Goal: Communication & Community: Answer question/provide support

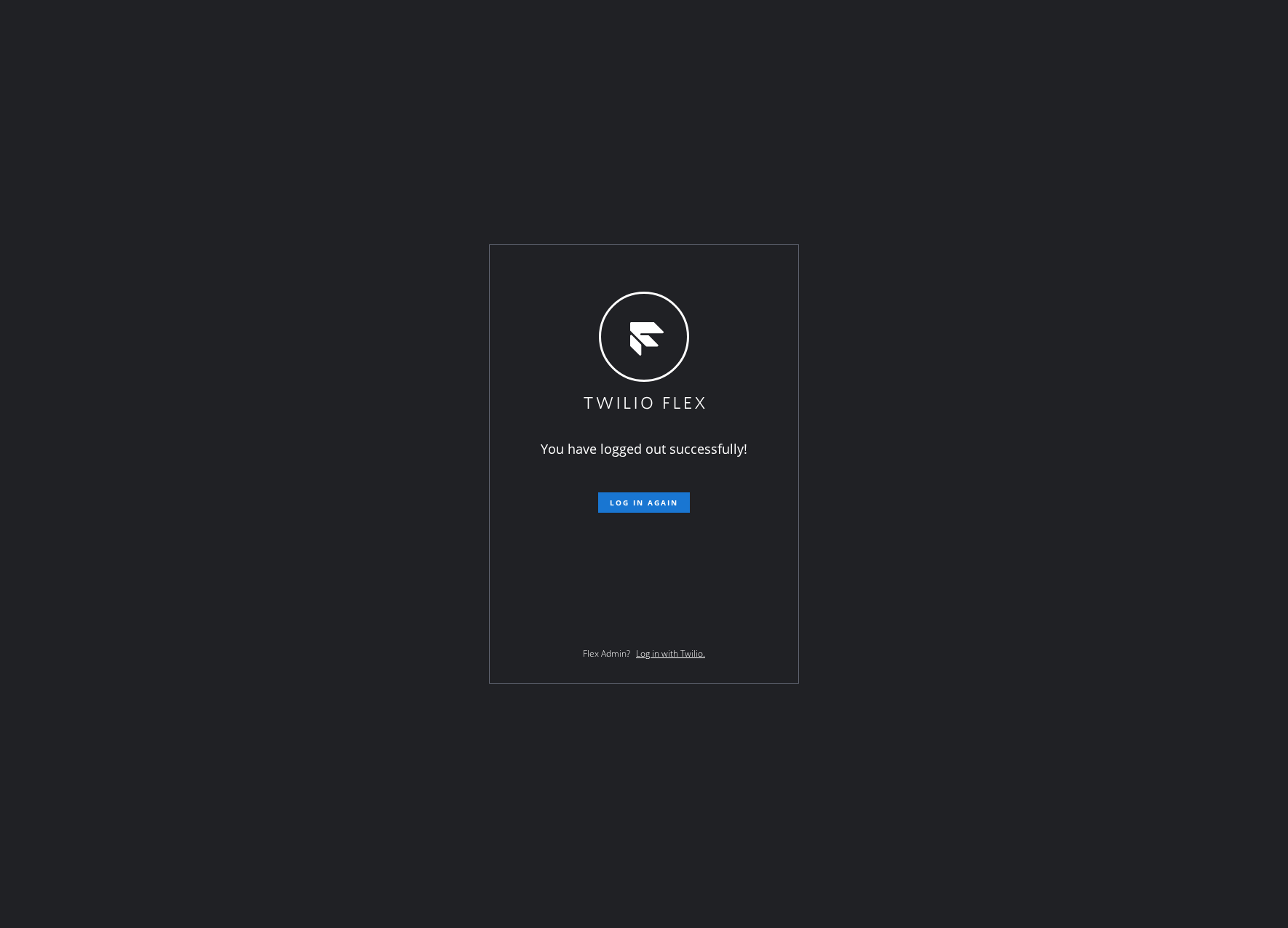
click at [483, 767] on div "You have logged out successfully! Log in again Flex Admin? Log in with Twilio." at bounding box center [644, 464] width 1288 height 928
click at [636, 511] on button "Log in again" at bounding box center [644, 502] width 91 height 21
click at [638, 500] on span "Log in again" at bounding box center [644, 502] width 68 height 10
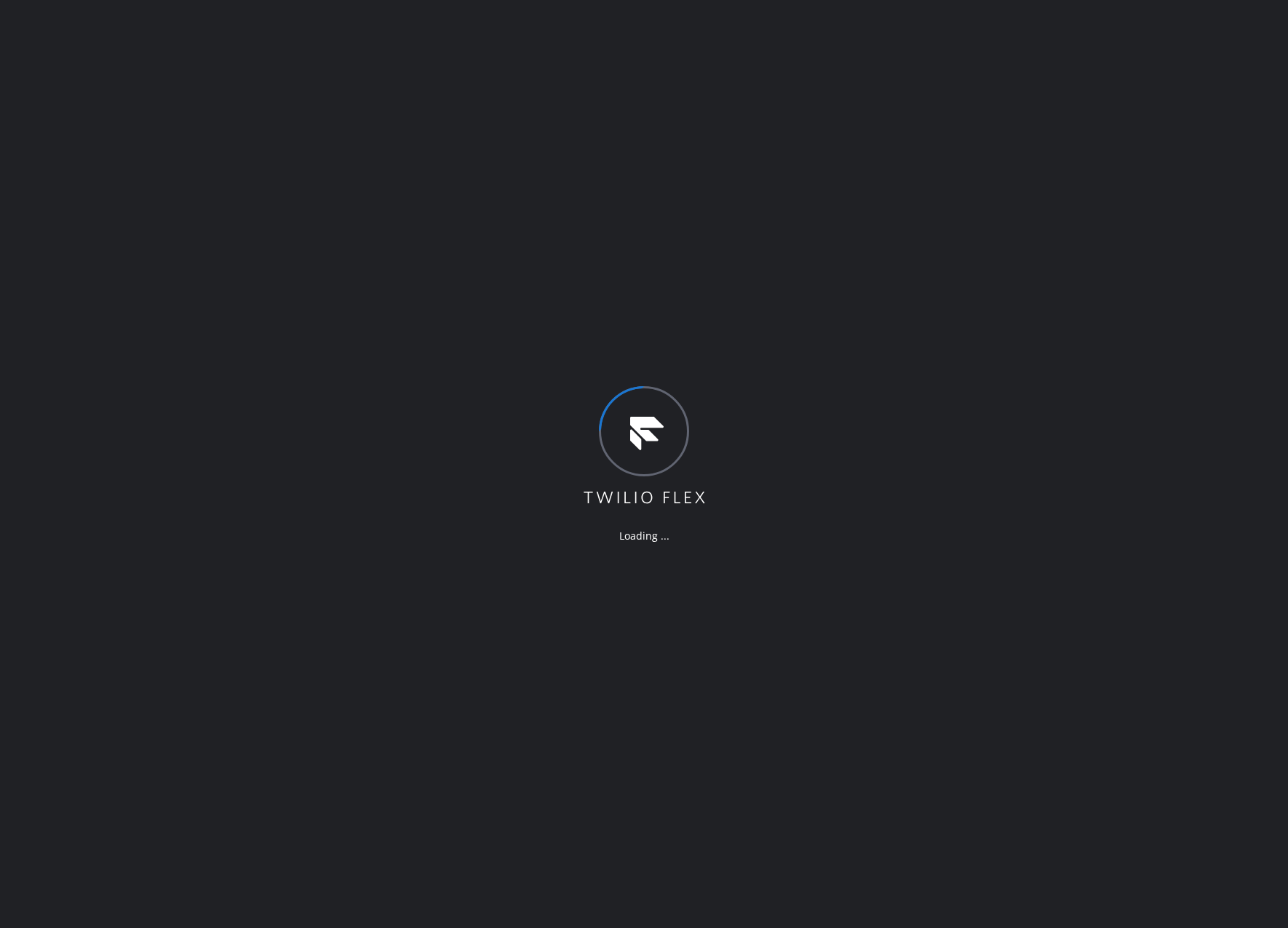
click at [718, 620] on div "Loading ..." at bounding box center [644, 464] width 1288 height 928
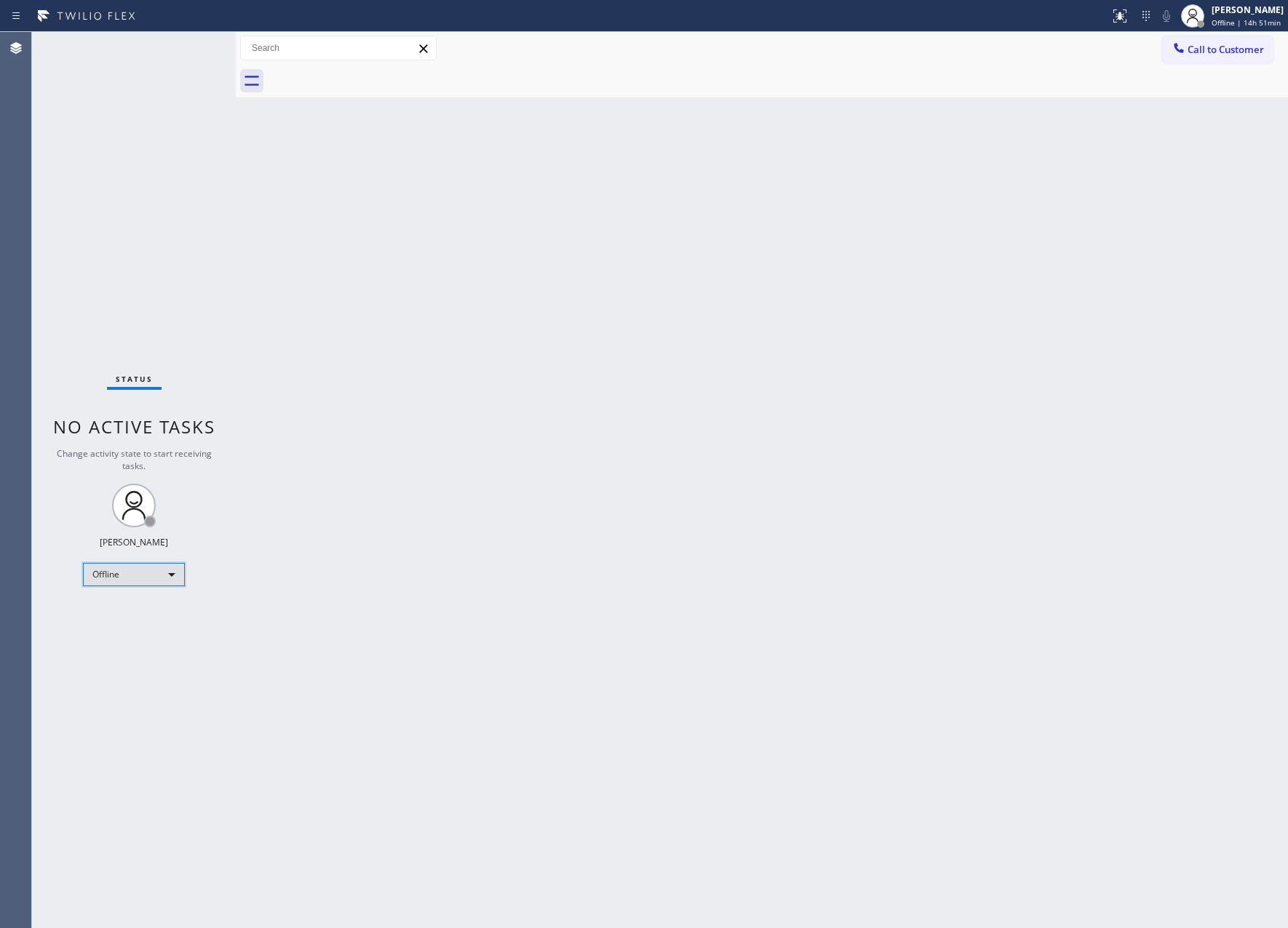
click at [160, 580] on div "Offline" at bounding box center [134, 574] width 102 height 24
click at [162, 607] on li "Available" at bounding box center [132, 612] width 98 height 17
click at [745, 491] on div "Back to Dashboard Change Sender ID Customers Technicians Select a contact Outbo…" at bounding box center [762, 480] width 1052 height 896
drag, startPoint x: 302, startPoint y: 523, endPoint x: 1156, endPoint y: 812, distance: 901.6
click at [456, 574] on div "Back to Dashboard Change Sender ID Customers Technicians Select a contact Outbo…" at bounding box center [762, 480] width 1052 height 896
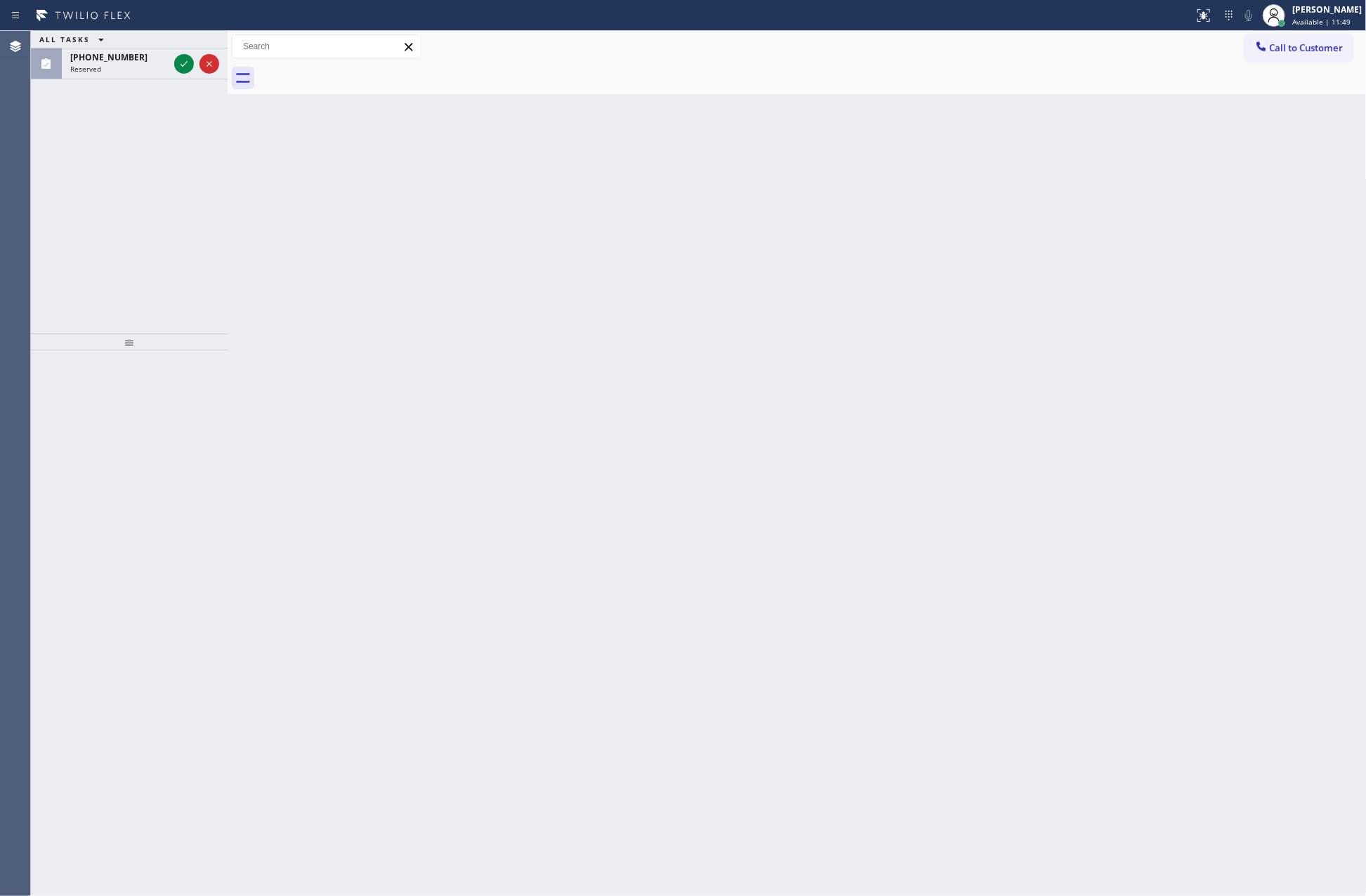
click at [190, 70] on icon at bounding box center [184, 64] width 17 height 17
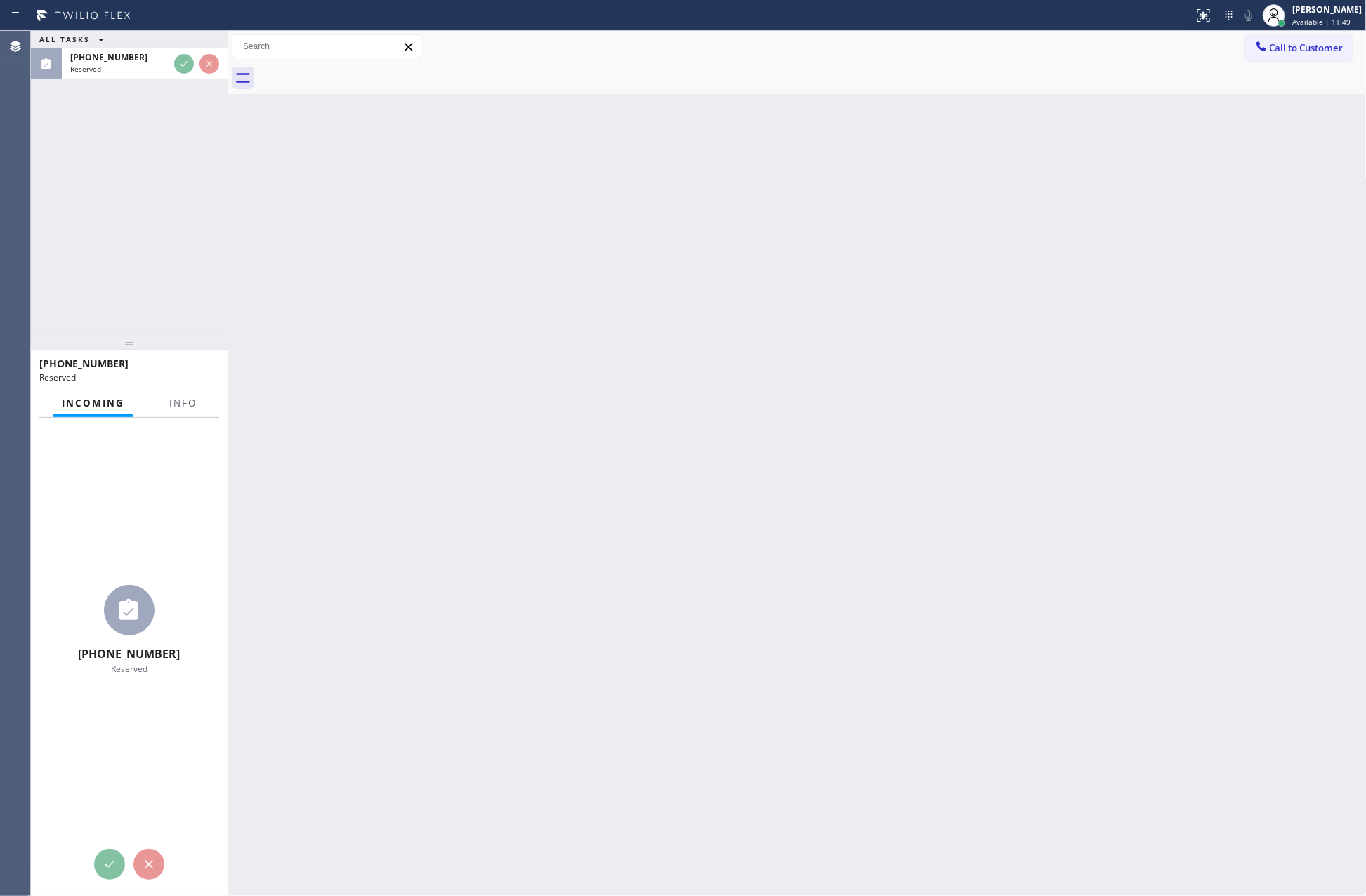
click at [182, 186] on div "ALL TASKS ALL TASKS ACTIVE TASKS TASKS IN WRAP UP (844) 496-6394 Reserved" at bounding box center [129, 182] width 197 height 303
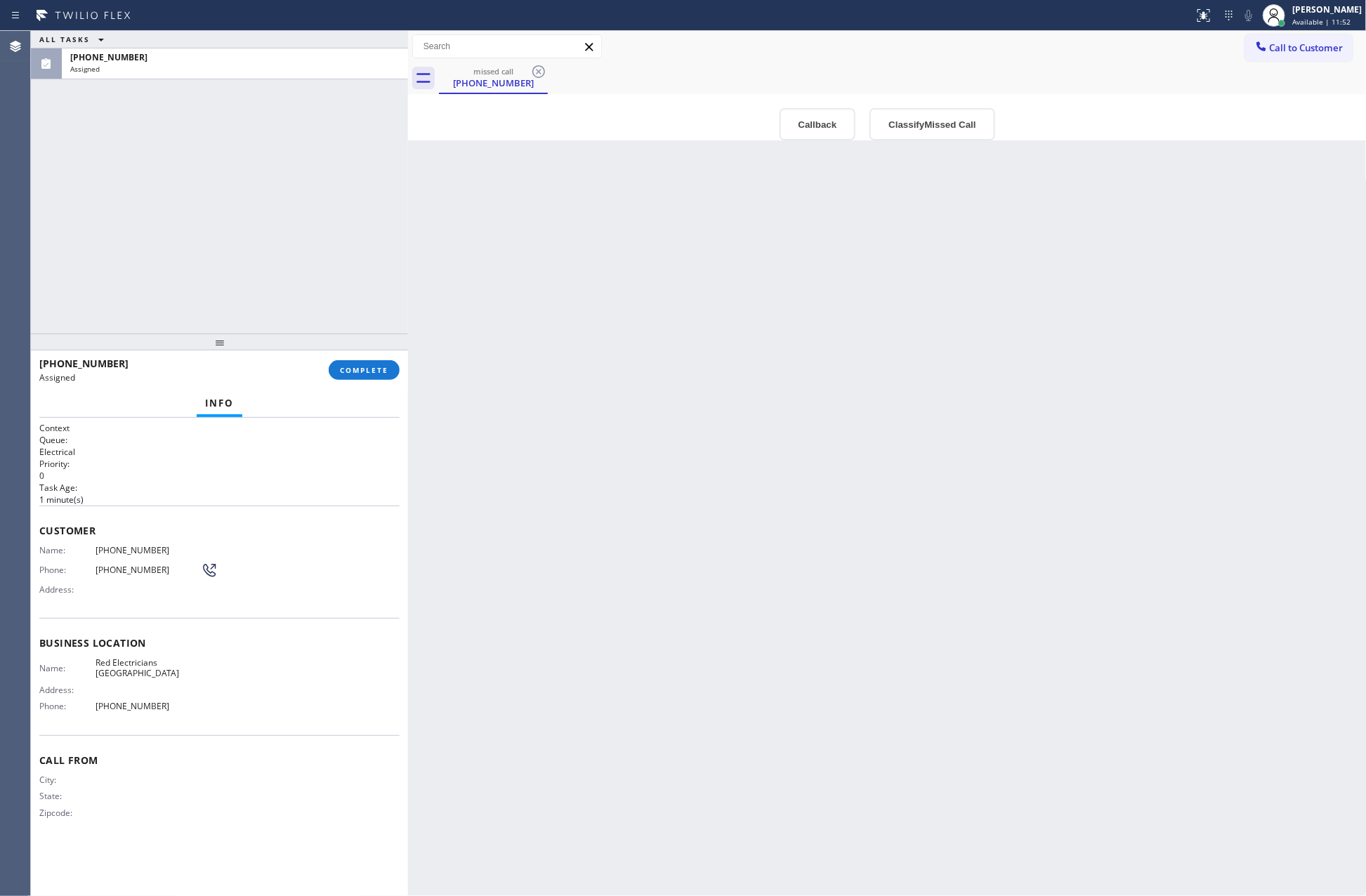
drag, startPoint x: 228, startPoint y: 199, endPoint x: 409, endPoint y: 213, distance: 181.5
click at [408, 213] on div at bounding box center [408, 463] width 0 height 865
click at [245, 214] on div "ALL TASKS ALL TASKS ACTIVE TASKS TASKS IN WRAP UP (844) 496-6394 Assigned" at bounding box center [220, 182] width 377 height 303
click at [881, 455] on div "Back to Dashboard Change Sender ID Customers Technicians Select a contact Outbo…" at bounding box center [887, 463] width 958 height 865
click at [751, 381] on div "Back to Dashboard Change Sender ID Customers Technicians Select a contact Outbo…" at bounding box center [887, 463] width 958 height 865
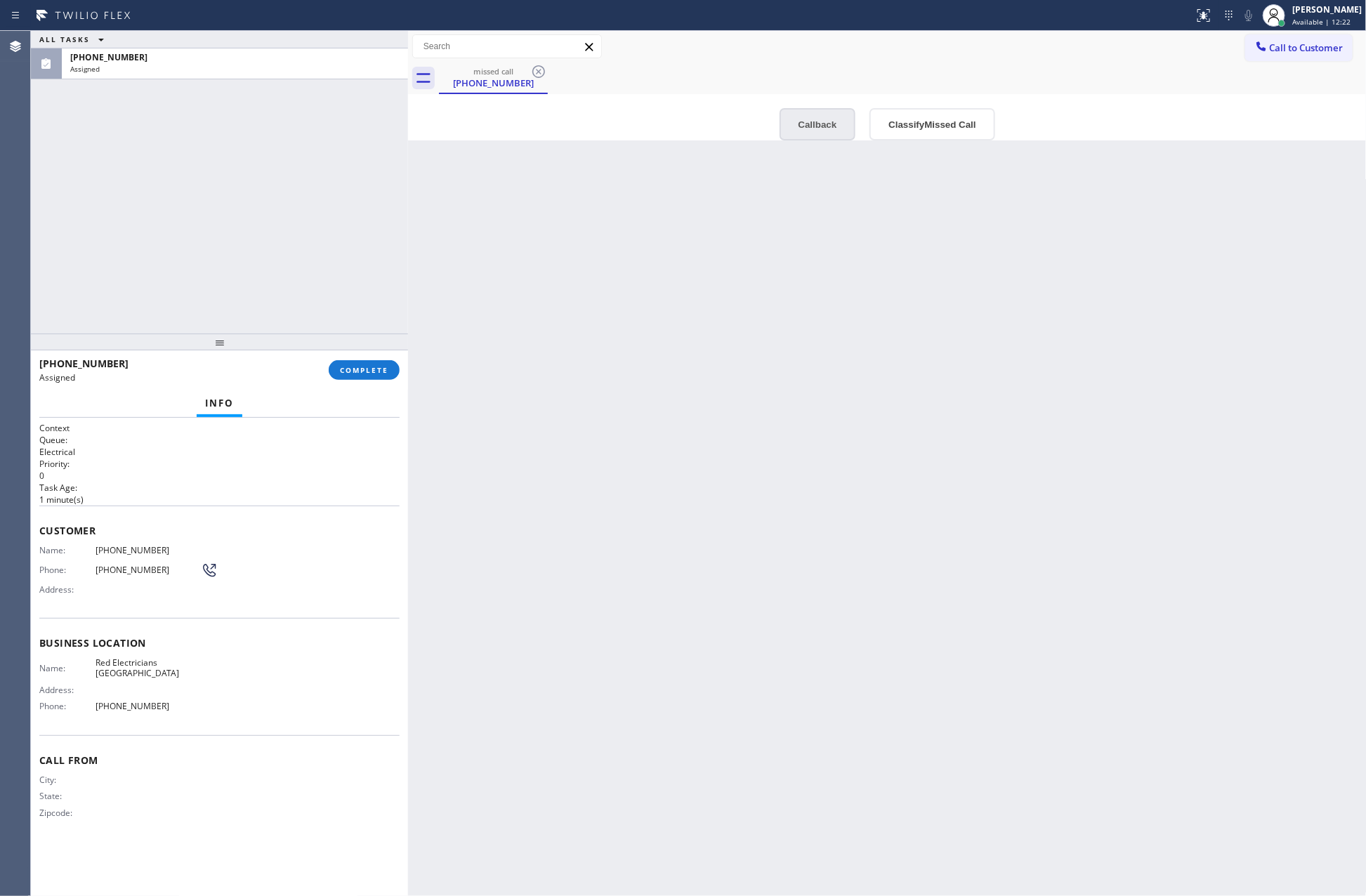
click at [823, 117] on button "Callback" at bounding box center [817, 124] width 76 height 32
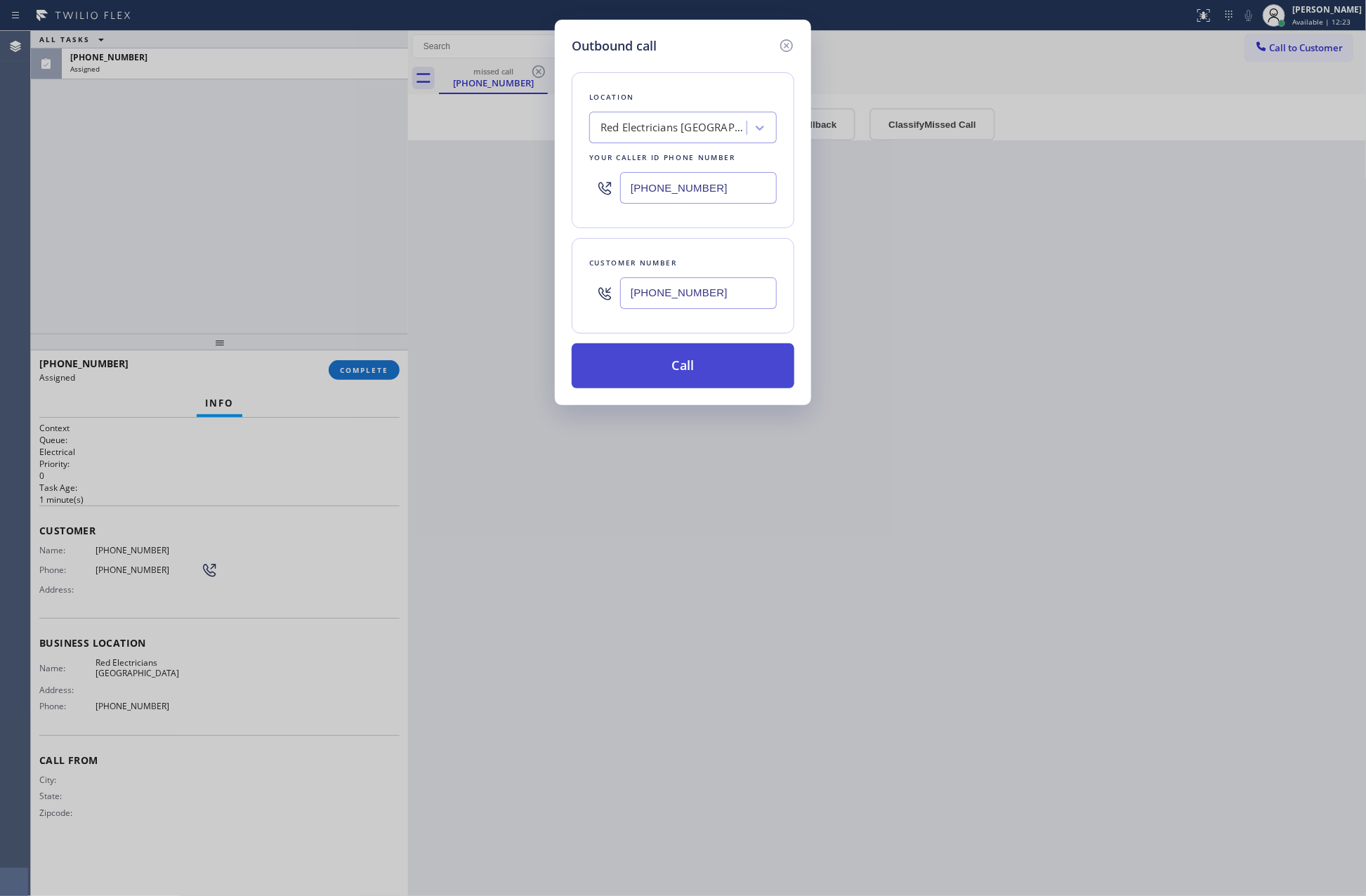
click at [746, 379] on button "Call" at bounding box center [682, 366] width 223 height 45
click at [279, 228] on div "Outbound call Location Red Electricians Palm Springs Your caller id phone numbe…" at bounding box center [683, 448] width 1366 height 896
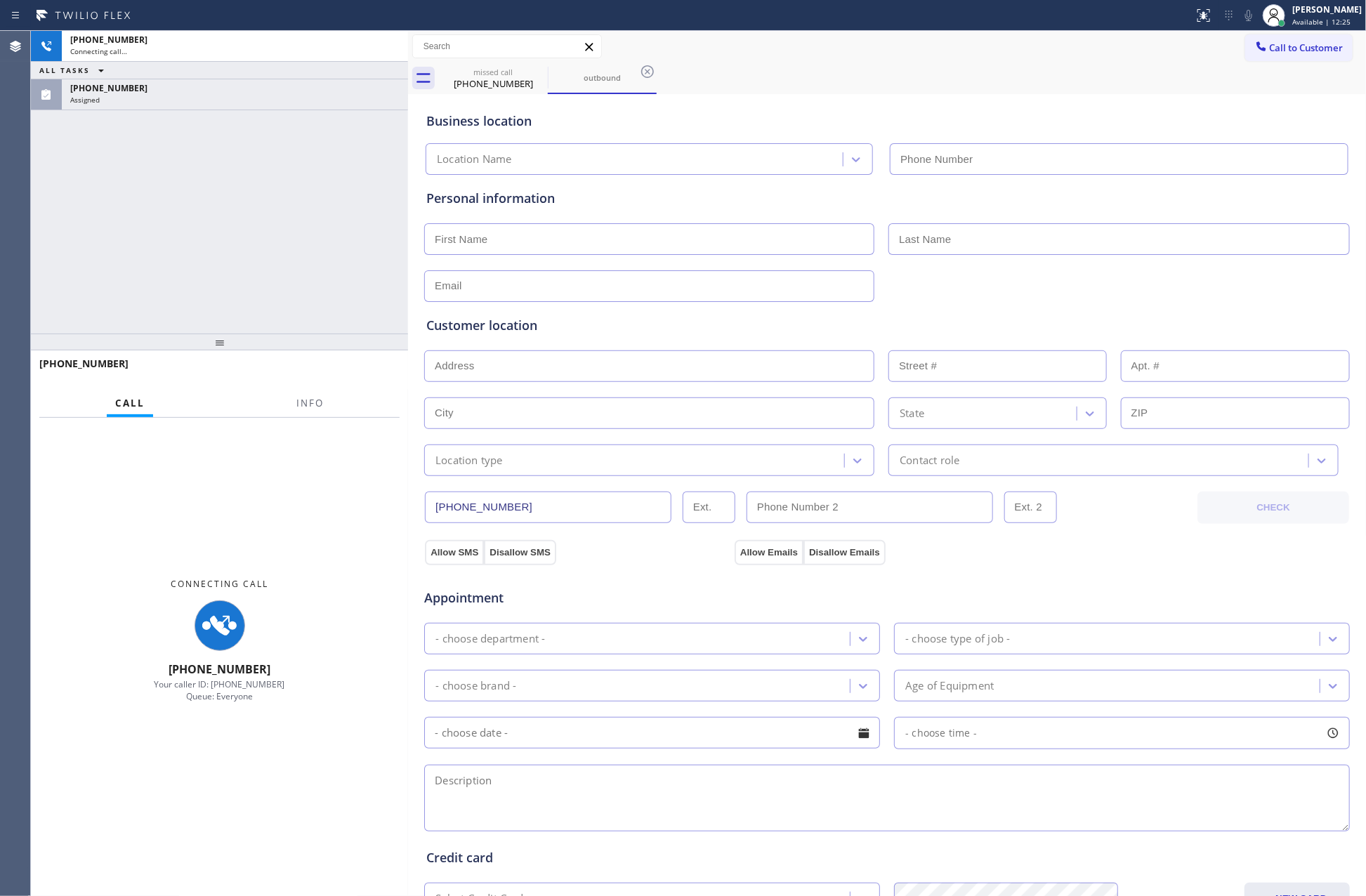
type input "(760) 388-9446"
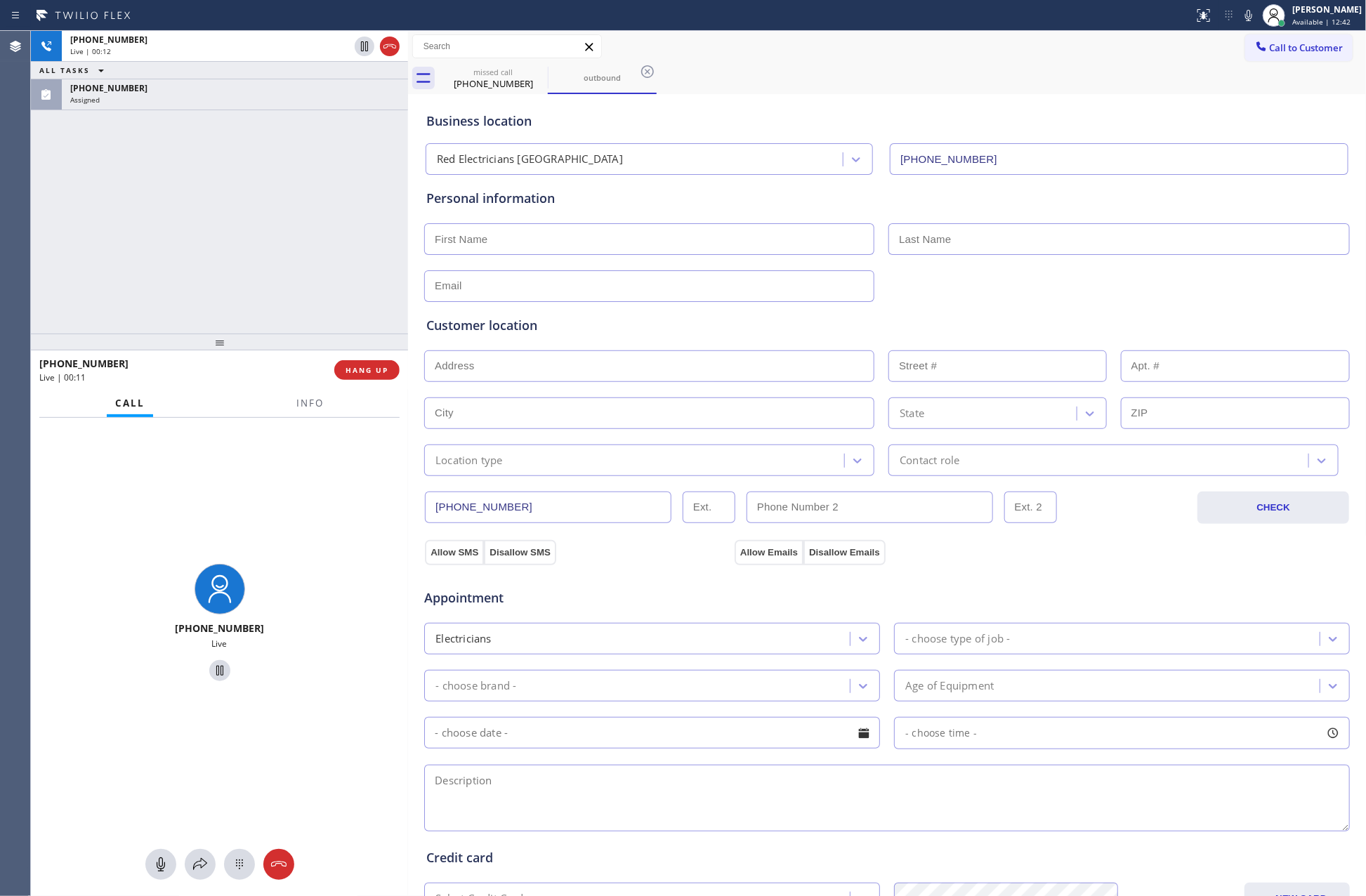
click at [238, 327] on div "+18444966394 Live | 00:12 ALL TASKS ALL TASKS ACTIVE TASKS TASKS IN WRAP UP (84…" at bounding box center [220, 182] width 377 height 303
click at [356, 377] on button "HANG UP" at bounding box center [366, 370] width 65 height 20
click at [312, 222] on div "+18444966394 Live | 00:15 ALL TASKS ALL TASKS ACTIVE TASKS TASKS IN WRAP UP (84…" at bounding box center [220, 182] width 377 height 303
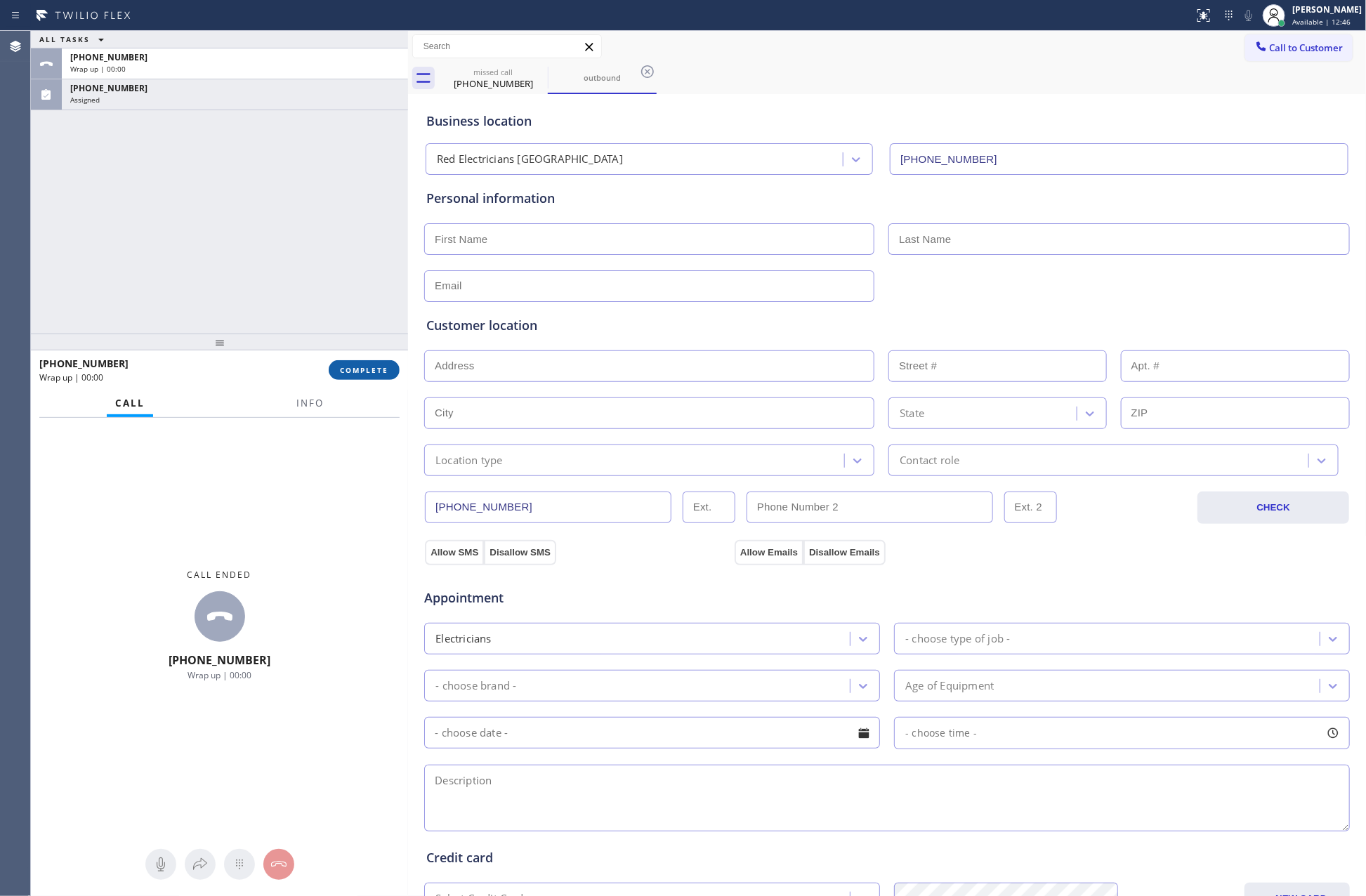
click at [376, 369] on span "COMPLETE" at bounding box center [364, 369] width 48 height 10
click at [316, 236] on div "ALL TASKS ALL TASKS ACTIVE TASKS TASKS IN WRAP UP +18444966394 Wrap up | 00:00 …" at bounding box center [220, 182] width 377 height 303
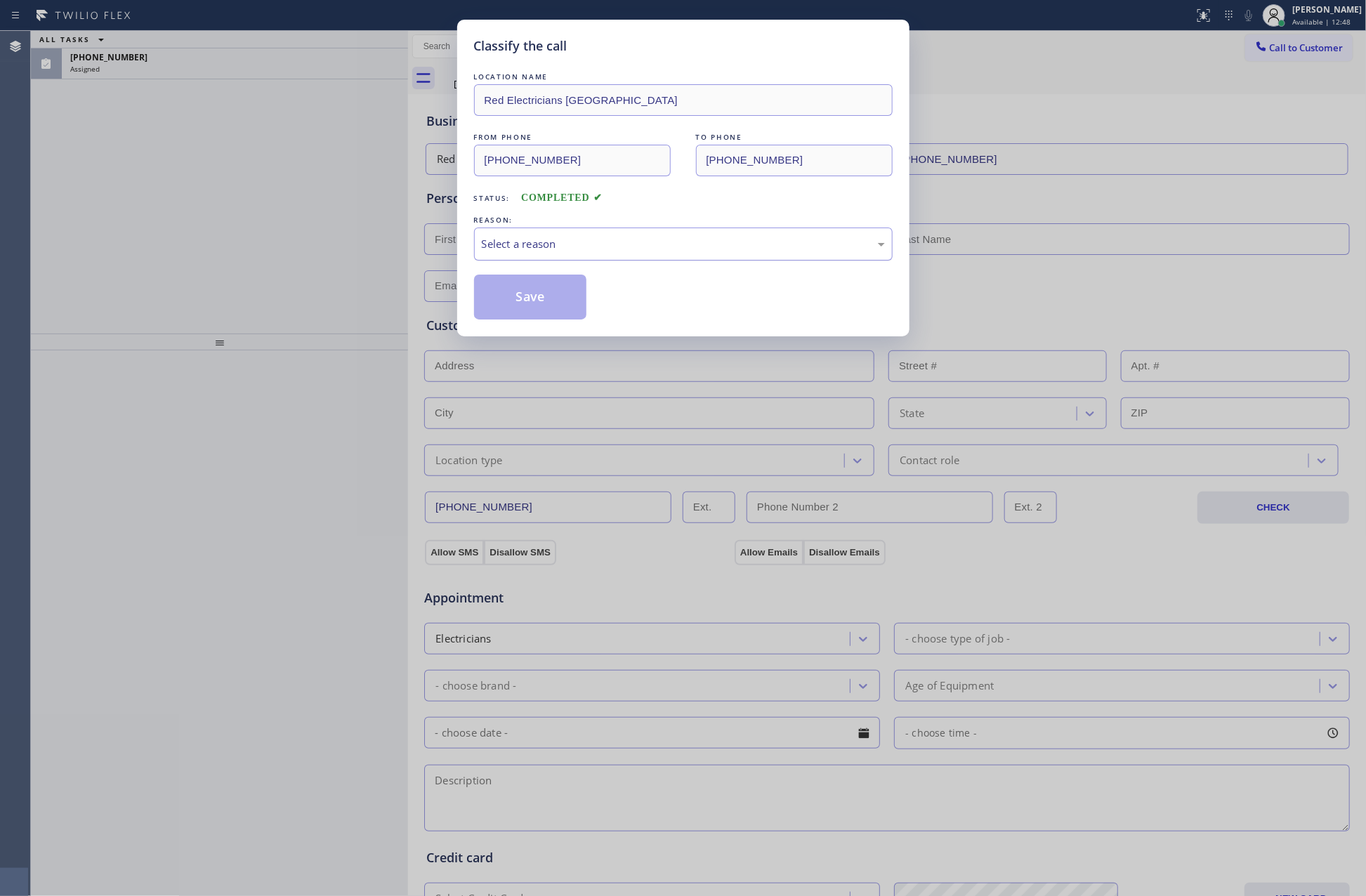
click at [556, 241] on div "Select a reason" at bounding box center [683, 244] width 419 height 33
click at [527, 302] on button "Save" at bounding box center [530, 297] width 113 height 45
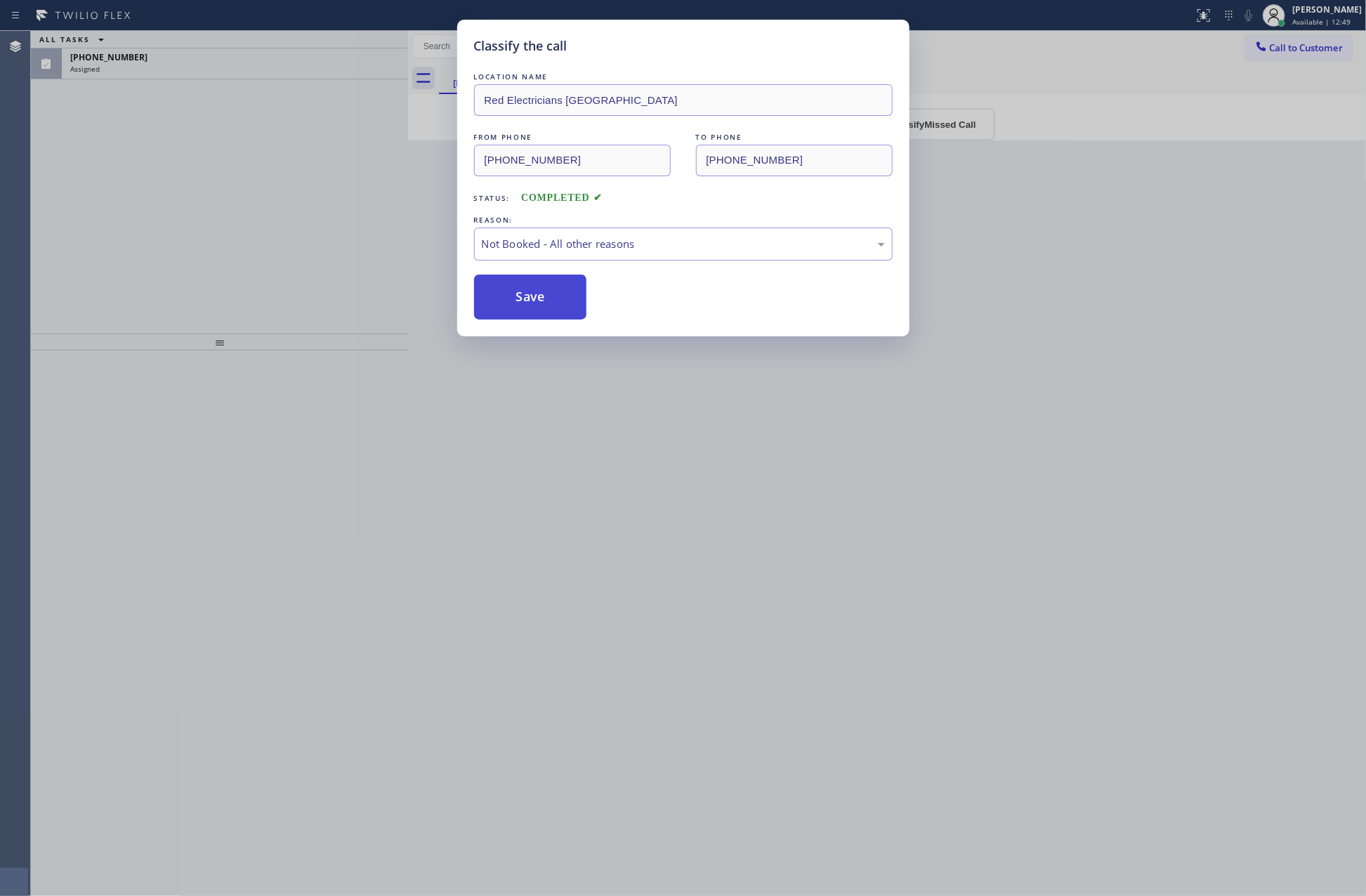
click at [527, 302] on button "Save" at bounding box center [530, 297] width 113 height 45
click at [35, 190] on div "Classify the call LOCATION NAME Red Electricians Palm Springs FROM PHONE (760) …" at bounding box center [683, 448] width 1366 height 896
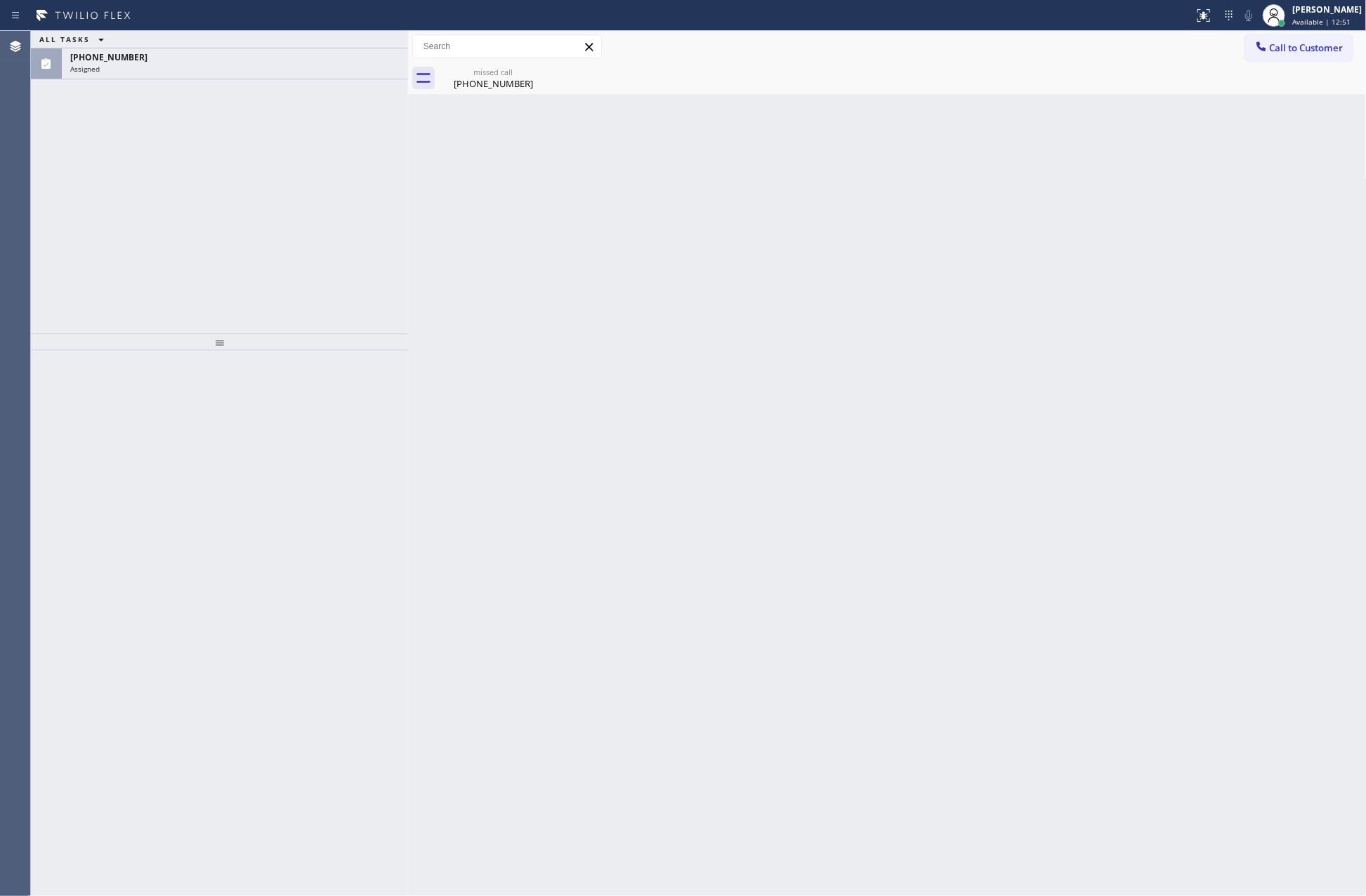
click at [141, 200] on div "ALL TASKS ALL TASKS ACTIVE TASKS TASKS IN WRAP UP (844) 496-6394 Assigned" at bounding box center [220, 182] width 377 height 303
click at [219, 82] on div "ALL TASKS ALL TASKS ACTIVE TASKS TASKS IN WRAP UP (844) 496-6394 Assigned" at bounding box center [220, 182] width 377 height 303
click at [236, 68] on div "Assigned" at bounding box center [235, 68] width 329 height 10
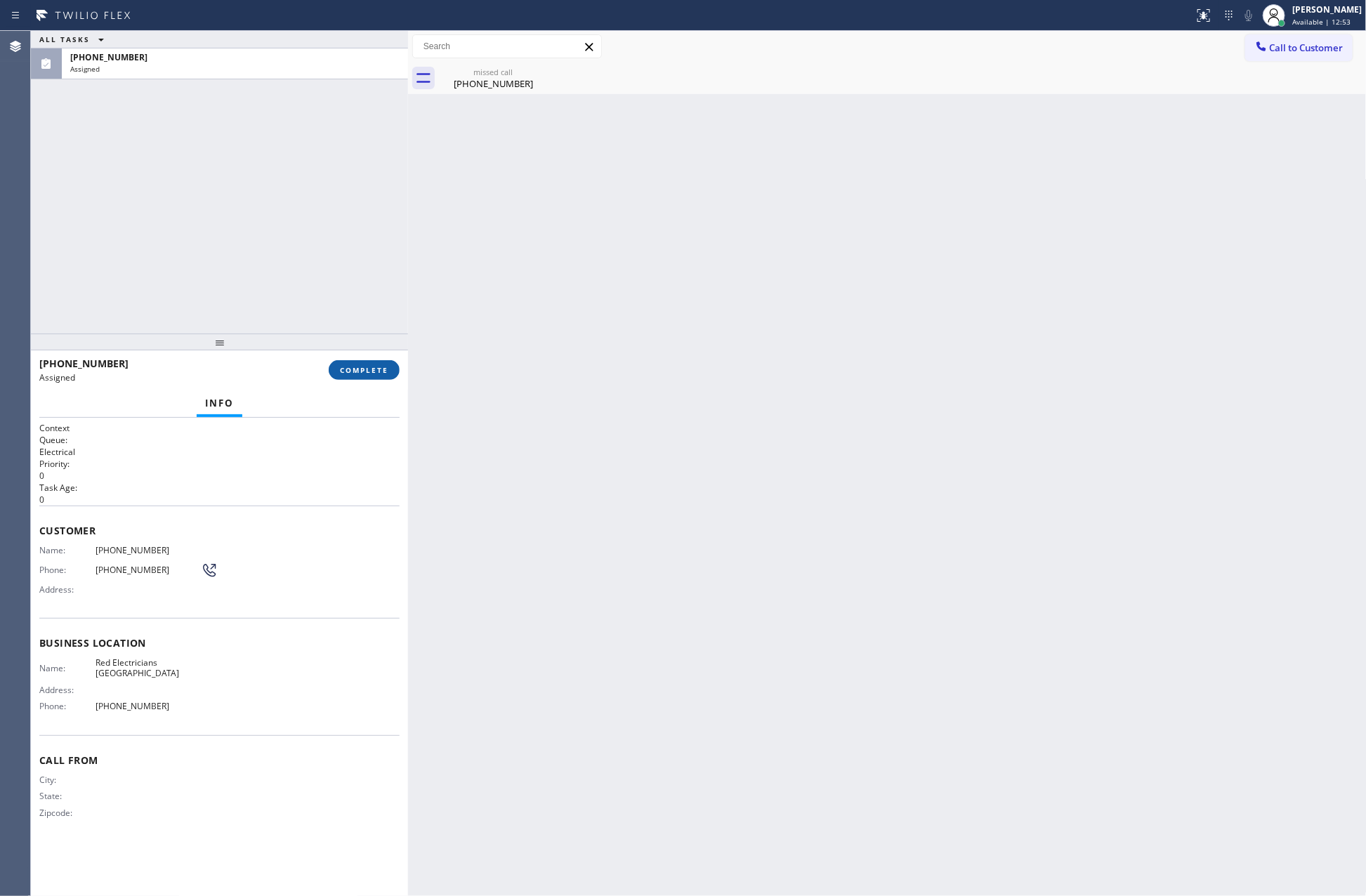
click at [365, 371] on span "COMPLETE" at bounding box center [364, 369] width 48 height 10
click at [236, 154] on div "ALL TASKS ALL TASKS ACTIVE TASKS TASKS IN WRAP UP (844) 496-6394 Assigned" at bounding box center [220, 182] width 377 height 303
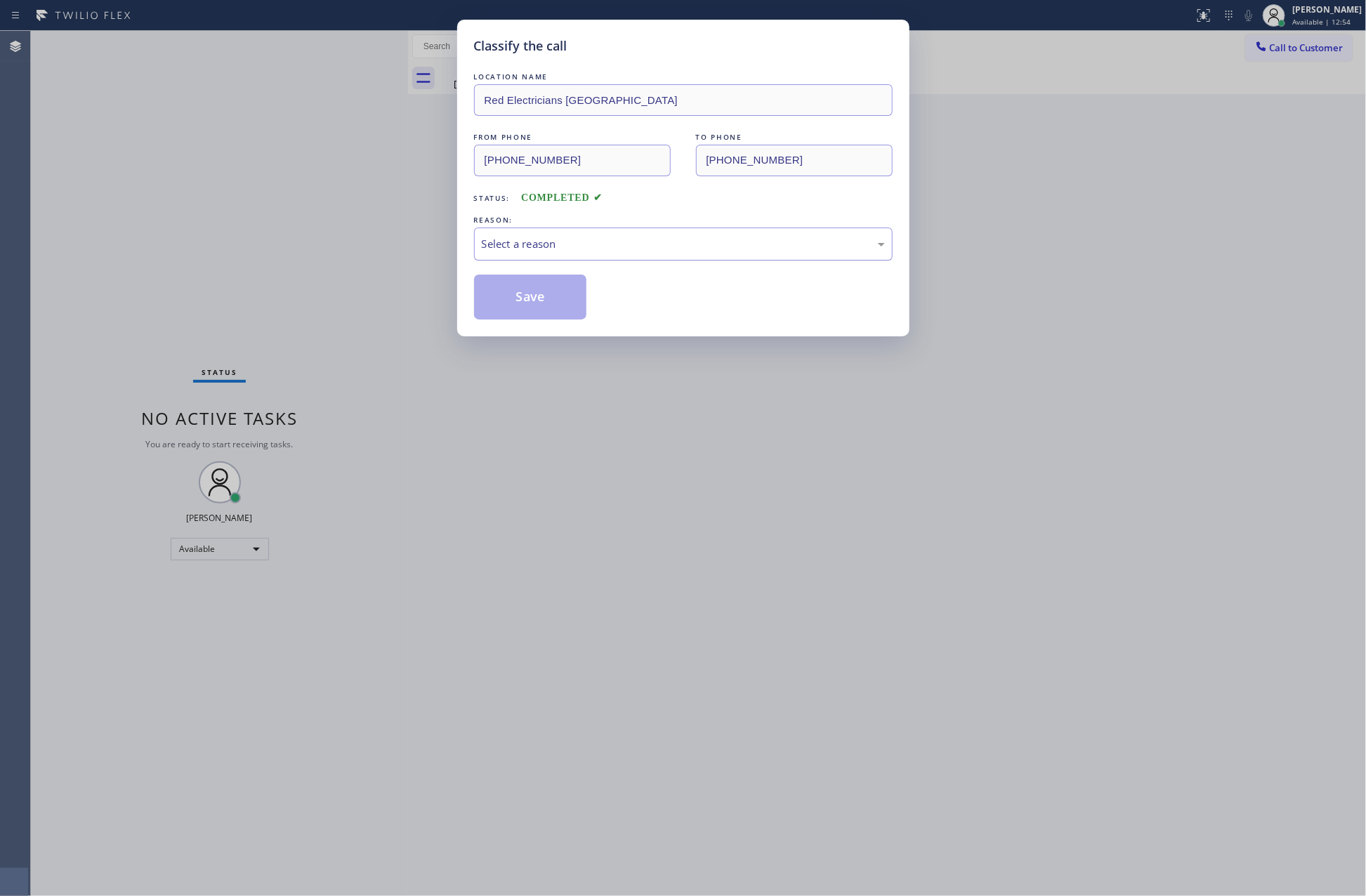
drag, startPoint x: 524, startPoint y: 242, endPoint x: 523, endPoint y: 250, distance: 8.1
click at [523, 250] on div "Select a reason" at bounding box center [683, 244] width 403 height 16
click at [508, 297] on button "Save" at bounding box center [530, 297] width 113 height 45
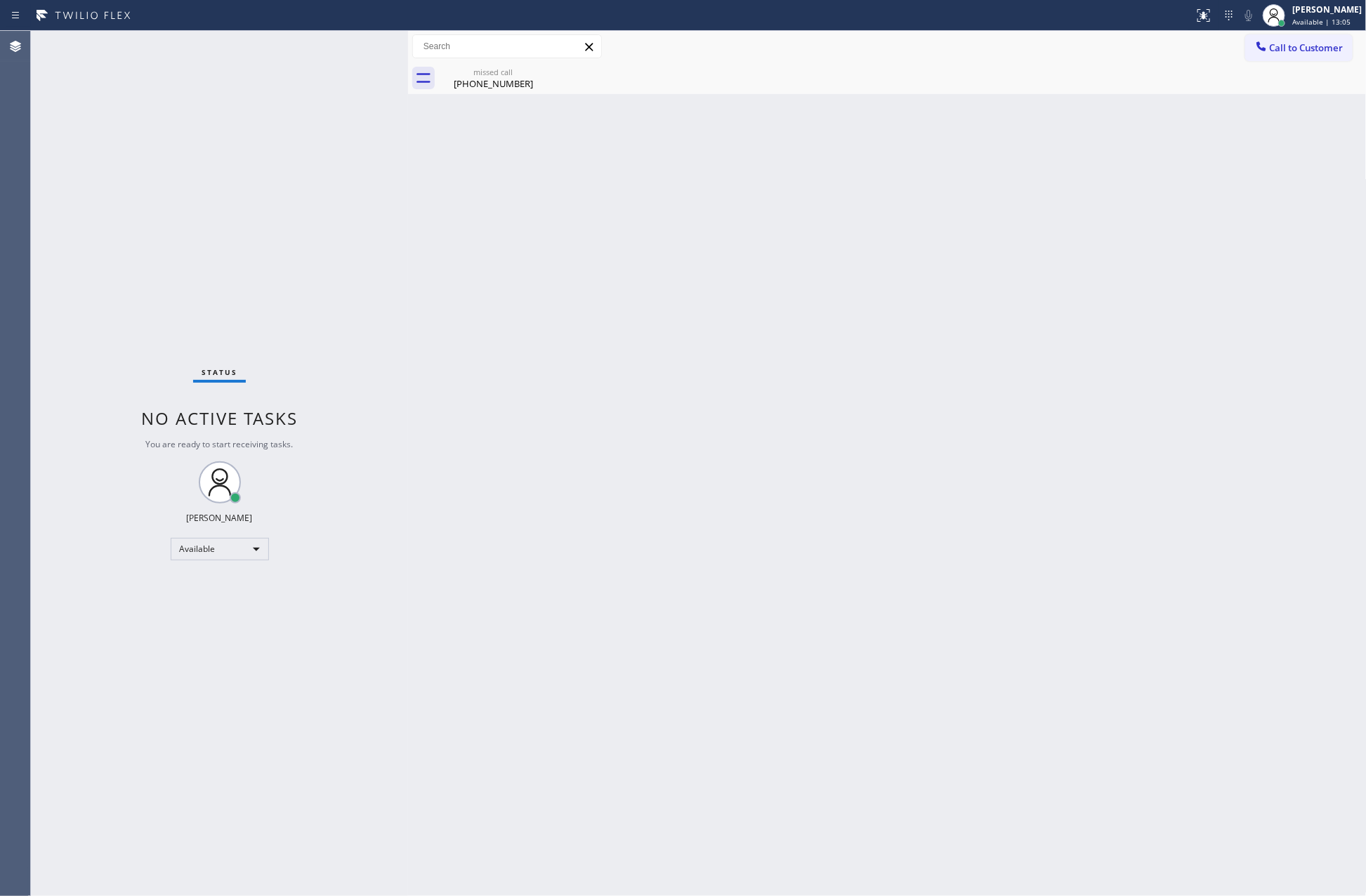
drag, startPoint x: 508, startPoint y: 297, endPoint x: 483, endPoint y: 98, distance: 200.6
click at [508, 295] on div "Back to Dashboard Change Sender ID Customers Technicians Select a contact Outbo…" at bounding box center [887, 463] width 958 height 865
click at [494, 82] on div "(844) 496-6394" at bounding box center [494, 83] width 106 height 12
drag, startPoint x: 753, startPoint y: 238, endPoint x: 883, endPoint y: 76, distance: 207.7
click at [765, 251] on div "Back to Dashboard Change Sender ID Customers Technicians Select a contact Outbo…" at bounding box center [887, 463] width 958 height 865
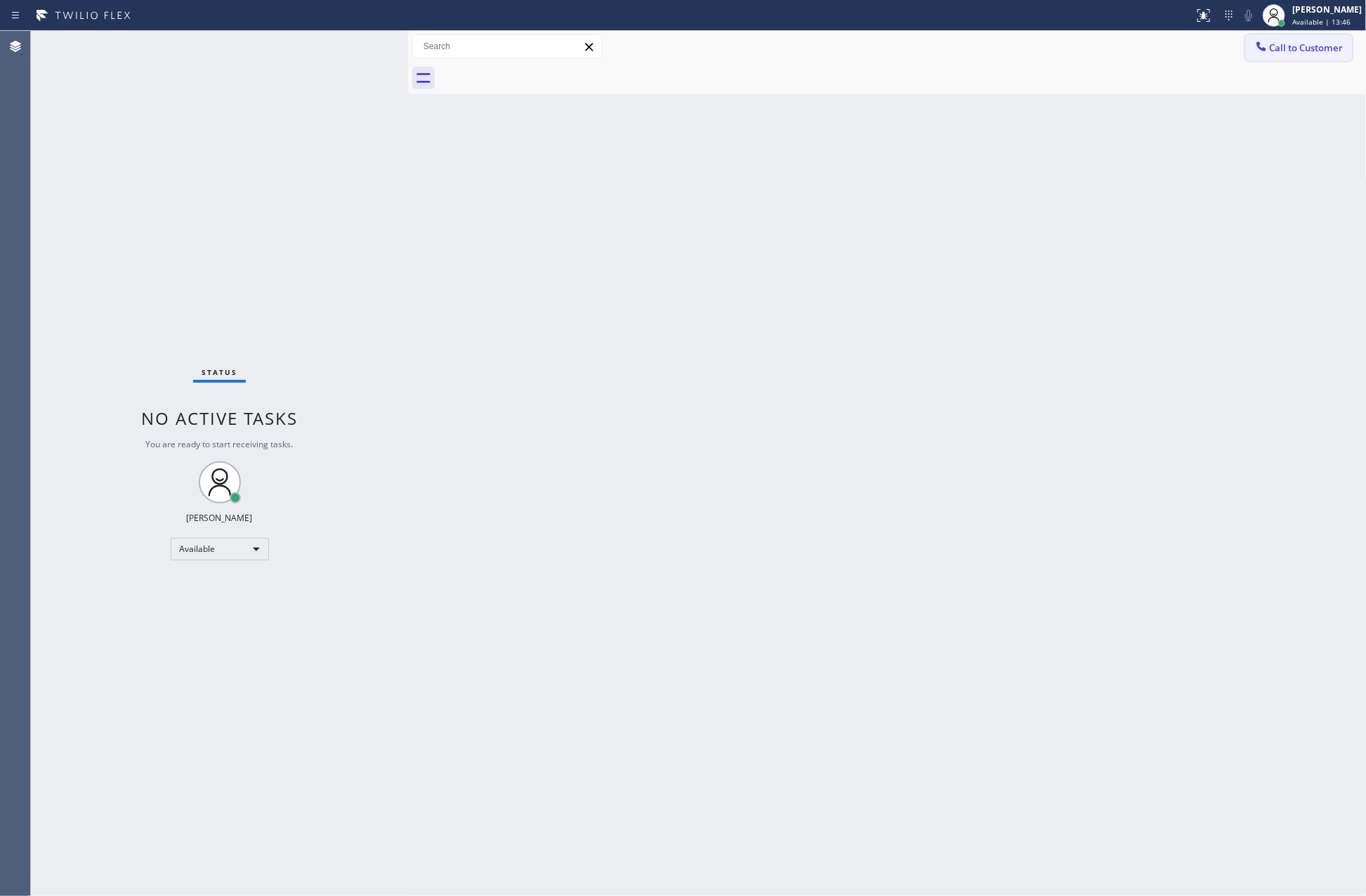
click at [1243, 44] on span "Call to Customer" at bounding box center [1307, 47] width 73 height 12
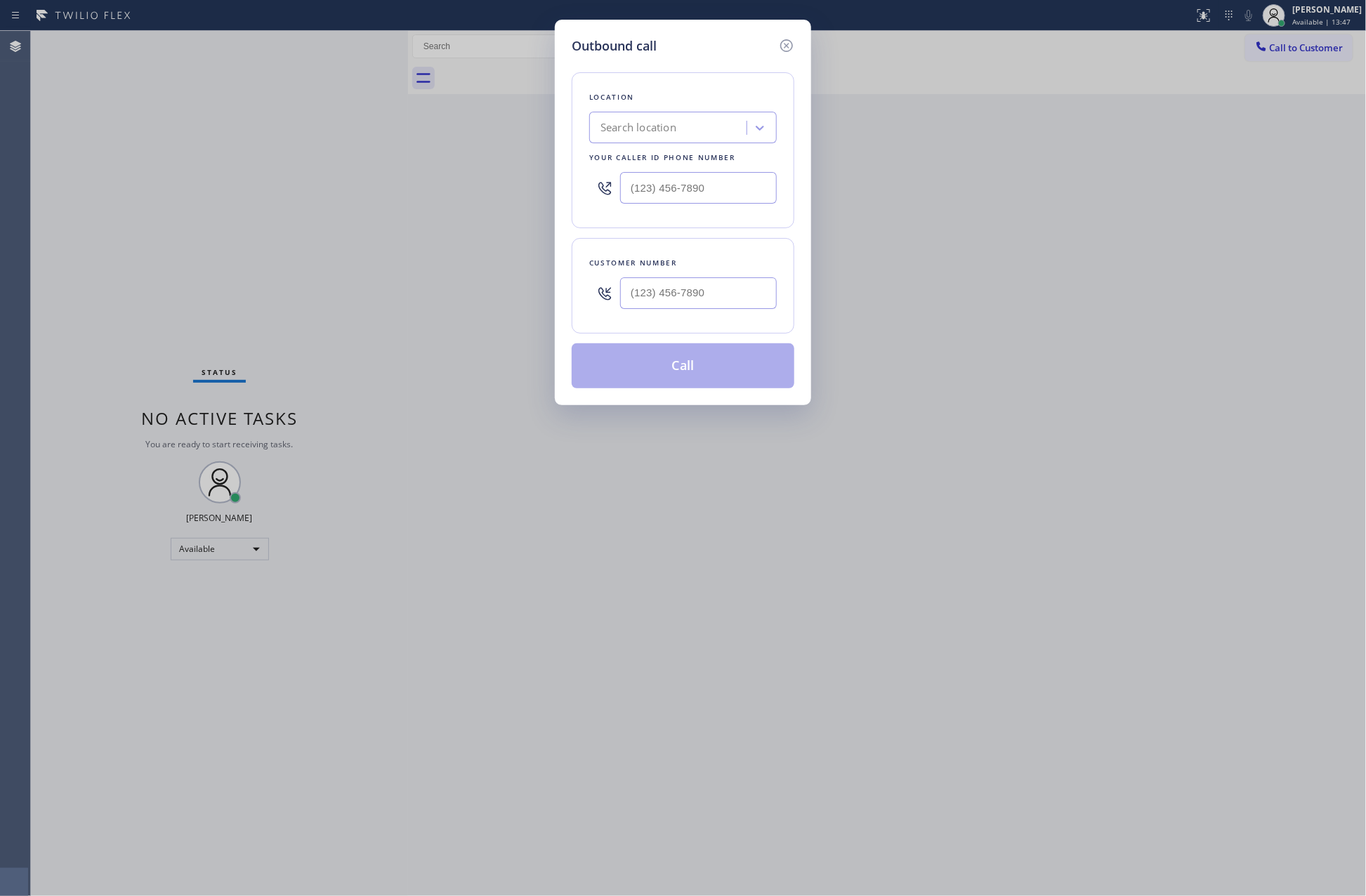
click at [702, 124] on div "Search location" at bounding box center [670, 128] width 153 height 24
drag, startPoint x: 698, startPoint y: 182, endPoint x: 535, endPoint y: 186, distance: 163.0
click at [535, 186] on div "Outbound call Location Search location Your caller id phone number (___) ___-__…" at bounding box center [683, 448] width 1366 height 896
paste input "786) 610-6730"
type input "(786) 610-6730"
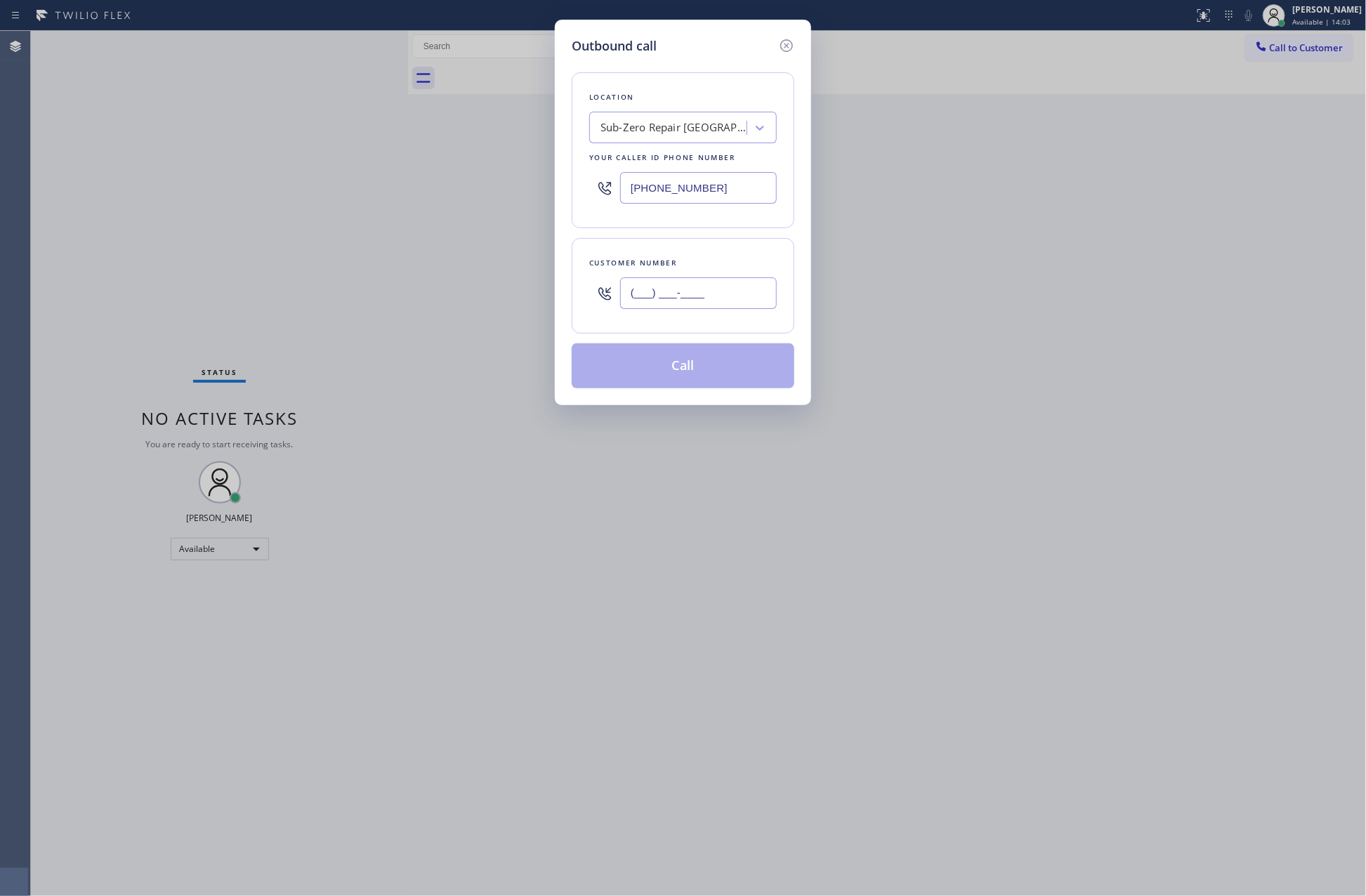
click at [721, 295] on input "(___) ___-____" at bounding box center [698, 293] width 156 height 32
paste input "857) 928-5368"
type input "(857) 928-5368"
click at [707, 380] on button "Call" at bounding box center [682, 366] width 223 height 45
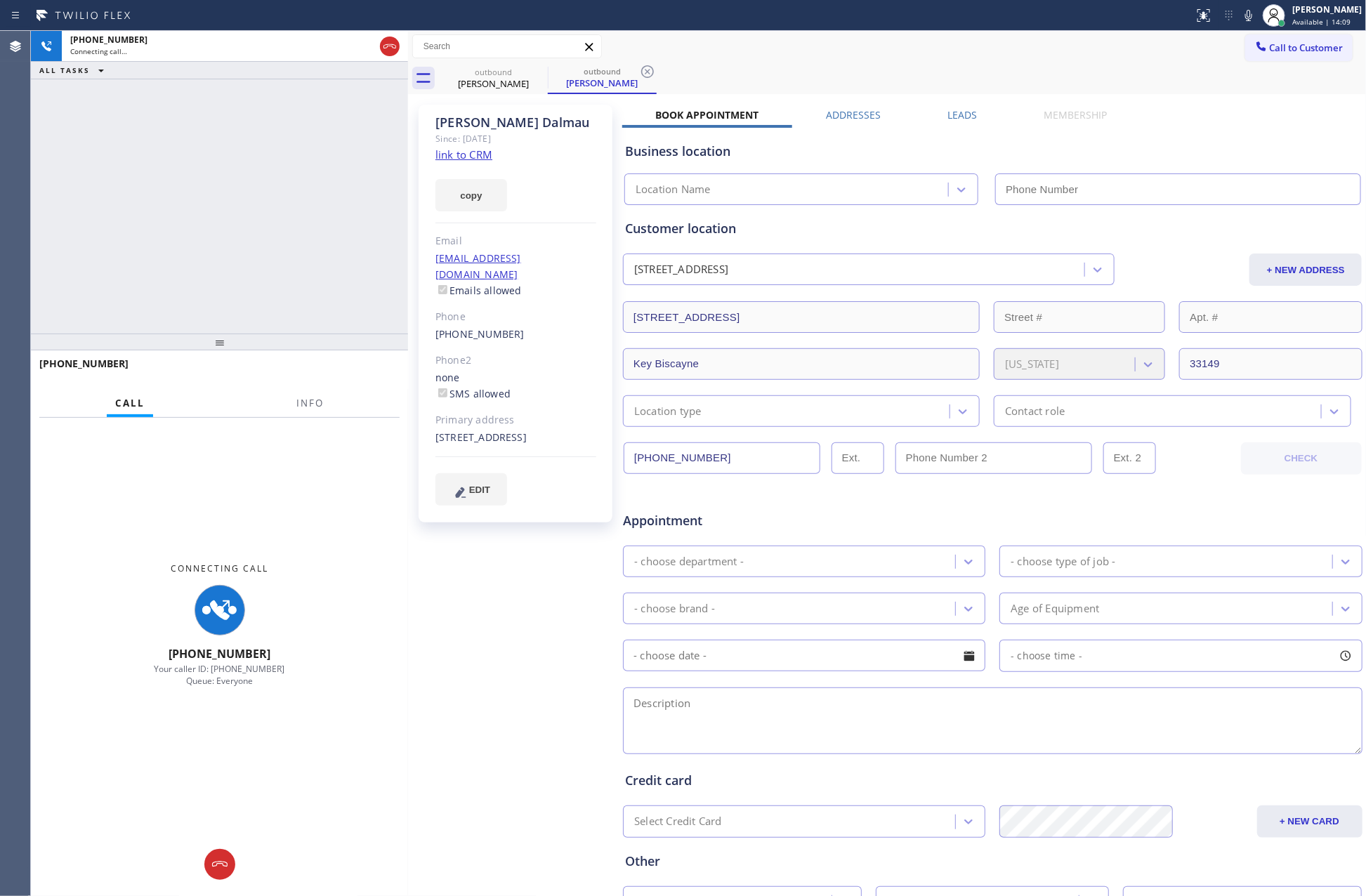
type input "(786) 610-6730"
click at [472, 160] on link "link to CRM" at bounding box center [463, 154] width 57 height 14
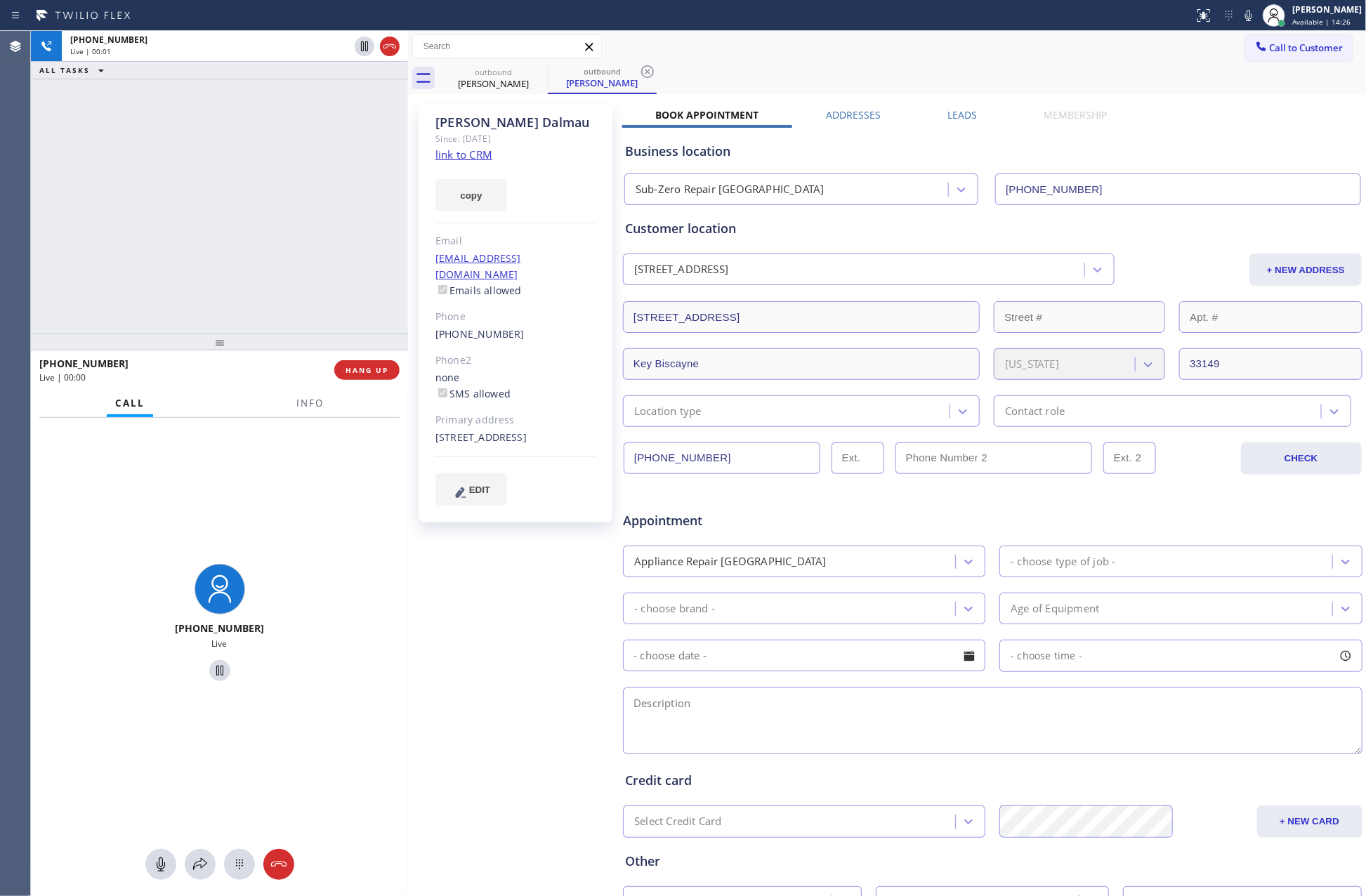
click at [268, 198] on div "+18579285368 Live | 00:01 ALL TASKS ALL TASKS ACTIVE TASKS TASKS IN WRAP UP" at bounding box center [220, 182] width 377 height 303
click at [313, 198] on div "+18579285368 Live | 00:10 ALL TASKS ALL TASKS ACTIVE TASKS TASKS IN WRAP UP" at bounding box center [220, 182] width 377 height 303
click at [381, 366] on span "HANG UP" at bounding box center [366, 369] width 43 height 10
click at [345, 249] on div "+18579285368 Live | 00:12 ALL TASKS ALL TASKS ACTIVE TASKS TASKS IN WRAP UP" at bounding box center [220, 182] width 377 height 303
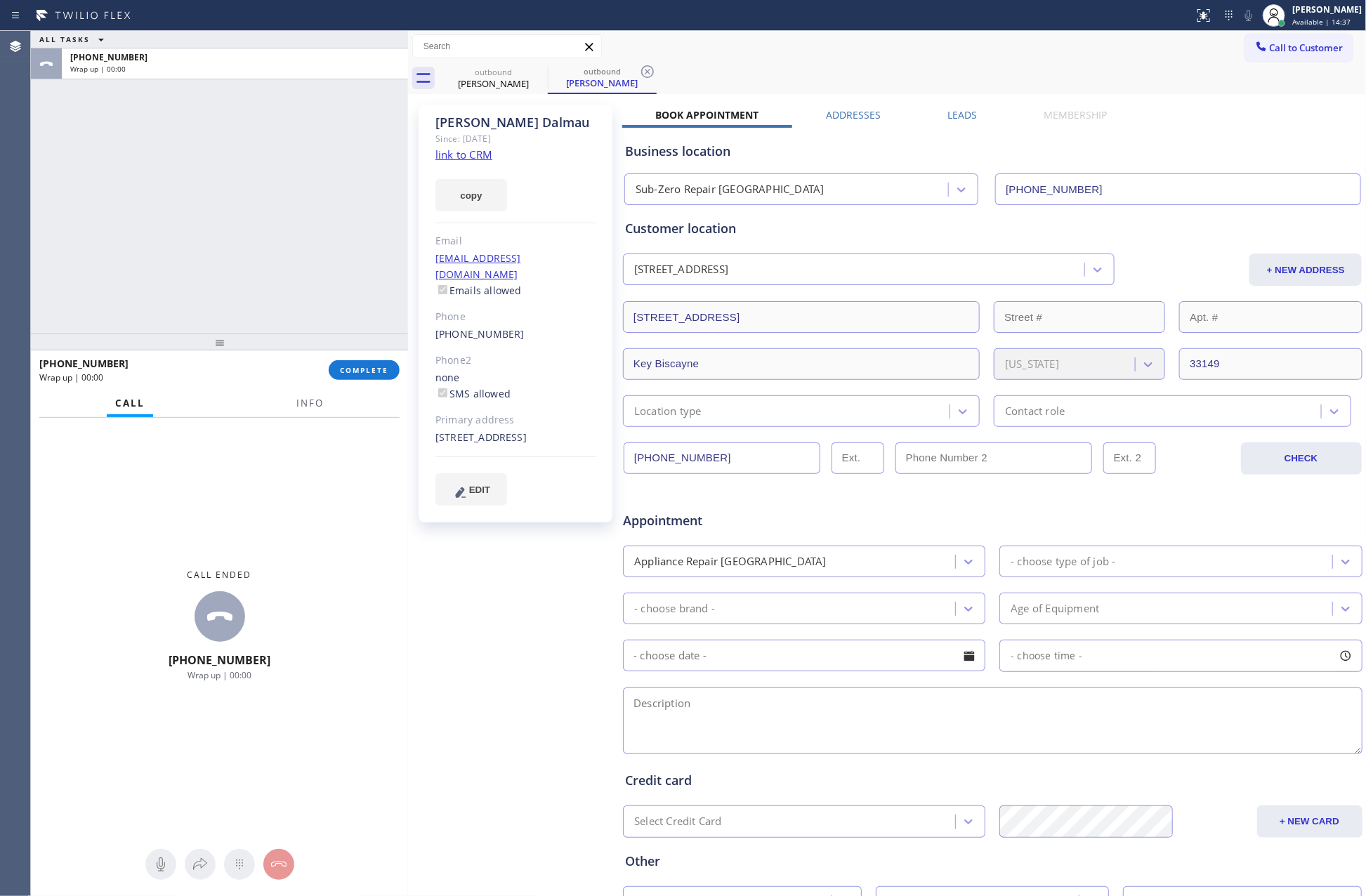
click at [356, 253] on div "ALL TASKS ALL TASKS ACTIVE TASKS TASKS IN WRAP UP +18579285368 Wrap up | 00:00" at bounding box center [220, 182] width 377 height 303
drag, startPoint x: 256, startPoint y: 223, endPoint x: 408, endPoint y: 319, distance: 179.8
click at [270, 228] on div "ALL TASKS ALL TASKS ACTIVE TASKS TASKS IN WRAP UP +18579285368 Wrap up | 00:00" at bounding box center [220, 182] width 377 height 303
click at [532, 327] on div "(857) 928-5368" at bounding box center [516, 335] width 161 height 16
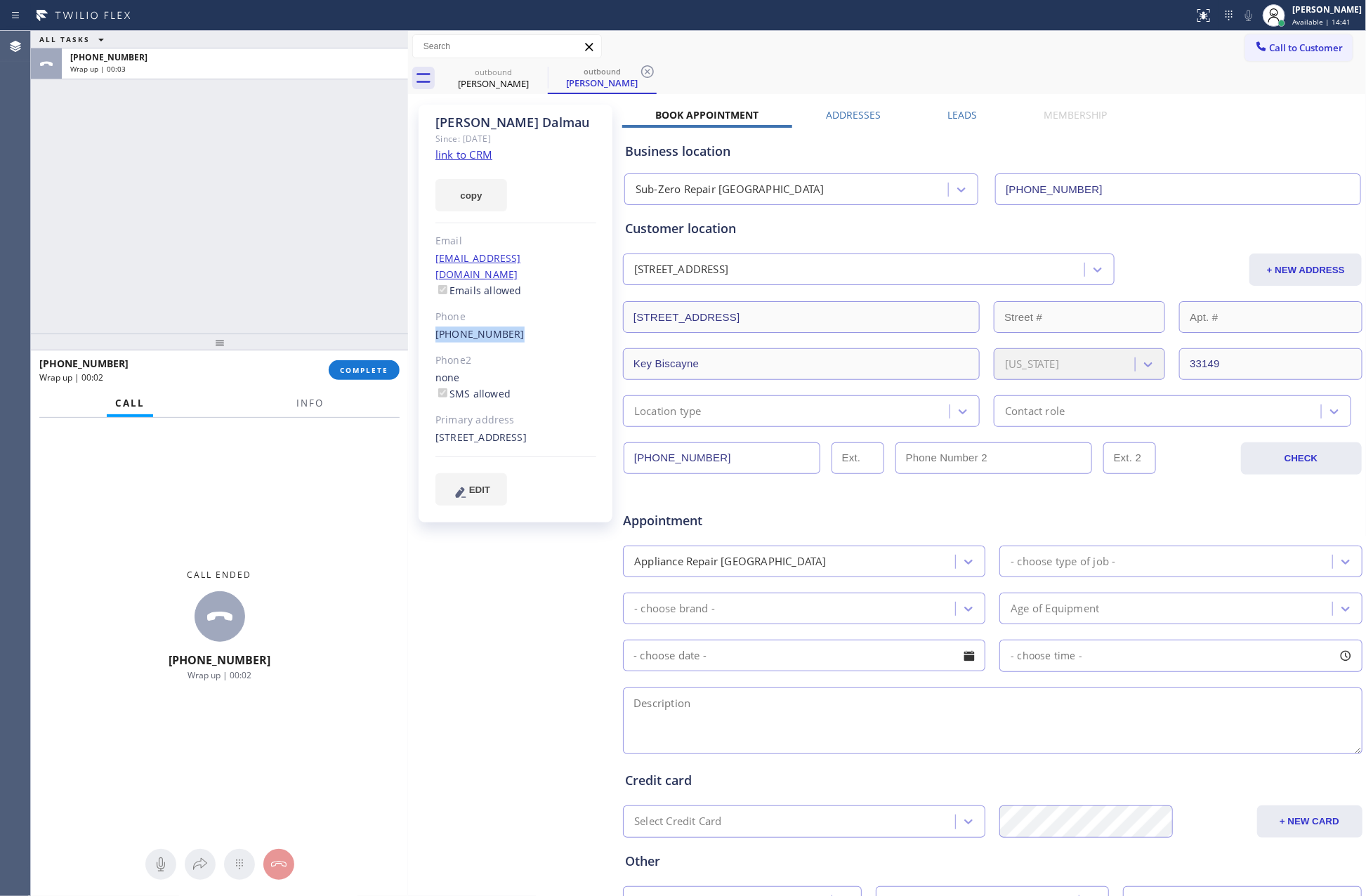
click at [532, 327] on div "(857) 928-5368" at bounding box center [516, 335] width 161 height 16
copy div "(857) 928-5368"
click at [118, 260] on div "ALL TASKS ALL TASKS ACTIVE TASKS TASKS IN WRAP UP +18579285368 Wrap up | 00:03" at bounding box center [220, 182] width 377 height 303
click at [1243, 41] on span "Call to Customer" at bounding box center [1307, 47] width 73 height 12
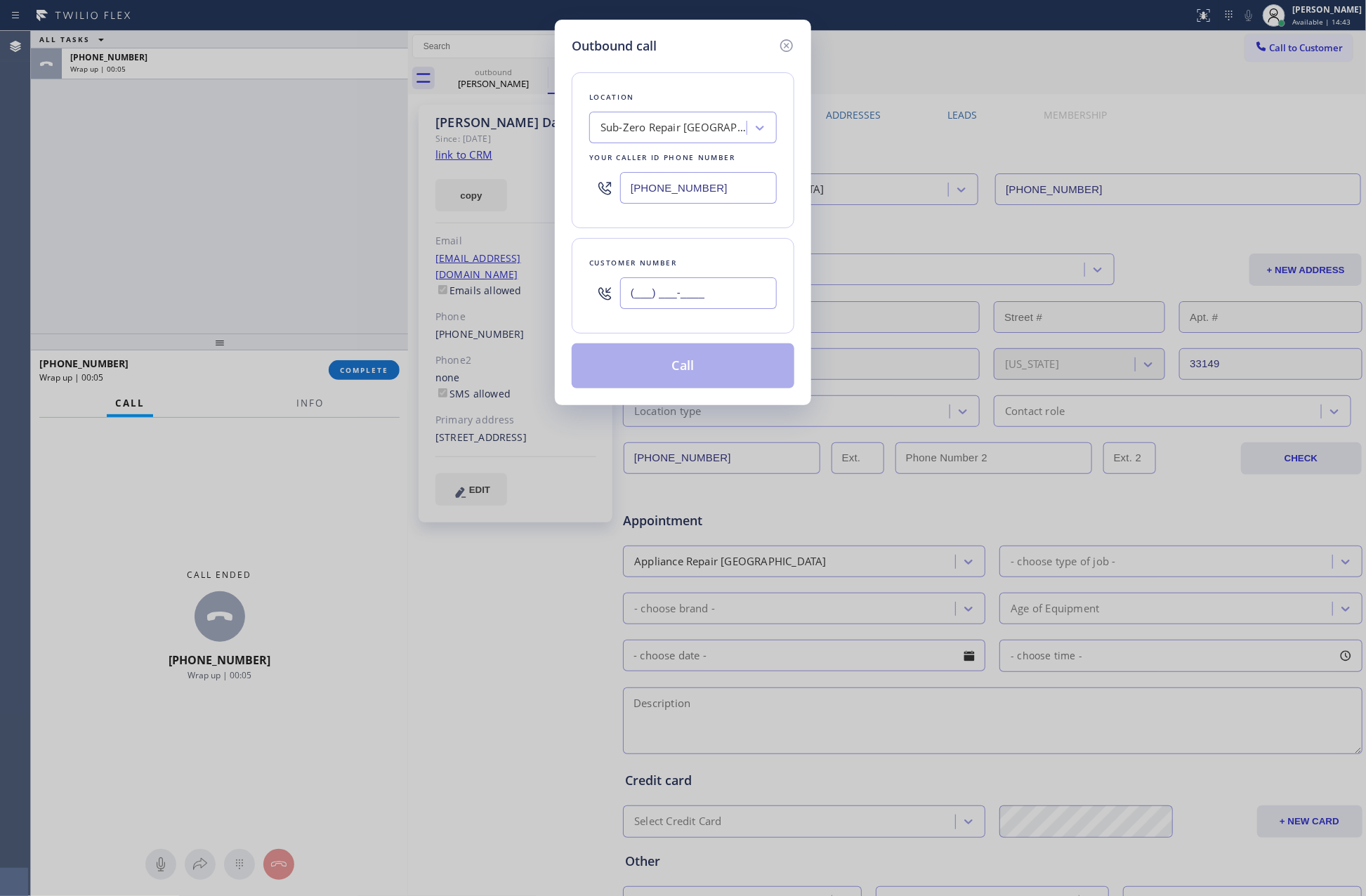
click at [734, 306] on input "(___) ___-____" at bounding box center [698, 293] width 156 height 32
paste input "857) 928-5368"
type input "(857) 928-5368"
click at [655, 382] on button "Call" at bounding box center [682, 366] width 223 height 45
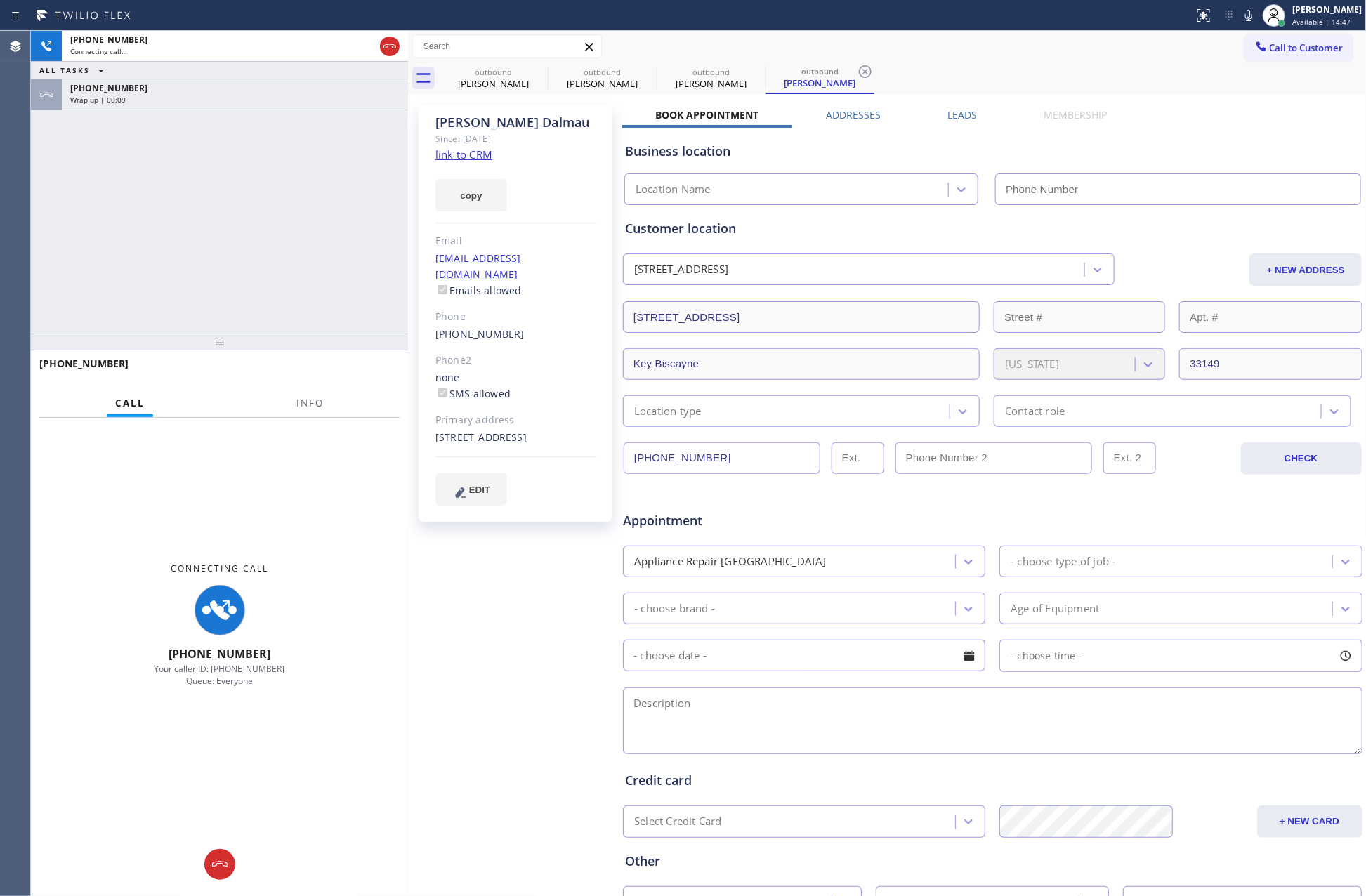
type input "(786) 610-6730"
drag, startPoint x: 148, startPoint y: 222, endPoint x: 184, endPoint y: 118, distance: 110.1
click at [148, 222] on div "+18579285368 Connecting call… ALL TASKS ALL TASKS ACTIVE TASKS TASKS IN WRAP UP…" at bounding box center [220, 182] width 377 height 303
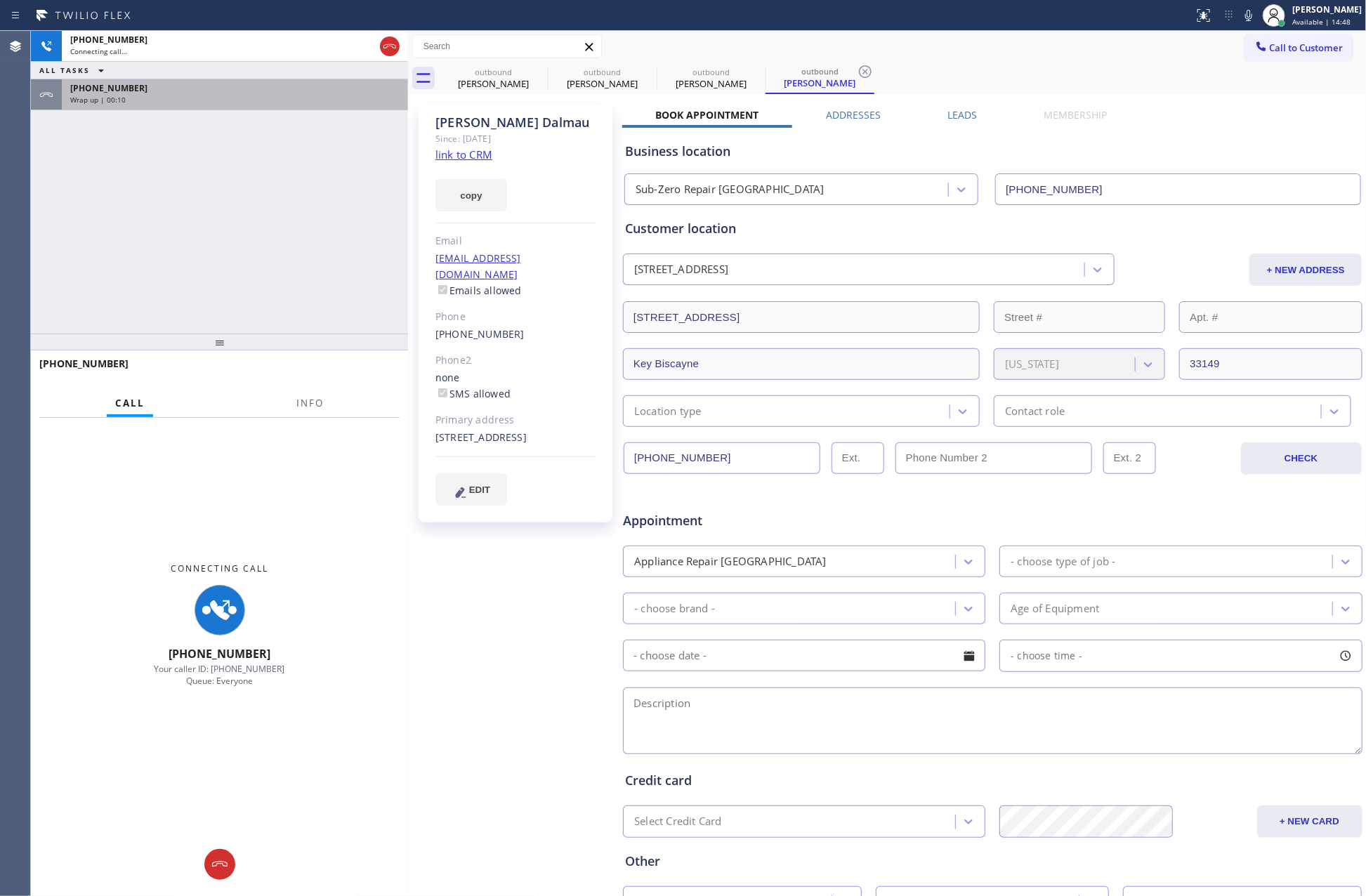
click at [180, 82] on div "+18579285368" at bounding box center [235, 88] width 329 height 12
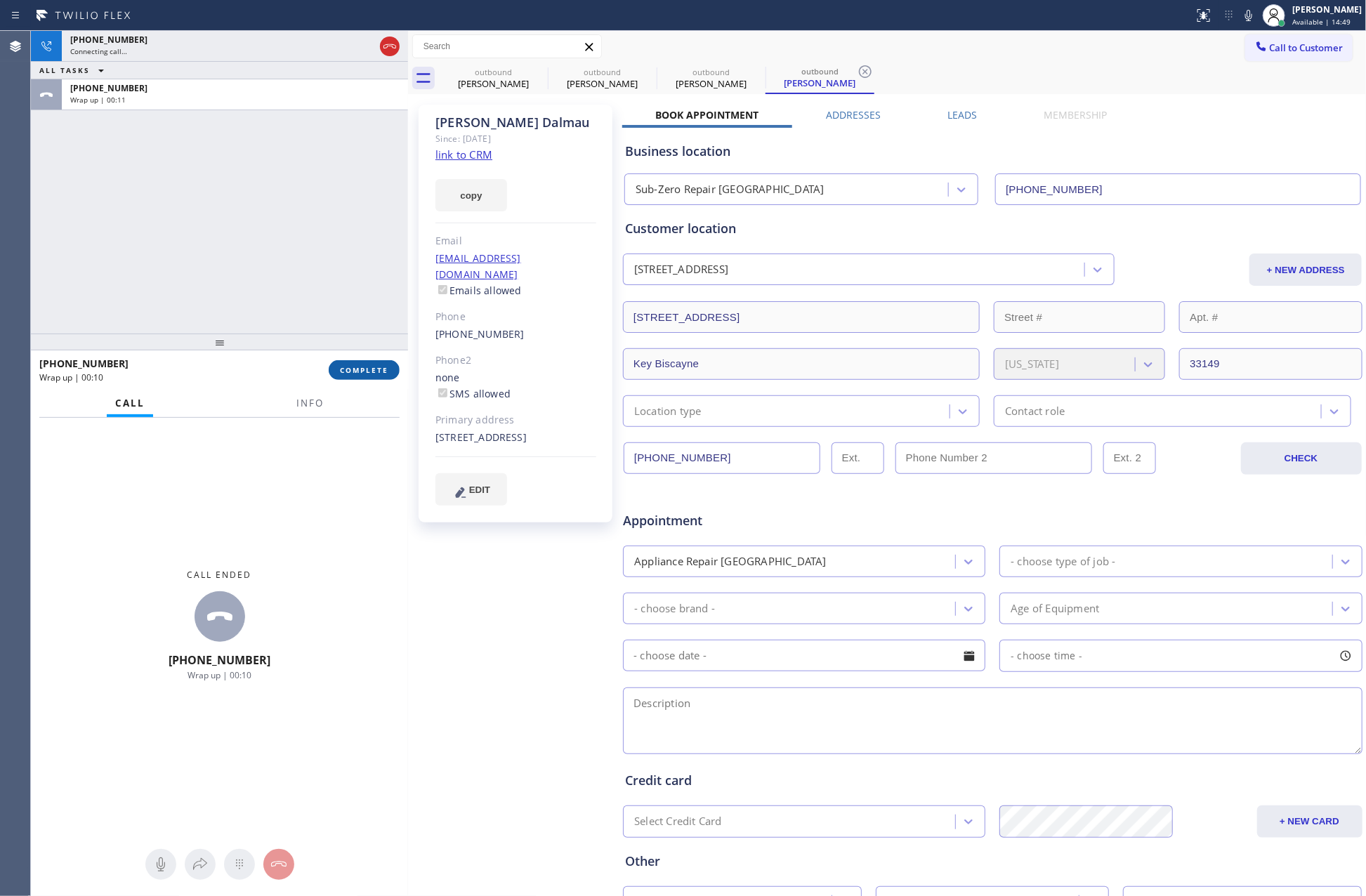
click at [362, 369] on span "COMPLETE" at bounding box center [364, 369] width 48 height 10
click at [300, 177] on div "+18579285368 Connecting call… ALL TASKS ALL TASKS ACTIVE TASKS TASKS IN WRAP UP…" at bounding box center [220, 182] width 377 height 303
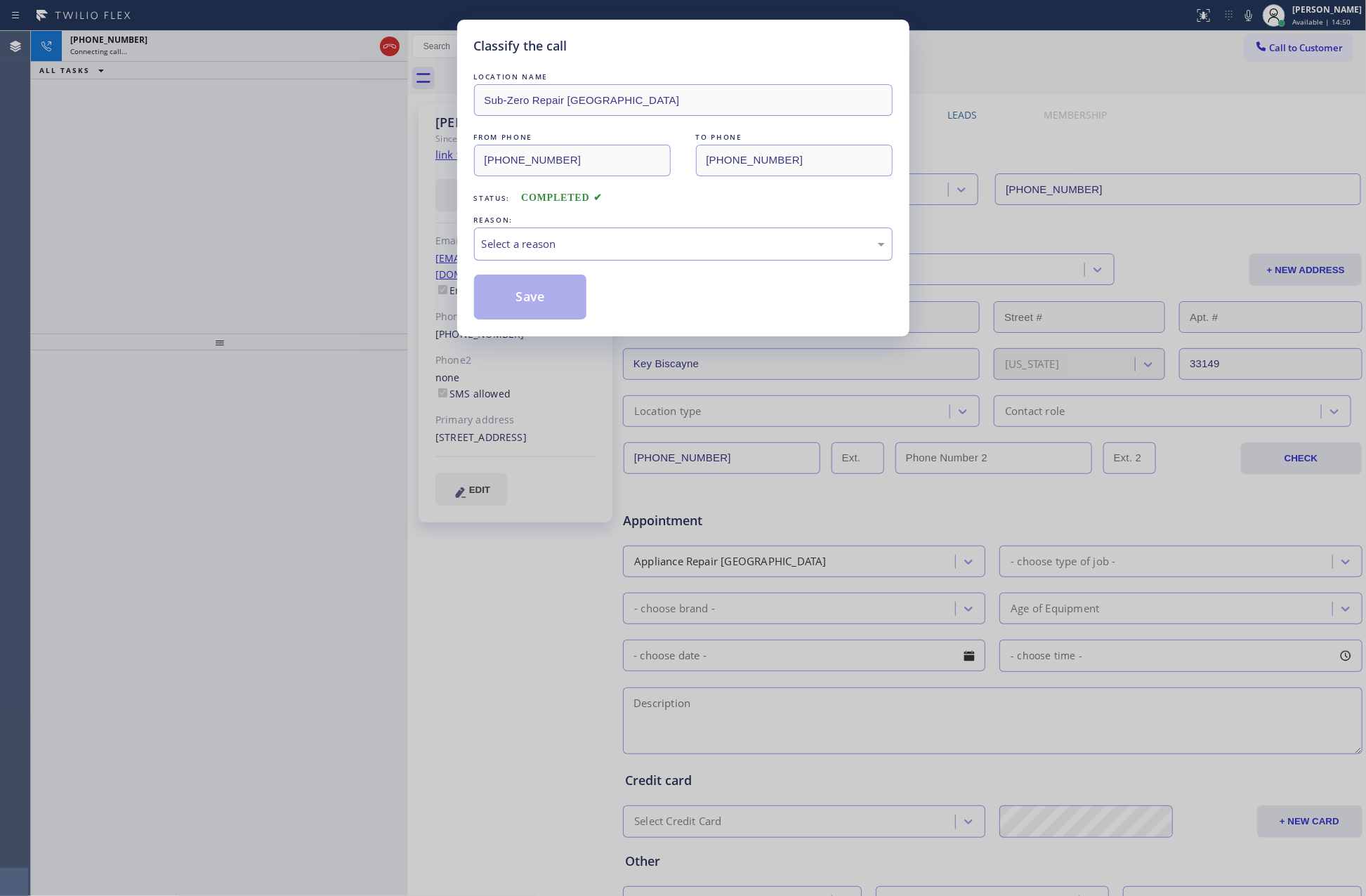
click at [502, 245] on div "Select a reason" at bounding box center [683, 244] width 403 height 16
click at [491, 300] on button "Save" at bounding box center [530, 297] width 113 height 45
click at [493, 299] on button "Save" at bounding box center [530, 297] width 113 height 45
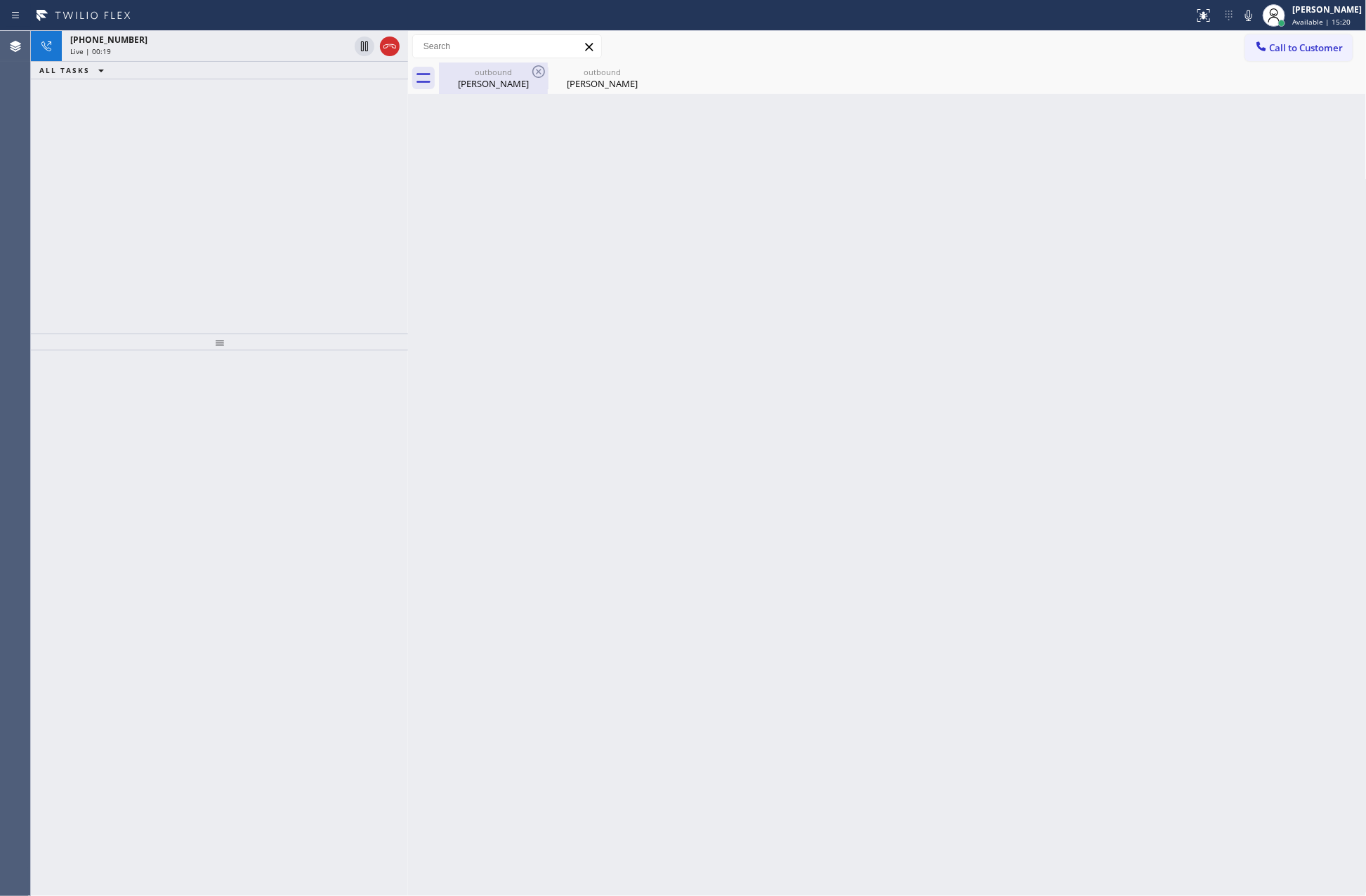
click at [483, 81] on div "Cristina Dalmau" at bounding box center [494, 83] width 106 height 12
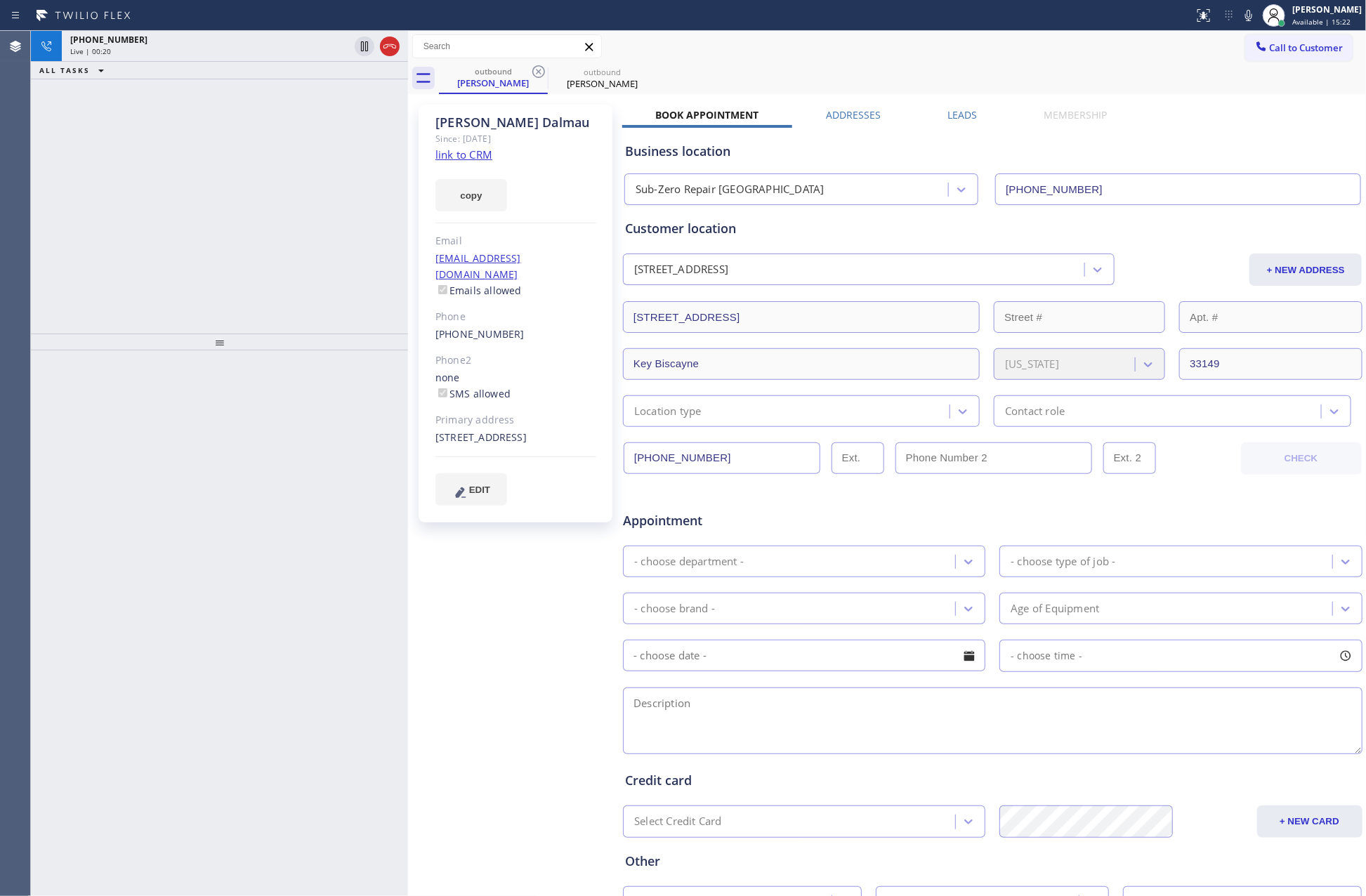
click at [228, 204] on div "+18579285368 Live | 00:20 ALL TASKS ALL TASKS ACTIVE TASKS TASKS IN WRAP UP" at bounding box center [220, 182] width 377 height 303
click at [228, 204] on div "+18579285368 Live | 00:21 ALL TASKS ALL TASKS ACTIVE TASKS TASKS IN WRAP UP" at bounding box center [220, 182] width 377 height 303
click at [715, 66] on div "outbound Cristina Dalmau outbound Cristina Dalmau" at bounding box center [903, 78] width 928 height 32
click at [274, 239] on div "+18579285368 Live | 00:41 ALL TASKS ALL TASKS ACTIVE TASKS TASKS IN WRAP UP" at bounding box center [220, 182] width 377 height 303
click at [266, 39] on div "+18579285368" at bounding box center [210, 40] width 279 height 12
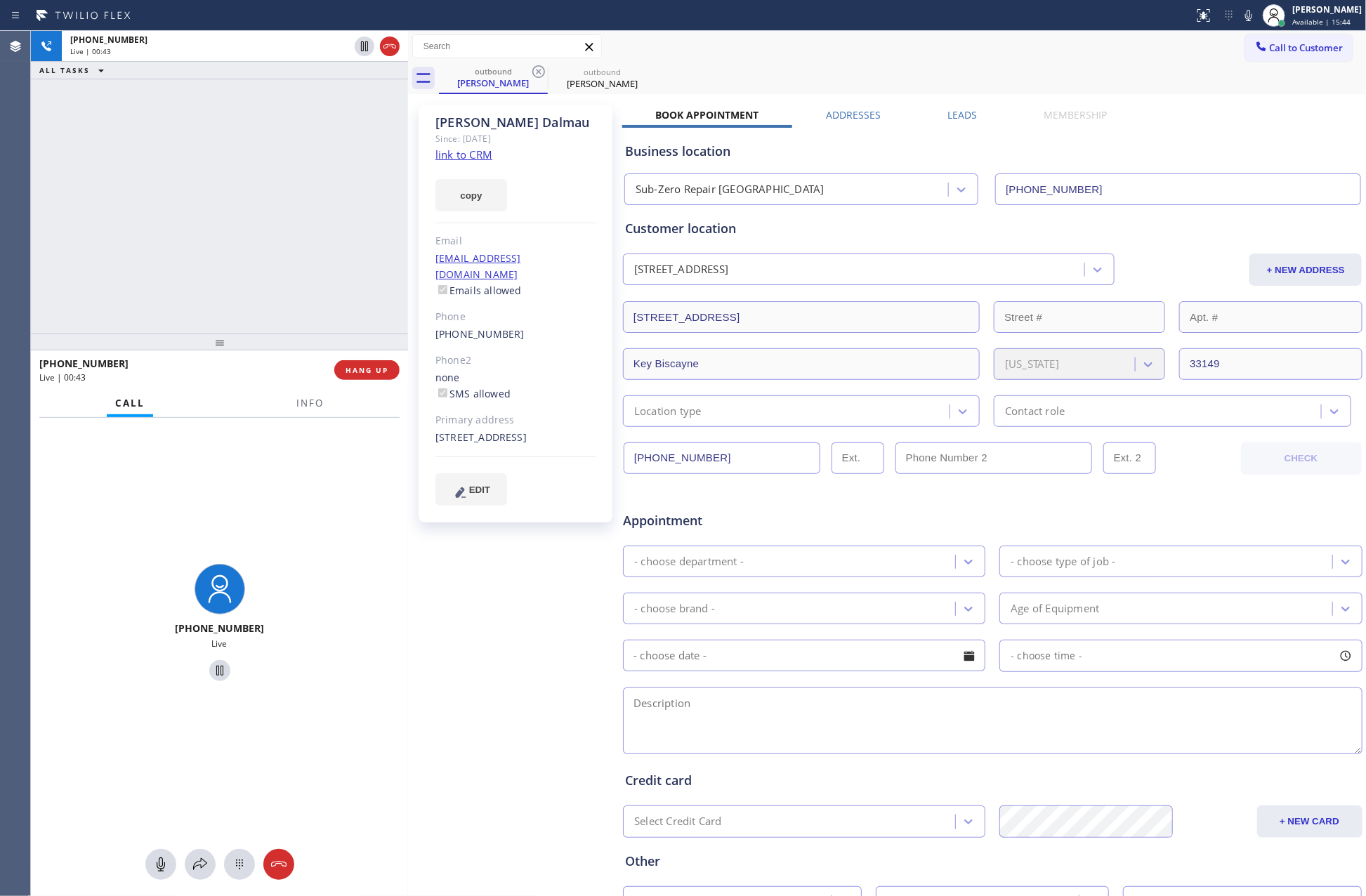
click at [256, 250] on div "+18579285368 Live | 00:43 ALL TASKS ALL TASKS ACTIVE TASKS TASKS IN WRAP UP" at bounding box center [220, 182] width 377 height 303
click at [251, 242] on div "+18579285368 Live | 00:43 ALL TASKS ALL TASKS ACTIVE TASKS TASKS IN WRAP UP" at bounding box center [220, 182] width 377 height 303
click at [1033, 72] on div "outbound Cristina Dalmau outbound Cristina Dalmau" at bounding box center [903, 78] width 928 height 32
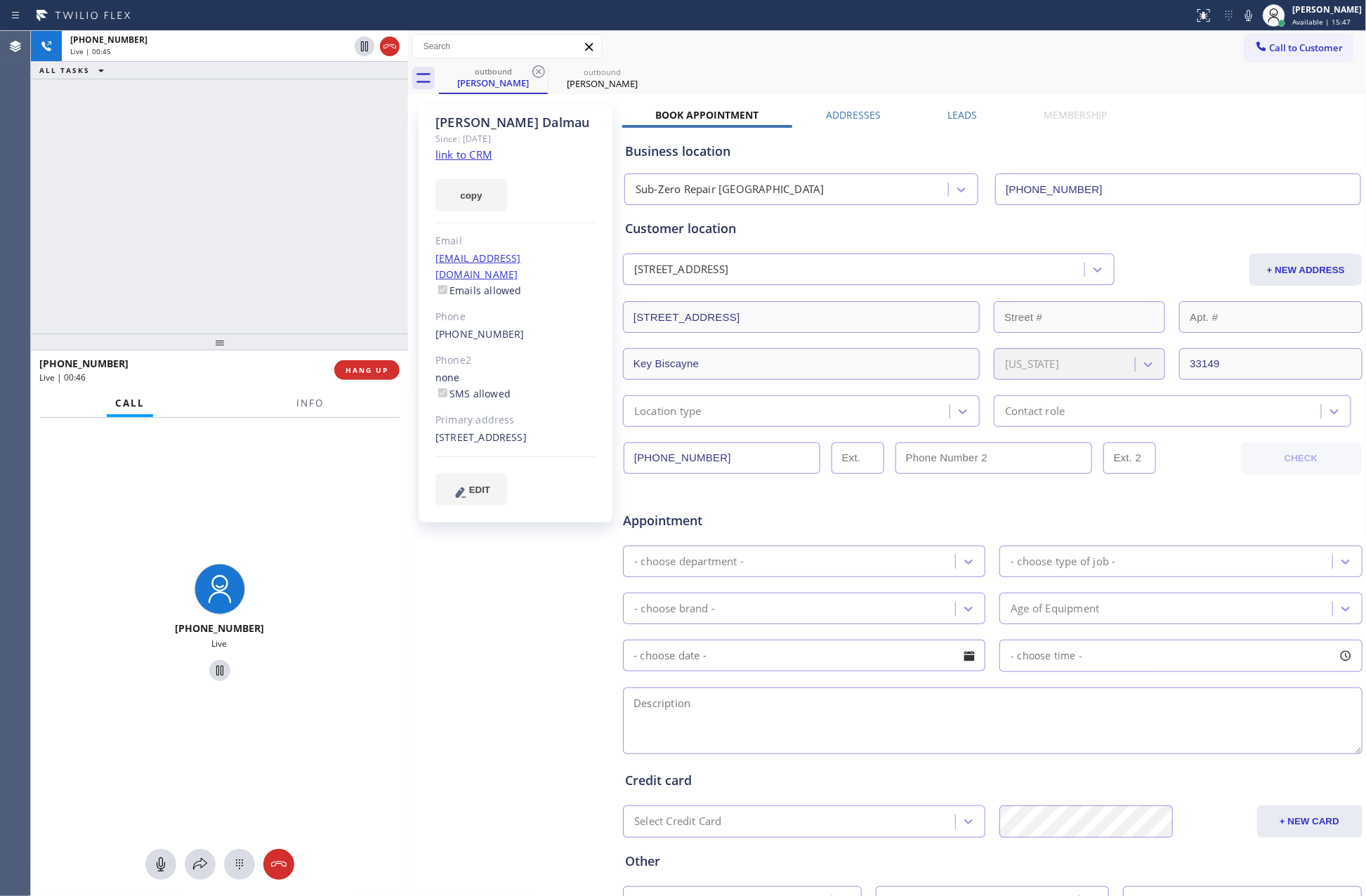
click at [1033, 72] on div "outbound Cristina Dalmau outbound Cristina Dalmau" at bounding box center [903, 78] width 928 height 32
drag, startPoint x: 344, startPoint y: 232, endPoint x: 944, endPoint y: 61, distance: 623.9
click at [344, 232] on div "+18579285368 Live | 00:54 ALL TASKS ALL TASKS ACTIVE TASKS TASKS IN WRAP UP" at bounding box center [220, 182] width 377 height 303
click at [361, 364] on button "HANG UP" at bounding box center [366, 370] width 65 height 20
click at [306, 212] on div "+18579285368 Live | 01:14 ALL TASKS ALL TASKS ACTIVE TASKS TASKS IN WRAP UP" at bounding box center [220, 182] width 377 height 303
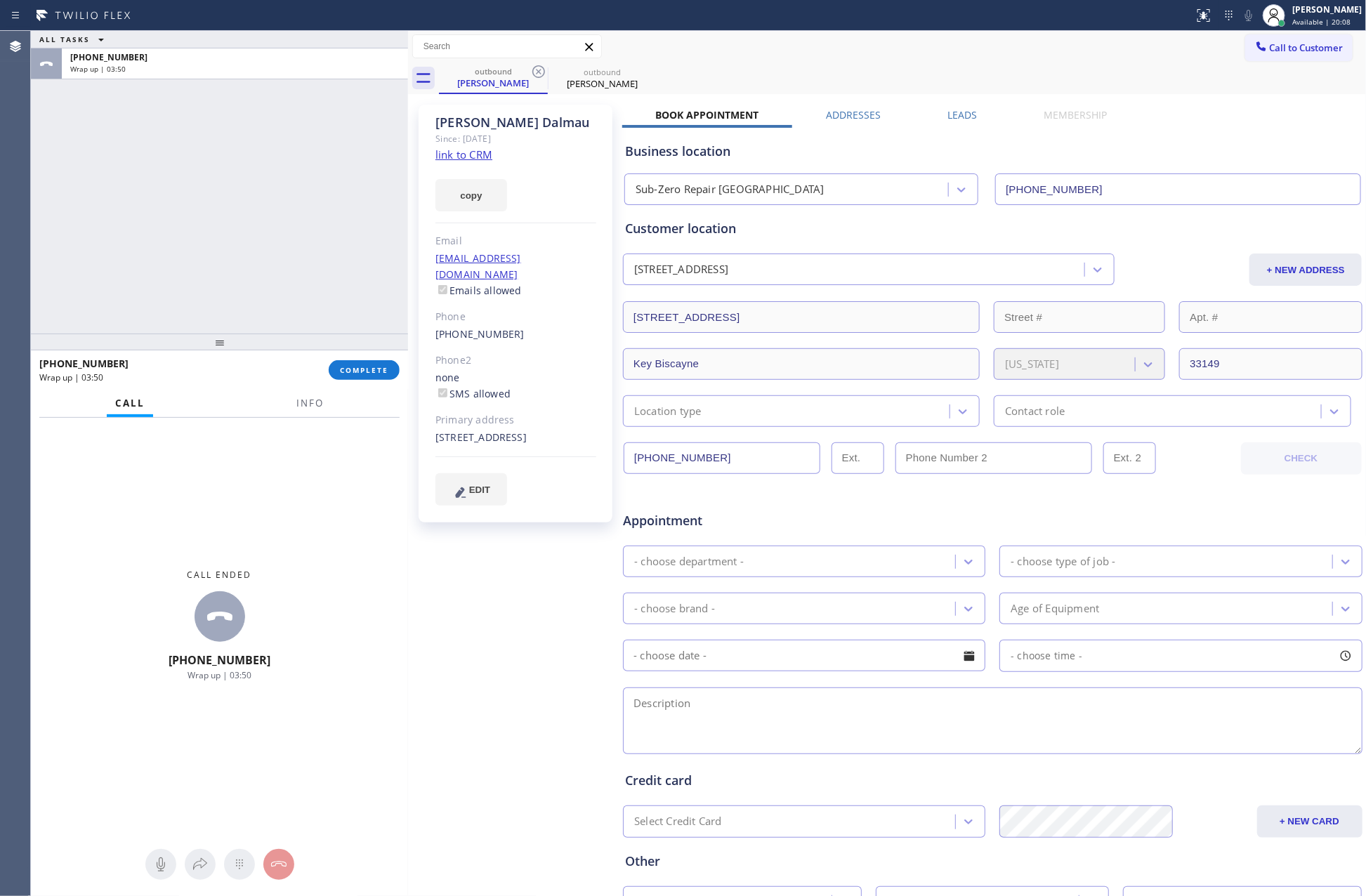
drag, startPoint x: 160, startPoint y: 222, endPoint x: 339, endPoint y: 392, distance: 246.9
click at [192, 249] on div "ALL TASKS ALL TASKS ACTIVE TASKS TASKS IN WRAP UP +18579285368 Wrap up | 03:50" at bounding box center [220, 182] width 377 height 303
click at [366, 361] on button "COMPLETE" at bounding box center [364, 370] width 71 height 20
click at [302, 161] on div "ALL TASKS ALL TASKS ACTIVE TASKS TASKS IN WRAP UP +18579285368 Wrap up | 03:50" at bounding box center [220, 182] width 377 height 303
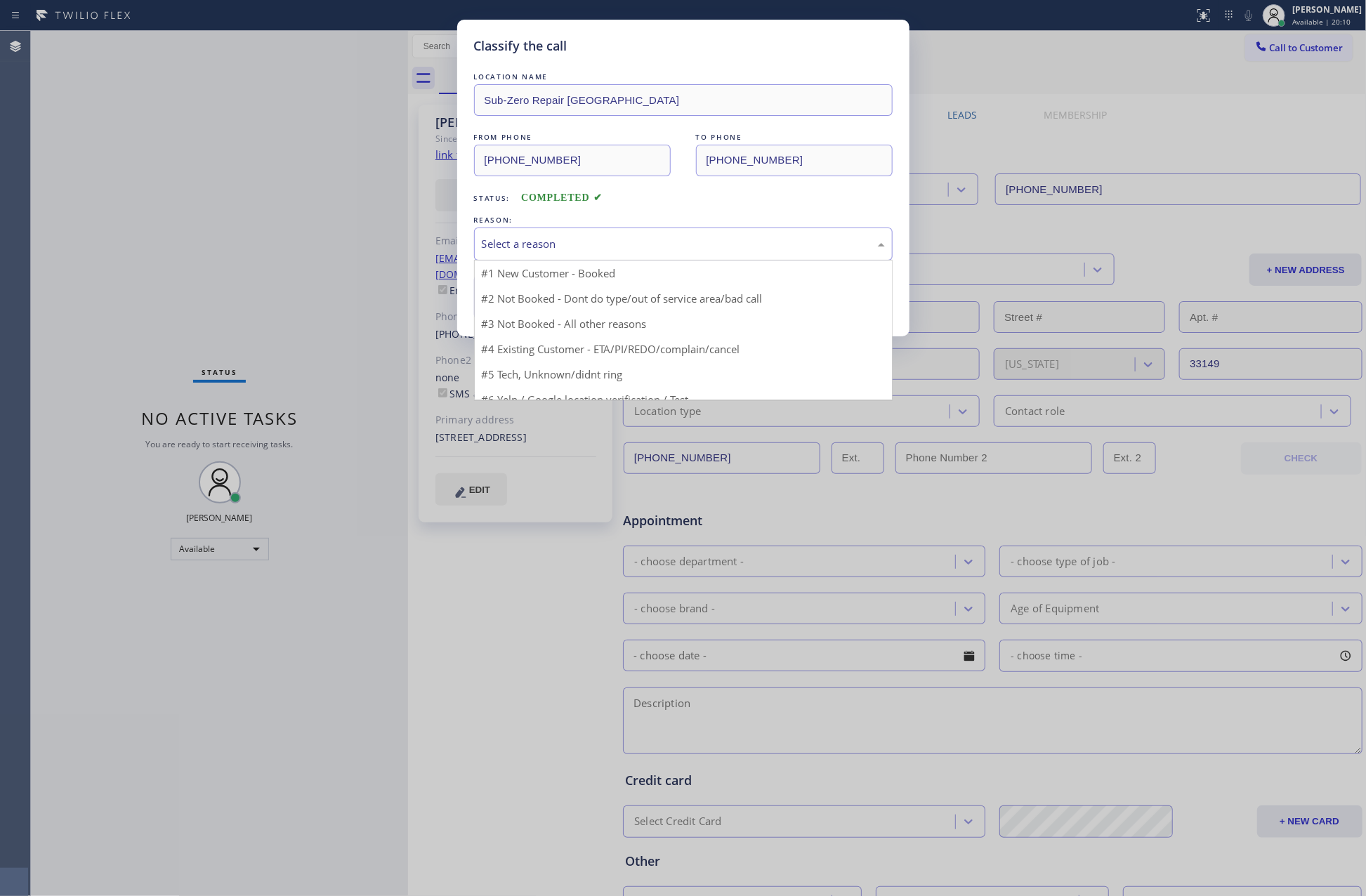
click at [603, 251] on div "Select a reason" at bounding box center [683, 244] width 403 height 16
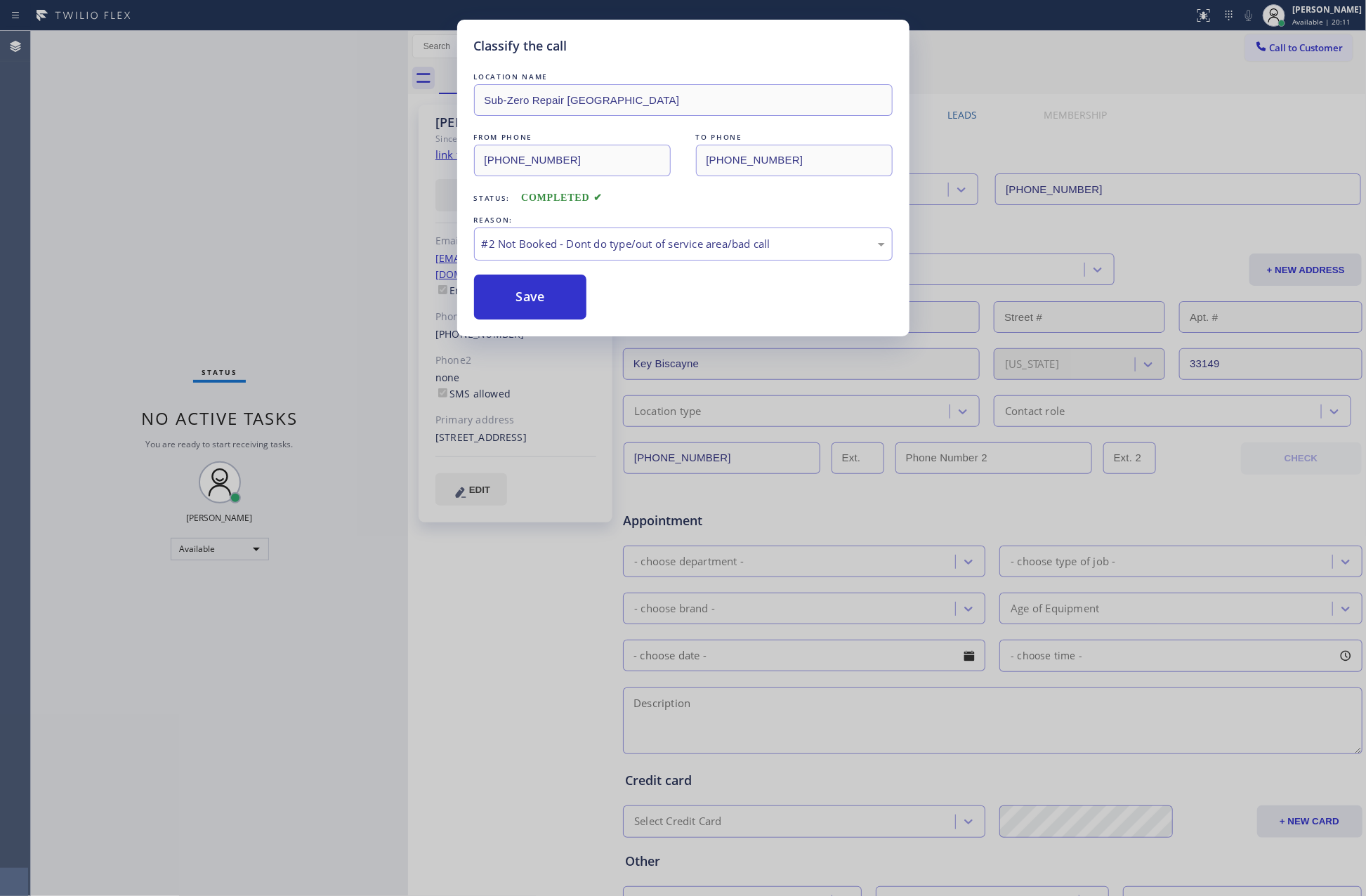
click at [522, 299] on button "Save" at bounding box center [530, 297] width 113 height 45
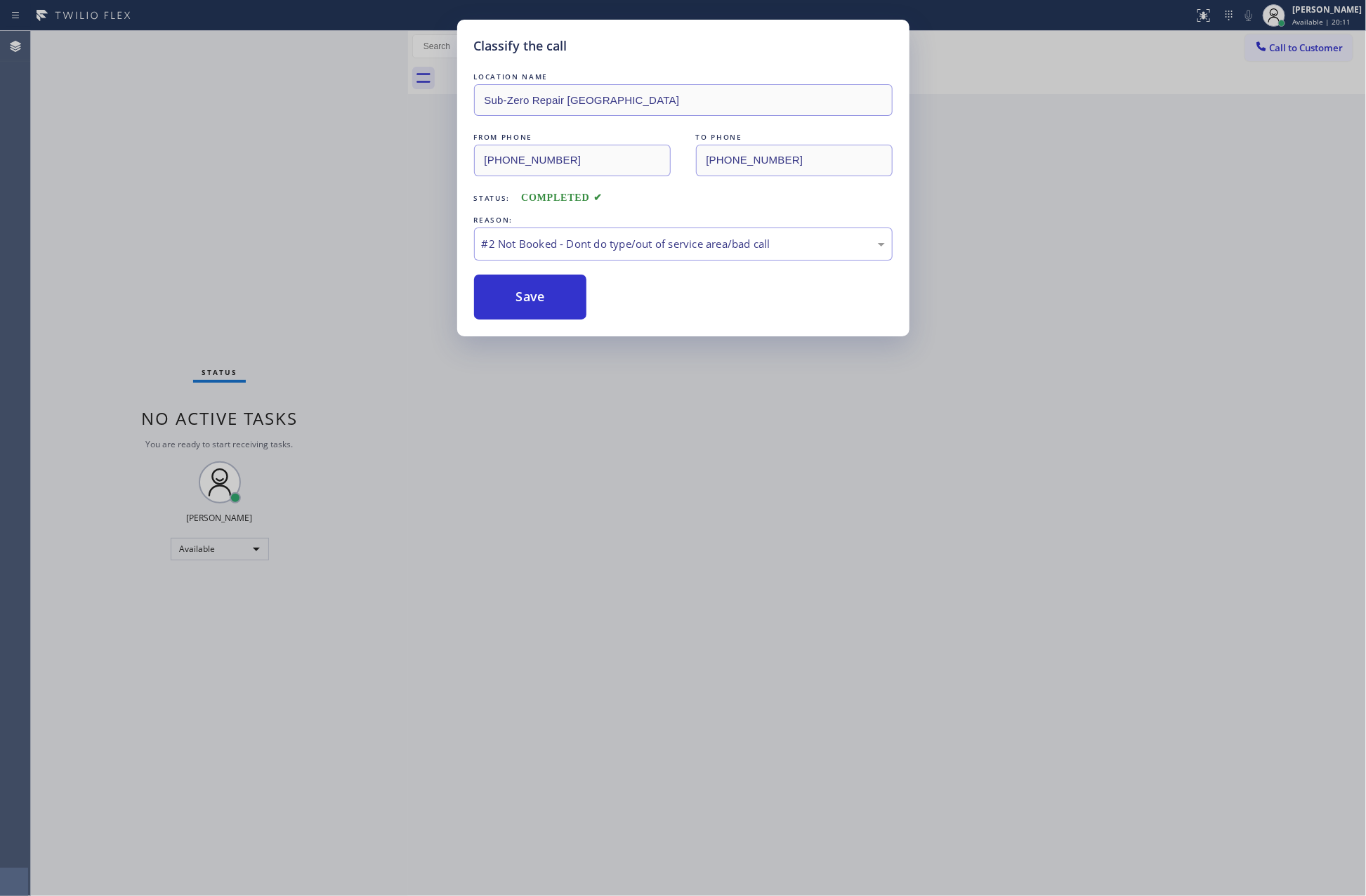
click at [247, 209] on div "Classify the call LOCATION NAME Sub-Zero Repair Miami FROM PHONE (786) 610-6730…" at bounding box center [683, 448] width 1366 height 896
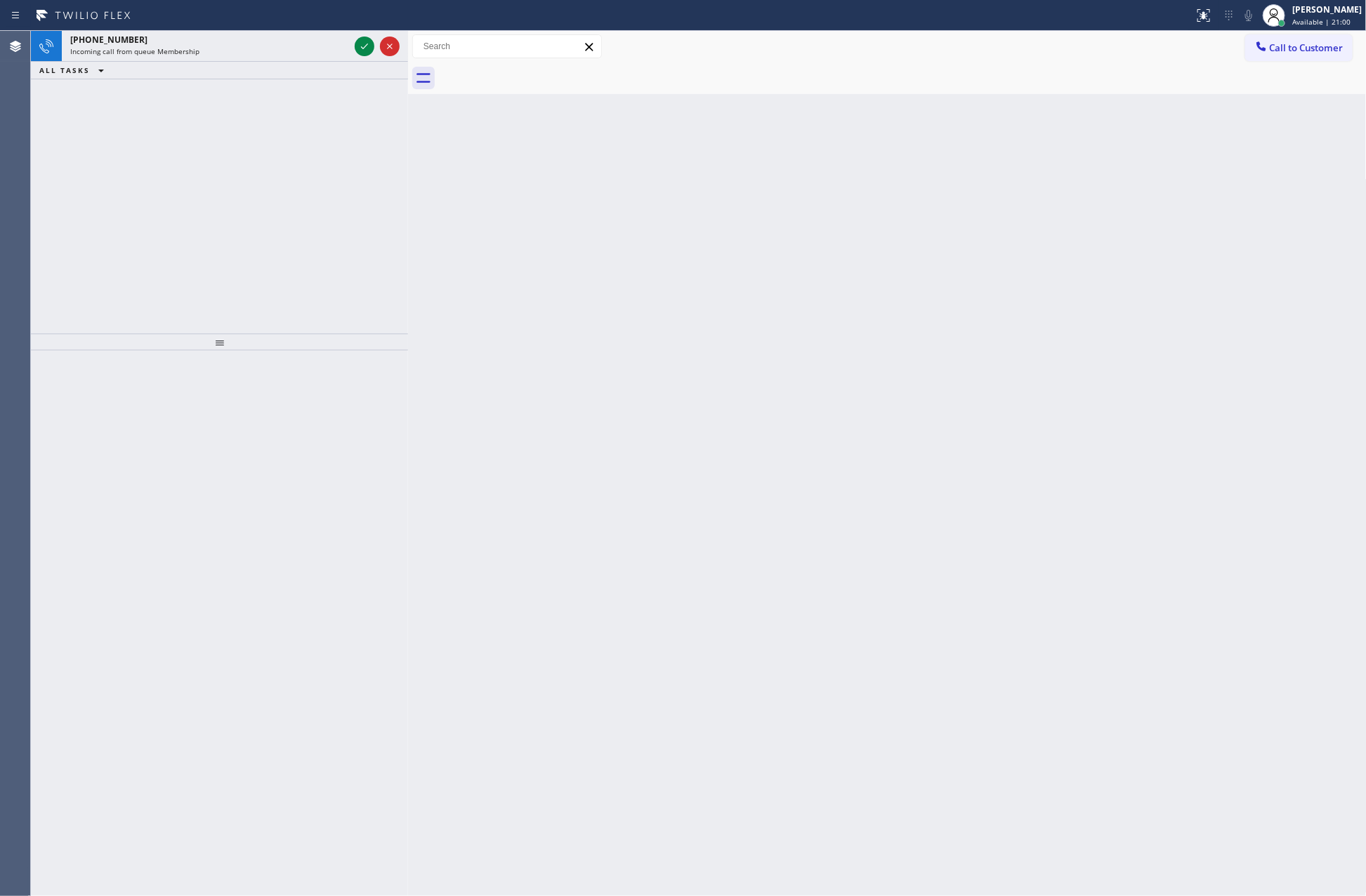
click at [139, 238] on div "+17087054001 Incoming call from queue Membership ALL TASKS ALL TASKS ACTIVE TAS…" at bounding box center [220, 182] width 377 height 303
click at [361, 39] on icon at bounding box center [364, 46] width 17 height 17
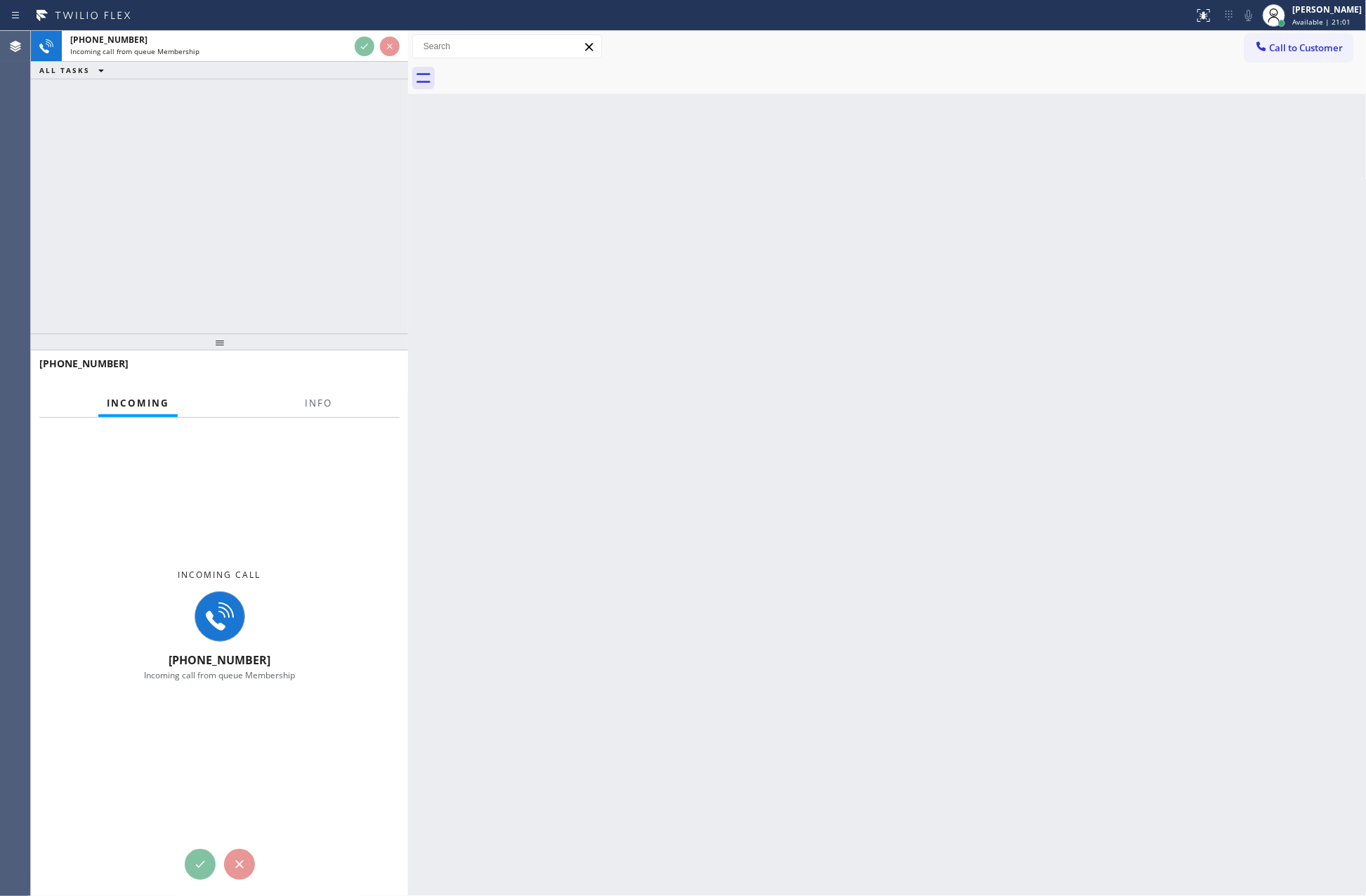
drag, startPoint x: 340, startPoint y: 177, endPoint x: 338, endPoint y: 216, distance: 39.1
click at [339, 182] on div "+17087054001 Incoming call from queue Membership ALL TASKS ALL TASKS ACTIVE TAS…" at bounding box center [220, 182] width 377 height 303
click at [176, 300] on div "+17087054001 Incoming call from queue Membership ALL TASKS ALL TASKS ACTIVE TAS…" at bounding box center [220, 182] width 377 height 303
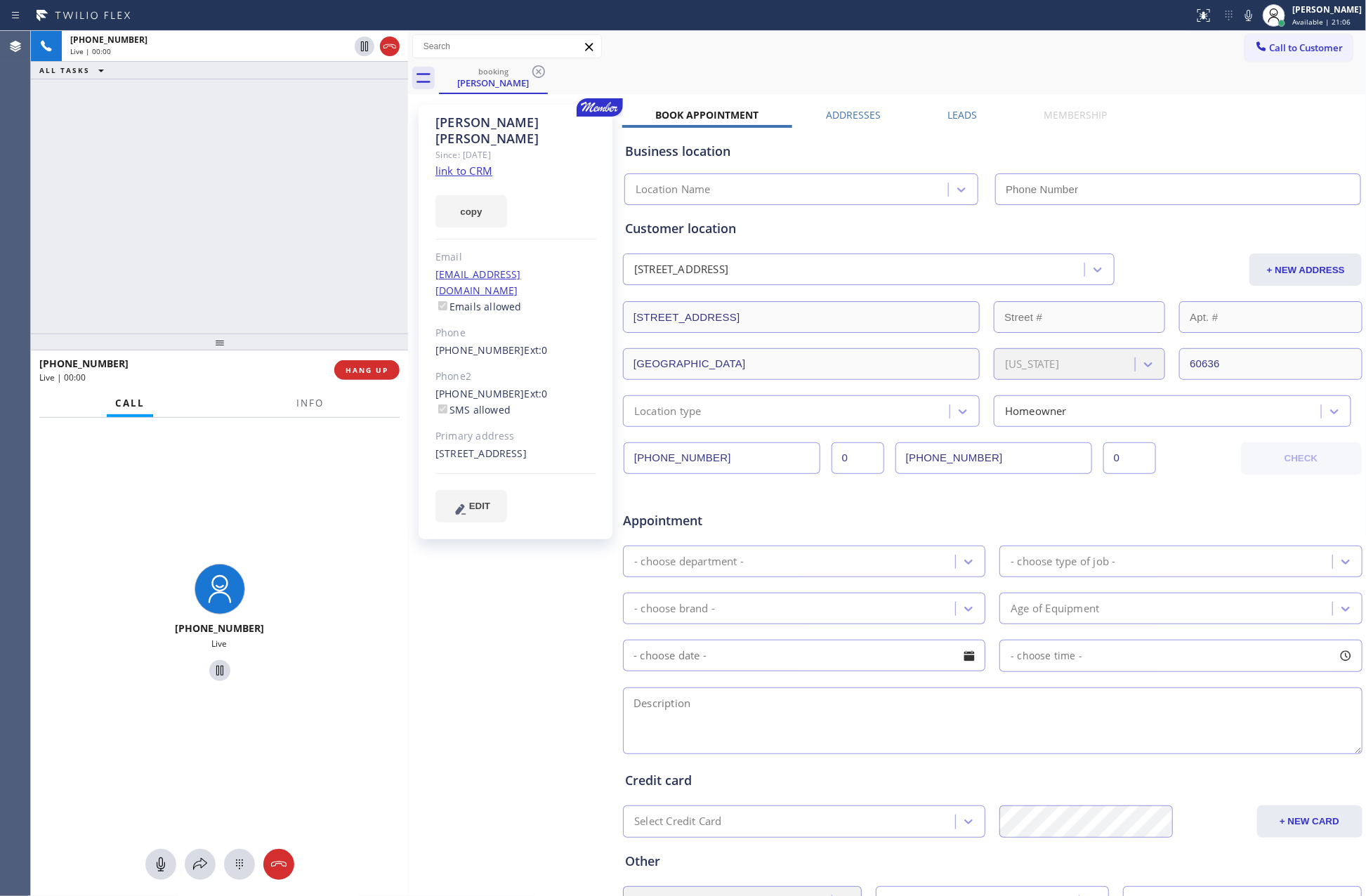
type input "(630) 394-6070"
click at [474, 164] on link "link to CRM" at bounding box center [463, 170] width 57 height 14
click at [207, 187] on div "+17087054001 Live | 00:02 ALL TASKS ALL TASKS ACTIVE TASKS TASKS IN WRAP UP" at bounding box center [220, 182] width 377 height 303
drag, startPoint x: 189, startPoint y: 179, endPoint x: 214, endPoint y: 202, distance: 34.0
click at [204, 192] on div "+17087054001 Live | 00:48 ALL TASKS ALL TASKS ACTIVE TASKS TASKS IN WRAP UP" at bounding box center [220, 182] width 377 height 303
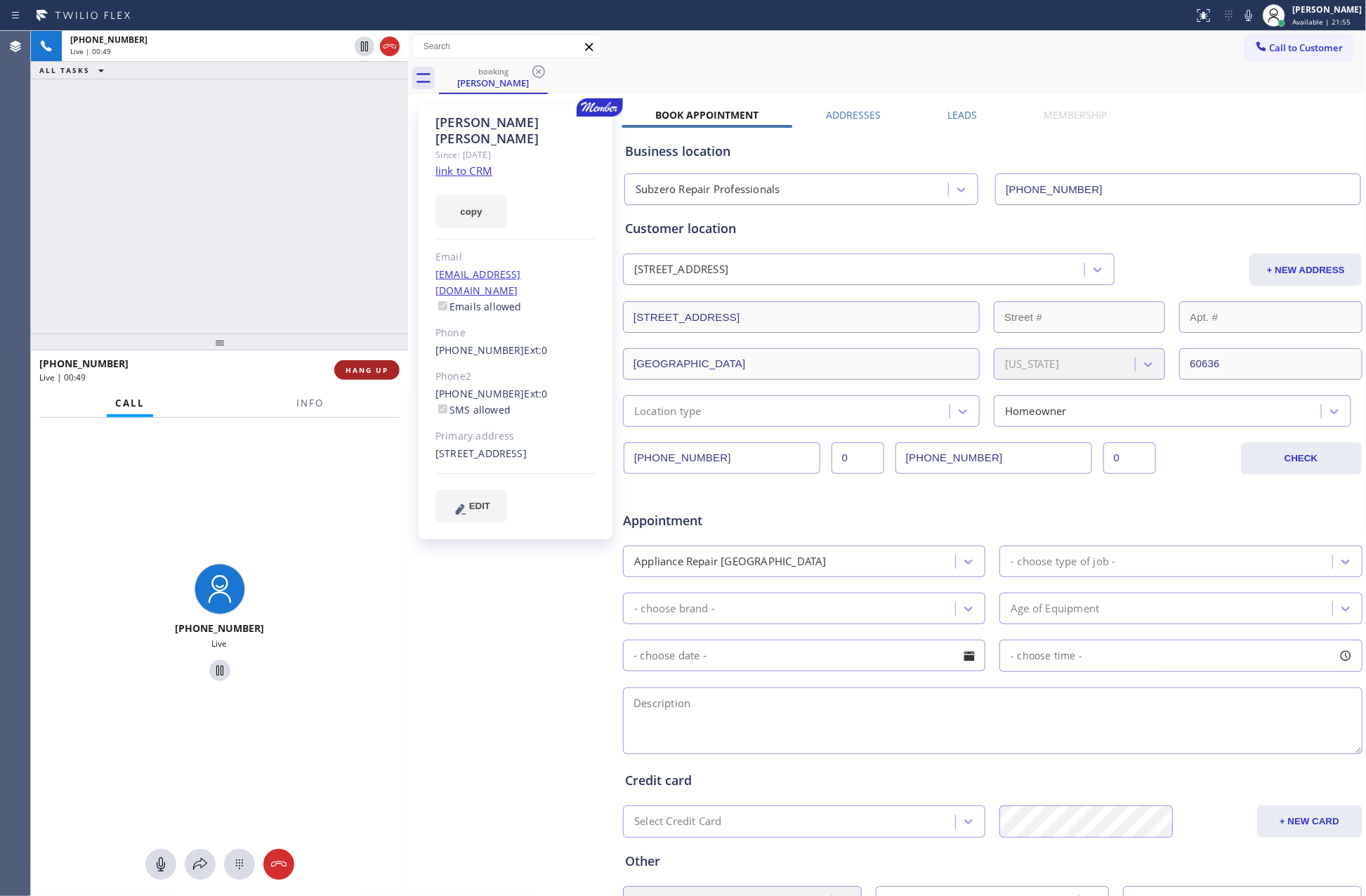
click at [346, 369] on span "HANG UP" at bounding box center [366, 369] width 43 height 10
click at [250, 148] on div "+17087054001 Live | 00:50 ALL TASKS ALL TASKS ACTIVE TASKS TASKS IN WRAP UP" at bounding box center [220, 182] width 377 height 303
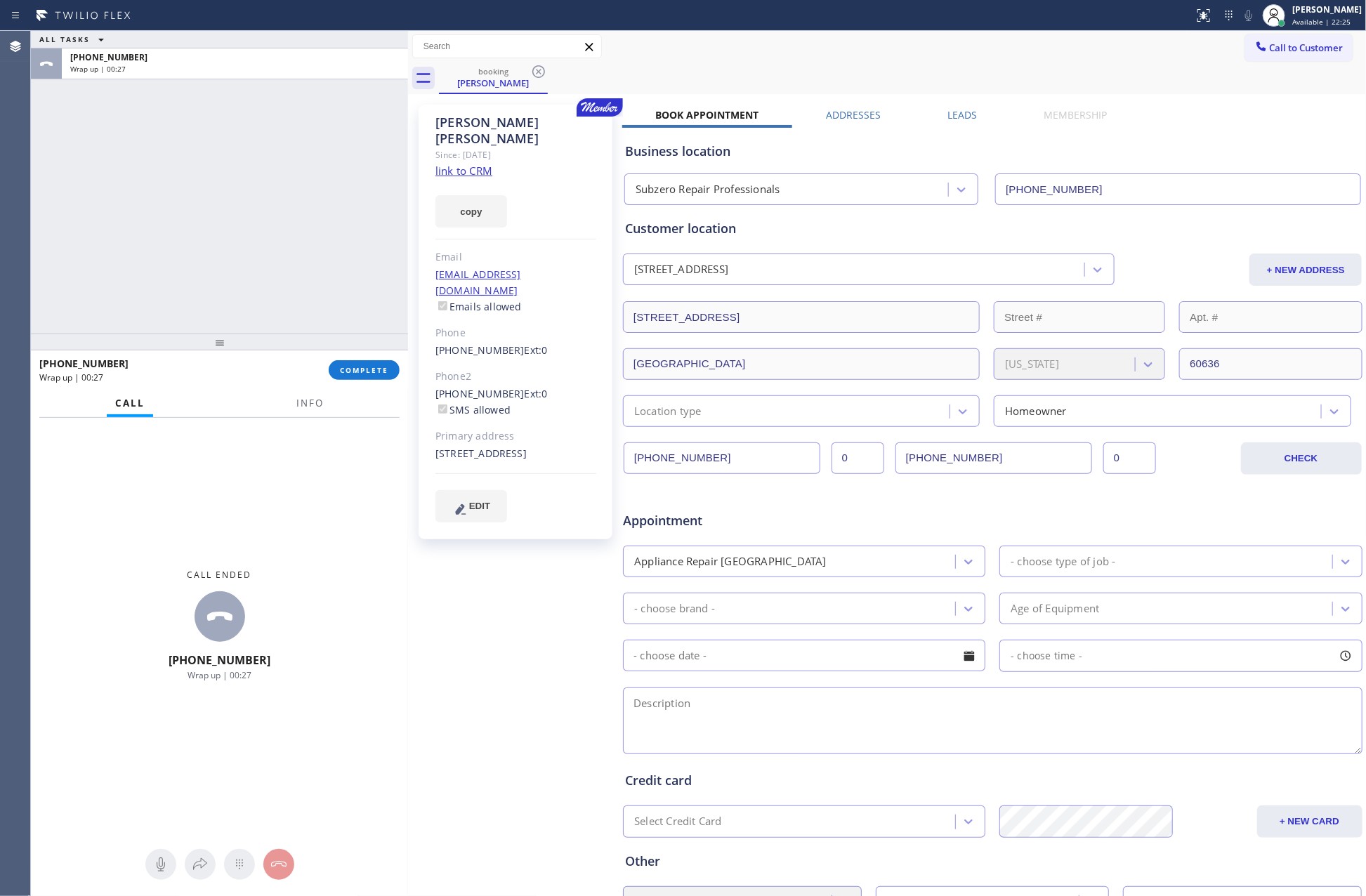
drag, startPoint x: 320, startPoint y: 308, endPoint x: 367, endPoint y: 348, distance: 61.7
click at [327, 312] on div "ALL TASKS ALL TASKS ACTIVE TASKS TASKS IN WRAP UP +17087054001 Wrap up | 00:27" at bounding box center [220, 182] width 377 height 303
click at [377, 367] on span "COMPLETE" at bounding box center [364, 369] width 48 height 10
click at [320, 186] on div "ALL TASKS ALL TASKS ACTIVE TASKS TASKS IN WRAP UP +17087054001 Wrap up | 00:28" at bounding box center [220, 182] width 377 height 303
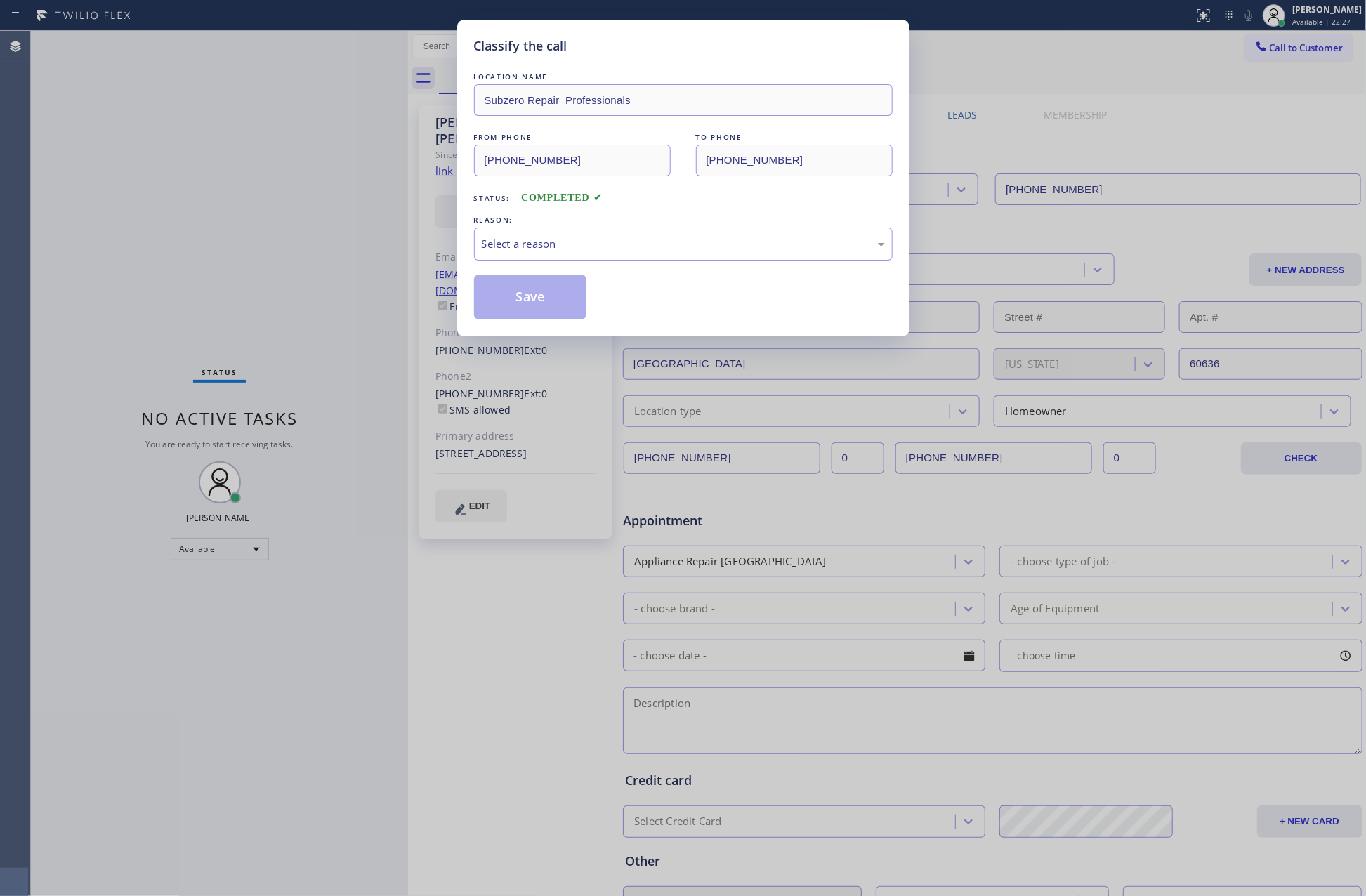
click at [320, 186] on div "Classify the call LOCATION NAME Subzero Repair Professionals FROM PHONE (708) 7…" at bounding box center [683, 448] width 1366 height 896
click at [560, 233] on div "Select a reason" at bounding box center [683, 244] width 419 height 33
click at [557, 291] on button "Save" at bounding box center [530, 297] width 113 height 45
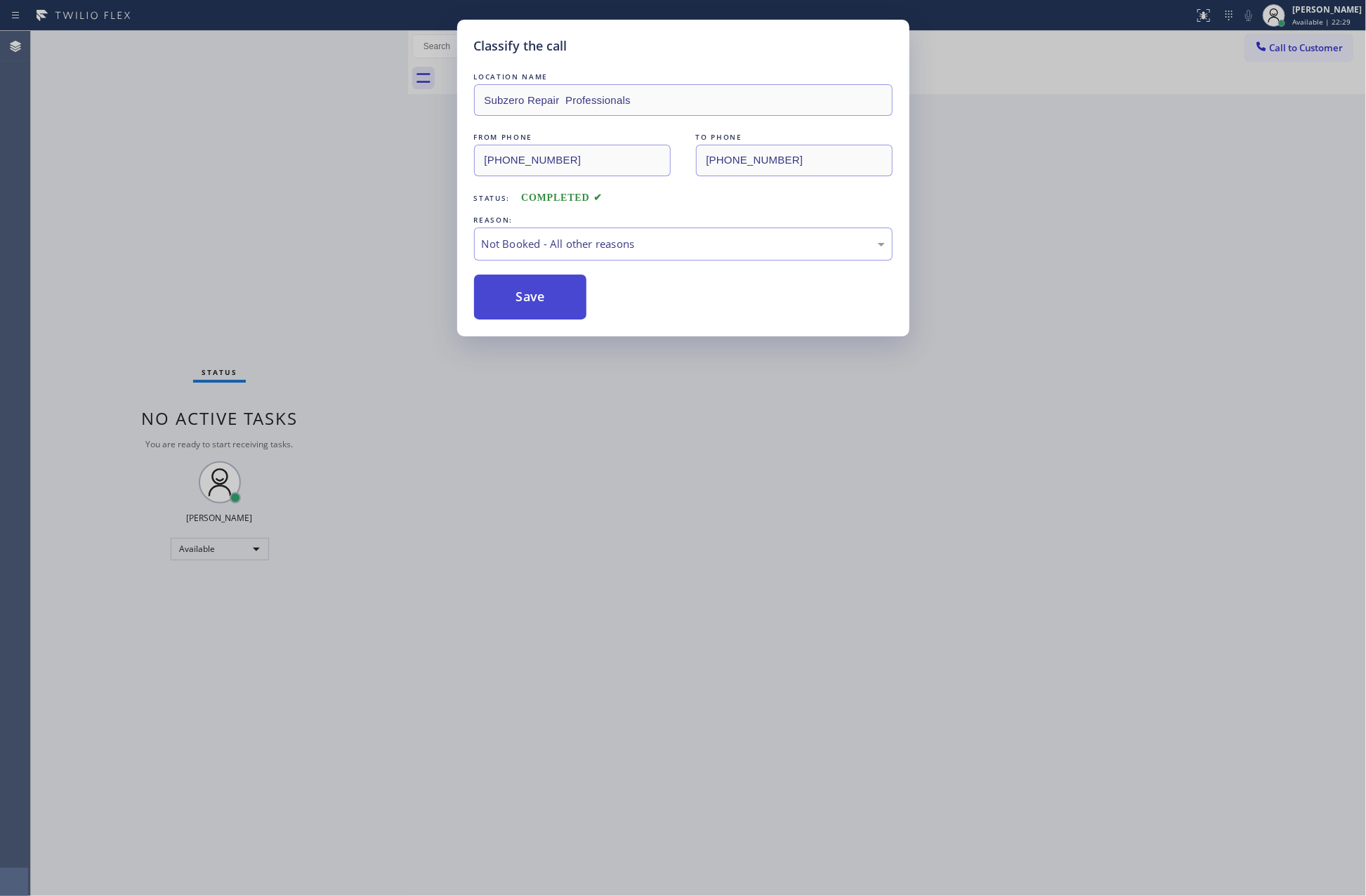
click at [557, 291] on button "Save" at bounding box center [530, 297] width 113 height 45
drag, startPoint x: 557, startPoint y: 291, endPoint x: 536, endPoint y: 292, distance: 21.0
click at [556, 291] on button "Save" at bounding box center [530, 297] width 113 height 45
click at [339, 232] on div "Classify the call LOCATION NAME Subzero Repair Professionals FROM PHONE (708) 7…" at bounding box center [683, 448] width 1366 height 896
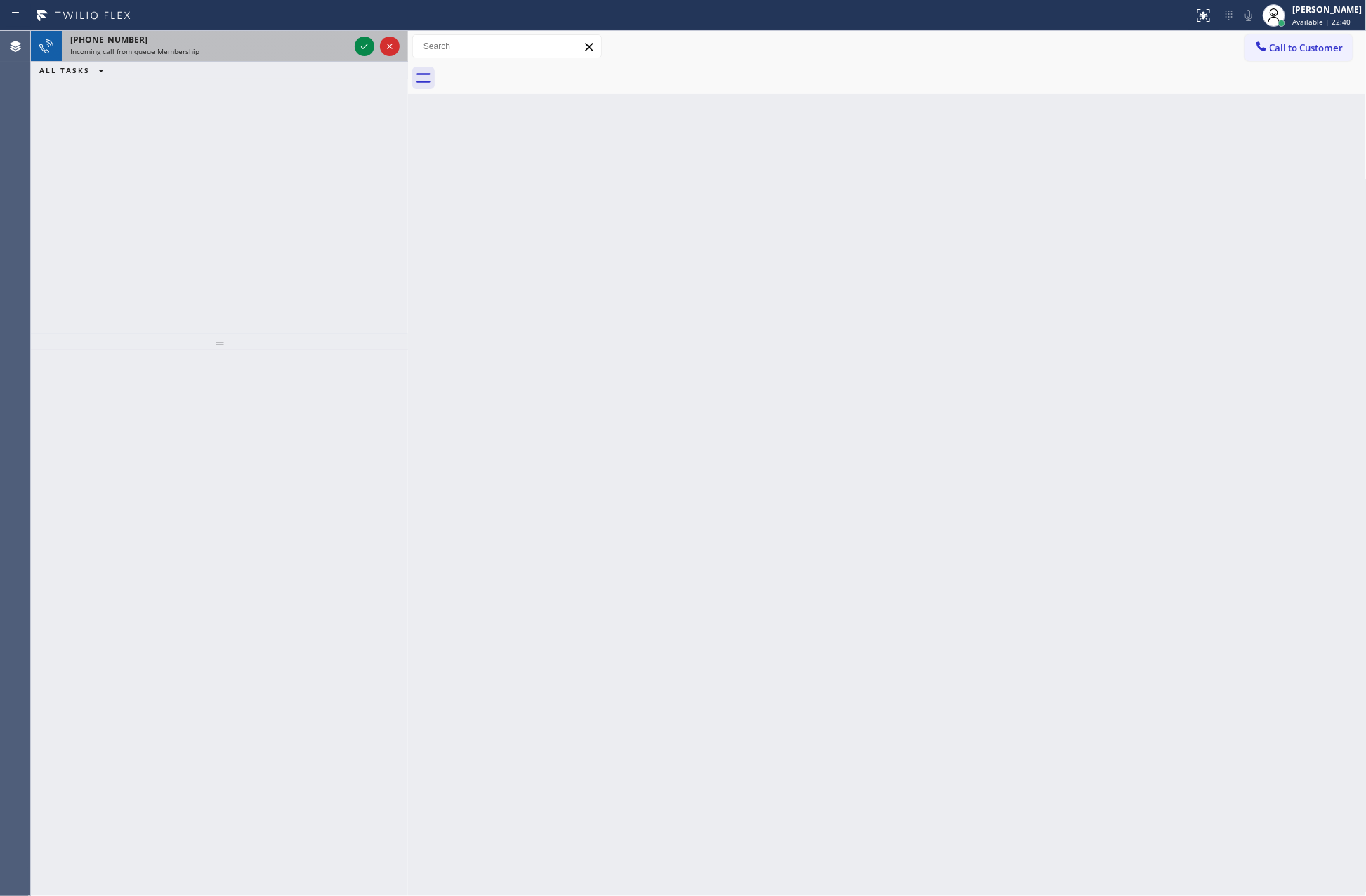
click at [262, 53] on div "Incoming call from queue Membership" at bounding box center [210, 51] width 279 height 10
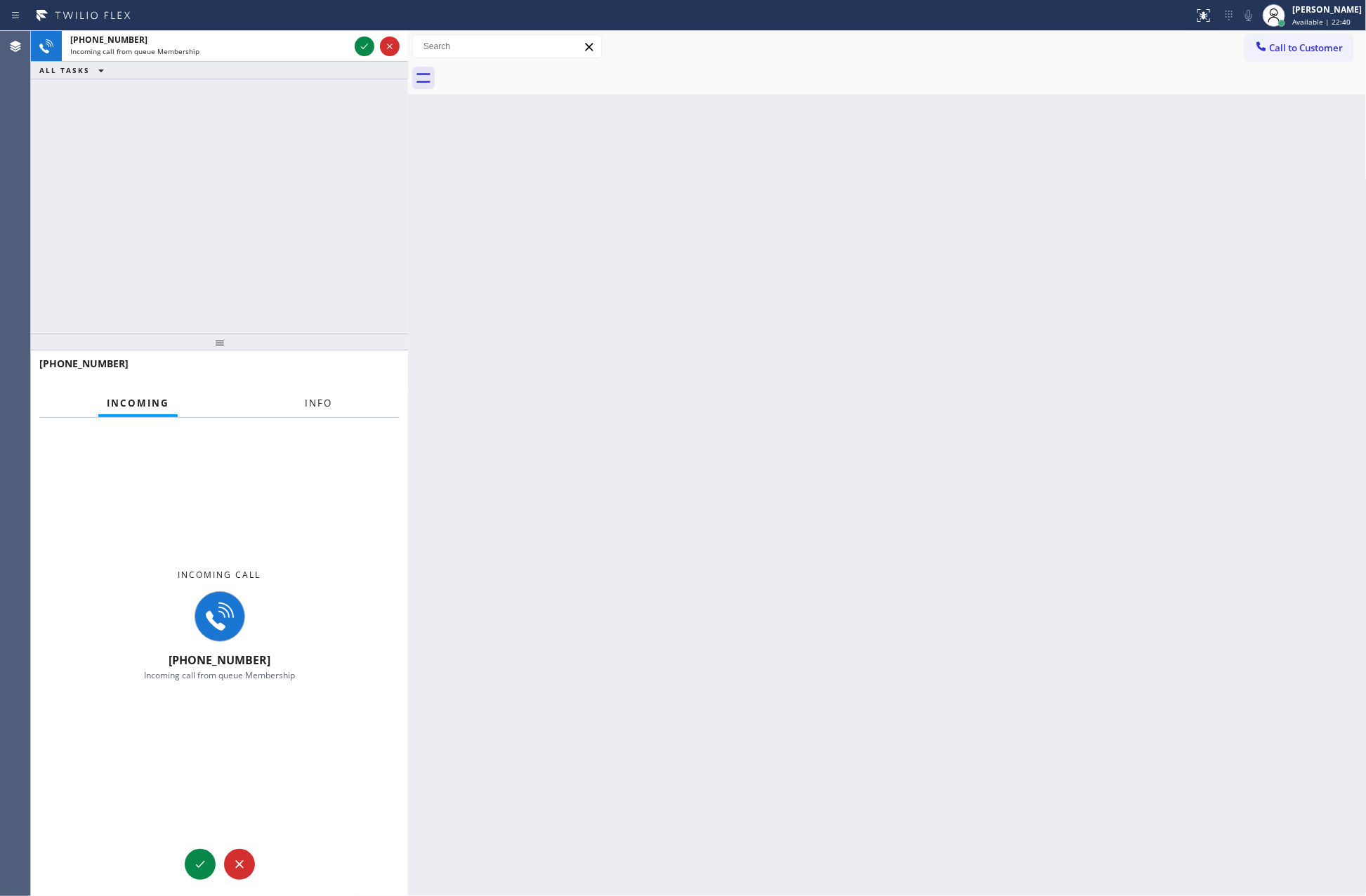
click at [317, 402] on span "Info" at bounding box center [318, 402] width 27 height 12
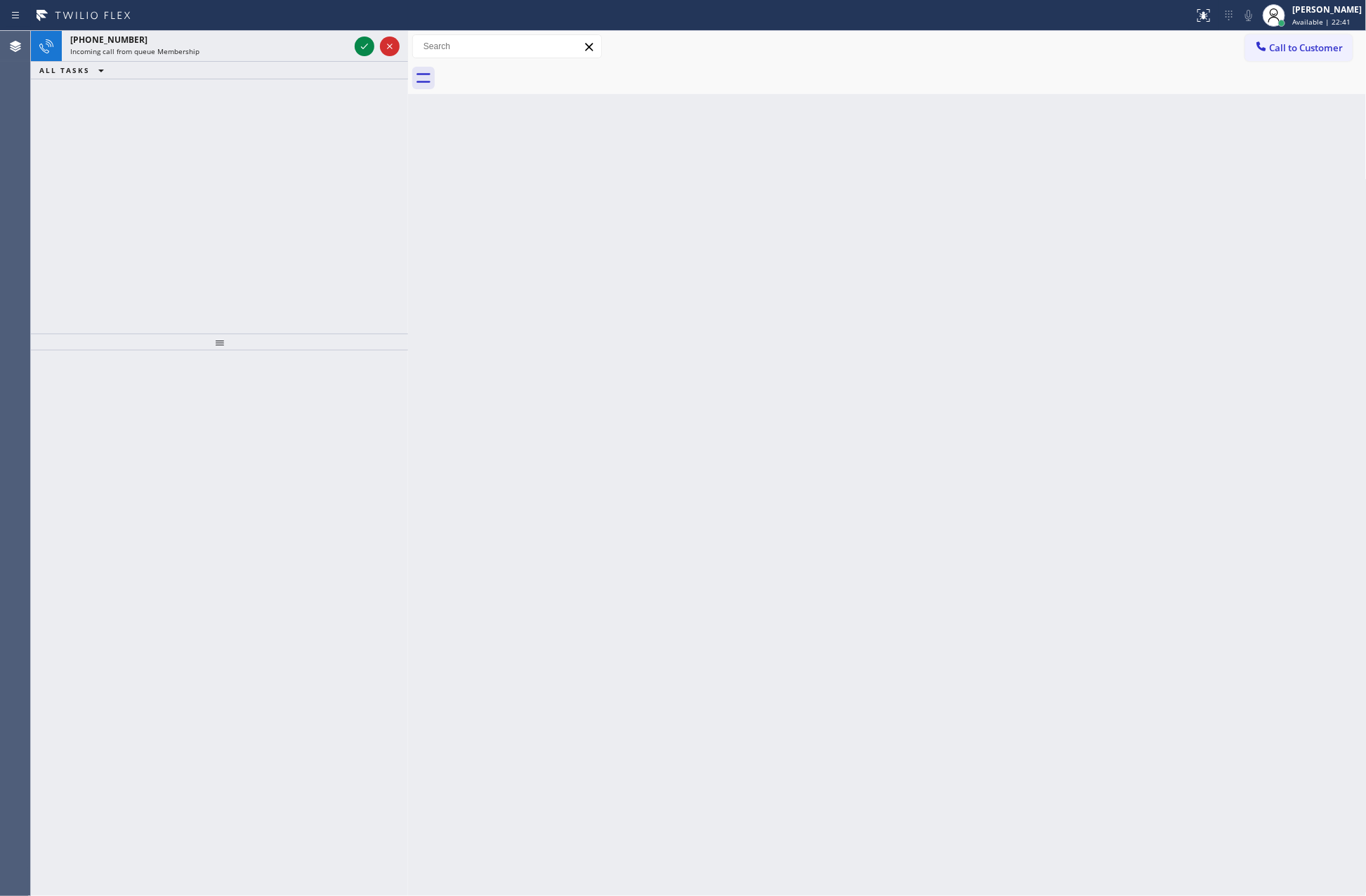
drag, startPoint x: 266, startPoint y: 232, endPoint x: 264, endPoint y: 207, distance: 25.1
click at [264, 216] on div "+17087054001 Incoming call from queue Membership ALL TASKS ALL TASKS ACTIVE TAS…" at bounding box center [220, 182] width 377 height 303
click at [243, 39] on div "+17087054001" at bounding box center [210, 40] width 279 height 12
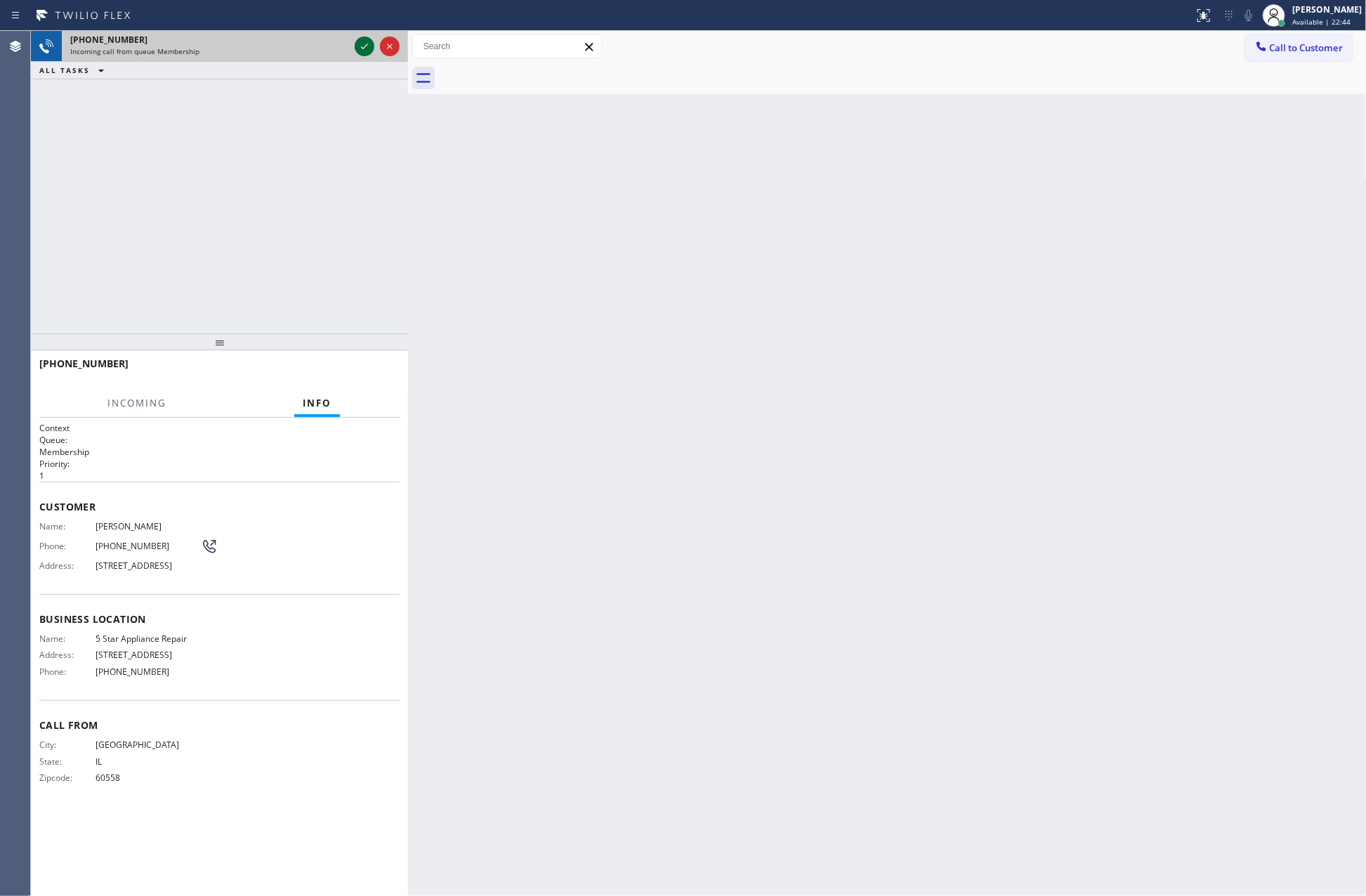
click at [361, 49] on icon at bounding box center [364, 46] width 17 height 17
click at [306, 323] on div "+17087054001 Incoming call from queue Membership ALL TASKS ALL TASKS ACTIVE TAS…" at bounding box center [220, 182] width 377 height 303
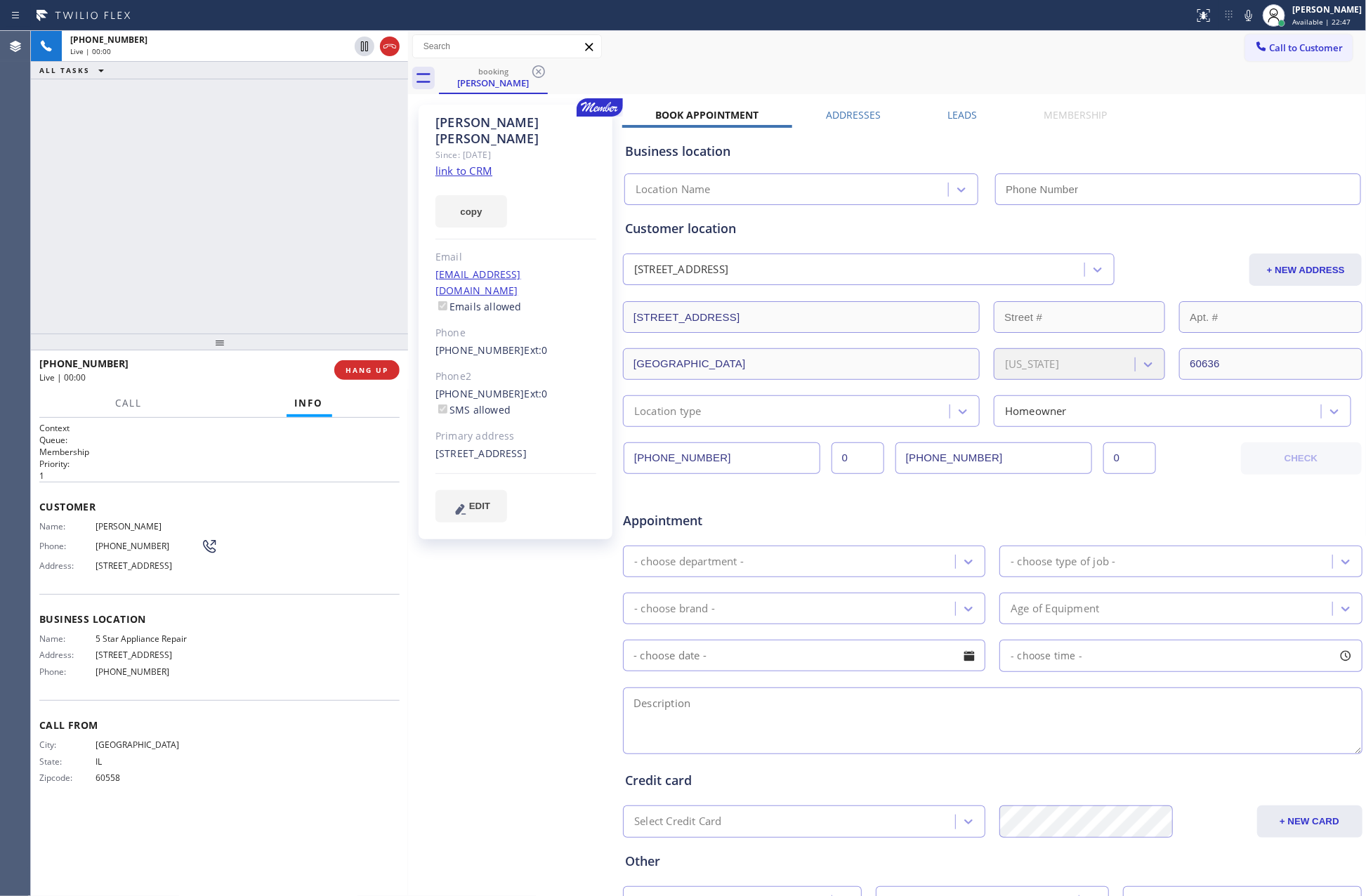
type input "(855) 731-4952"
click at [308, 317] on div "+17087054001 Live | 00:09 ALL TASKS ALL TASKS ACTIVE TASKS TASKS IN WRAP UP" at bounding box center [220, 182] width 377 height 303
click at [308, 317] on div "+17087054001 Live | 00:10 ALL TASKS ALL TASKS ACTIVE TASKS TASKS IN WRAP UP" at bounding box center [220, 182] width 377 height 303
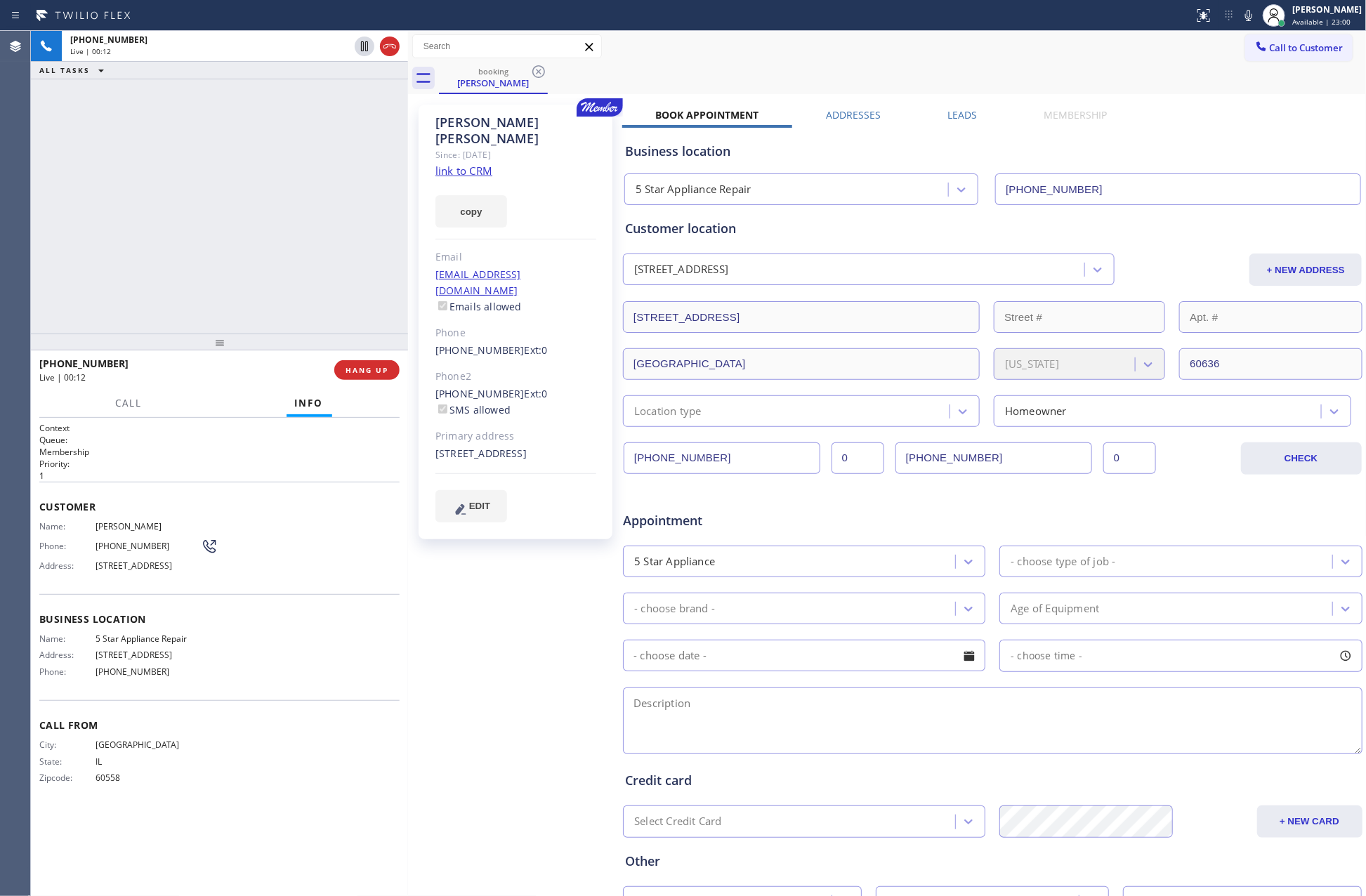
click at [308, 317] on div "+17087054001 Live | 00:12 ALL TASKS ALL TASKS ACTIVE TASKS TASKS IN WRAP UP" at bounding box center [220, 182] width 377 height 303
click at [308, 317] on div "+17087054001 Live | 00:13 ALL TASKS ALL TASKS ACTIVE TASKS TASKS IN WRAP UP" at bounding box center [220, 182] width 377 height 303
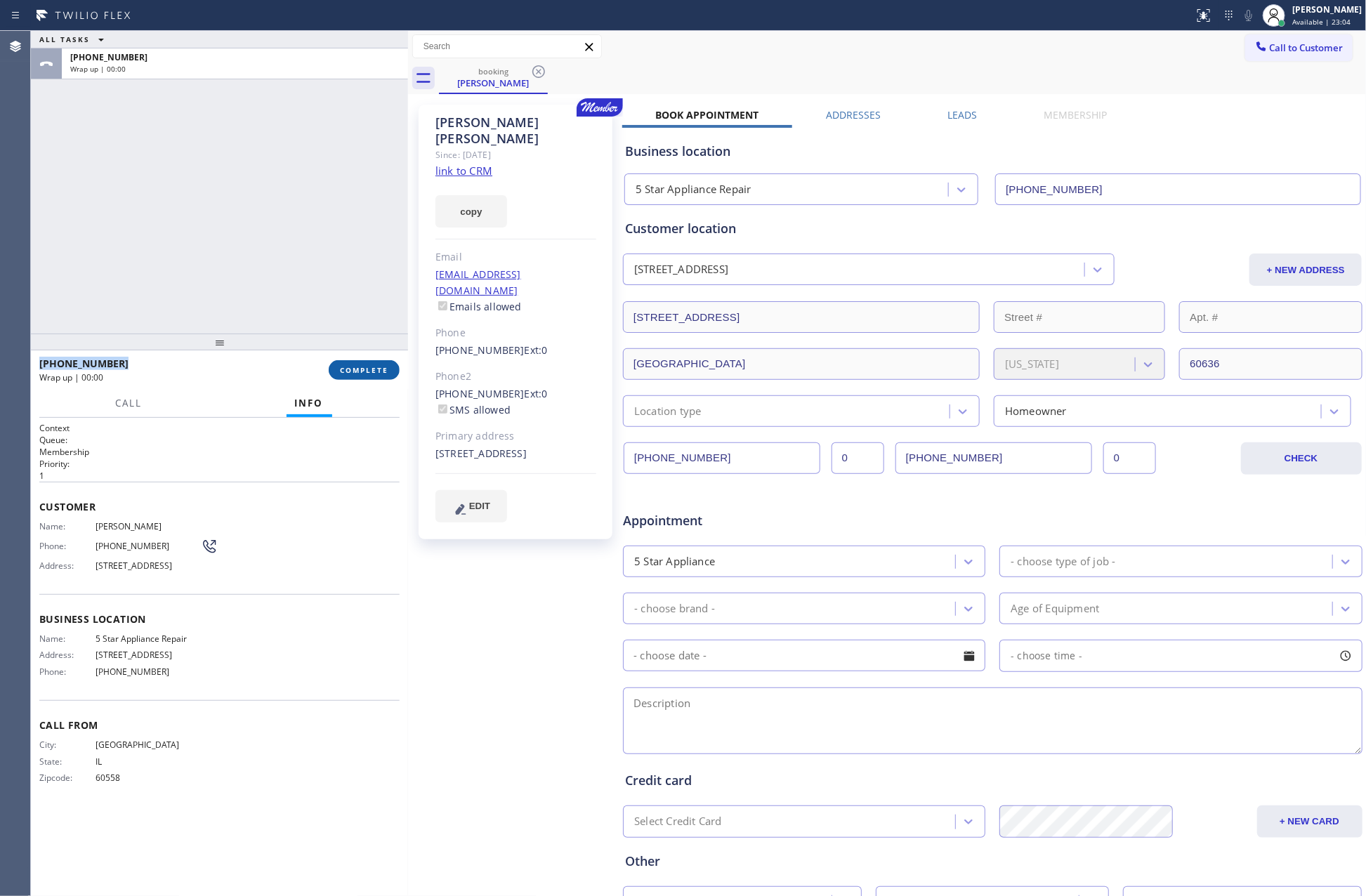
click at [361, 367] on span "COMPLETE" at bounding box center [364, 369] width 48 height 10
click at [294, 162] on div "ALL TASKS ALL TASKS ACTIVE TASKS TASKS IN WRAP UP +17087054001 Wrap up | 00:00" at bounding box center [220, 182] width 377 height 303
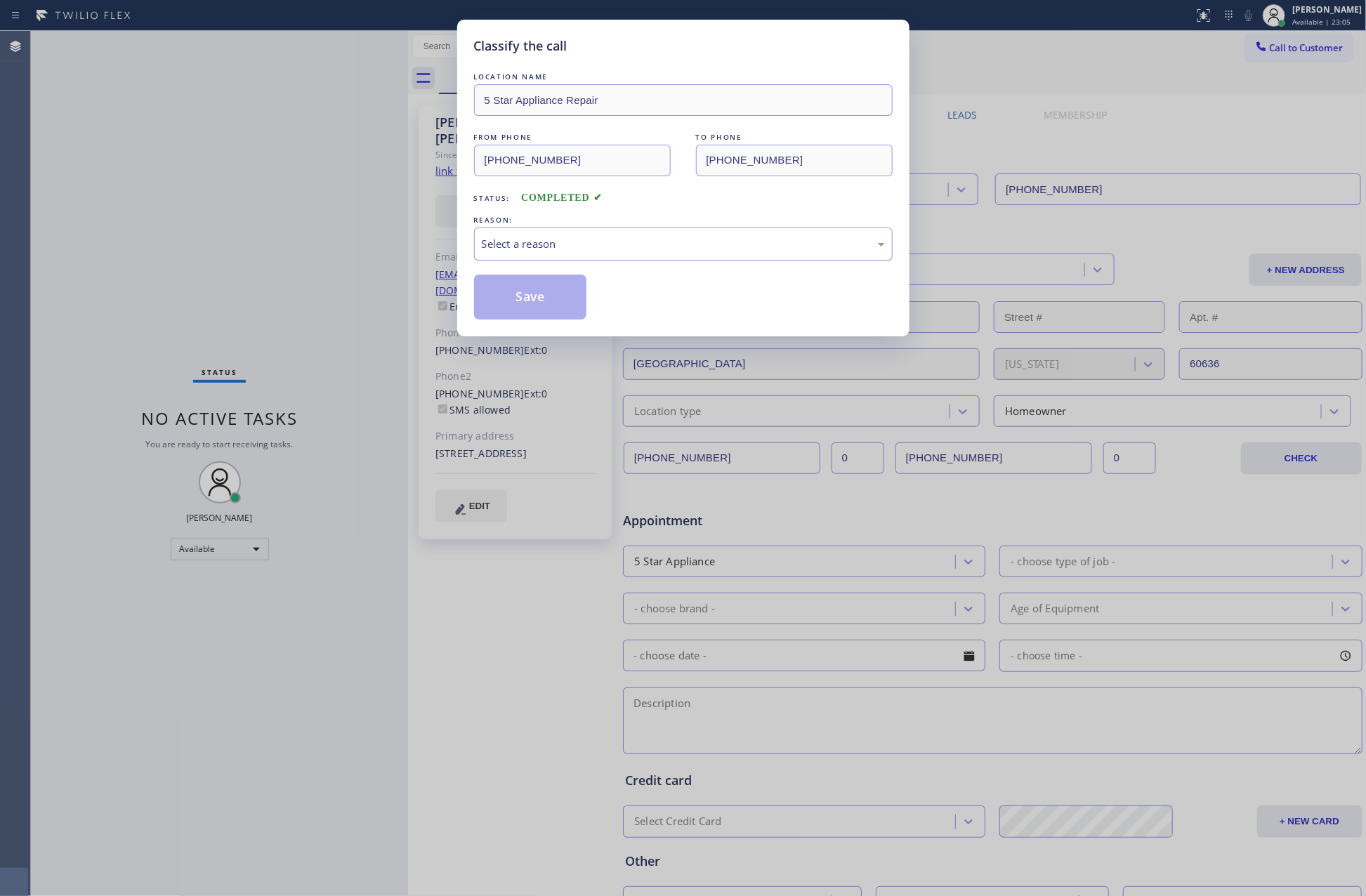
click at [635, 236] on div "Select a reason" at bounding box center [683, 244] width 403 height 16
click at [558, 296] on button "Save" at bounding box center [530, 297] width 113 height 45
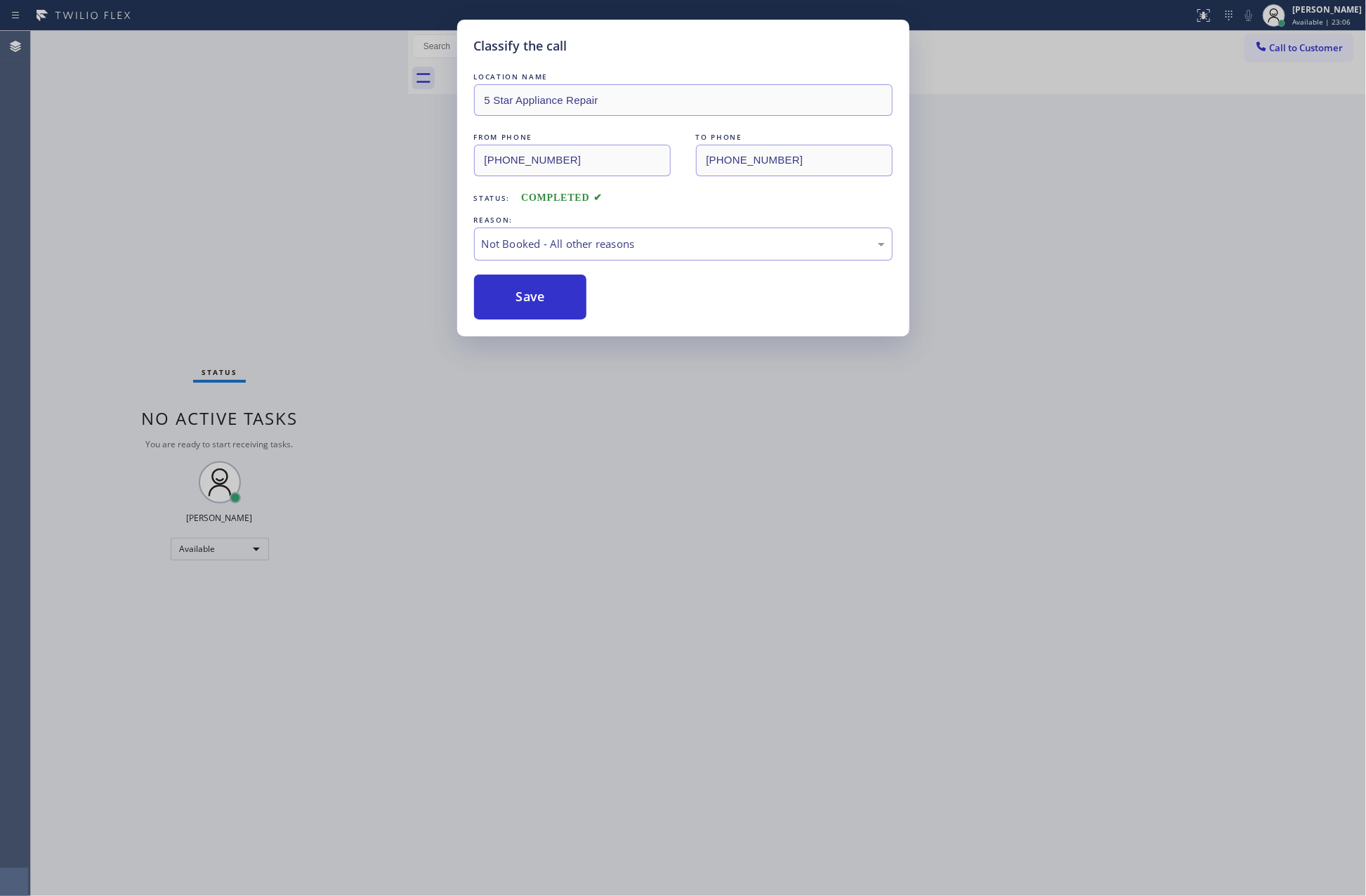
click at [558, 296] on button "Save" at bounding box center [530, 297] width 113 height 45
click at [284, 219] on div "Classify the call LOCATION NAME 5 Star Appliance Repair FROM PHONE (708) 705-40…" at bounding box center [683, 448] width 1366 height 896
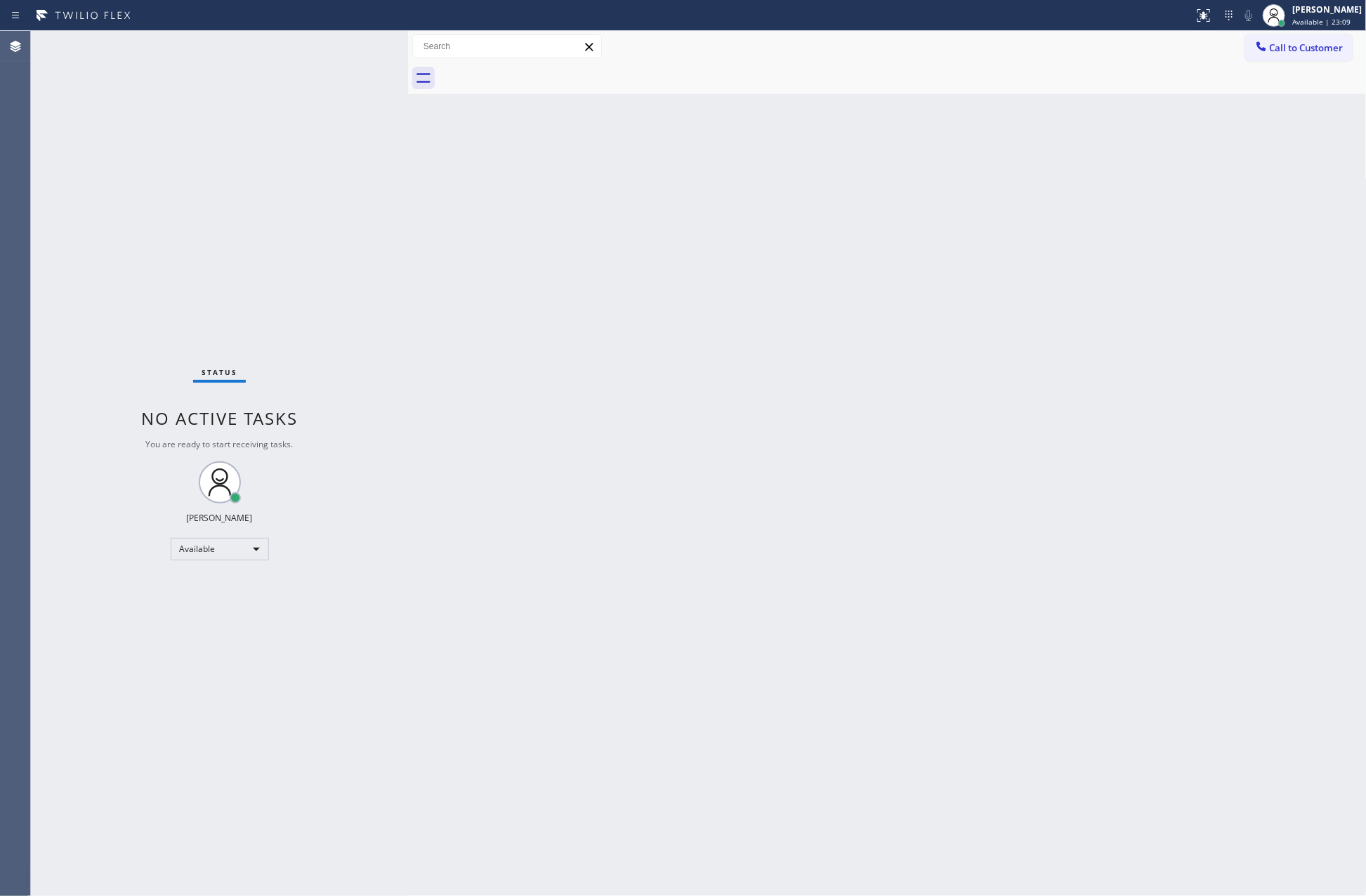
drag, startPoint x: 266, startPoint y: 234, endPoint x: 715, endPoint y: 361, distance: 466.6
click at [325, 256] on div "Status No active tasks You are ready to start receiving tasks. Eva Mahinay Avai…" at bounding box center [220, 463] width 377 height 865
drag, startPoint x: 820, startPoint y: 400, endPoint x: 813, endPoint y: 91, distance: 309.1
click at [823, 388] on div "Back to Dashboard Change Sender ID Customers Technicians Select a contact Outbo…" at bounding box center [887, 463] width 958 height 865
drag, startPoint x: 289, startPoint y: 292, endPoint x: 1033, endPoint y: 5, distance: 797.4
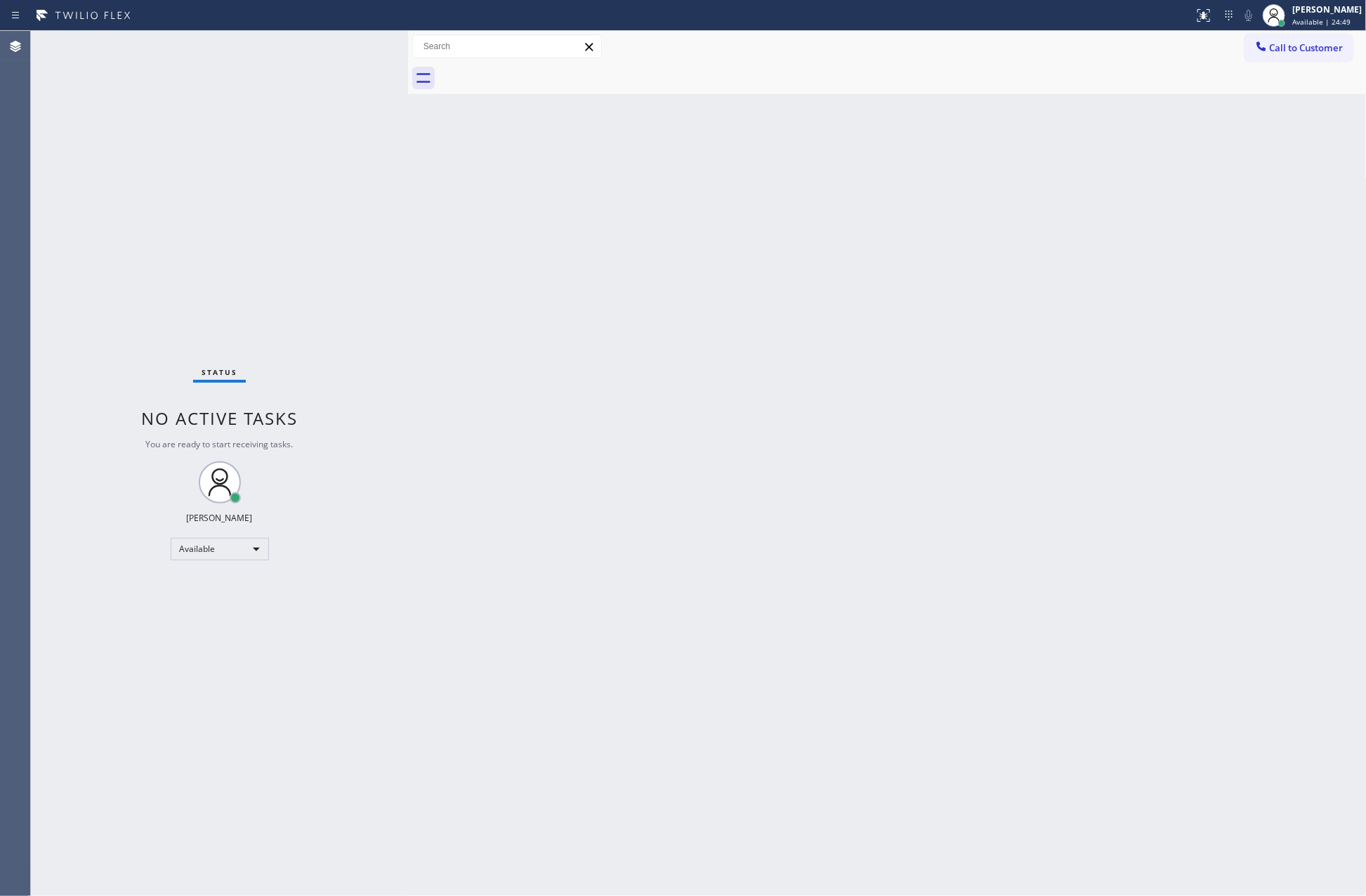
click at [319, 292] on div "Status No active tasks You are ready to start receiving tasks. Eva Mahinay Avai…" at bounding box center [220, 463] width 377 height 865
drag, startPoint x: 232, startPoint y: 230, endPoint x: 262, endPoint y: 197, distance: 44.6
click at [262, 197] on div "ALL TASKS ALL TASKS ACTIVE TASKS TASKS IN WRAP UP (213) 200-4452 Reserved" at bounding box center [220, 182] width 377 height 303
drag, startPoint x: 359, startPoint y: 63, endPoint x: 320, endPoint y: 202, distance: 144.4
click at [359, 65] on icon at bounding box center [364, 64] width 17 height 17
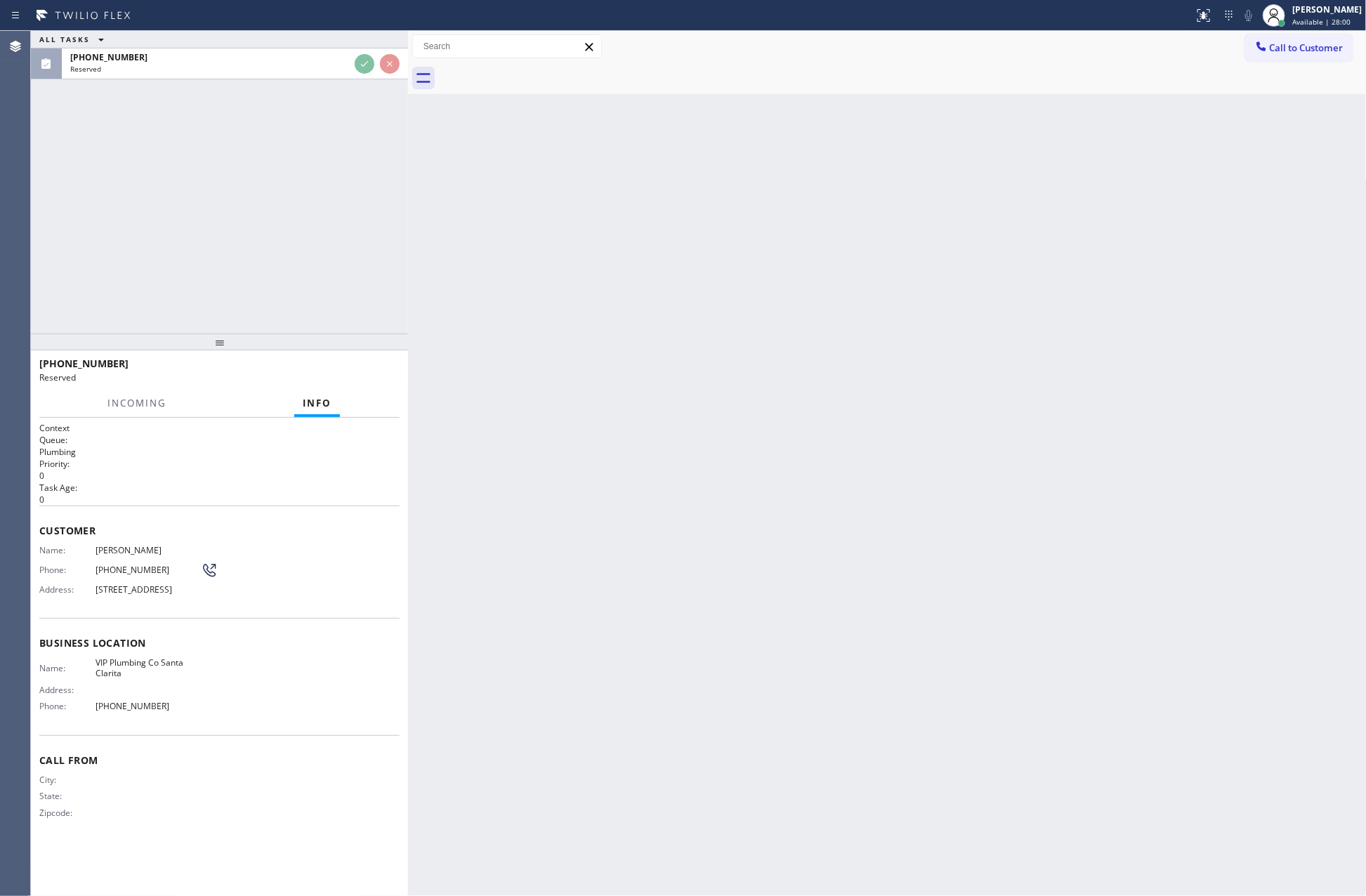
click at [319, 202] on div "ALL TASKS ALL TASKS ACTIVE TASKS TASKS IN WRAP UP (213) 200-4452 Reserved" at bounding box center [220, 182] width 377 height 303
click at [314, 204] on div "ALL TASKS ALL TASKS ACTIVE TASKS TASKS IN WRAP UP (213) 200-4452 Reserved" at bounding box center [220, 182] width 377 height 303
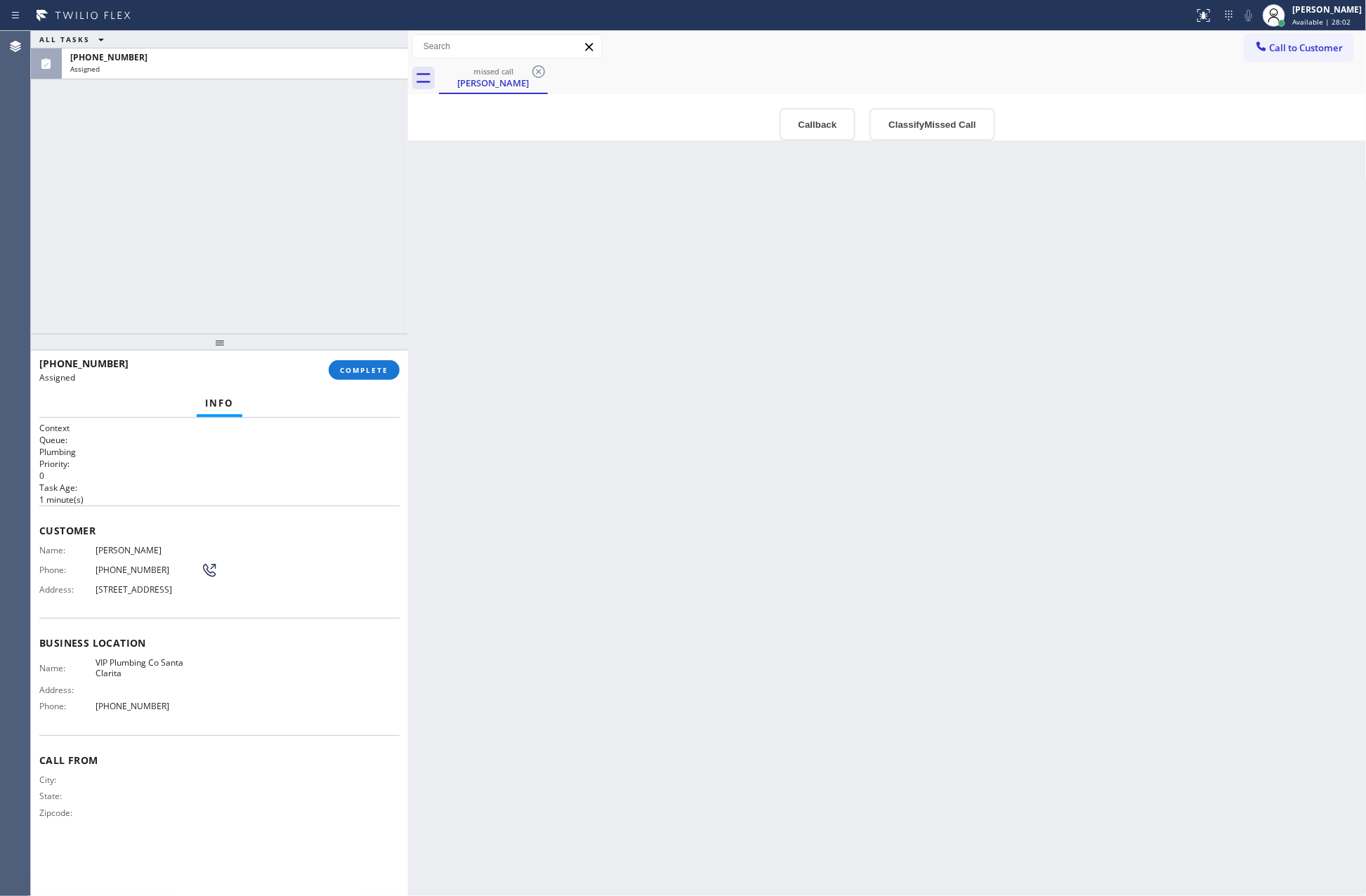
click at [279, 198] on div "ALL TASKS ALL TASKS ACTIVE TASKS TASKS IN WRAP UP (213) 200-4452 Assigned" at bounding box center [220, 182] width 377 height 303
drag, startPoint x: 992, startPoint y: 561, endPoint x: 919, endPoint y: 131, distance: 436.2
click at [1018, 485] on div "Back to Dashboard Change Sender ID Customers Technicians Select a contact Outbo…" at bounding box center [887, 463] width 958 height 865
click at [796, 123] on button "Callback" at bounding box center [817, 124] width 76 height 32
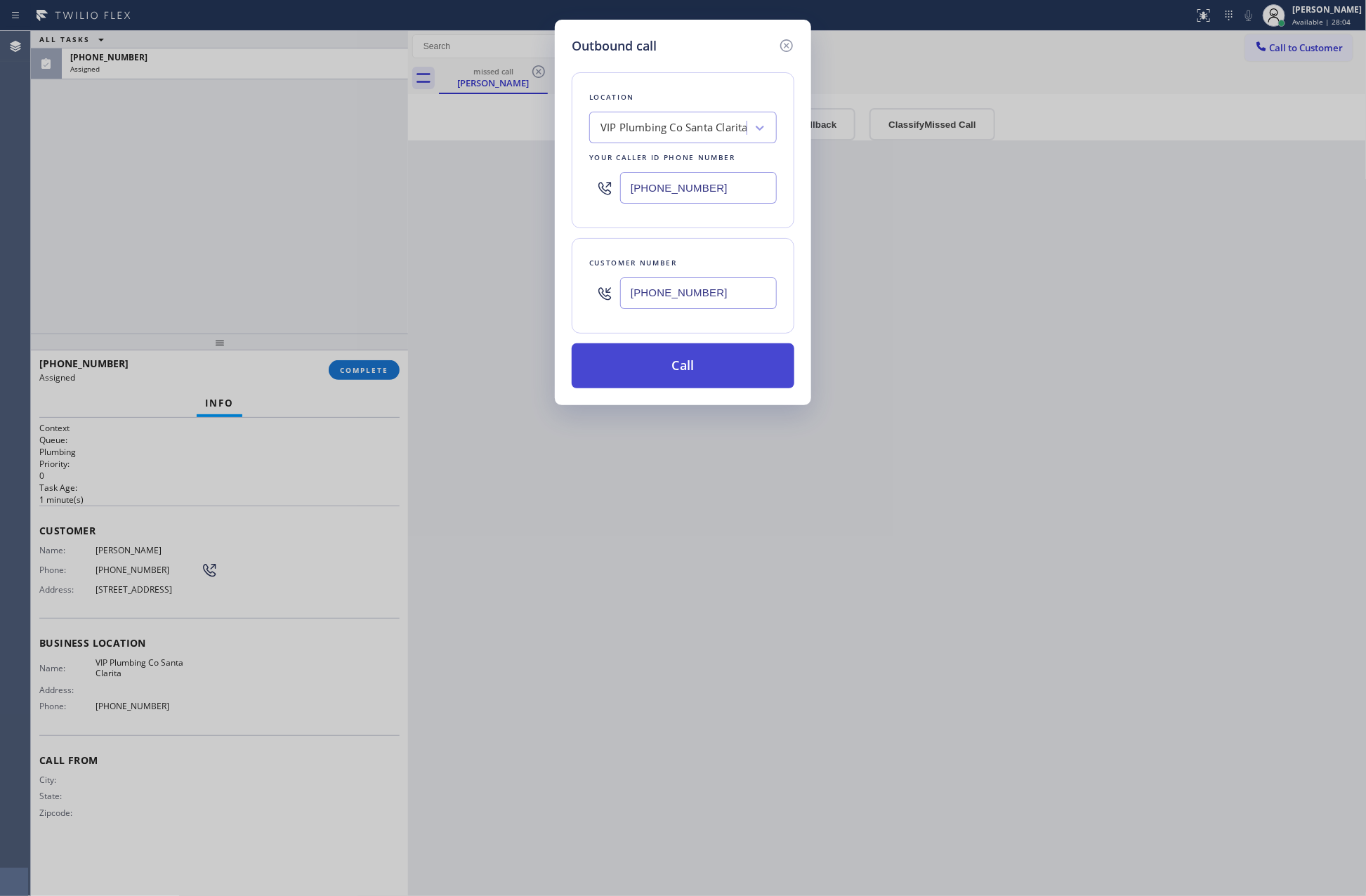
click at [716, 377] on button "Call" at bounding box center [682, 366] width 223 height 45
click at [238, 267] on div "Outbound call Location VIP Plumbing Co Santa Clarita Your caller id phone numbe…" at bounding box center [683, 448] width 1366 height 896
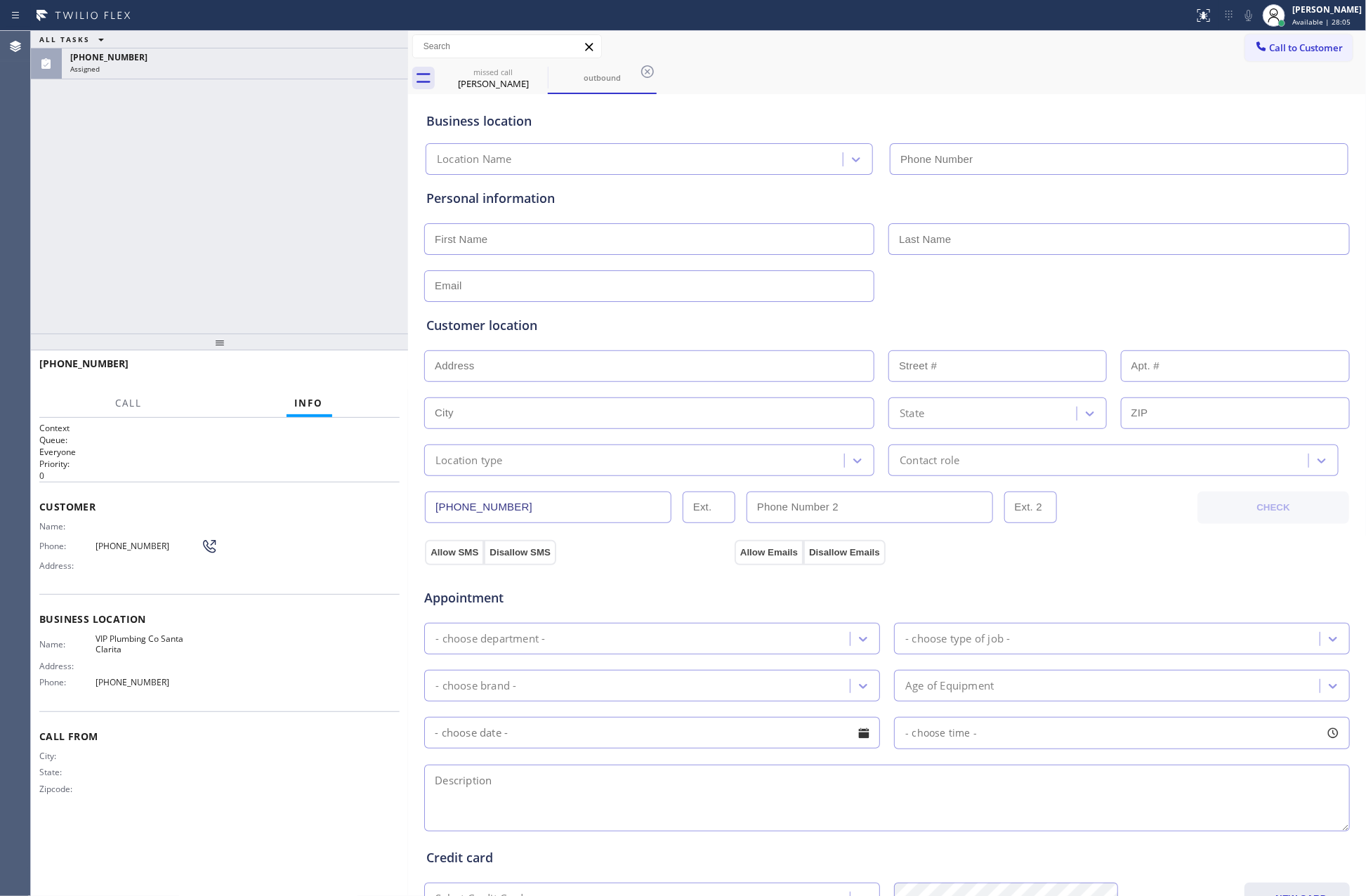
type input "[PHONE_NUMBER]"
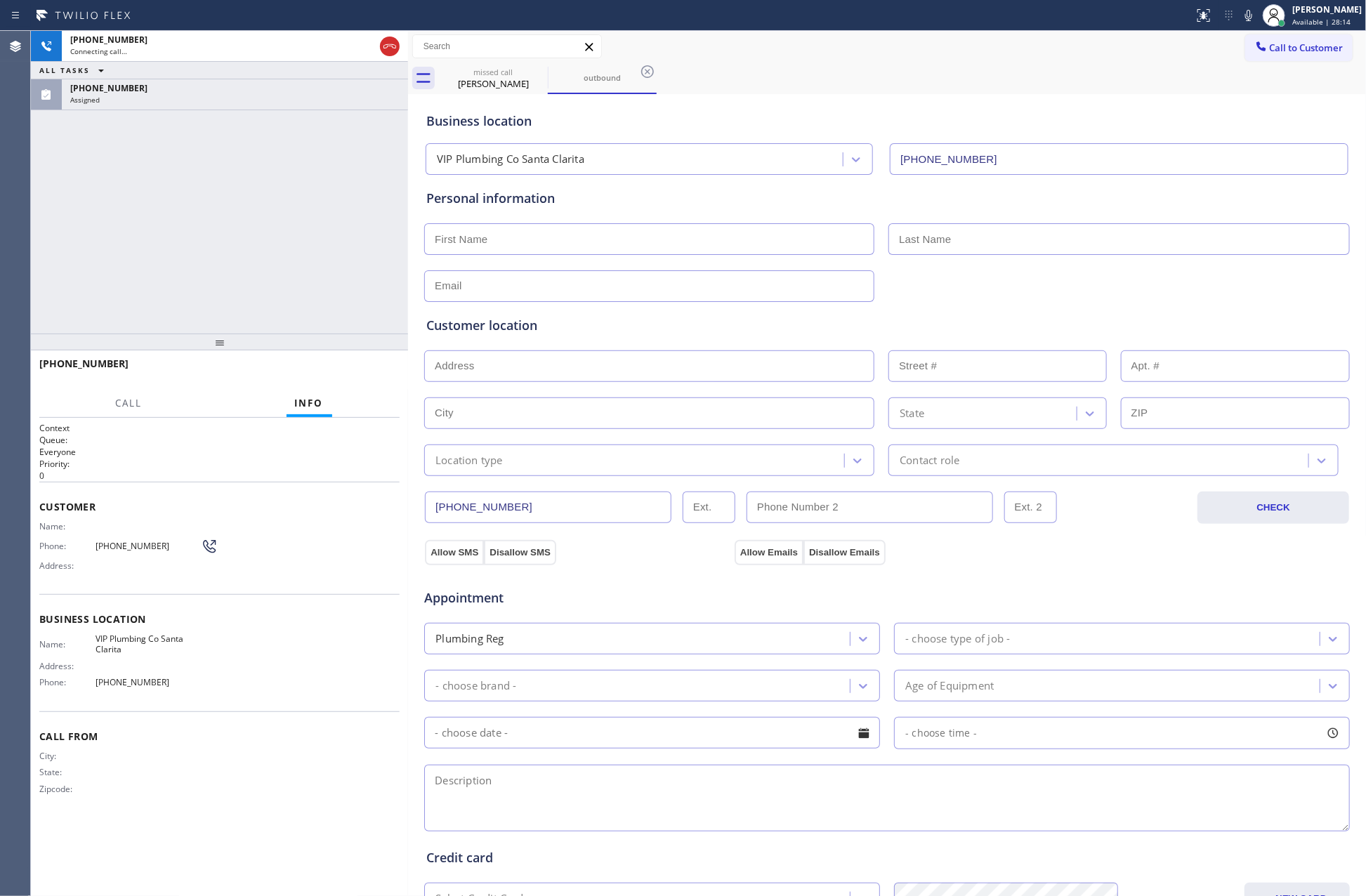
drag, startPoint x: 184, startPoint y: 184, endPoint x: 225, endPoint y: 195, distance: 42.4
click at [198, 184] on div "+12132004452 Connecting call… ALL TASKS ALL TASKS ACTIVE TASKS TASKS IN WRAP UP…" at bounding box center [220, 182] width 377 height 303
click at [394, 43] on icon at bounding box center [389, 46] width 17 height 17
drag, startPoint x: 330, startPoint y: 272, endPoint x: 344, endPoint y: 477, distance: 205.5
click at [333, 283] on div "+12132004452 Connecting call… ALL TASKS ALL TASKS ACTIVE TASKS TASKS IN WRAP UP…" at bounding box center [220, 182] width 377 height 303
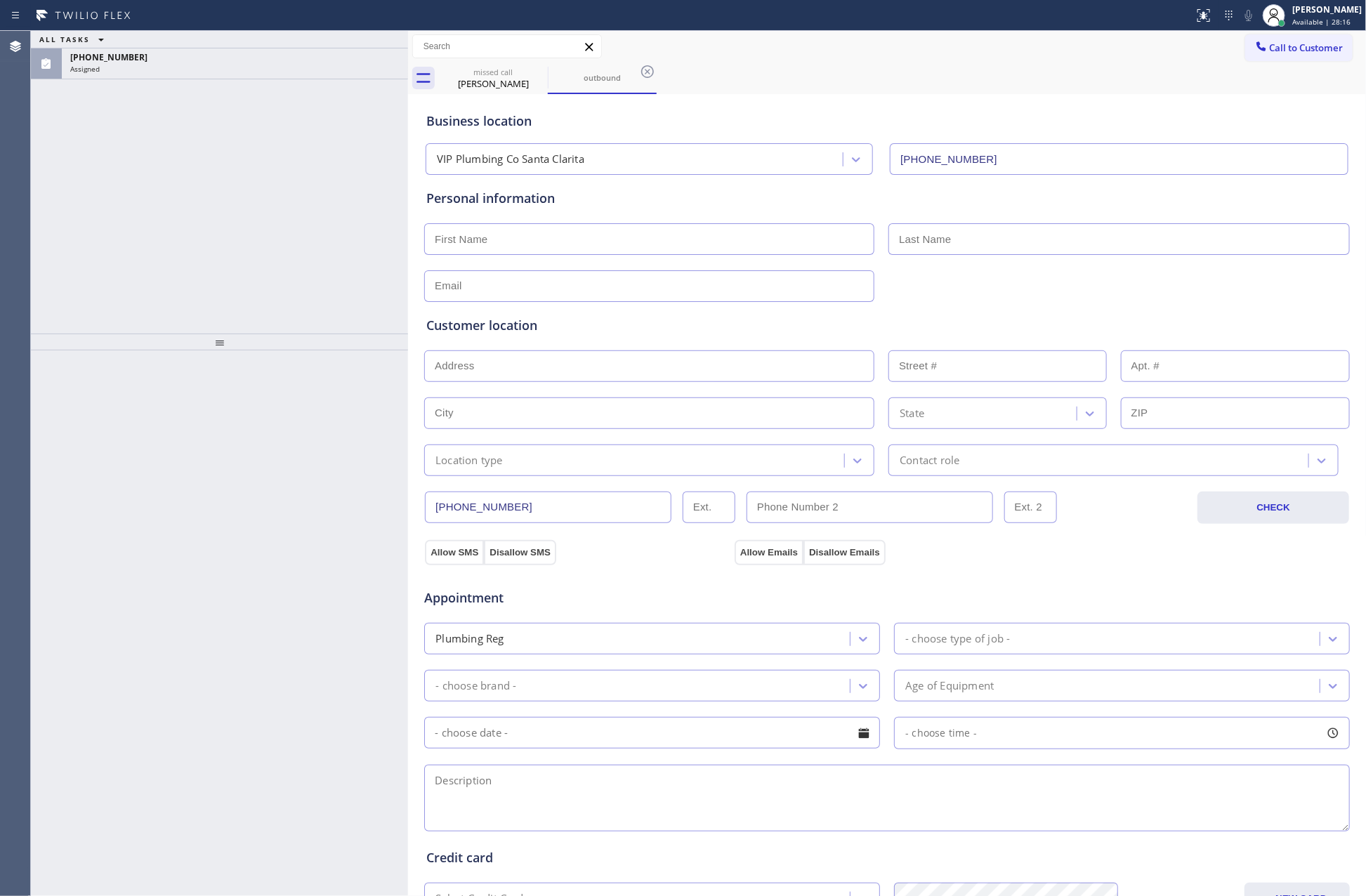
click at [318, 224] on div "ALL TASKS ALL TASKS ACTIVE TASKS TASKS IN WRAP UP (213) 200-4452 Assigned" at bounding box center [220, 182] width 377 height 303
click at [345, 68] on div "Assigned" at bounding box center [235, 68] width 329 height 10
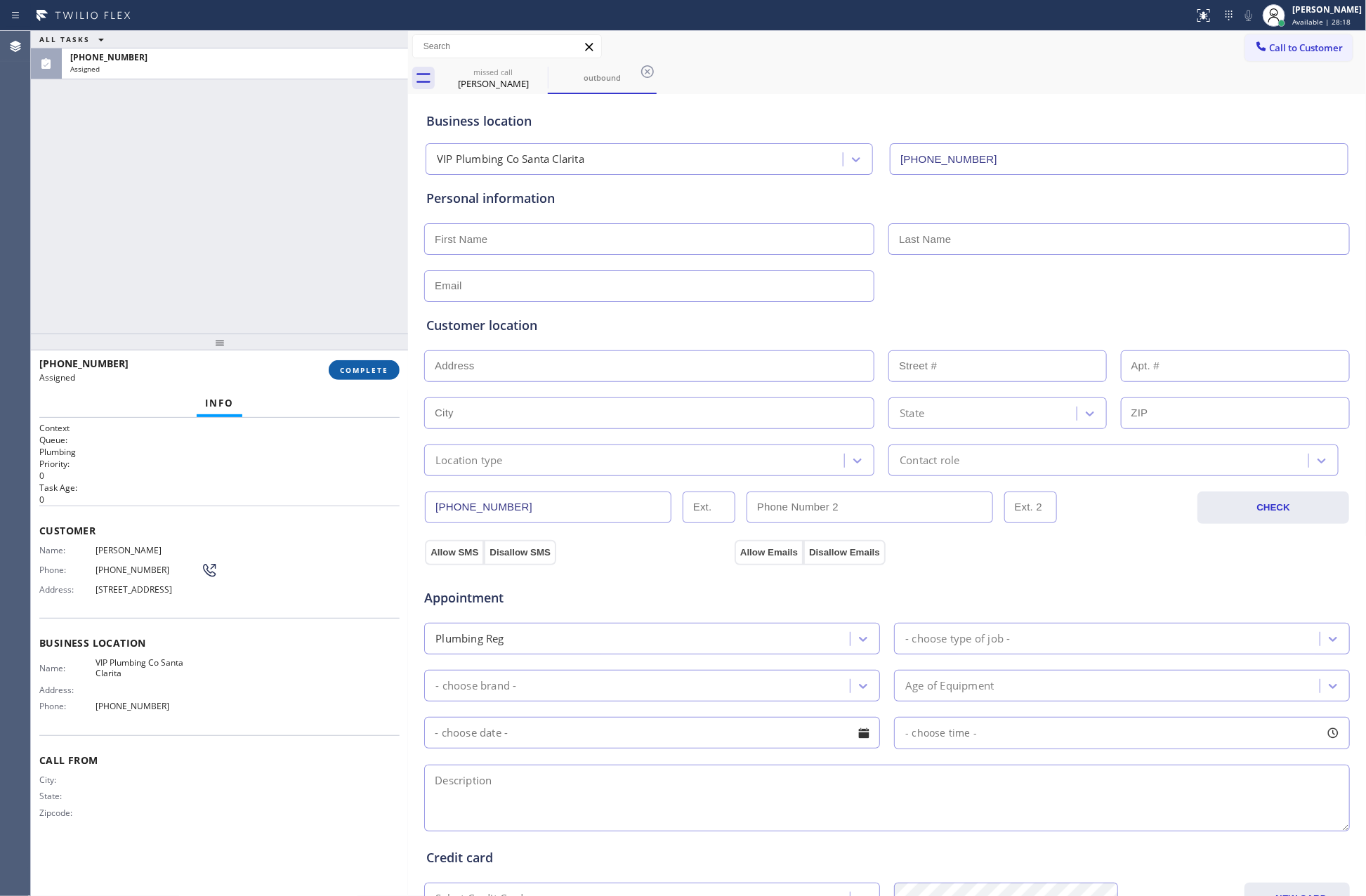
click at [367, 369] on span "COMPLETE" at bounding box center [364, 369] width 48 height 10
click at [300, 100] on div "ALL TASKS ALL TASKS ACTIVE TASKS TASKS IN WRAP UP (213) 200-4452 Assigned" at bounding box center [220, 182] width 377 height 303
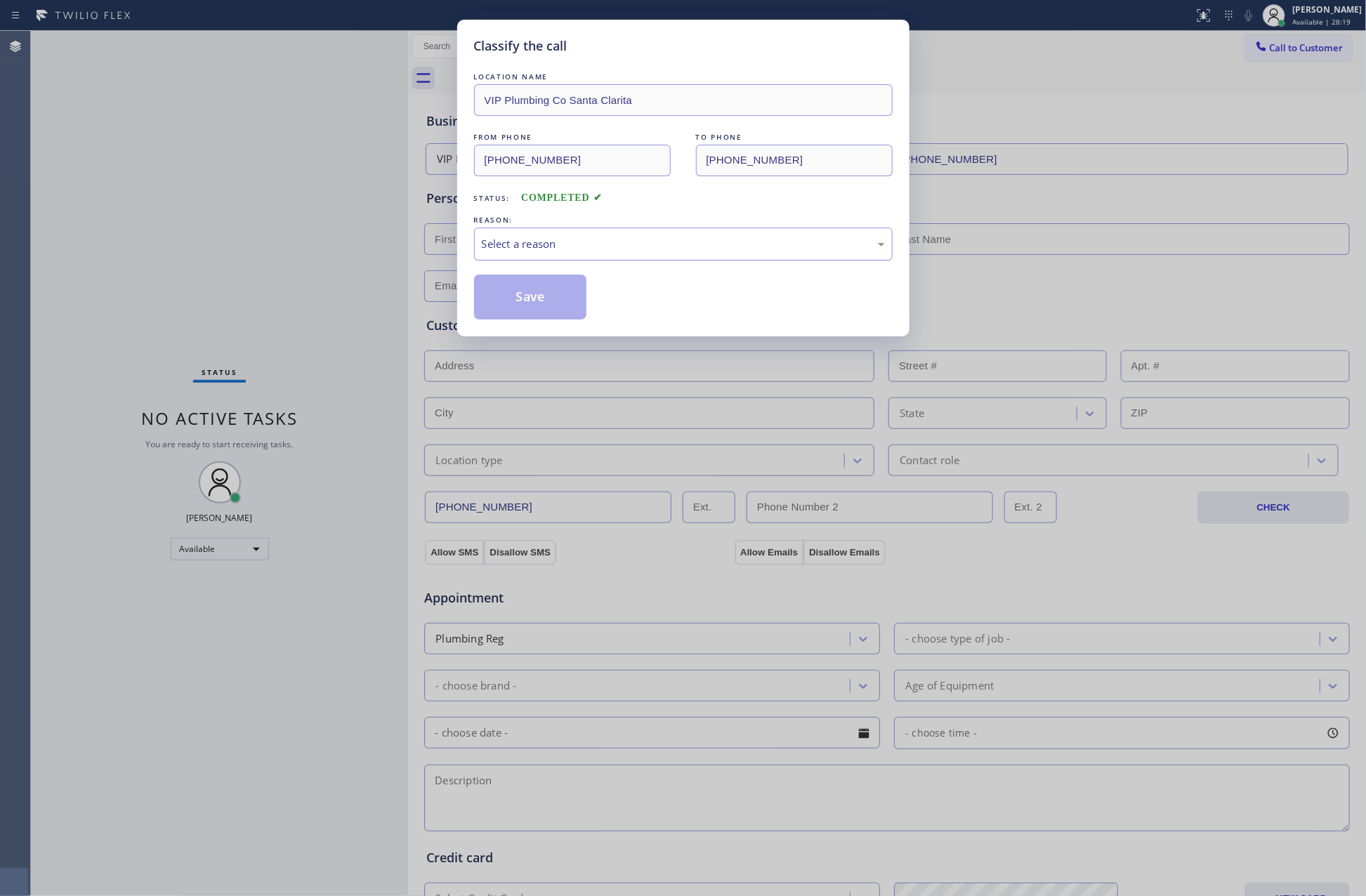
click at [559, 249] on div "Select a reason" at bounding box center [683, 244] width 403 height 16
click at [527, 299] on button "Save" at bounding box center [530, 297] width 113 height 45
drag, startPoint x: 527, startPoint y: 299, endPoint x: 1281, endPoint y: 258, distance: 755.1
click at [536, 299] on button "Save" at bounding box center [530, 297] width 113 height 45
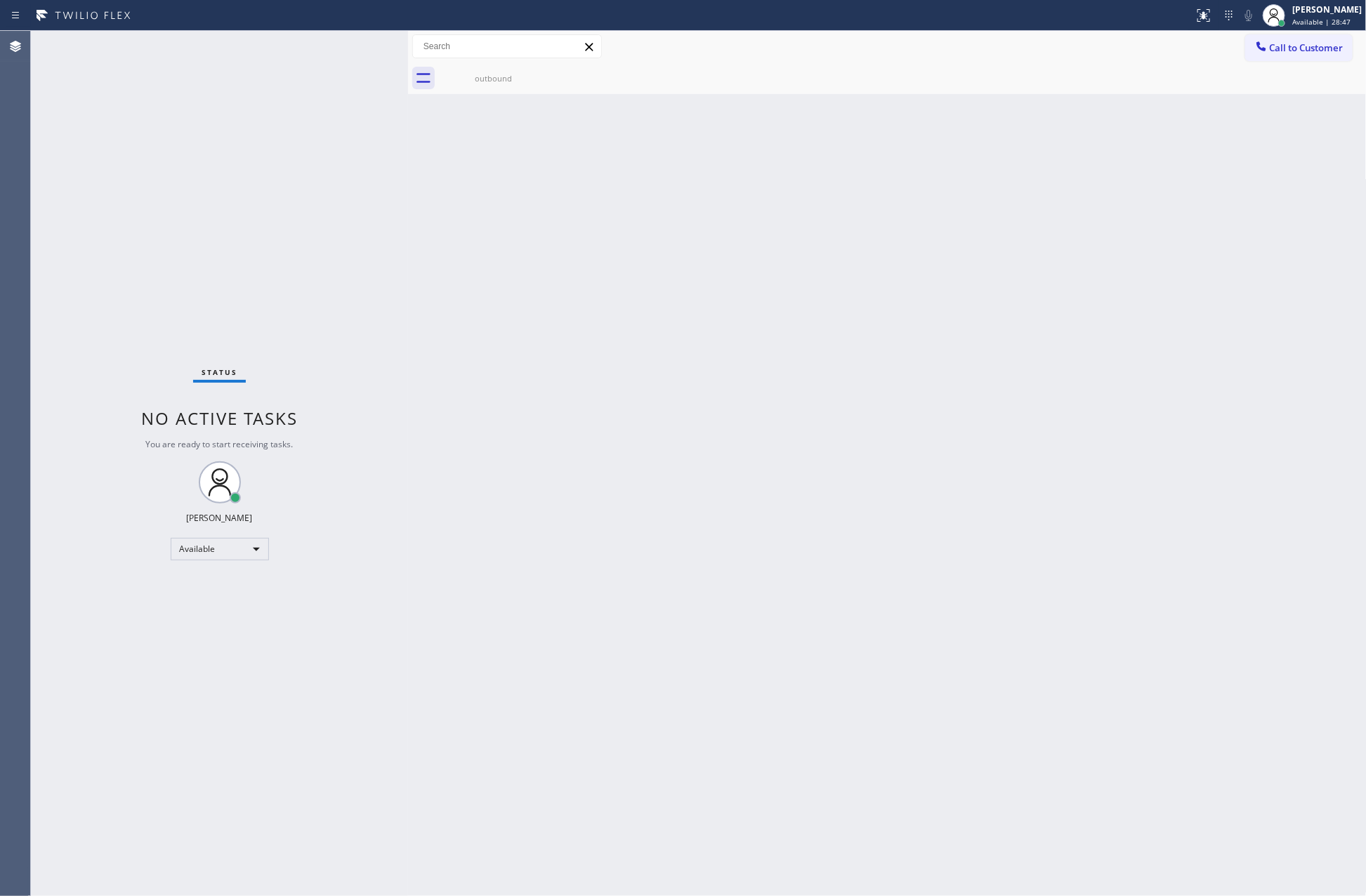
drag, startPoint x: 951, startPoint y: 690, endPoint x: 934, endPoint y: 725, distance: 38.9
click at [951, 691] on div "Back to Dashboard Change Sender ID Customers Technicians Select a contact Outbo…" at bounding box center [887, 463] width 958 height 865
drag, startPoint x: 318, startPoint y: 200, endPoint x: 917, endPoint y: 719, distance: 792.6
click at [336, 230] on div "Status No active tasks You are ready to start receiving tasks. Eva Mahinay Avai…" at bounding box center [220, 463] width 377 height 865
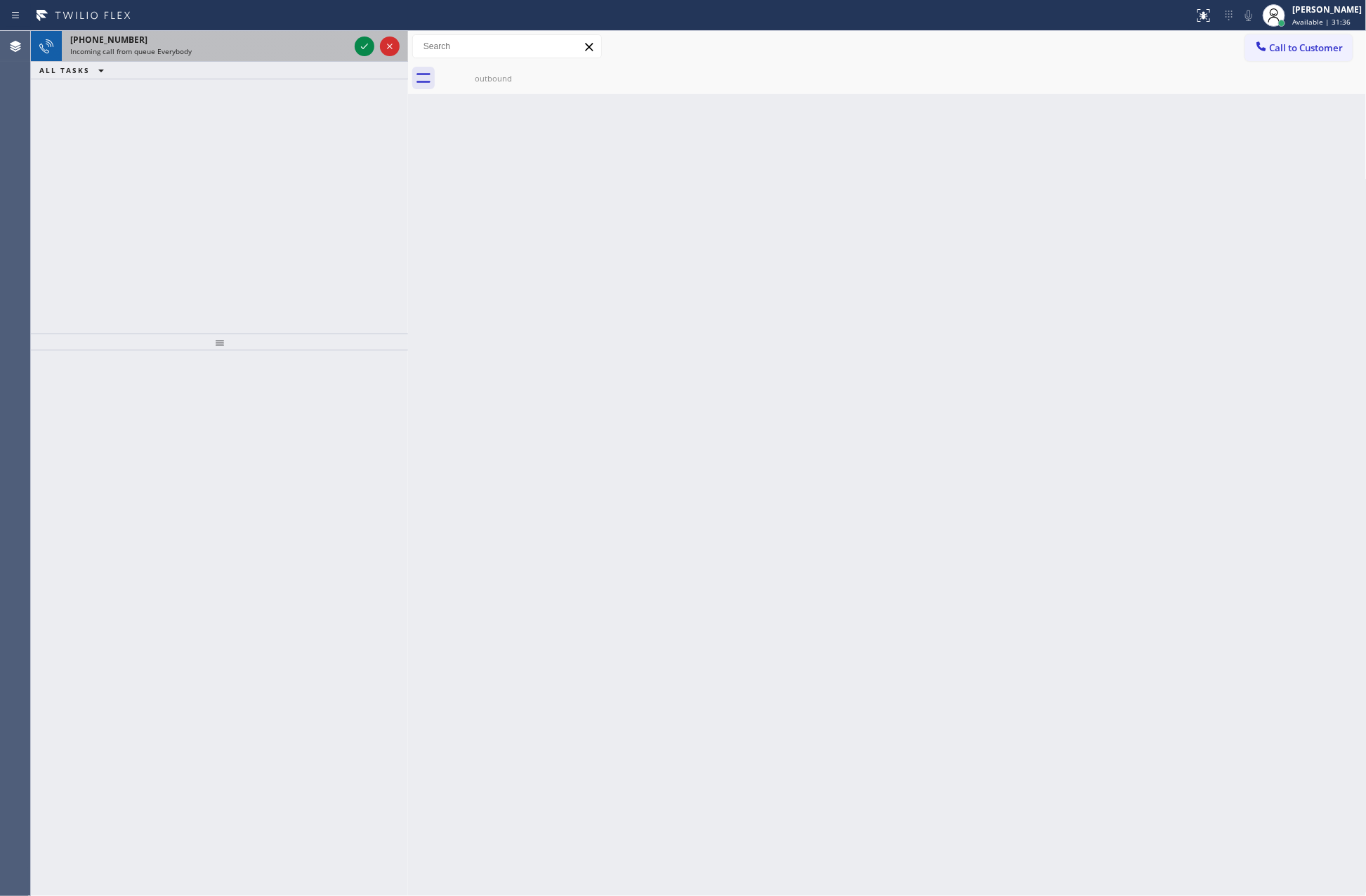
drag, startPoint x: 313, startPoint y: 185, endPoint x: 330, endPoint y: 56, distance: 130.1
click at [314, 165] on div "+19542004787 Incoming call from queue Everybody ALL TASKS ALL TASKS ACTIVE TASK…" at bounding box center [220, 182] width 377 height 303
click at [361, 45] on icon at bounding box center [364, 46] width 17 height 17
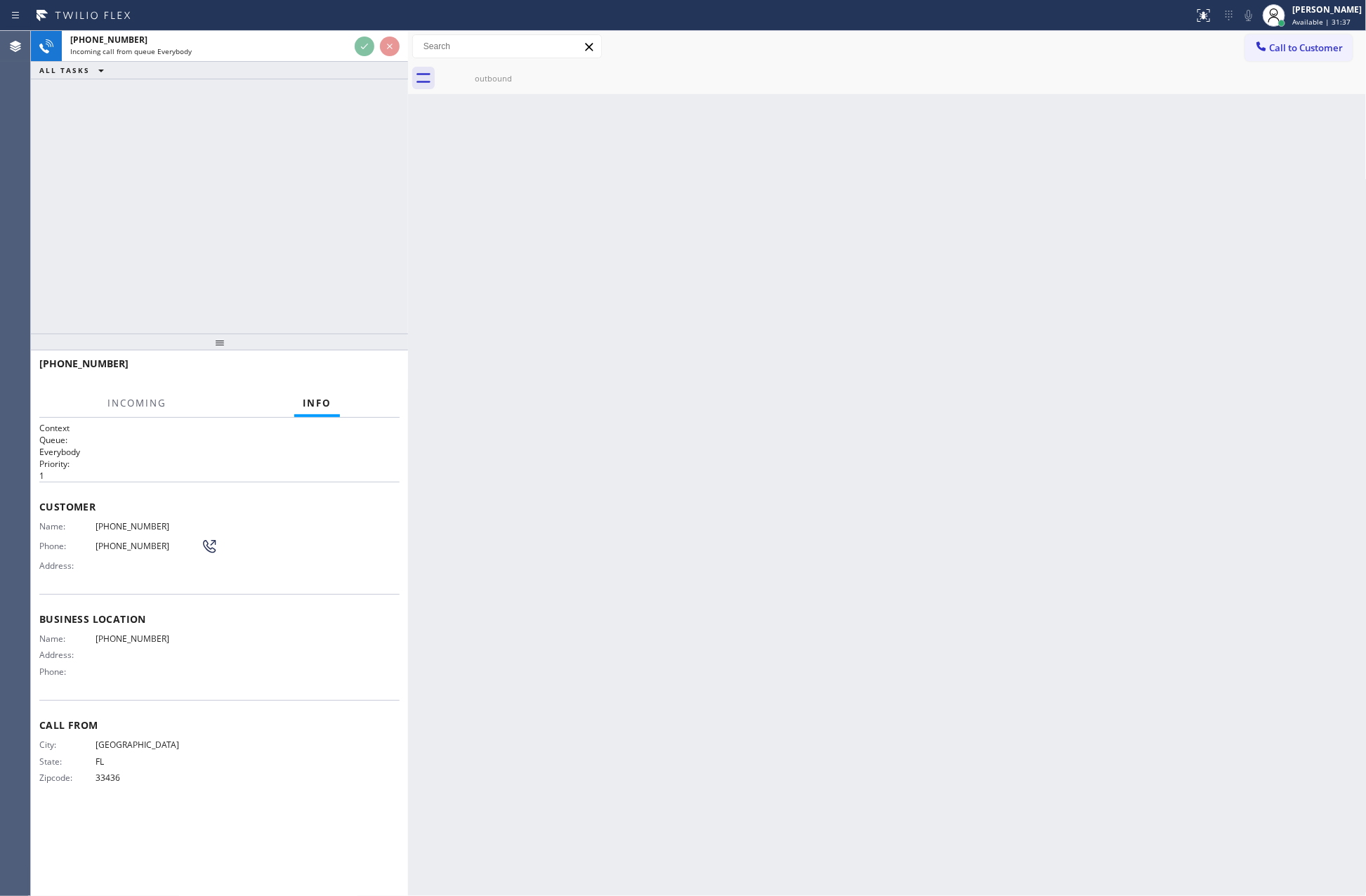
click at [337, 173] on div "+19542004787 Incoming call from queue Everybody ALL TASKS ALL TASKS ACTIVE TASK…" at bounding box center [220, 182] width 377 height 303
click at [304, 187] on div "+19542004787 Incoming call from queue Everybody ALL TASKS ALL TASKS ACTIVE TASK…" at bounding box center [220, 182] width 377 height 303
click at [79, 286] on div "+19542004787 Incoming call from queue Everybody ALL TASKS ALL TASKS ACTIVE TASK…" at bounding box center [220, 182] width 377 height 303
drag, startPoint x: 807, startPoint y: 299, endPoint x: 809, endPoint y: 317, distance: 18.1
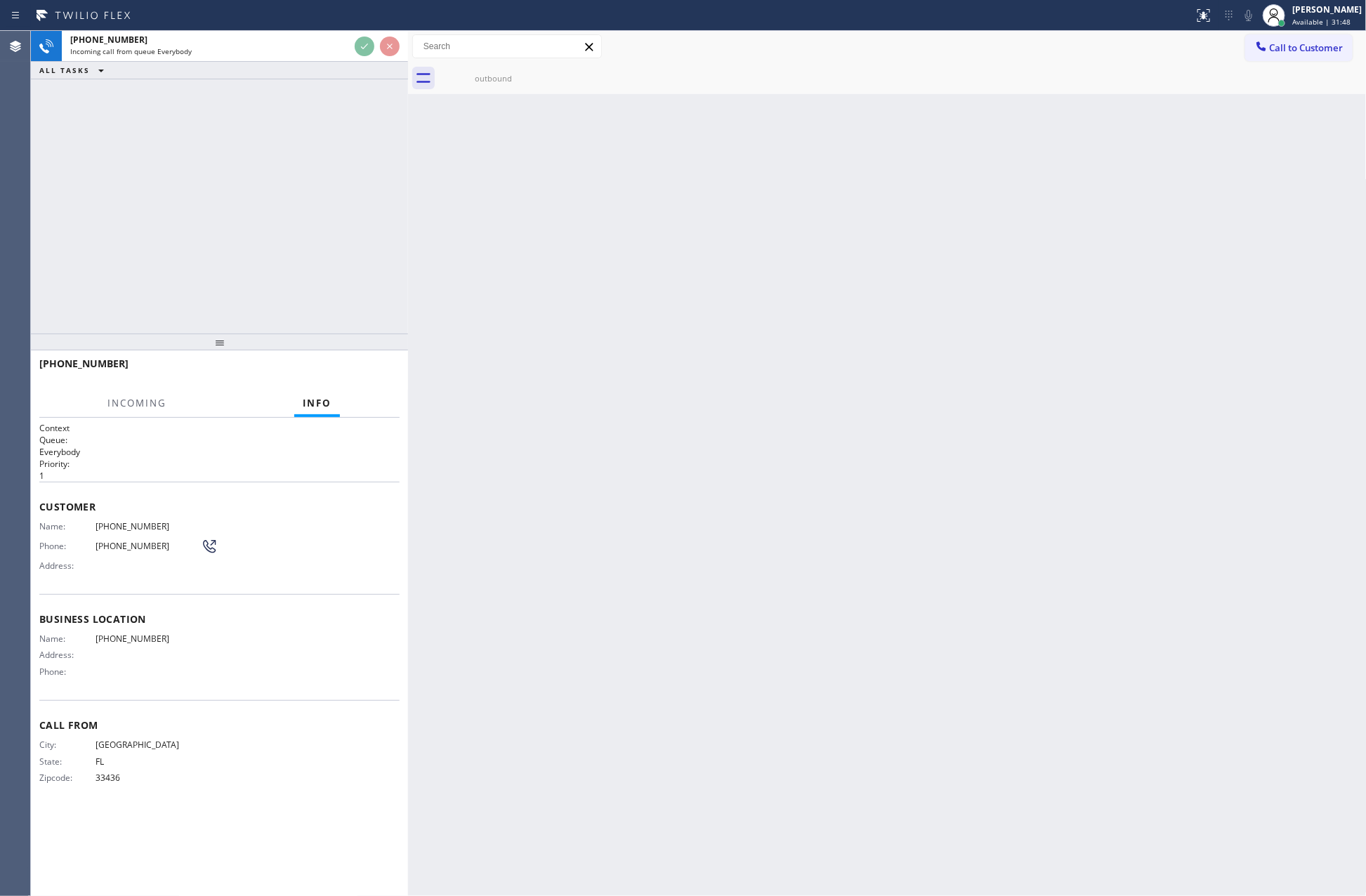
click at [809, 317] on div "Back to Dashboard Change Sender ID Customers Technicians Select a contact Outbo…" at bounding box center [887, 463] width 958 height 865
click at [287, 300] on div "+19542004787 Incoming call from queue Everybody ALL TASKS ALL TASKS ACTIVE TASK…" at bounding box center [220, 182] width 377 height 303
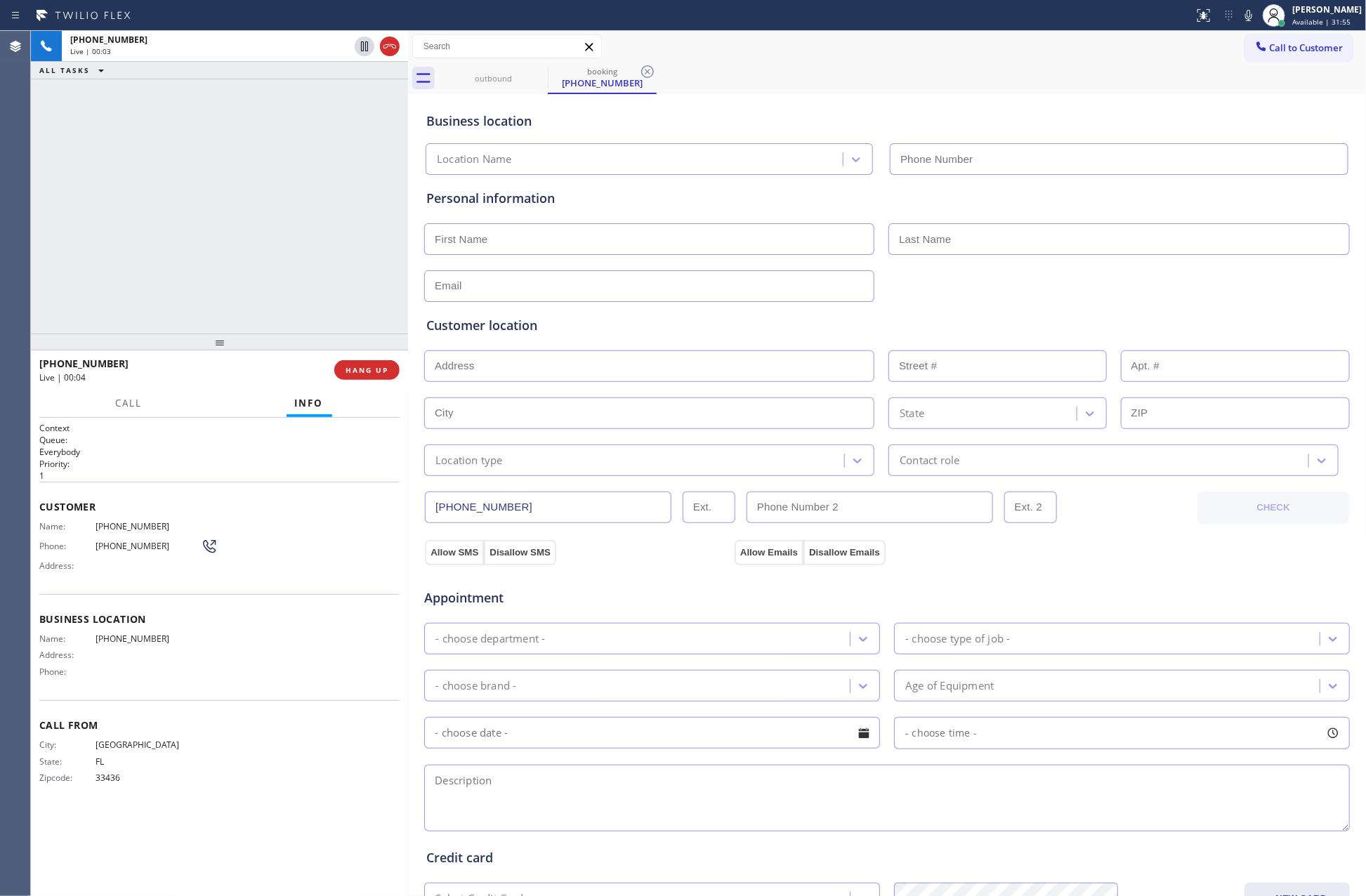
click at [348, 376] on button "HANG UP" at bounding box center [366, 370] width 65 height 20
click at [260, 123] on div "+19542004787 Live | 00:03 ALL TASKS ALL TASKS ACTIVE TASKS TASKS IN WRAP UP" at bounding box center [220, 182] width 377 height 303
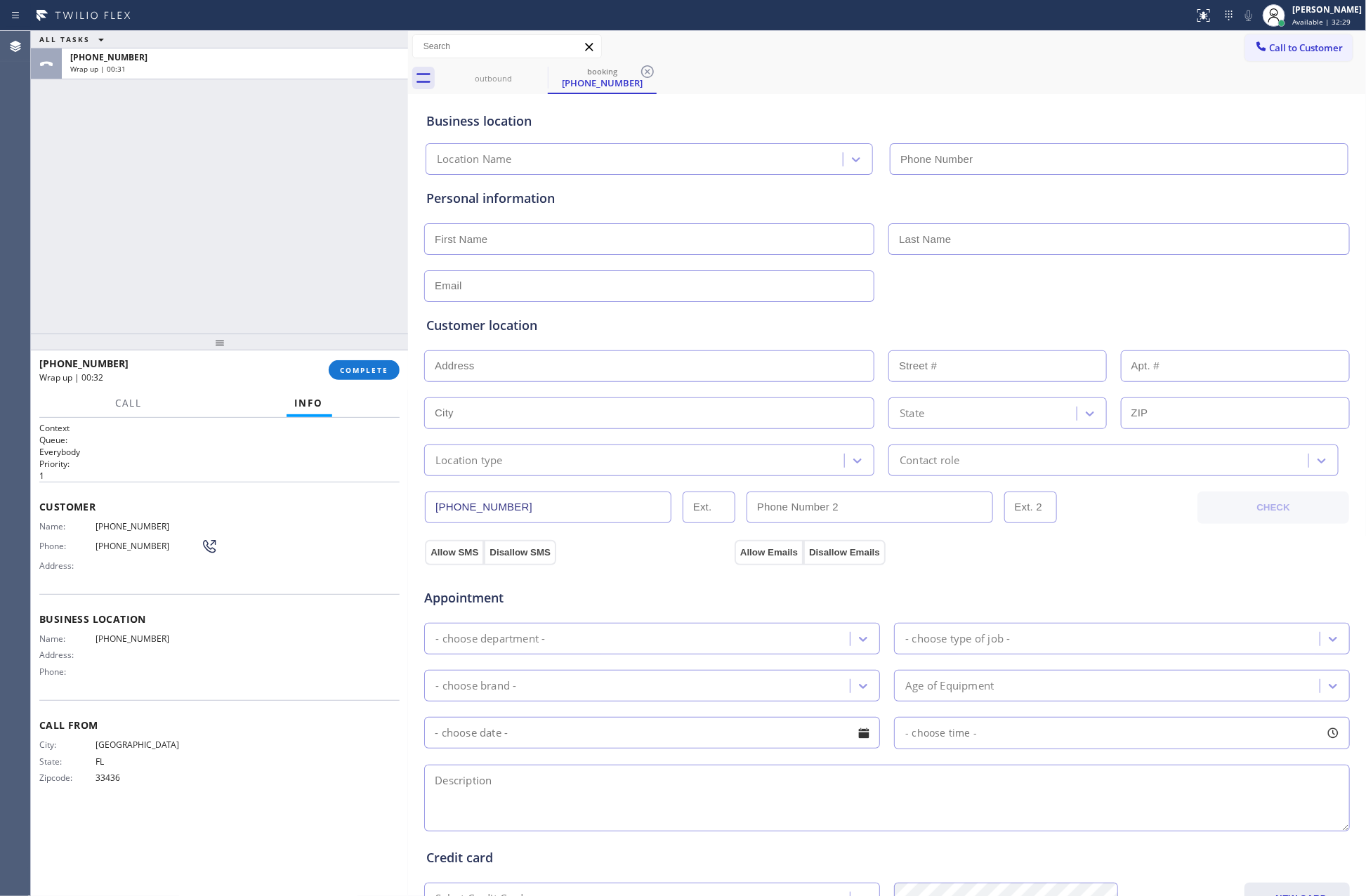
click at [192, 217] on div "ALL TASKS ALL TASKS ACTIVE TASKS TASKS IN WRAP UP +19542004787 Wrap up | 00:31" at bounding box center [220, 182] width 377 height 303
click at [228, 169] on div "ALL TASKS ALL TASKS ACTIVE TASKS TASKS IN WRAP UP +19542004787 Wrap up | 00:32" at bounding box center [220, 182] width 377 height 303
click at [357, 369] on span "COMPLETE" at bounding box center [364, 369] width 48 height 10
click at [274, 156] on div "ALL TASKS ALL TASKS ACTIVE TASKS TASKS IN WRAP UP +19542004787 Wrap up | 00:33" at bounding box center [220, 182] width 377 height 303
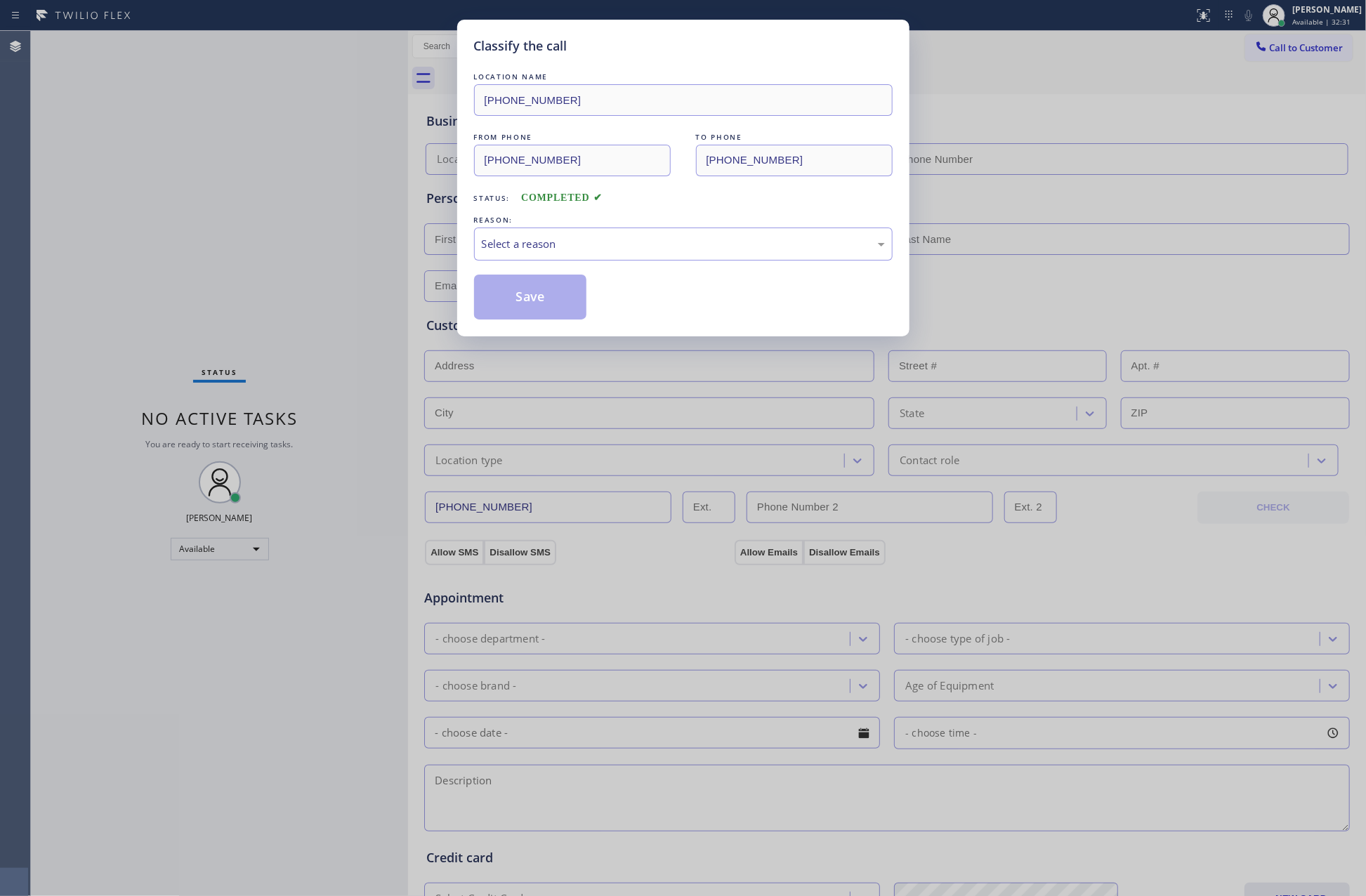
drag, startPoint x: 274, startPoint y: 156, endPoint x: 568, endPoint y: 223, distance: 301.5
click at [329, 173] on div "Classify the call LOCATION NAME (323) 673-3696 FROM PHONE (954) 200-4787 TO PHO…" at bounding box center [683, 448] width 1366 height 896
click at [563, 243] on div "Select a reason" at bounding box center [683, 244] width 403 height 16
drag, startPoint x: 505, startPoint y: 274, endPoint x: 506, endPoint y: 283, distance: 9.1
click at [532, 304] on button "Save" at bounding box center [530, 297] width 113 height 45
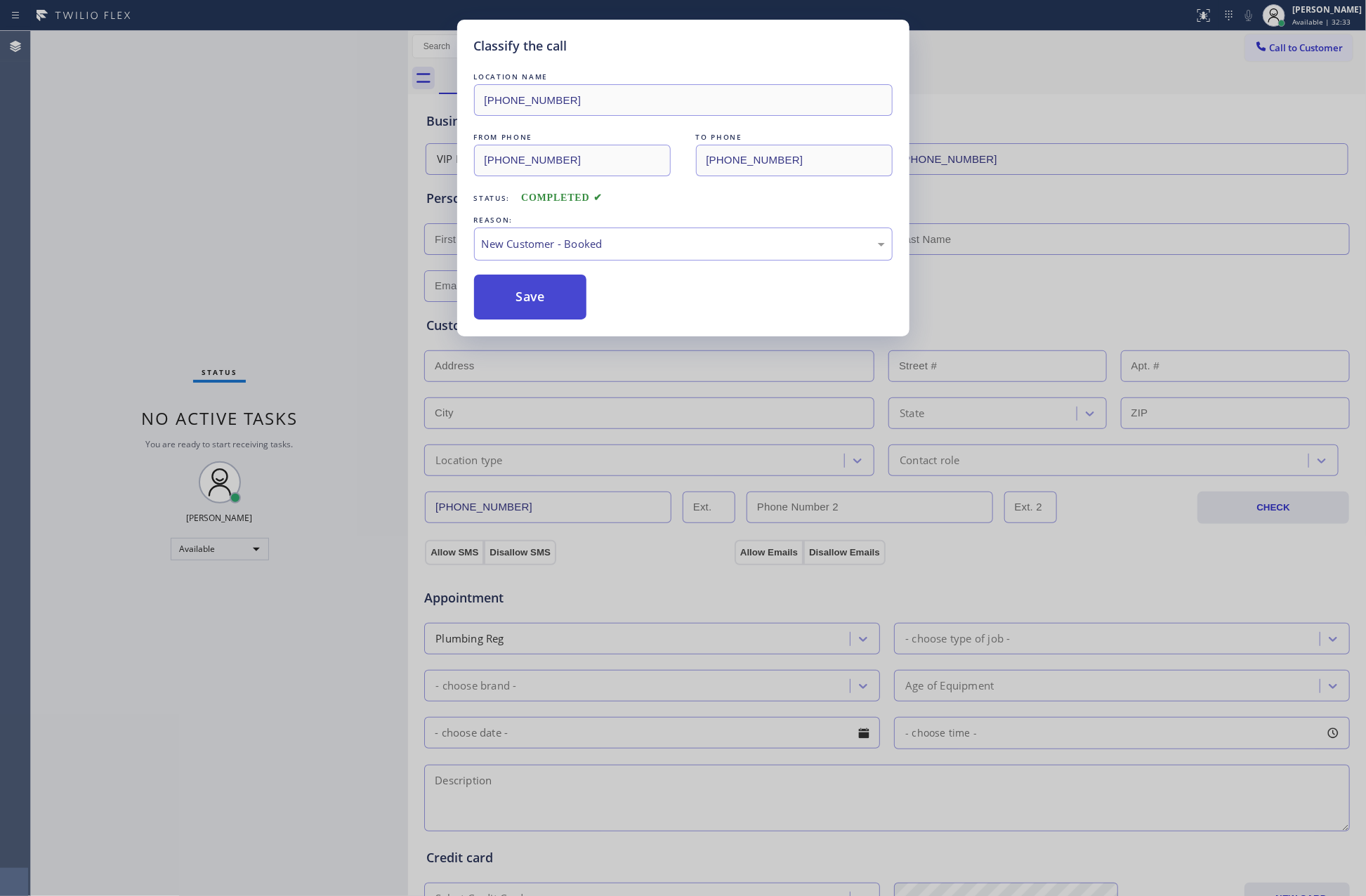
click at [532, 304] on button "Save" at bounding box center [530, 297] width 113 height 45
drag, startPoint x: 299, startPoint y: 275, endPoint x: 621, endPoint y: 1, distance: 422.8
click at [367, 234] on div "Classify the call LOCATION NAME (323) 673-3696 FROM PHONE (954) 200-4787 TO PHO…" at bounding box center [683, 448] width 1366 height 896
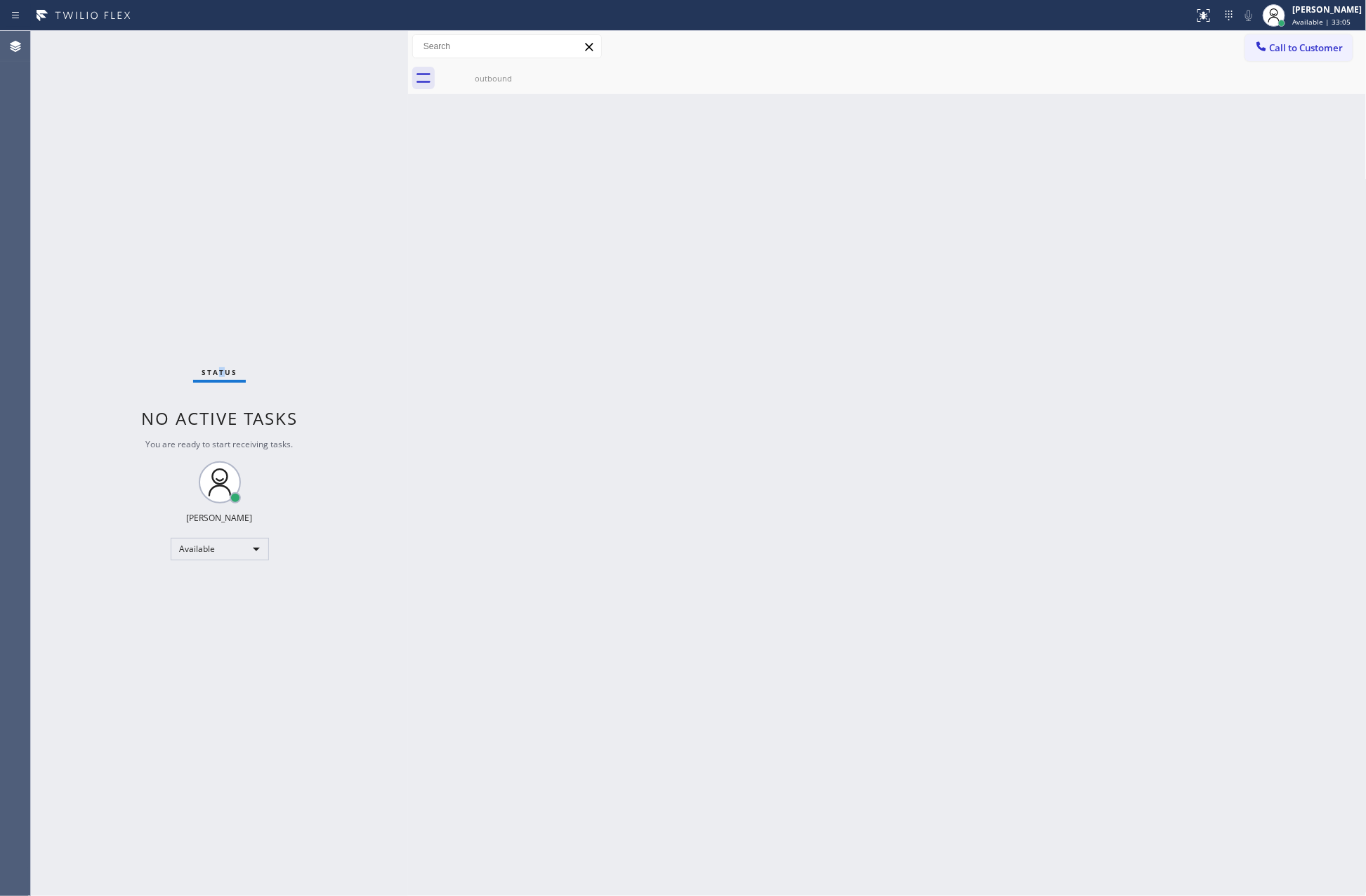
drag, startPoint x: 226, startPoint y: 225, endPoint x: 604, endPoint y: 599, distance: 531.8
click at [247, 240] on div "Status No active tasks You are ready to start receiving tasks. Eva Mahinay Avai…" at bounding box center [220, 463] width 377 height 865
click at [695, 612] on div "Back to Dashboard Change Sender ID Customers Technicians Select a contact Outbo…" at bounding box center [887, 463] width 958 height 865
click at [1243, 49] on span "Call to Customer" at bounding box center [1307, 47] width 73 height 12
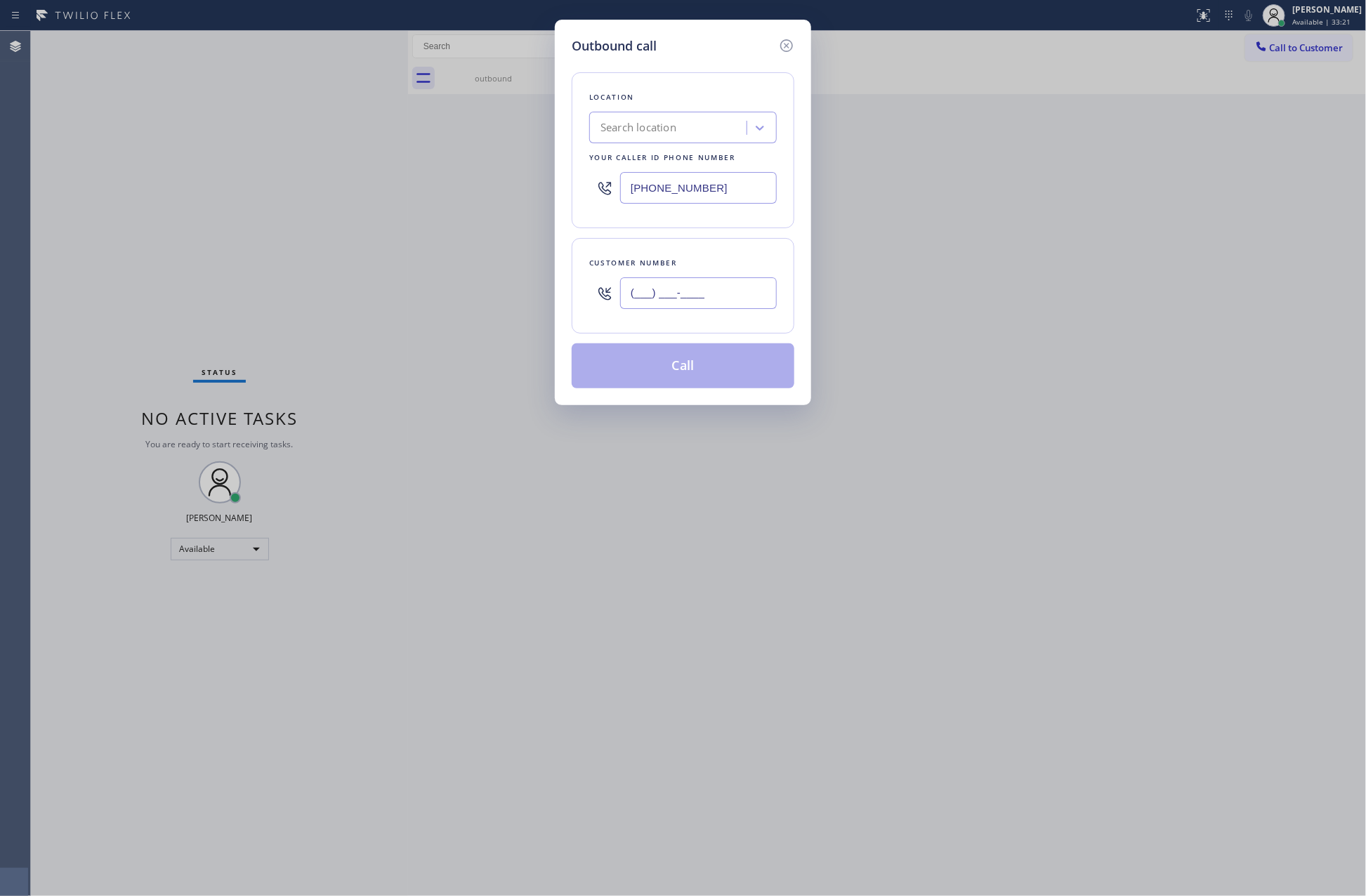
click at [718, 293] on input "(___) ___-____" at bounding box center [698, 293] width 156 height 32
paste input "908) 208-5836"
type input "(908) 208-5836"
click at [717, 125] on div "Search location" at bounding box center [670, 128] width 153 height 24
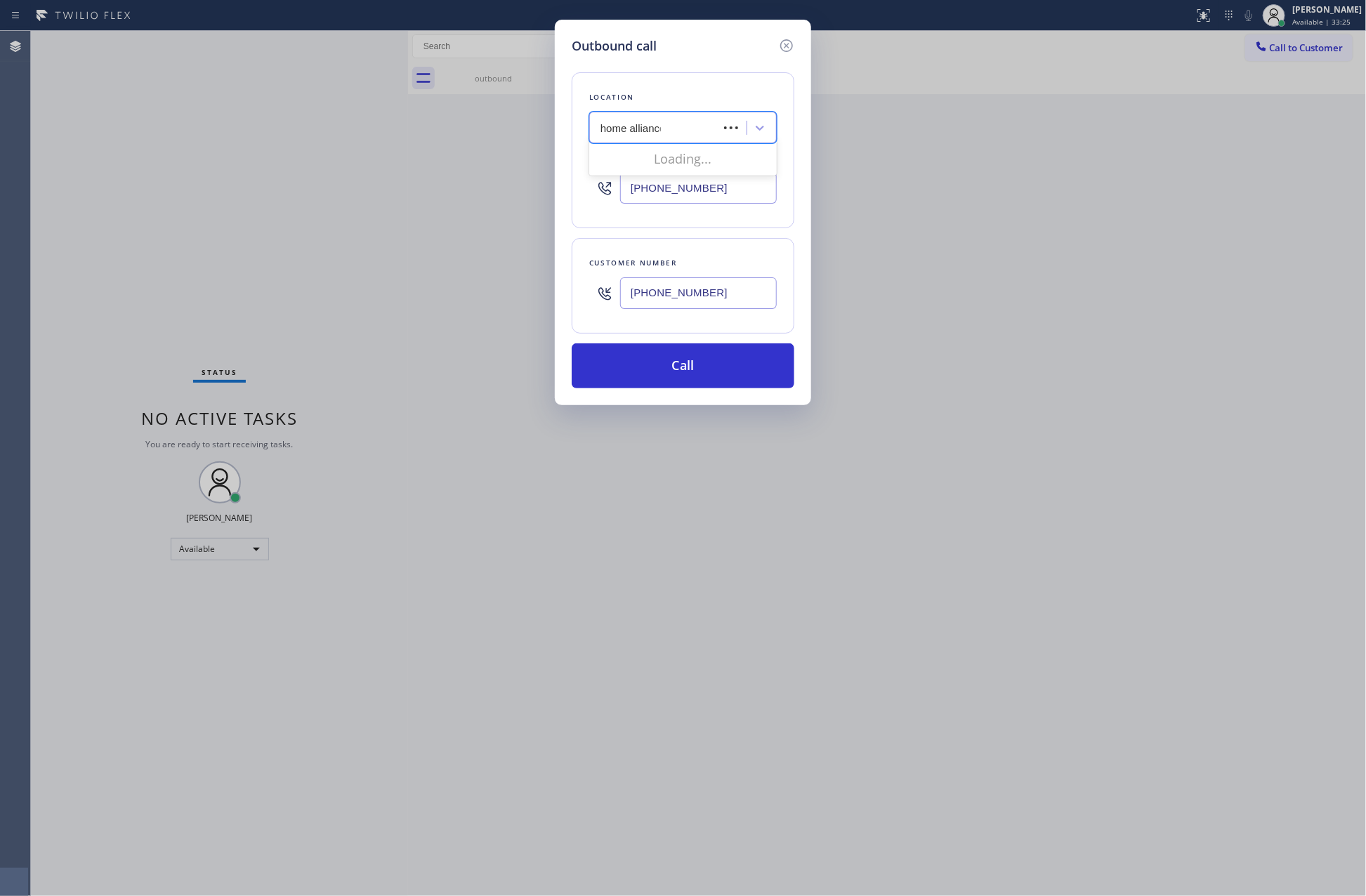
type input "home alliance"
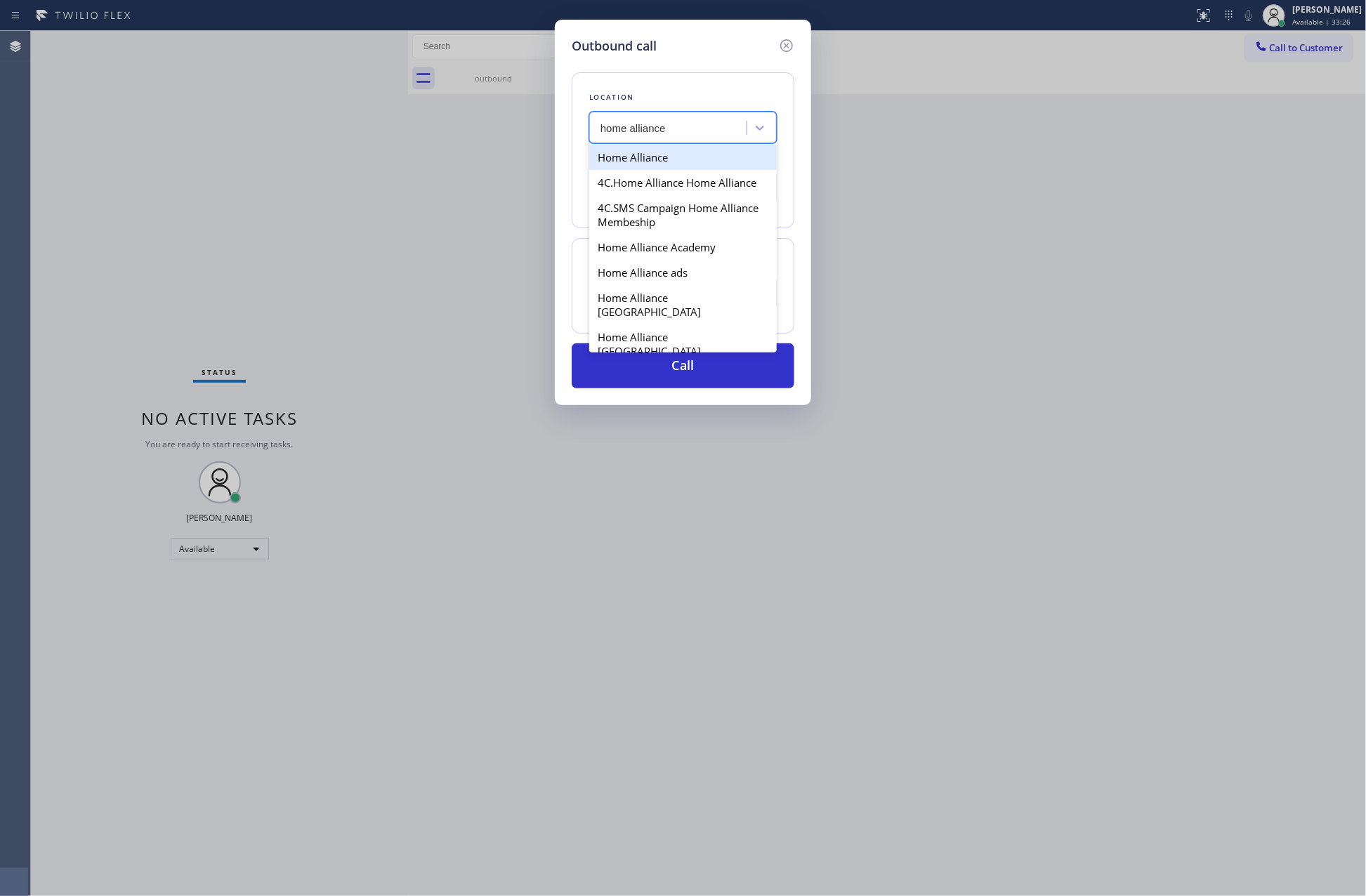
click at [692, 158] on div "Home Alliance" at bounding box center [682, 157] width 187 height 25
type input "(877) 777-0796"
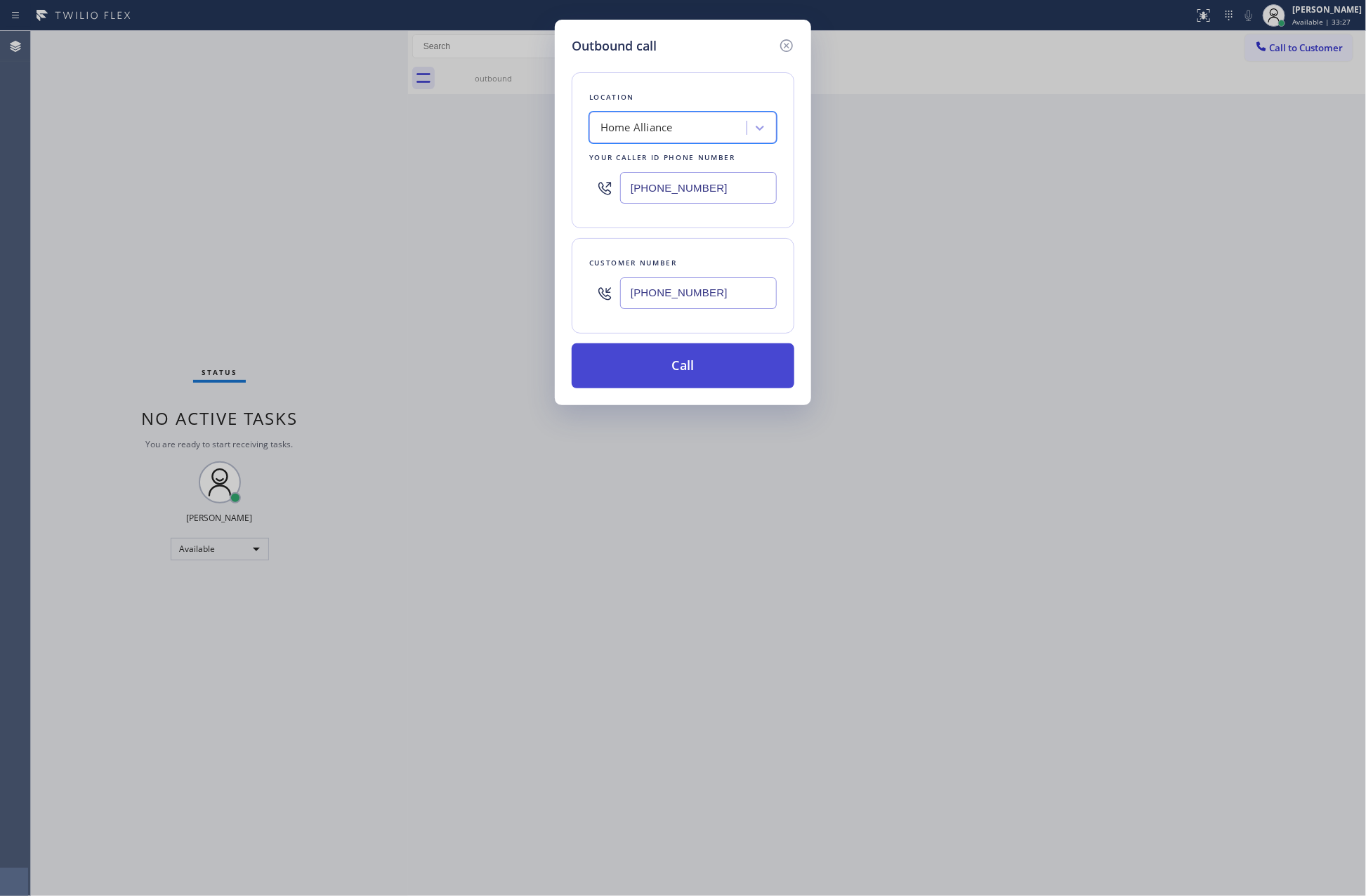
click at [679, 373] on button "Call" at bounding box center [682, 366] width 223 height 45
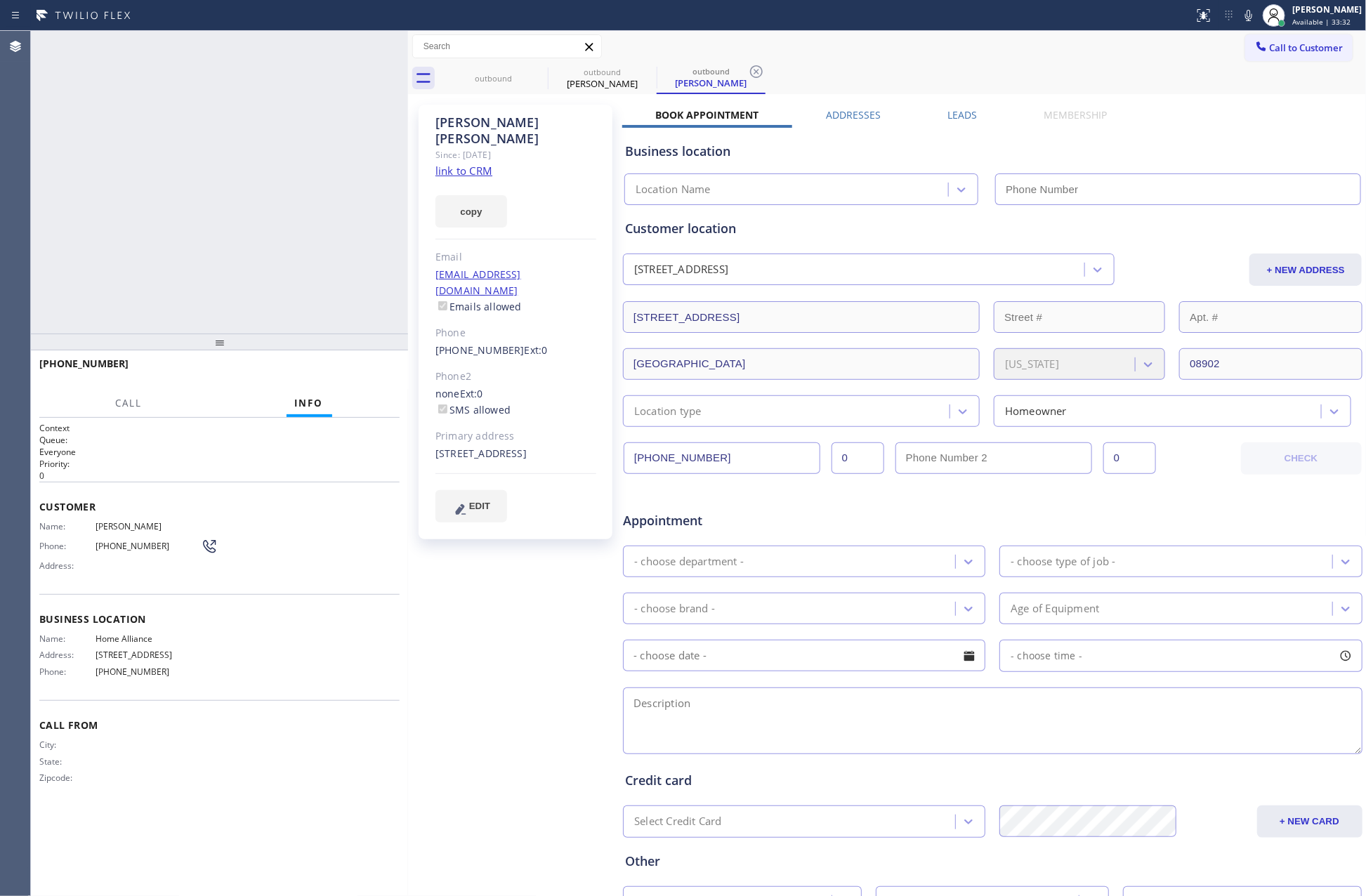
type input "(877) 777-0796"
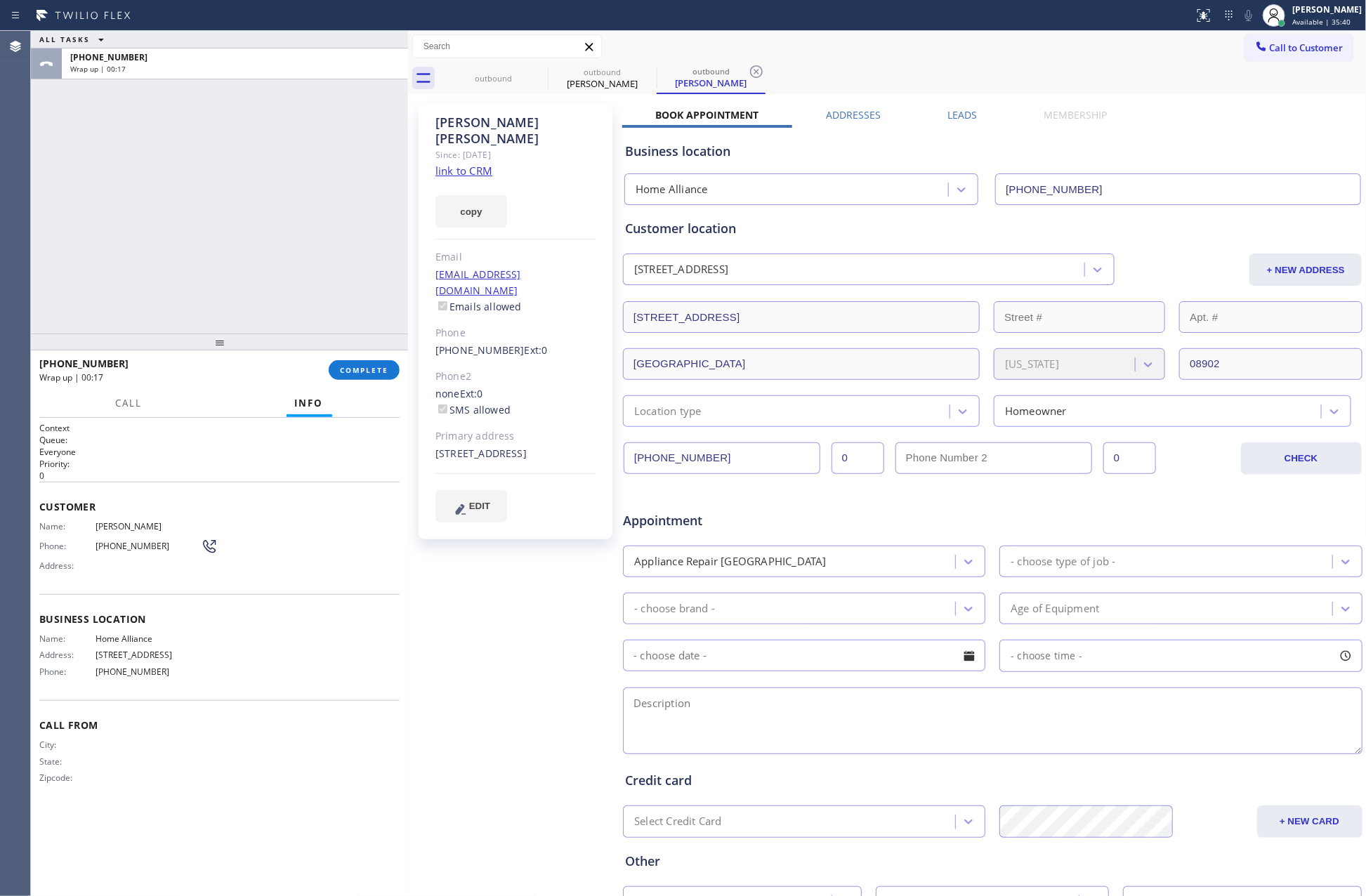
drag, startPoint x: 342, startPoint y: 272, endPoint x: 367, endPoint y: 397, distance: 127.5
click at [342, 278] on div "ALL TASKS ALL TASKS ACTIVE TASKS TASKS IN WRAP UP +19082085836 Wrap up | 00:17" at bounding box center [220, 182] width 377 height 303
click at [1243, 4] on div "[PERSON_NAME]" at bounding box center [1326, 10] width 70 height 12
click at [1243, 89] on button "Unavailable" at bounding box center [1296, 93] width 140 height 18
drag, startPoint x: 276, startPoint y: 181, endPoint x: 381, endPoint y: 472, distance: 309.4
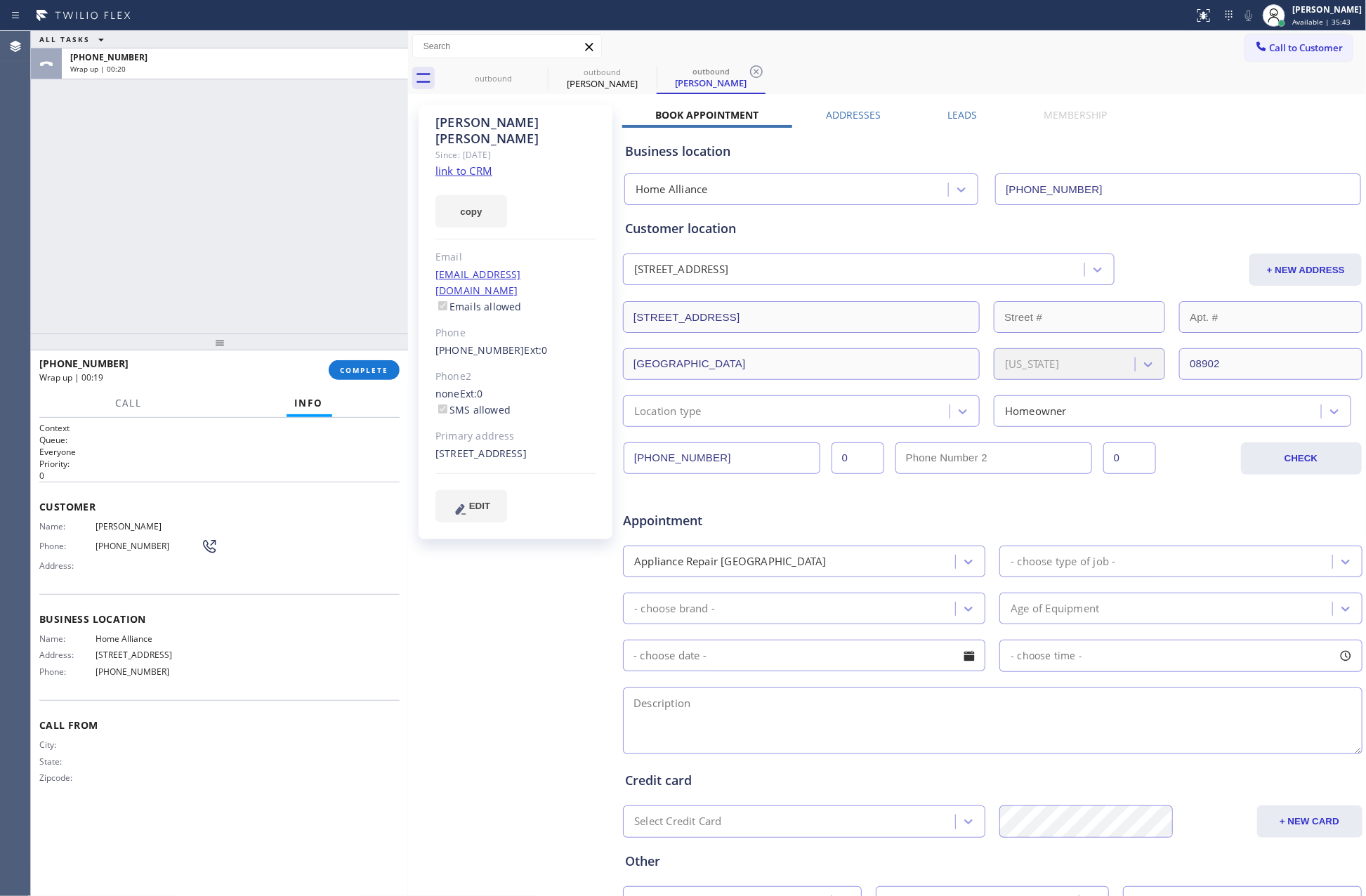
click at [287, 266] on div "ALL TASKS ALL TASKS ACTIVE TASKS TASKS IN WRAP UP +19082085836 Wrap up | 00:20" at bounding box center [220, 182] width 377 height 303
click at [381, 364] on button "COMPLETE" at bounding box center [364, 370] width 71 height 20
click at [306, 175] on div "ALL TASKS ALL TASKS ACTIVE TASKS TASKS IN WRAP UP +19082085836 Wrap up | 00:20" at bounding box center [220, 182] width 377 height 303
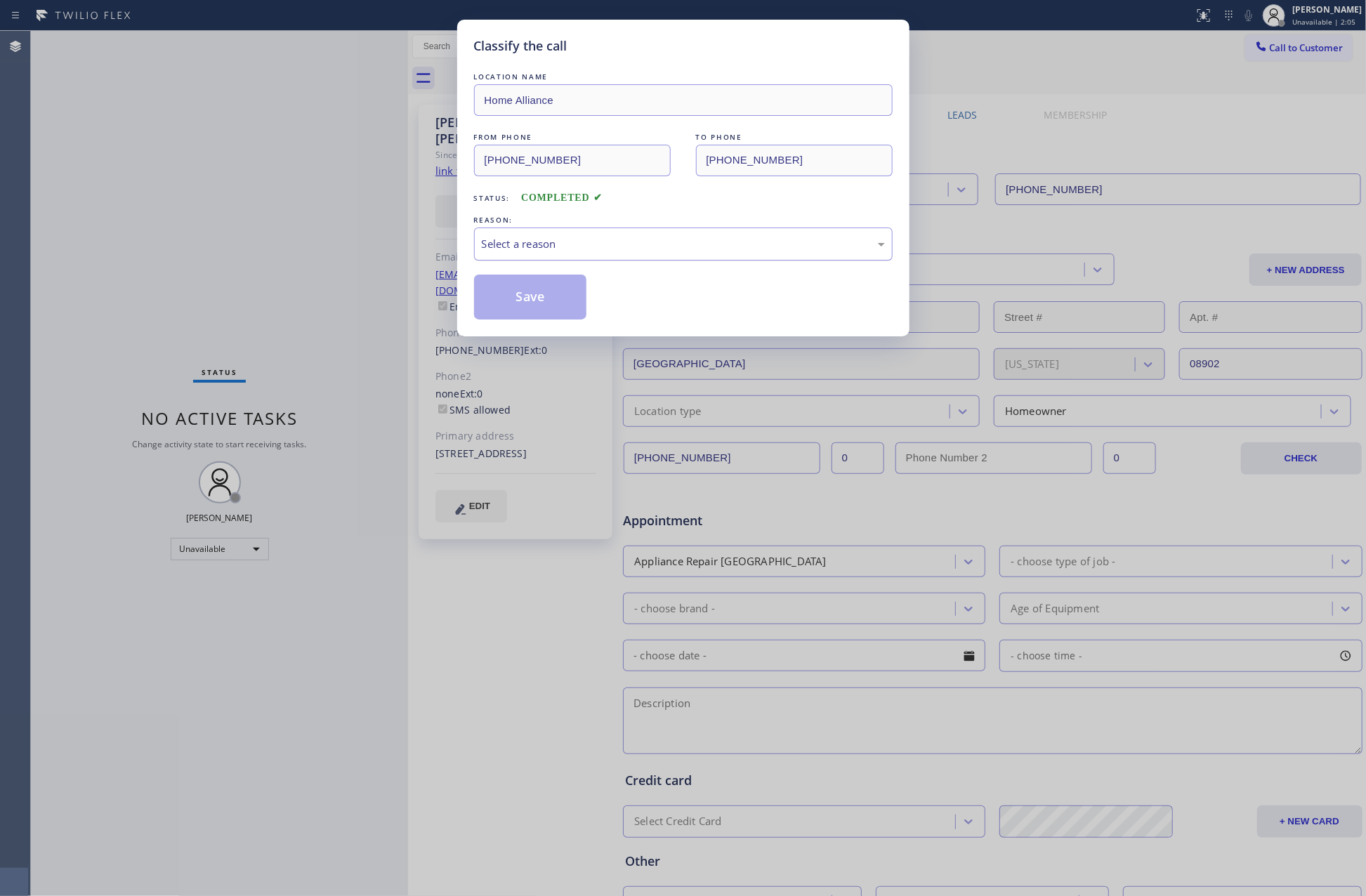
click at [517, 245] on div "Select a reason" at bounding box center [683, 244] width 403 height 16
click at [546, 302] on button "Save" at bounding box center [530, 297] width 113 height 45
drag, startPoint x: 546, startPoint y: 302, endPoint x: 355, endPoint y: 292, distance: 191.3
click at [530, 303] on button "Save" at bounding box center [530, 297] width 113 height 45
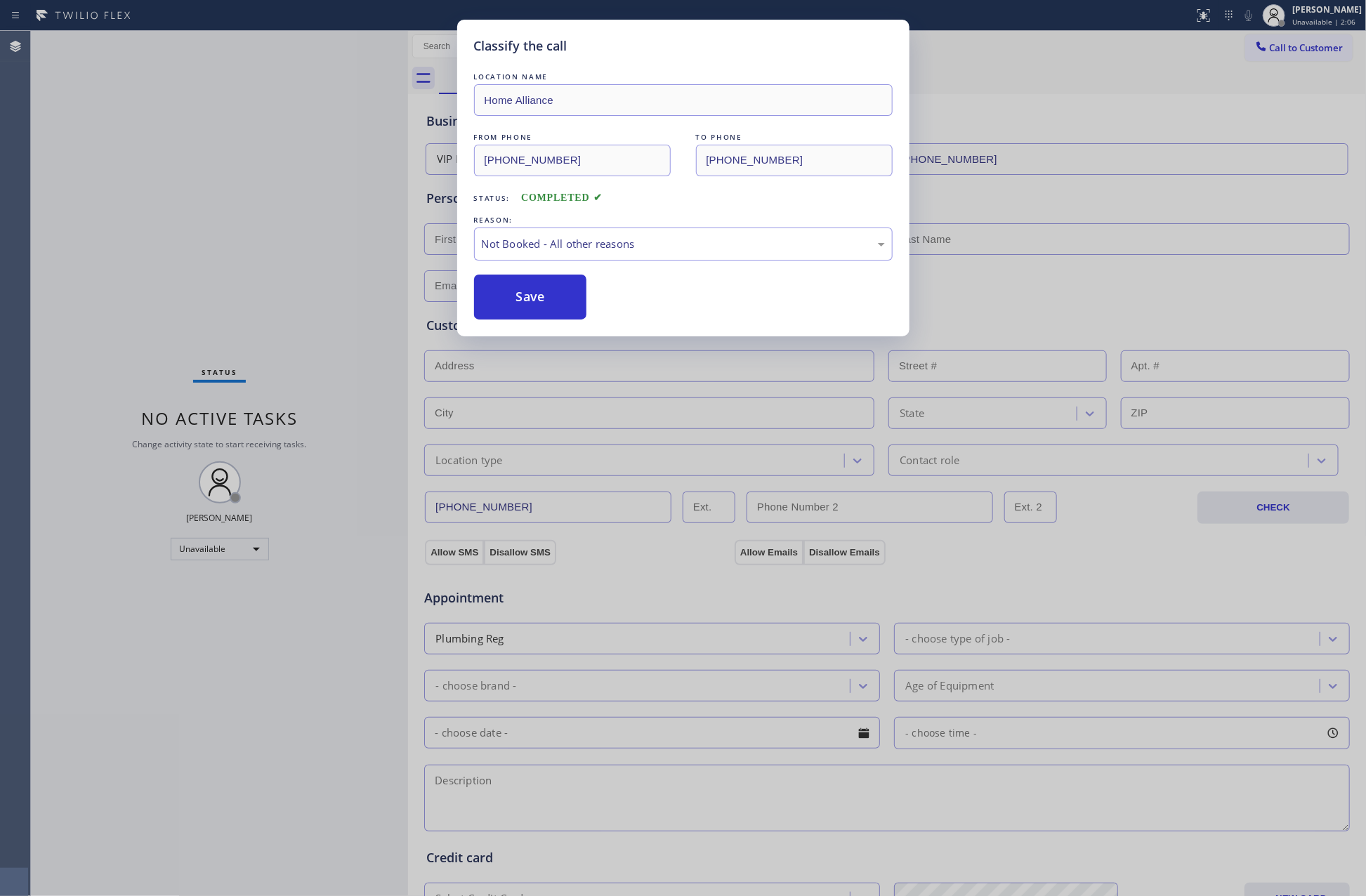
click at [478, 182] on div "LOCATION NAME Home Alliance FROM PHONE (877) 777-0796 TO PHONE (908) 208-5836 S…" at bounding box center [683, 195] width 419 height 250
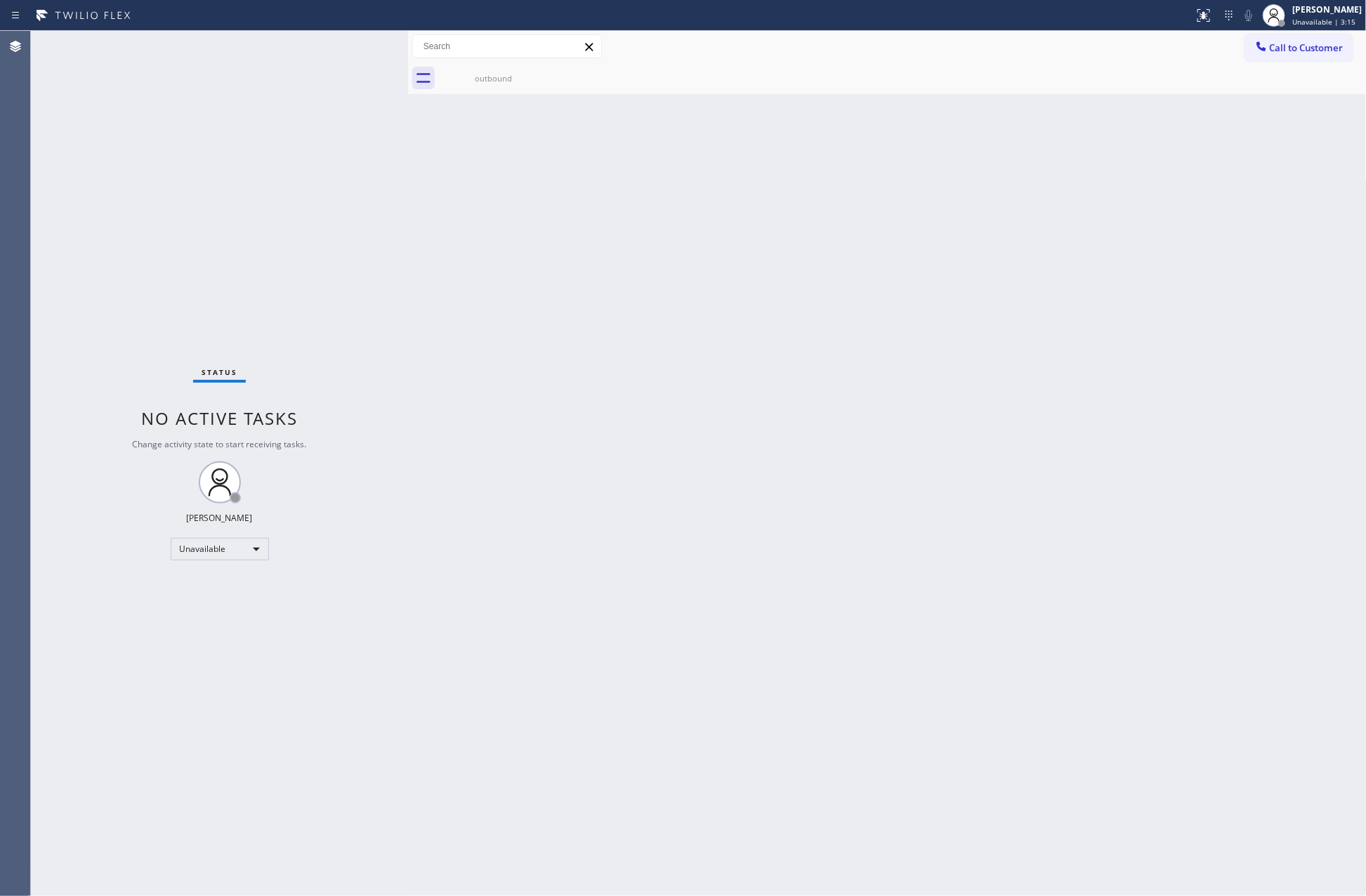
drag, startPoint x: 753, startPoint y: 434, endPoint x: 774, endPoint y: 424, distance: 23.3
click at [763, 426] on div "Back to Dashboard Change Sender ID Customers Technicians Select a contact Outbo…" at bounding box center [887, 463] width 958 height 865
drag, startPoint x: 553, startPoint y: 206, endPoint x: 995, endPoint y: 152, distance: 445.3
click at [575, 206] on div "Back to Dashboard Change Sender ID Customers Technicians Select a contact Outbo…" at bounding box center [887, 463] width 958 height 865
click at [1243, 57] on button "Call to Customer" at bounding box center [1298, 48] width 107 height 26
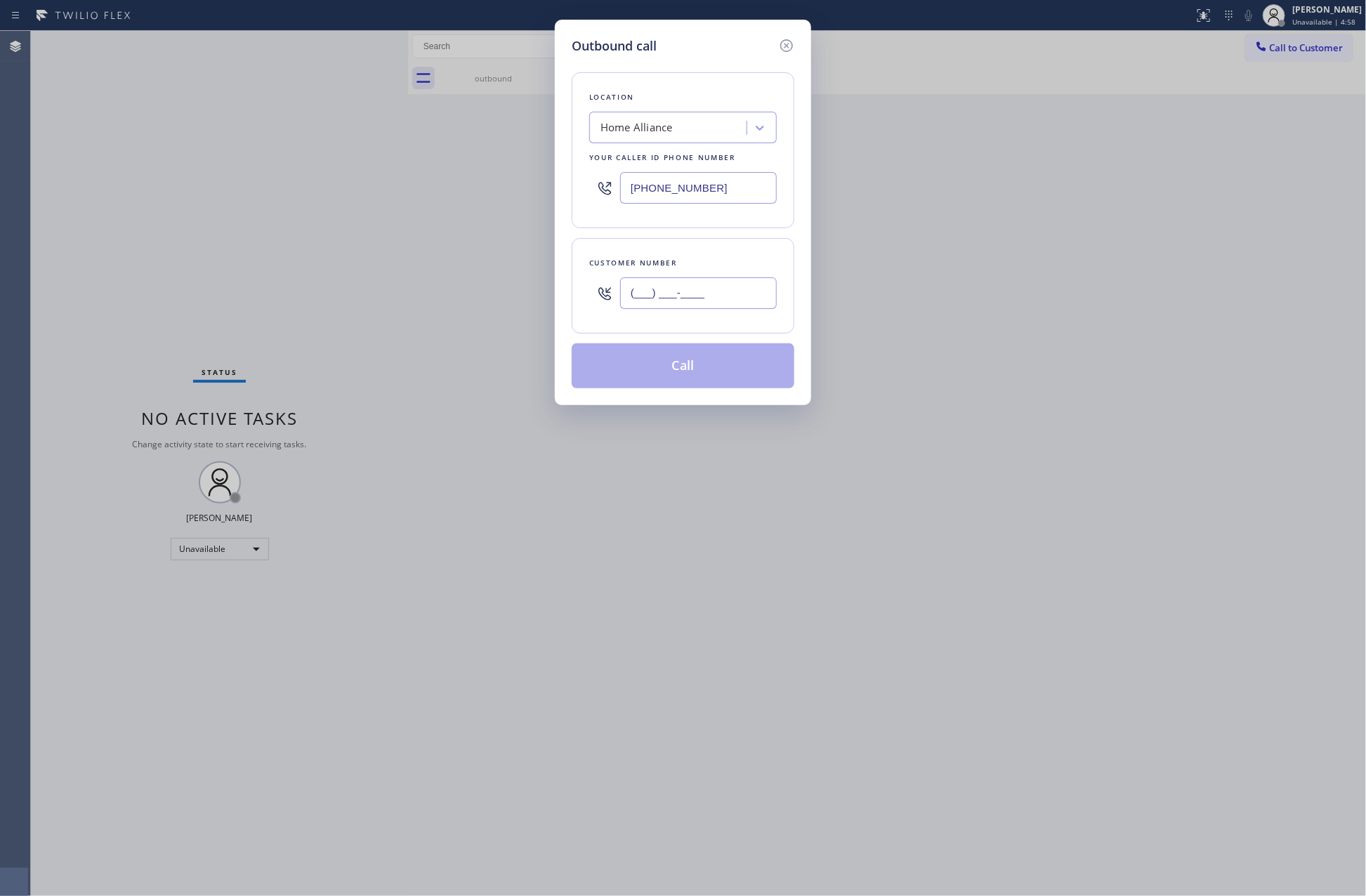
click at [726, 299] on input "(___) ___-____" at bounding box center [698, 293] width 156 height 32
paste input "206) 432-6518"
type input "(206) 432-6518"
click at [579, 233] on div "Location Home Alliance Your caller id phone number (877) 777-0796 Customer numb…" at bounding box center [682, 222] width 223 height 333
drag, startPoint x: 720, startPoint y: 185, endPoint x: 552, endPoint y: 169, distance: 168.8
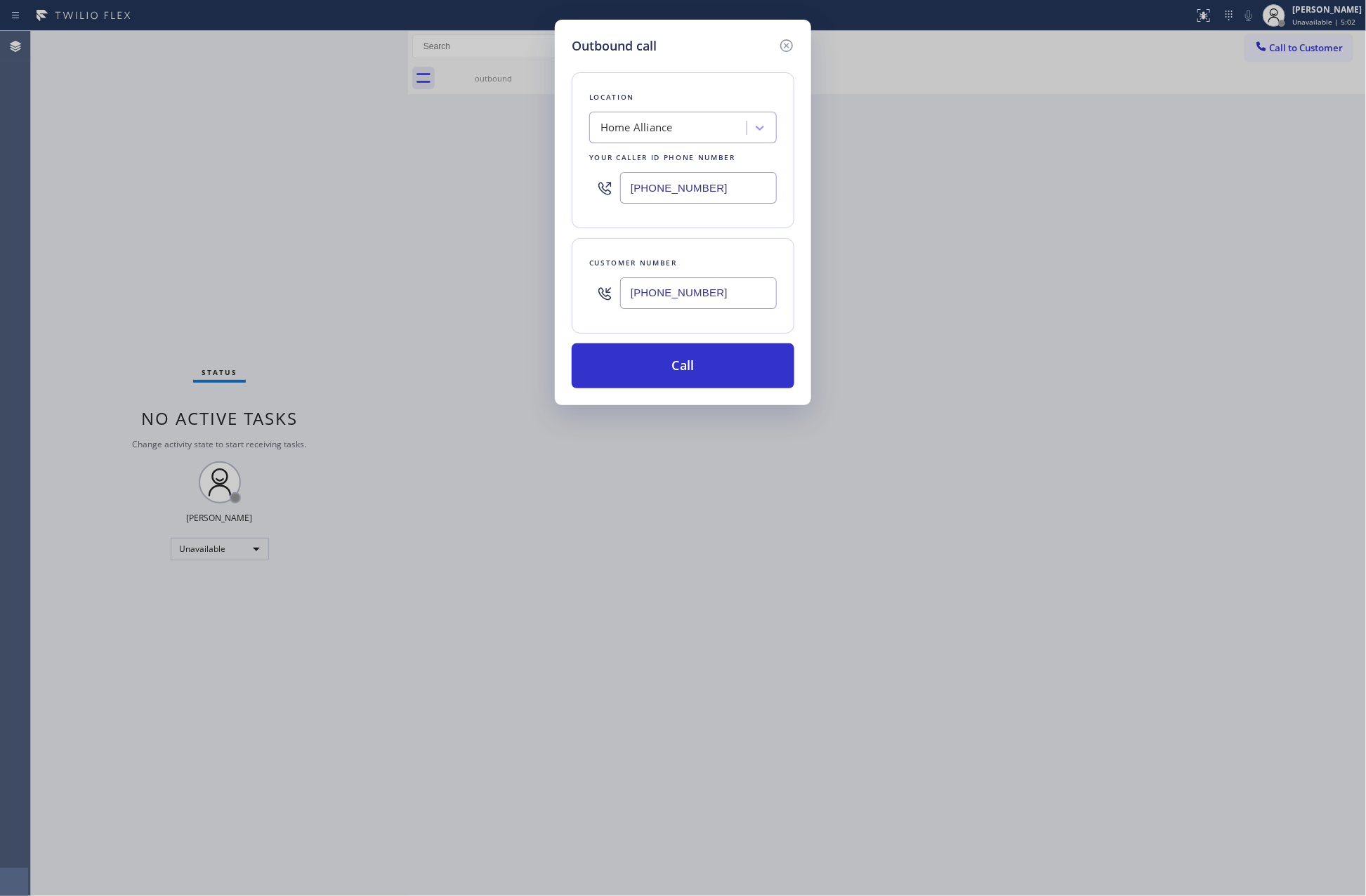
click at [552, 169] on div "Outbound call Location Home Alliance Your caller id phone number (877) 777-0796…" at bounding box center [683, 448] width 1366 height 896
paste input "206) 887-9268"
type input "(206) 887-9268"
click at [742, 371] on button "Call" at bounding box center [682, 366] width 223 height 45
click at [394, 236] on div "Outbound call Location LG Appliance Repair Seattle Your caller id phone number …" at bounding box center [683, 448] width 1366 height 896
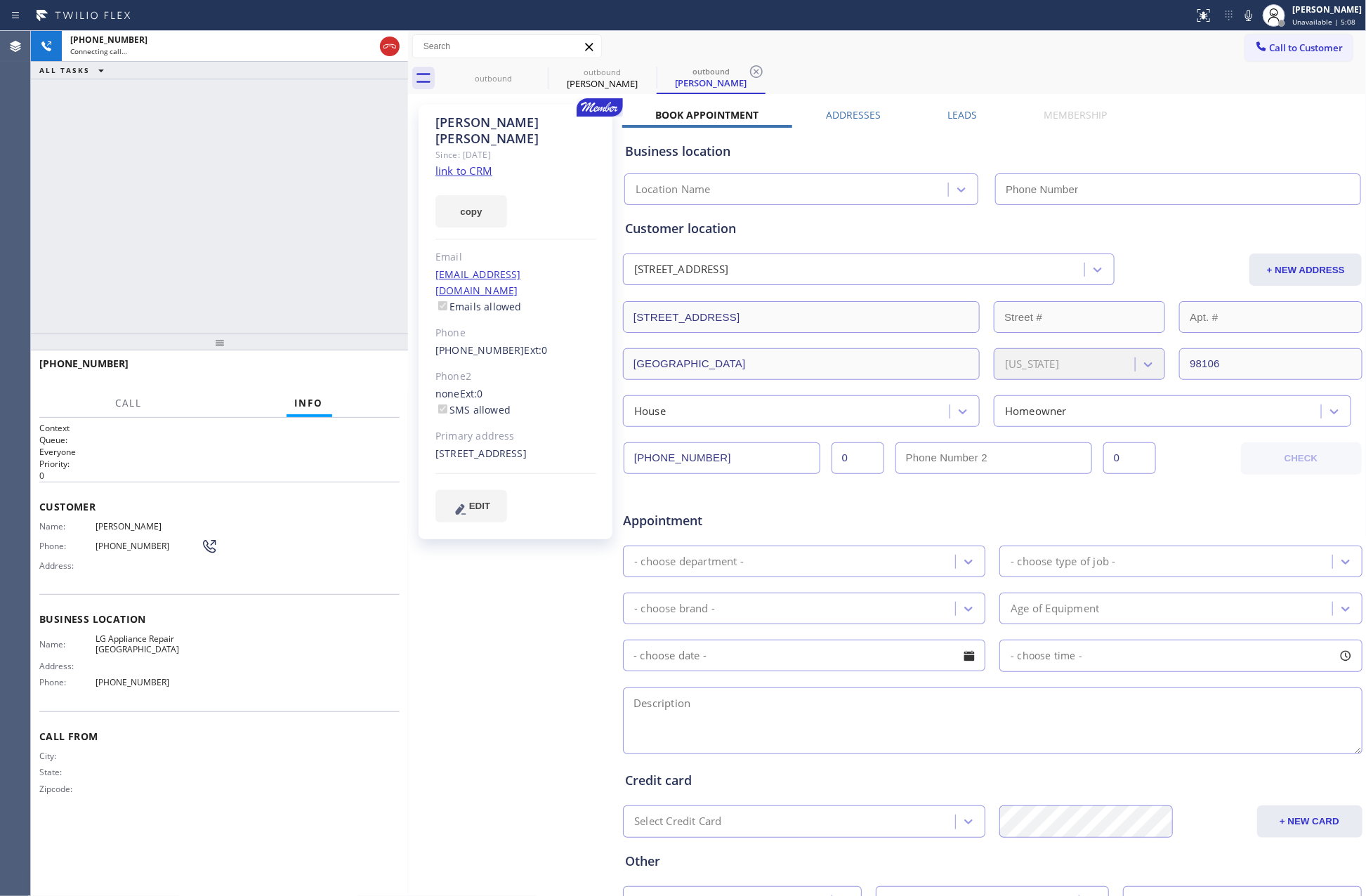
type input "(206) 887-9268"
click at [322, 296] on div "+12064326518 Connecting call… ALL TASKS ALL TASKS ACTIVE TASKS TASKS IN WRAP UP" at bounding box center [220, 182] width 377 height 303
click at [240, 215] on div "+12064326518 Connecting call… ALL TASKS ALL TASKS ACTIVE TASKS TASKS IN WRAP UP" at bounding box center [220, 182] width 377 height 303
click at [195, 223] on div "+12064326518 Live | 00:12 ALL TASKS ALL TASKS ACTIVE TASKS TASKS IN WRAP UP" at bounding box center [220, 182] width 377 height 303
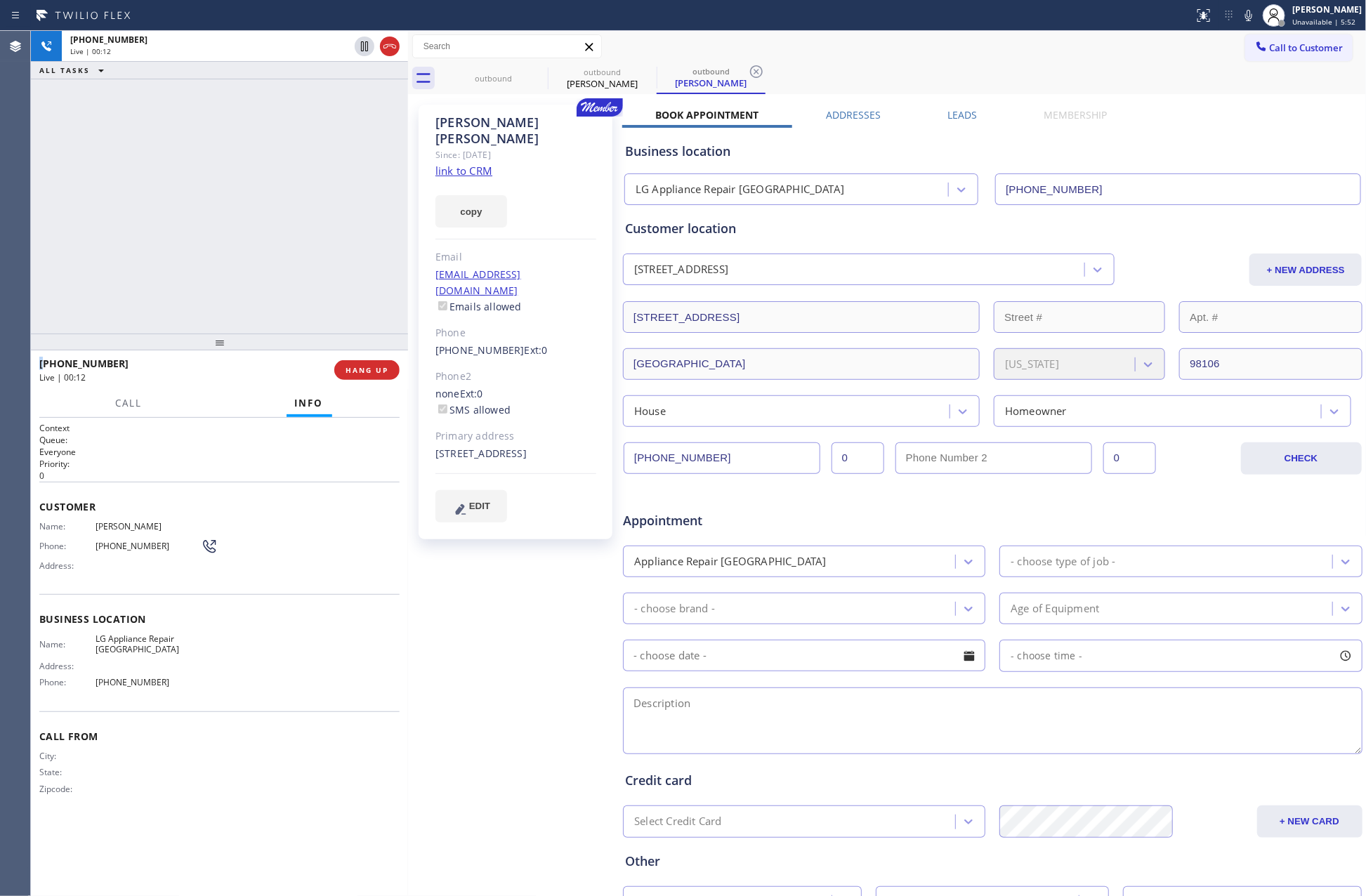
click at [195, 223] on div "+12064326518 Live | 00:12 ALL TASKS ALL TASKS ACTIVE TASKS TASKS IN WRAP UP" at bounding box center [220, 182] width 377 height 303
click at [195, 223] on div "+12064326518 Live | 00:13 ALL TASKS ALL TASKS ACTIVE TASKS TASKS IN WRAP UP" at bounding box center [220, 182] width 377 height 303
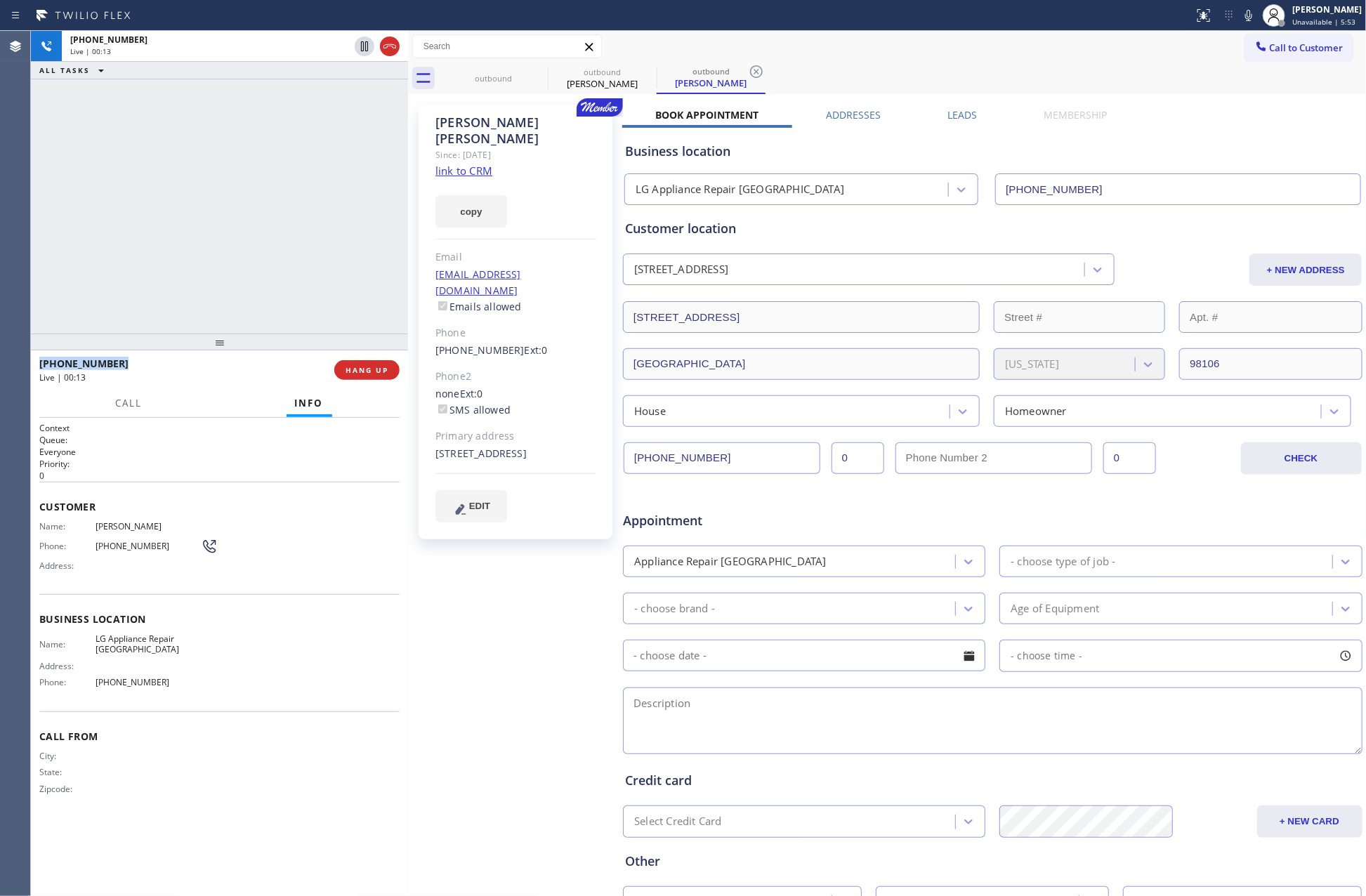
click at [195, 223] on div "+12064326518 Live | 00:13 ALL TASKS ALL TASKS ACTIVE TASKS TASKS IN WRAP UP" at bounding box center [220, 182] width 377 height 303
click at [195, 223] on div "+12064326518 Live | 00:14 ALL TASKS ALL TASKS ACTIVE TASKS TASKS IN WRAP UP" at bounding box center [220, 182] width 377 height 303
click at [914, 236] on div "Customer location" at bounding box center [992, 228] width 735 height 19
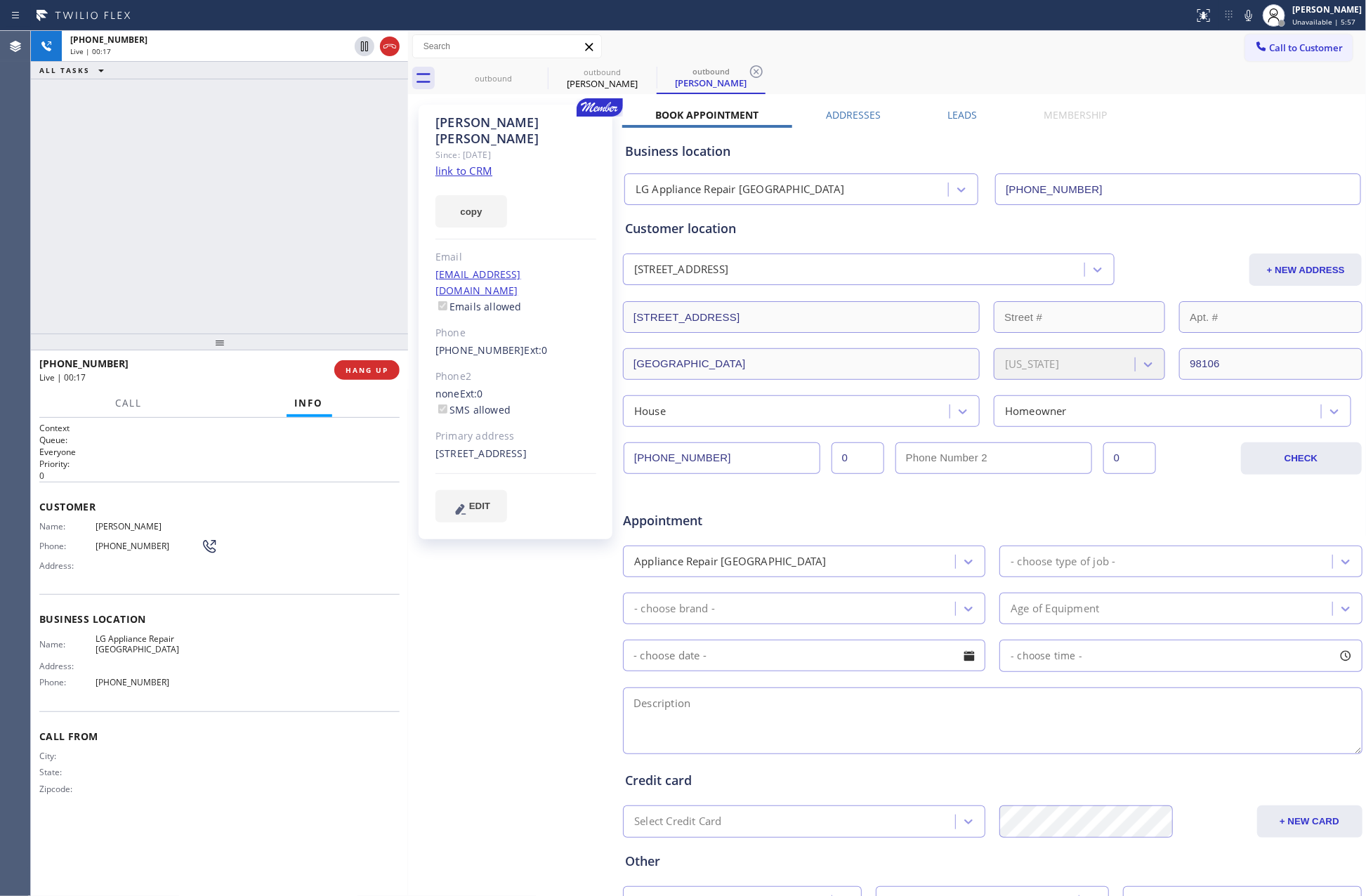
click at [951, 116] on label "Leads" at bounding box center [962, 115] width 29 height 13
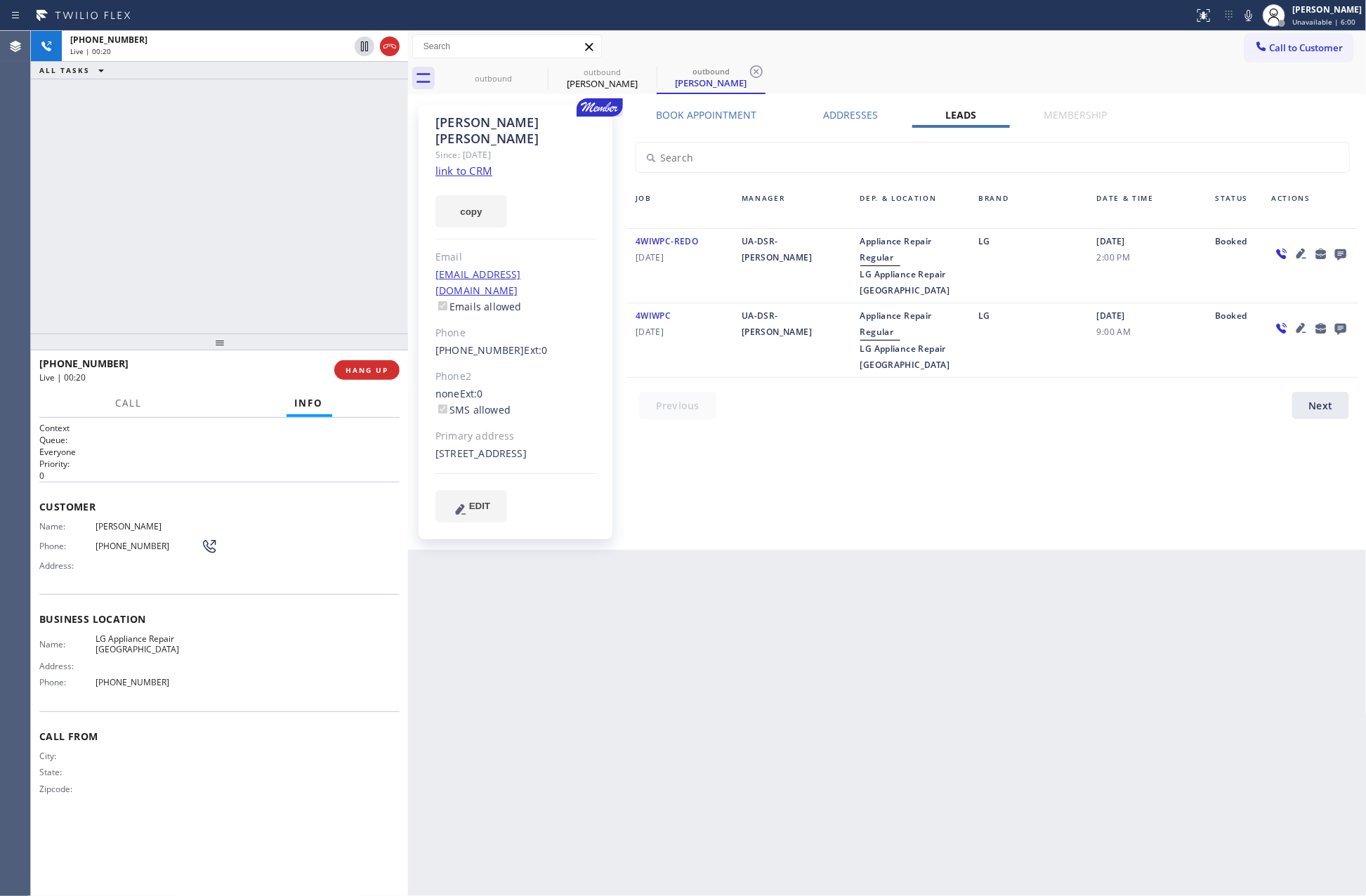
click at [1243, 255] on icon at bounding box center [1340, 254] width 17 height 18
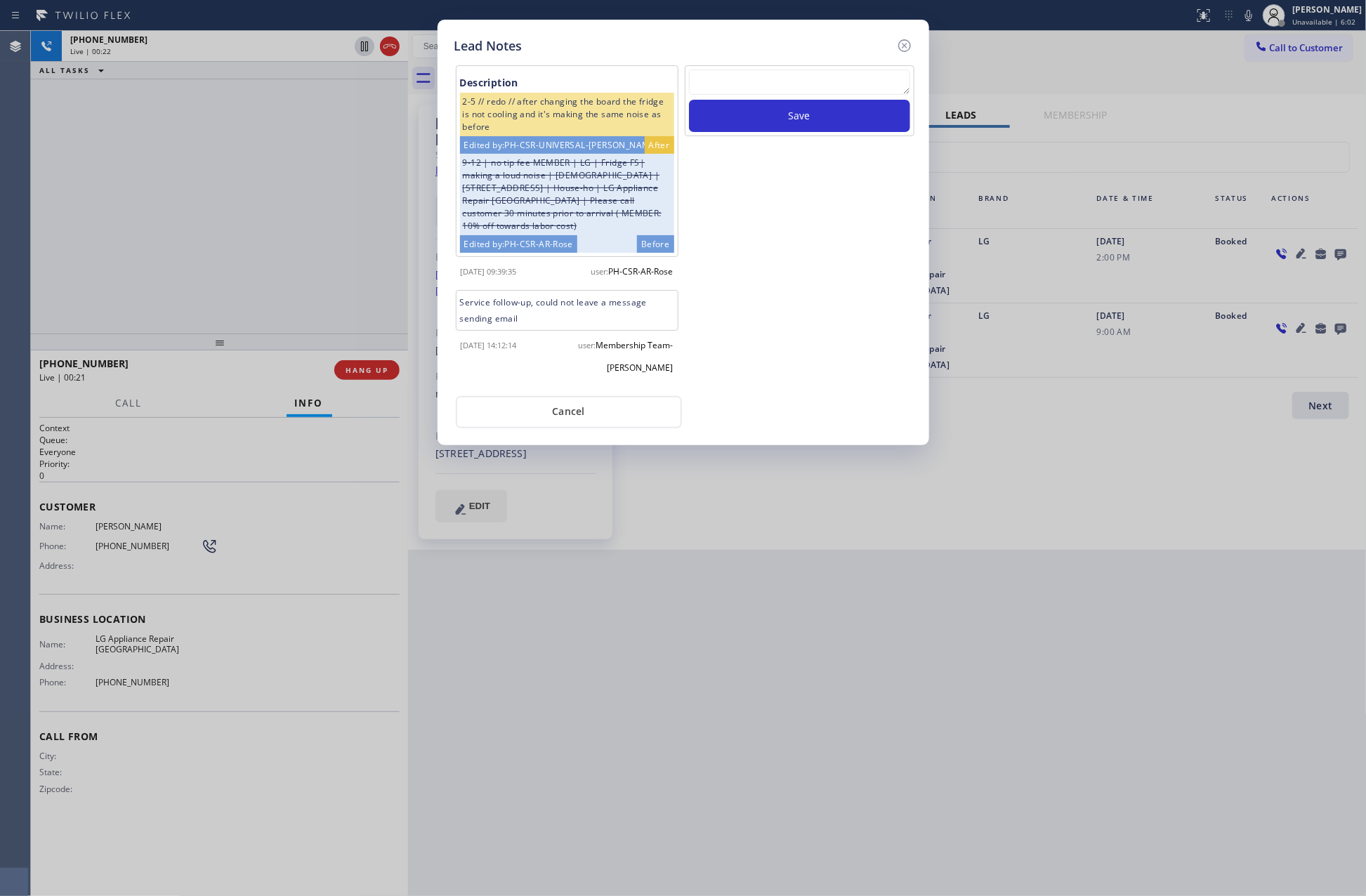
click at [851, 89] on textarea at bounding box center [799, 82] width 221 height 25
click at [725, 80] on textarea at bounding box center [799, 82] width 221 height 25
paste textarea "PLEASE TRANSFER"
type textarea "PLEASE TRANSFER"
click at [826, 270] on div "PLEASE TRANSFER Save" at bounding box center [799, 225] width 233 height 321
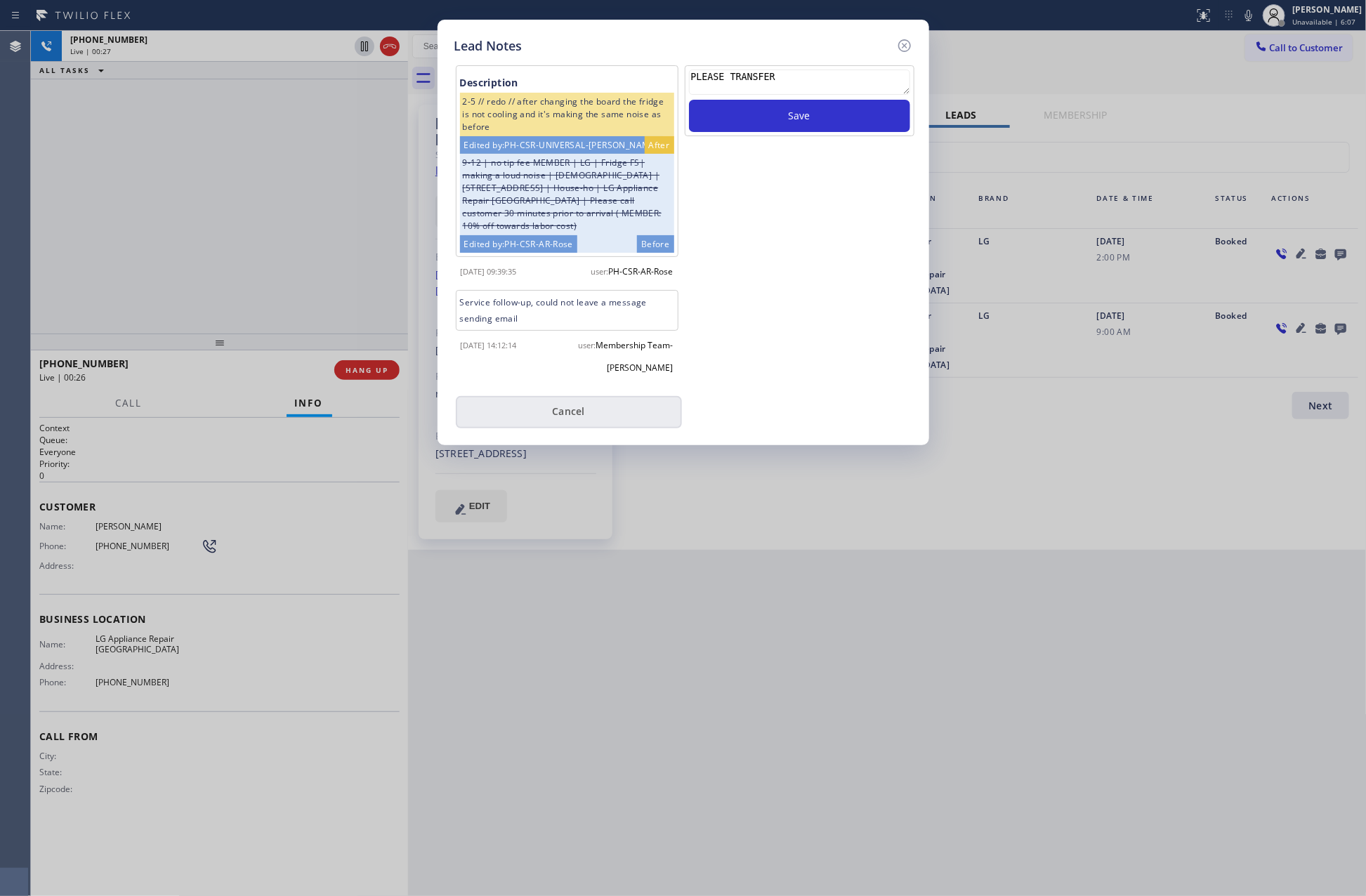
click at [588, 399] on button "Cancel" at bounding box center [569, 412] width 226 height 32
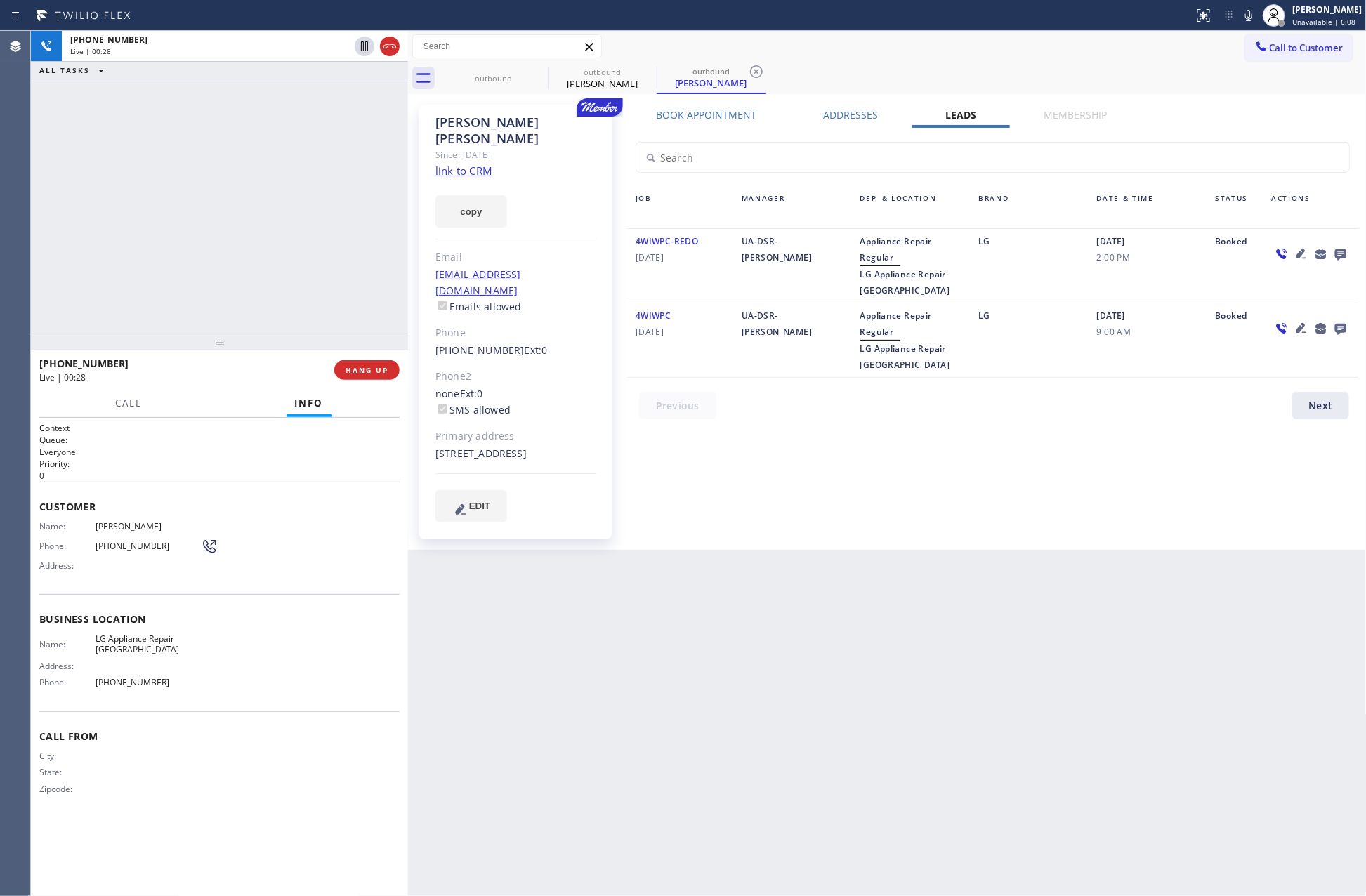
drag, startPoint x: 364, startPoint y: 365, endPoint x: 362, endPoint y: 344, distance: 21.1
click at [363, 365] on span "HANG UP" at bounding box center [366, 369] width 43 height 10
drag, startPoint x: 308, startPoint y: 202, endPoint x: 1107, endPoint y: 278, distance: 802.6
click at [489, 197] on div "+12064326518 Live | 00:29 ALL TASKS ALL TASKS ACTIVE TASKS TASKS IN WRAP UP +12…" at bounding box center [698, 463] width 1335 height 865
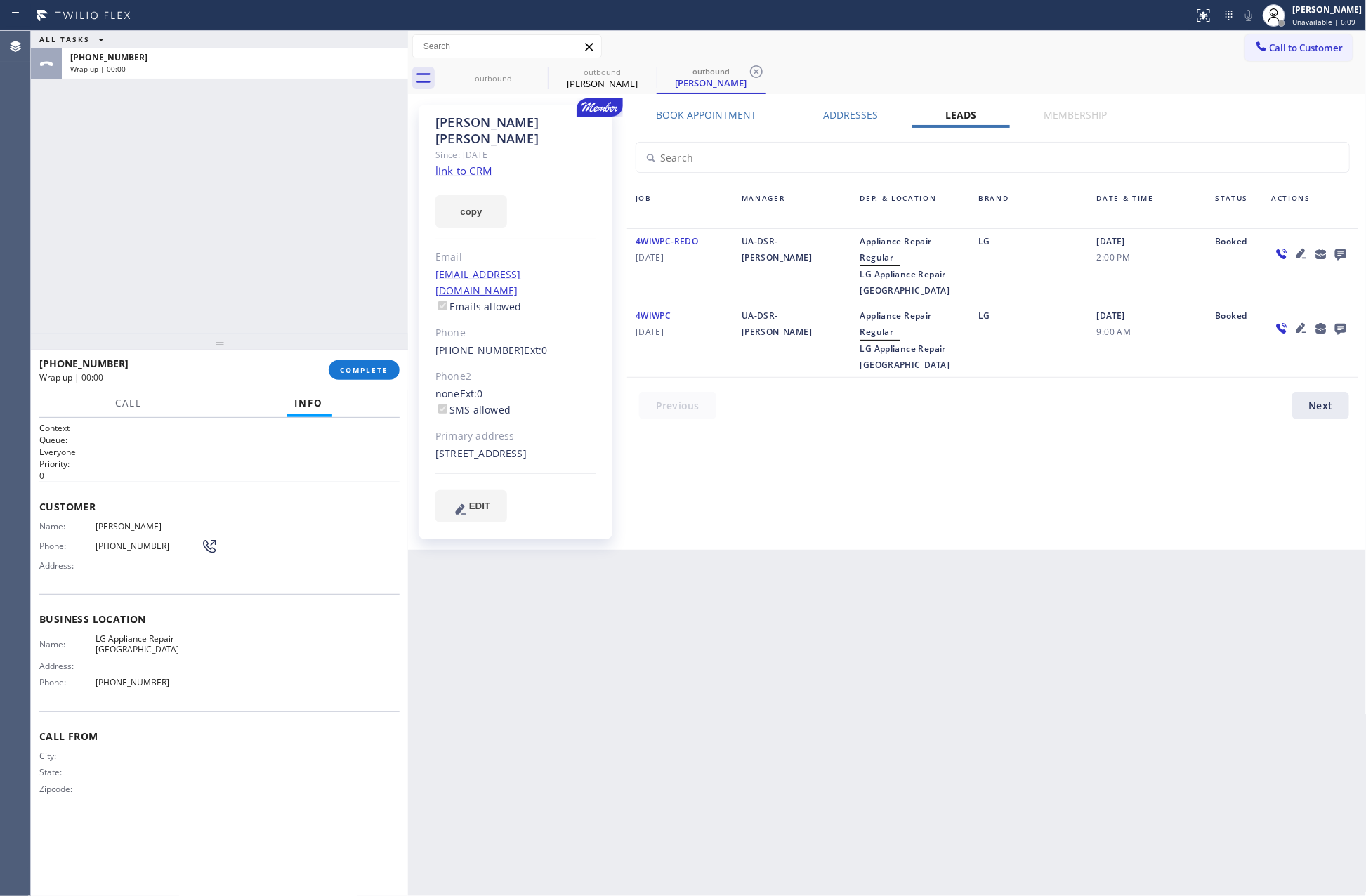
click at [1243, 253] on icon at bounding box center [1340, 254] width 11 height 11
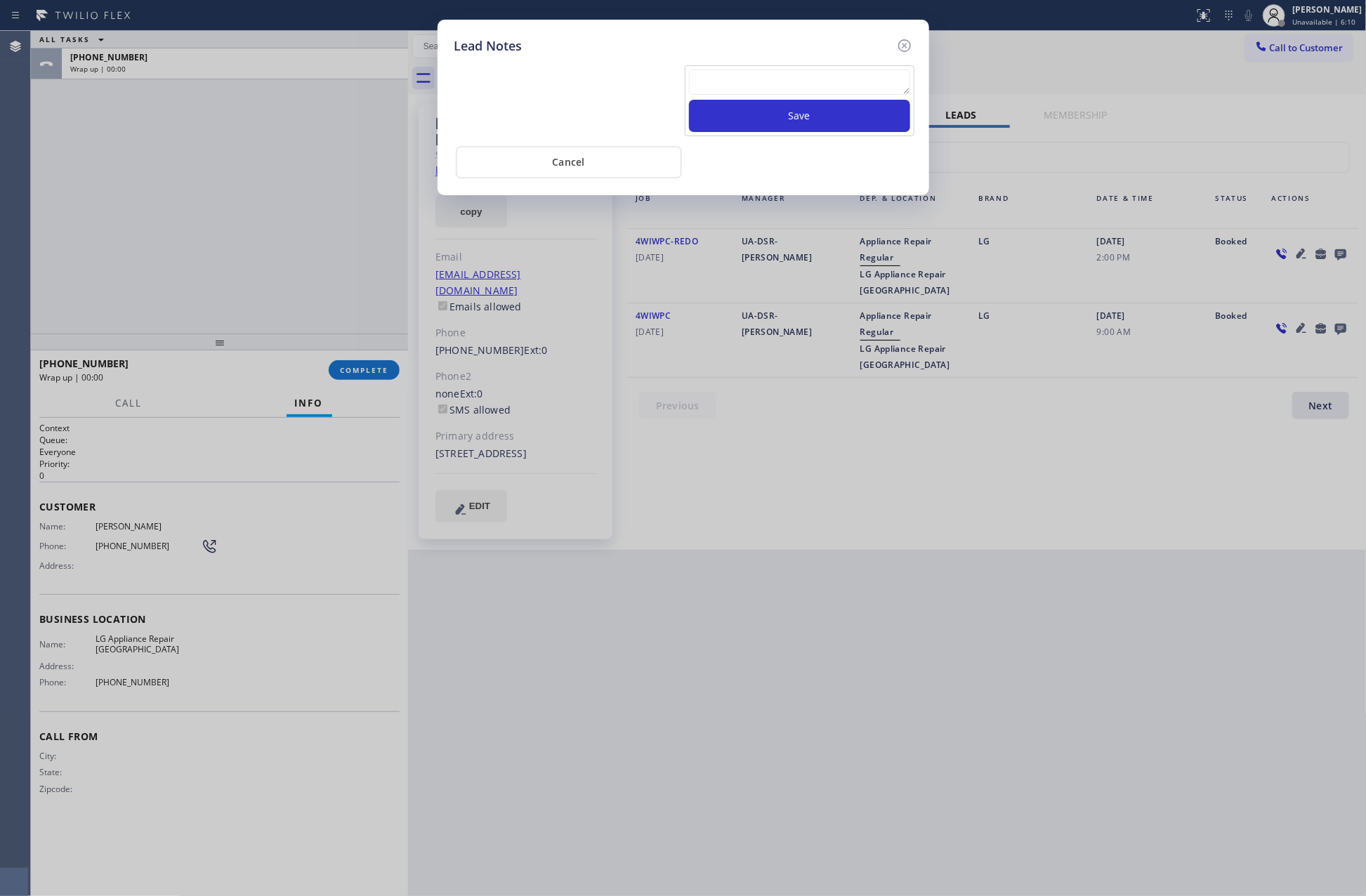
click at [737, 91] on textarea at bounding box center [799, 82] width 221 height 25
paste textarea "PLEASE TRANSFER"
type textarea "PLEASE TRANSFER"
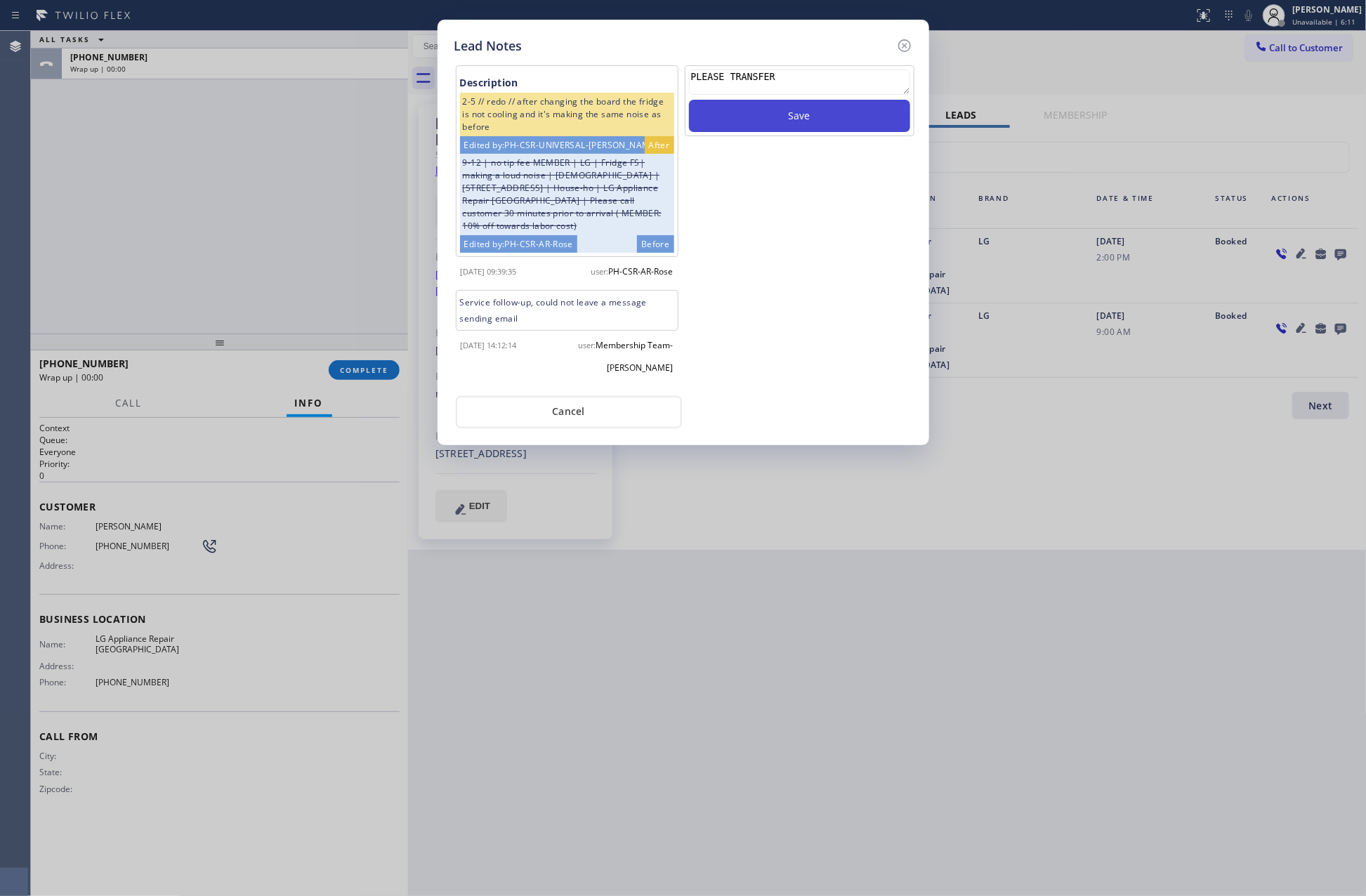
click at [763, 107] on button "Save" at bounding box center [799, 116] width 221 height 32
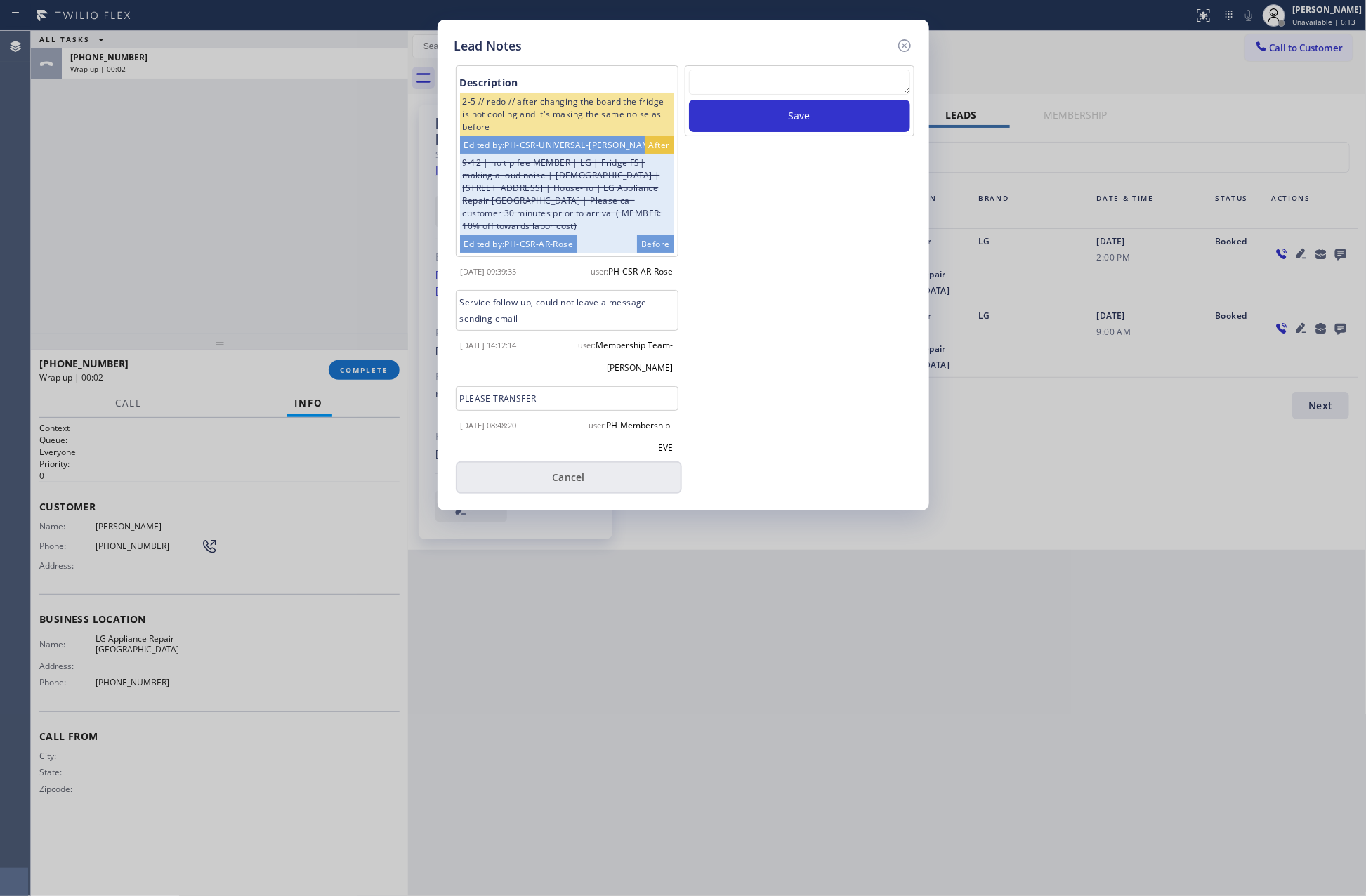
scroll to position [9, 0]
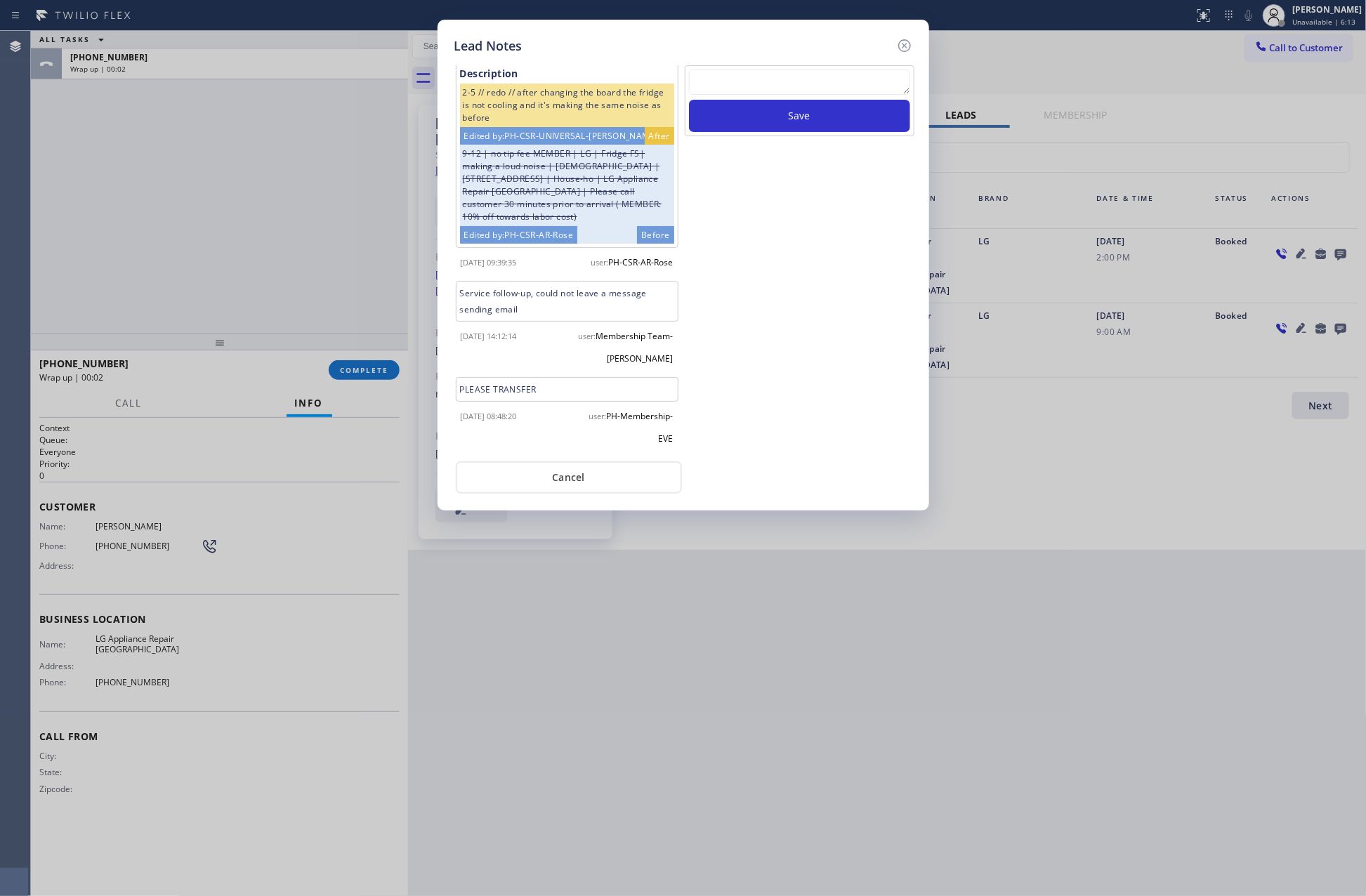
drag, startPoint x: 590, startPoint y: 479, endPoint x: 302, endPoint y: 281, distance: 349.5
click at [590, 476] on button "Cancel" at bounding box center [569, 477] width 226 height 32
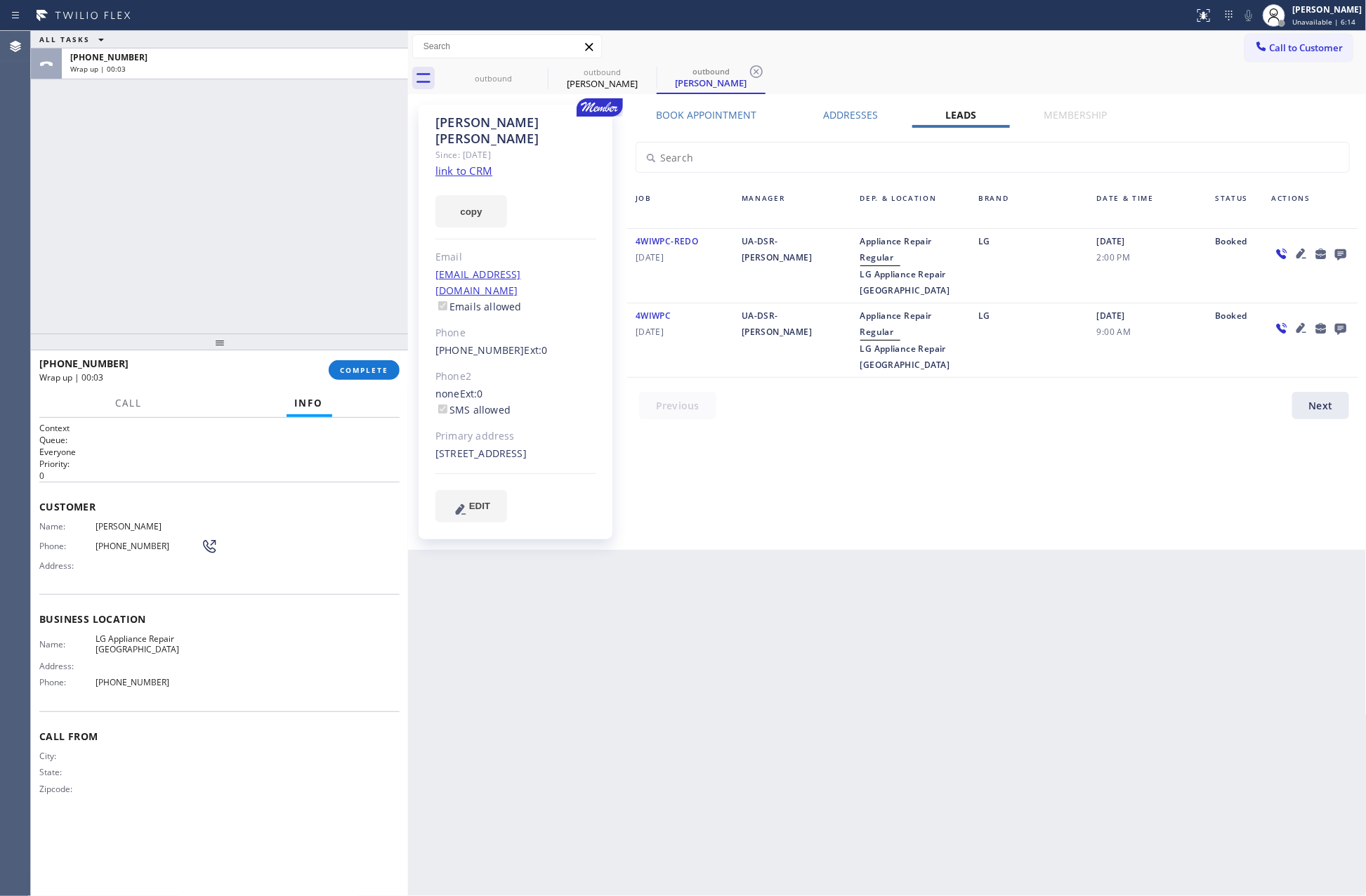
click at [264, 215] on div "ALL TASKS ALL TASKS ACTIVE TASKS TASKS IN WRAP UP +12064326518 Wrap up | 00:03" at bounding box center [220, 182] width 377 height 303
drag, startPoint x: 251, startPoint y: 236, endPoint x: 353, endPoint y: 408, distance: 200.0
click at [291, 293] on div "ALL TASKS ALL TASKS ACTIVE TASKS TASKS IN WRAP UP +12064326518 Wrap up | 01:16" at bounding box center [220, 182] width 377 height 303
click at [371, 374] on span "COMPLETE" at bounding box center [364, 369] width 48 height 10
click at [312, 230] on div "ALL TASKS ALL TASKS ACTIVE TASKS TASKS IN WRAP UP +12064326518 Wrap up | 01:17" at bounding box center [220, 182] width 377 height 303
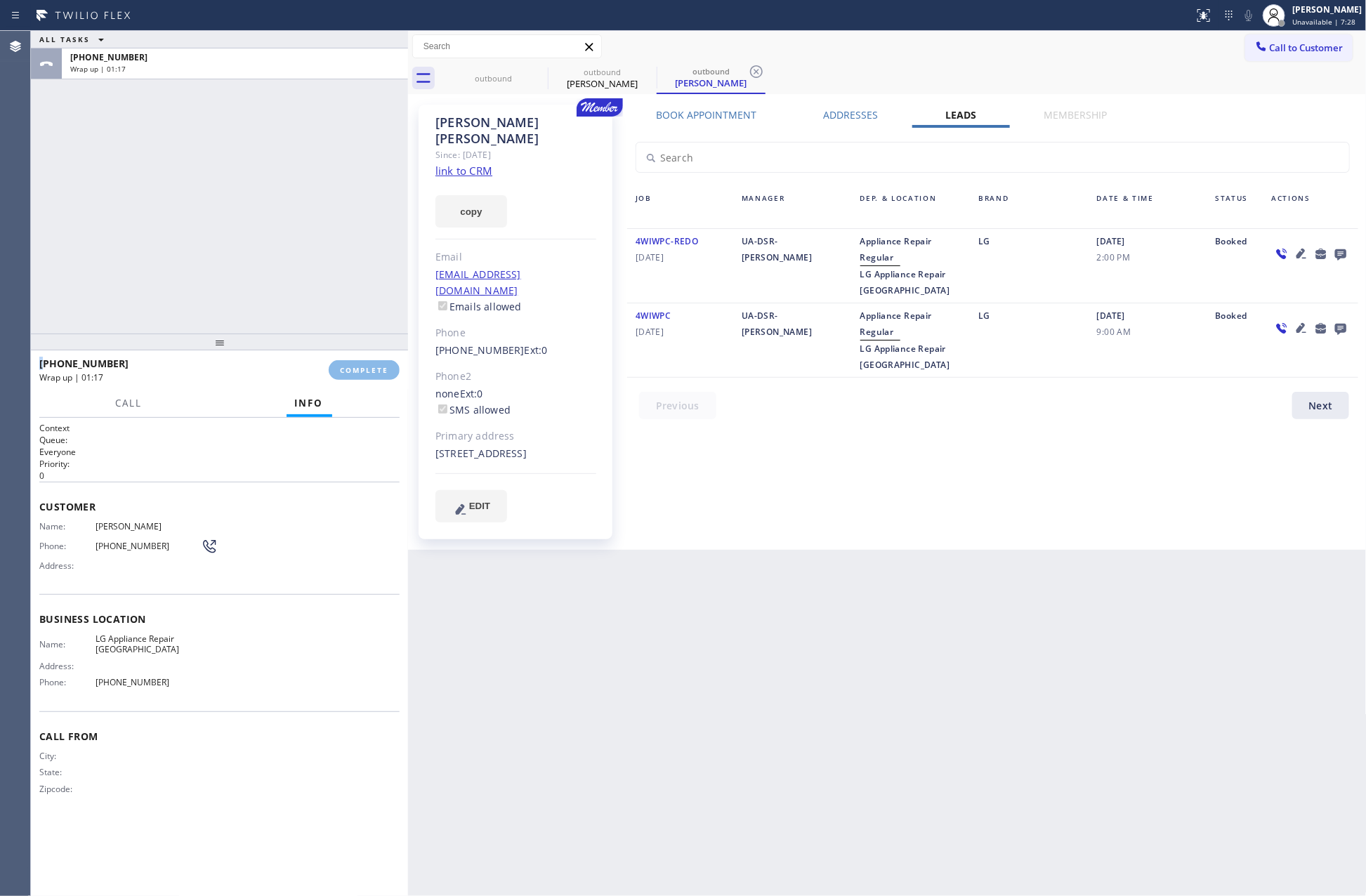
click at [313, 230] on div "ALL TASKS ALL TASKS ACTIVE TASKS TASKS IN WRAP UP +12064326518 Wrap up | 01:17" at bounding box center [220, 182] width 377 height 303
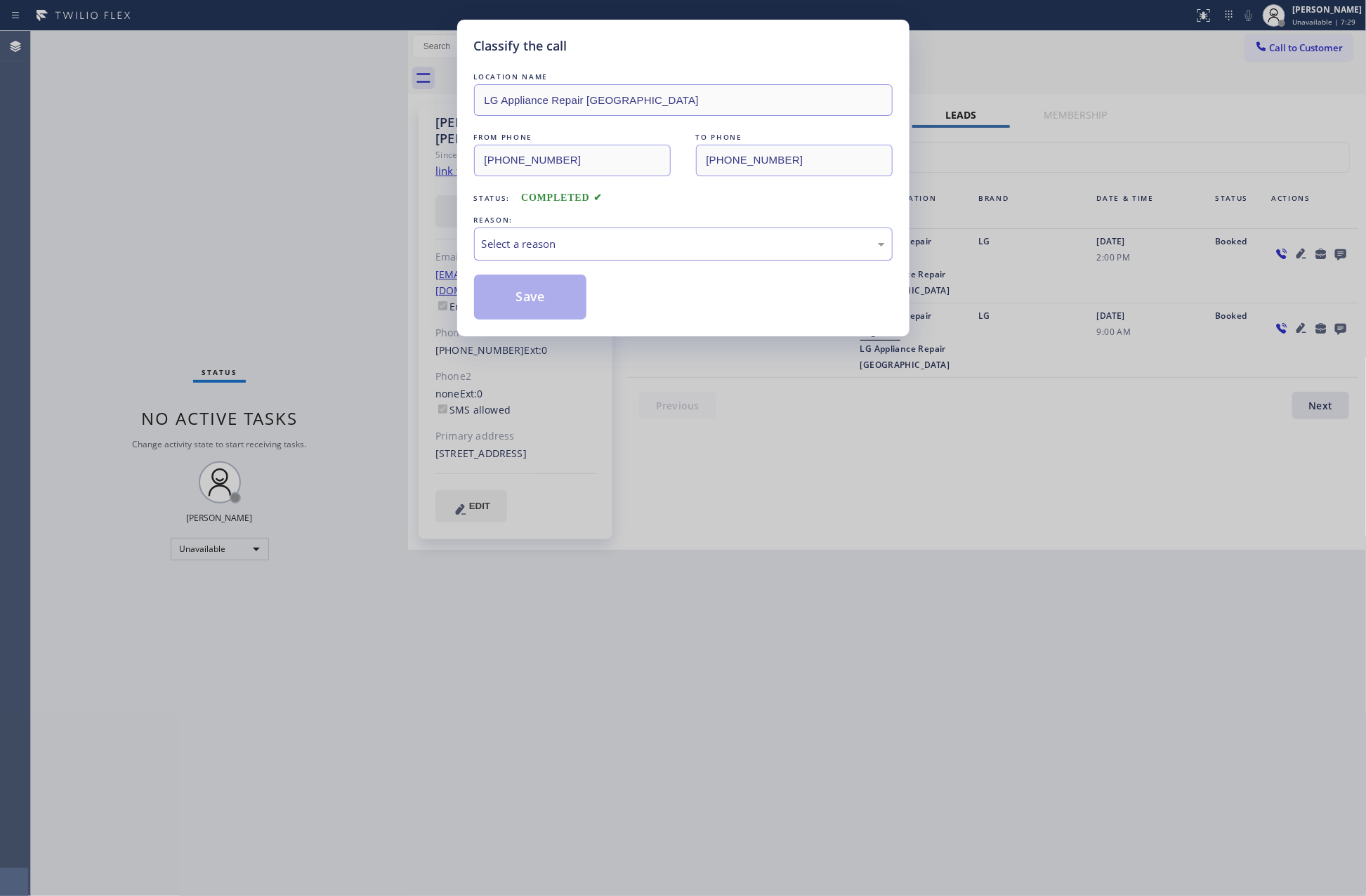
click at [539, 241] on div "Select a reason" at bounding box center [683, 244] width 403 height 16
click at [521, 306] on button "Save" at bounding box center [530, 297] width 113 height 45
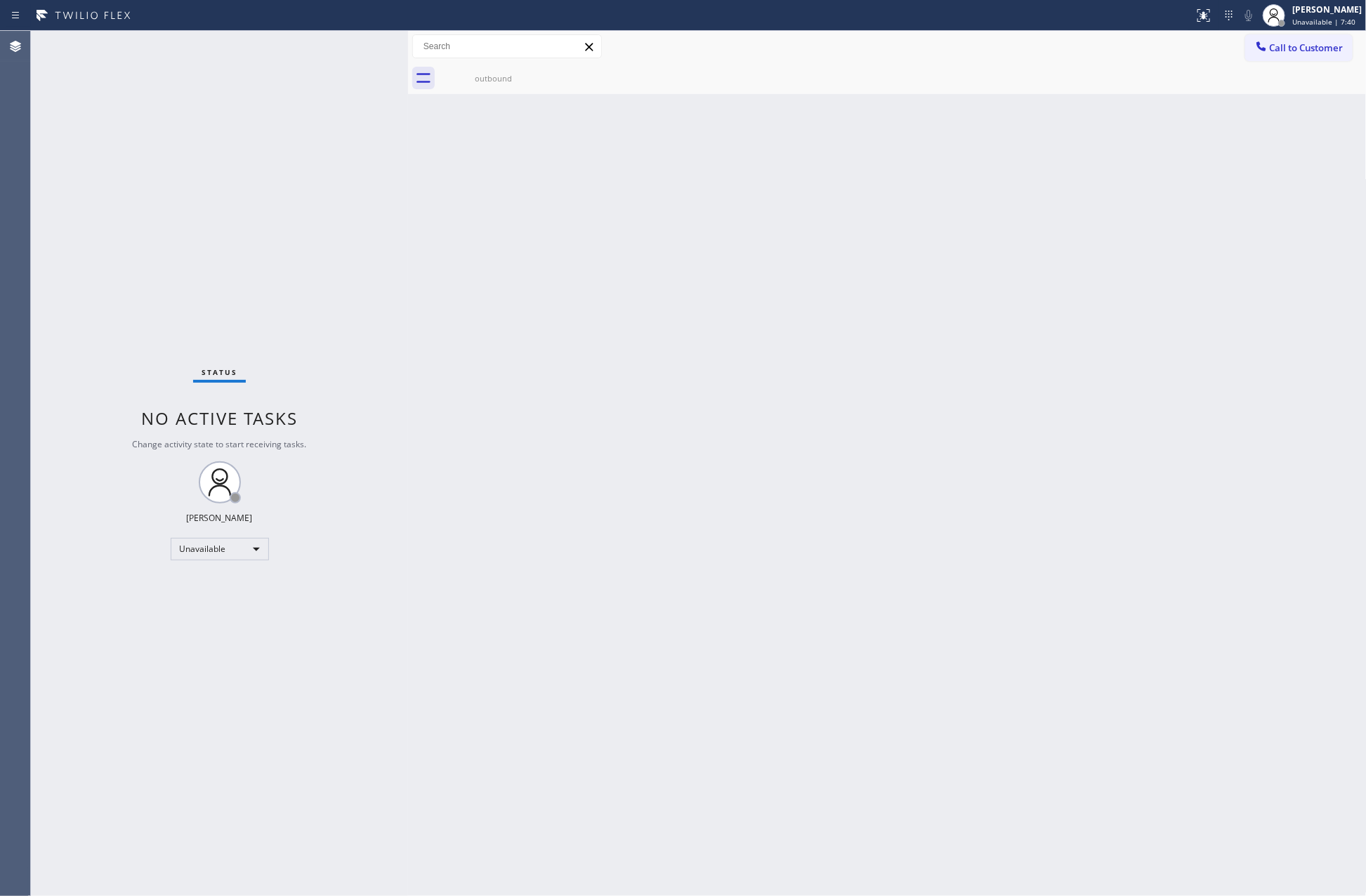
drag, startPoint x: 831, startPoint y: 344, endPoint x: 900, endPoint y: 223, distance: 139.3
click at [889, 258] on div "Back to Dashboard Change Sender ID Customers Technicians Select a contact Outbo…" at bounding box center [887, 463] width 958 height 865
click at [1024, 415] on div "Back to Dashboard Change Sender ID Customers Technicians Select a contact Outbo…" at bounding box center [887, 463] width 958 height 865
click at [1243, 47] on span "Call to Customer" at bounding box center [1307, 47] width 73 height 12
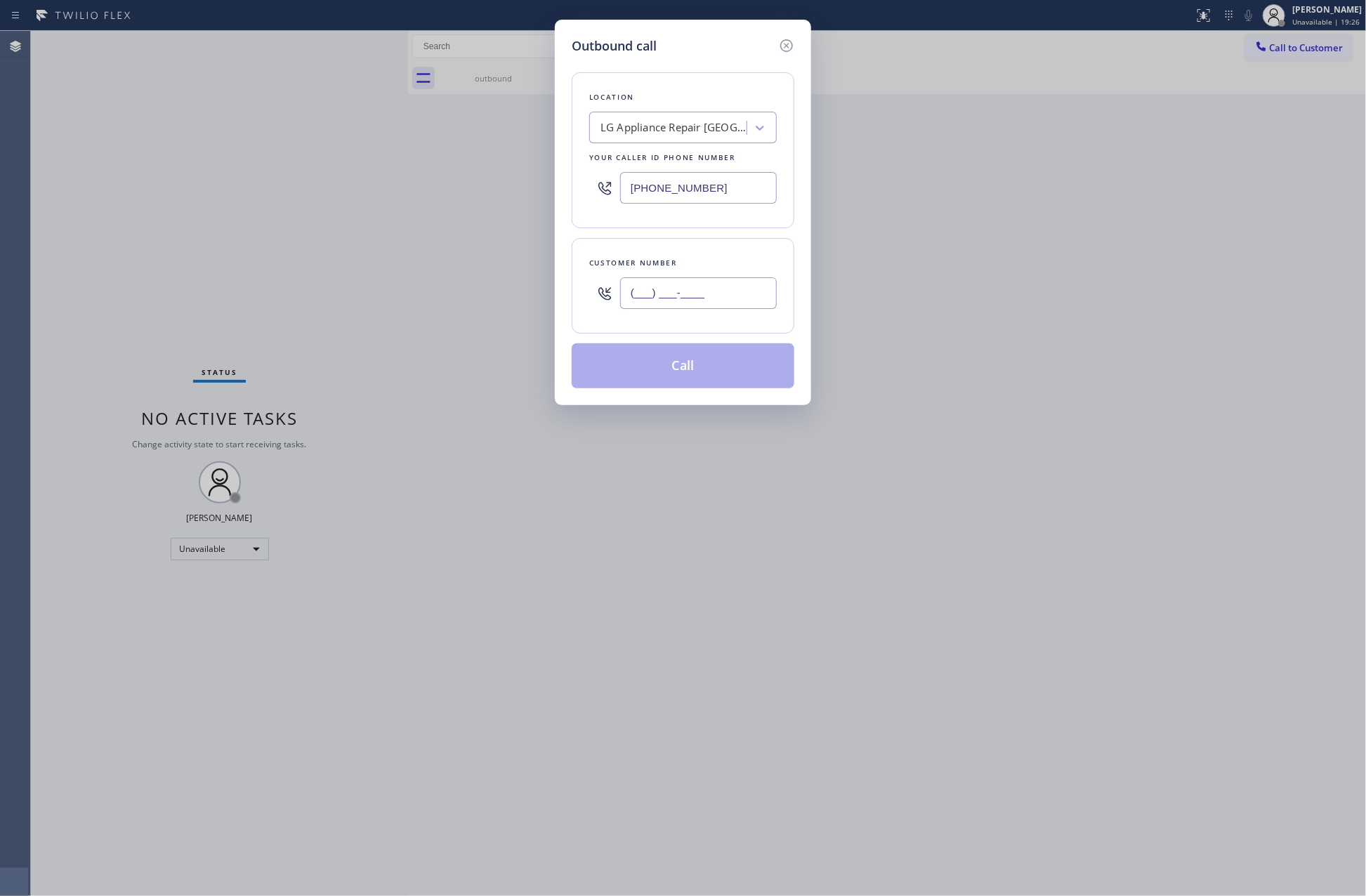
click at [731, 293] on input "(___) ___-____" at bounding box center [698, 293] width 156 height 32
paste input "858) 997-4015"
type input "(858) 997-4015"
click at [707, 123] on div "LG Appliance Repair Seattle" at bounding box center [674, 129] width 148 height 16
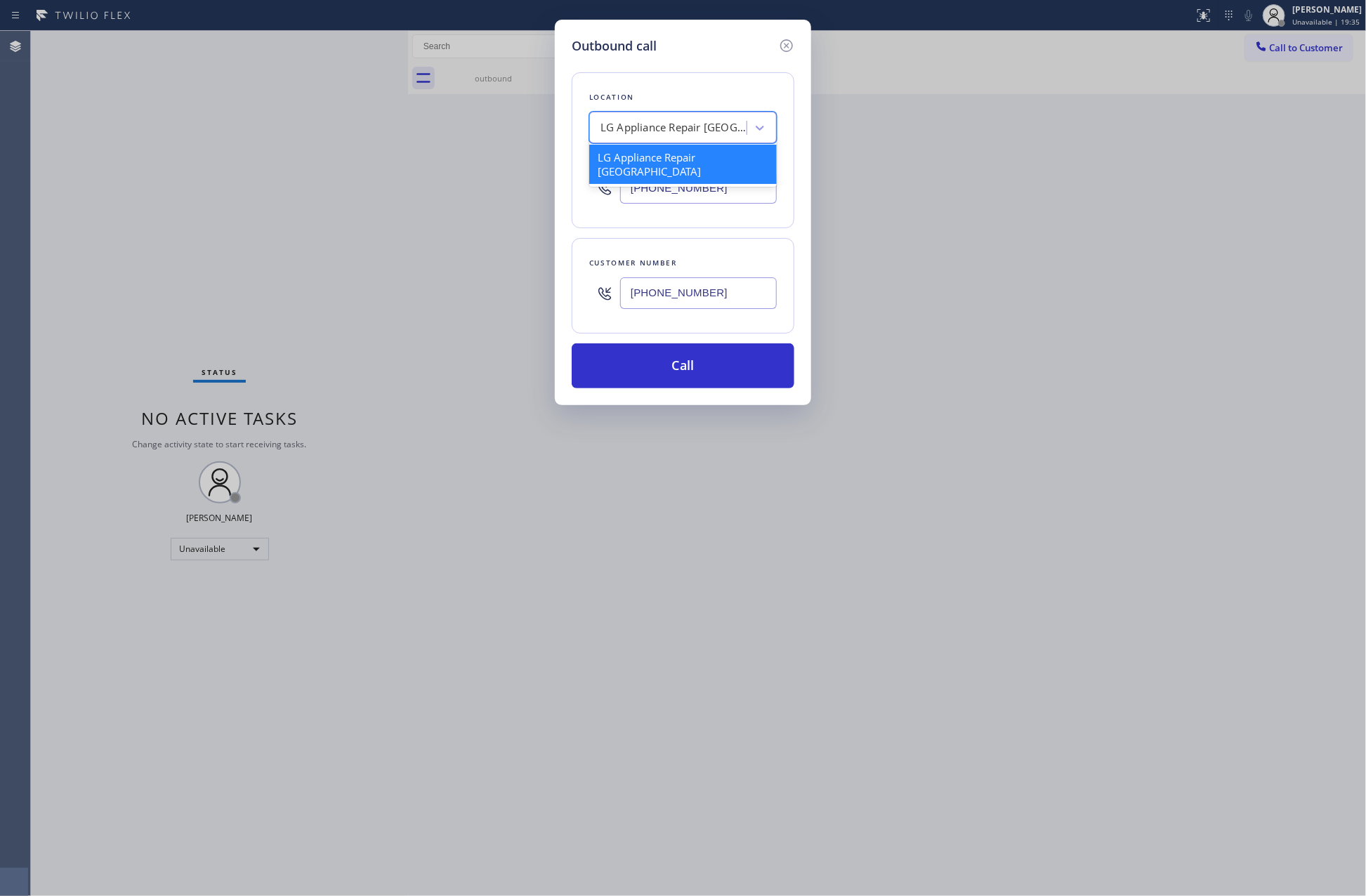
paste input "Wolf Top Choice Appliance Repair Alameda"
type input "Wolf Top Choice Appliance Repair Alameda"
click at [689, 156] on div "Wolf Top Choice Appliance Repair Alameda" at bounding box center [682, 165] width 187 height 40
type input "(510) 851-8202"
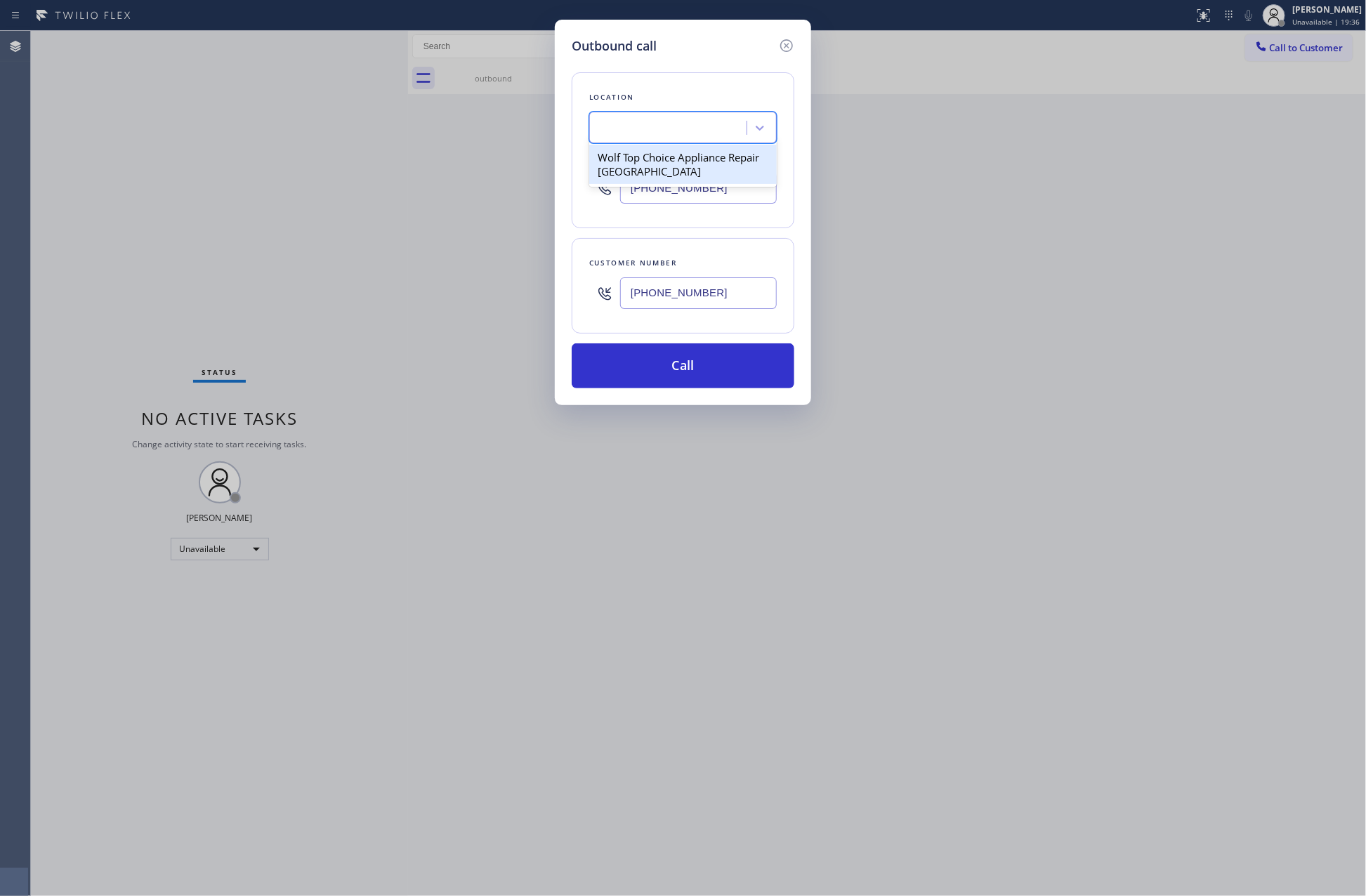
scroll to position [0, 1]
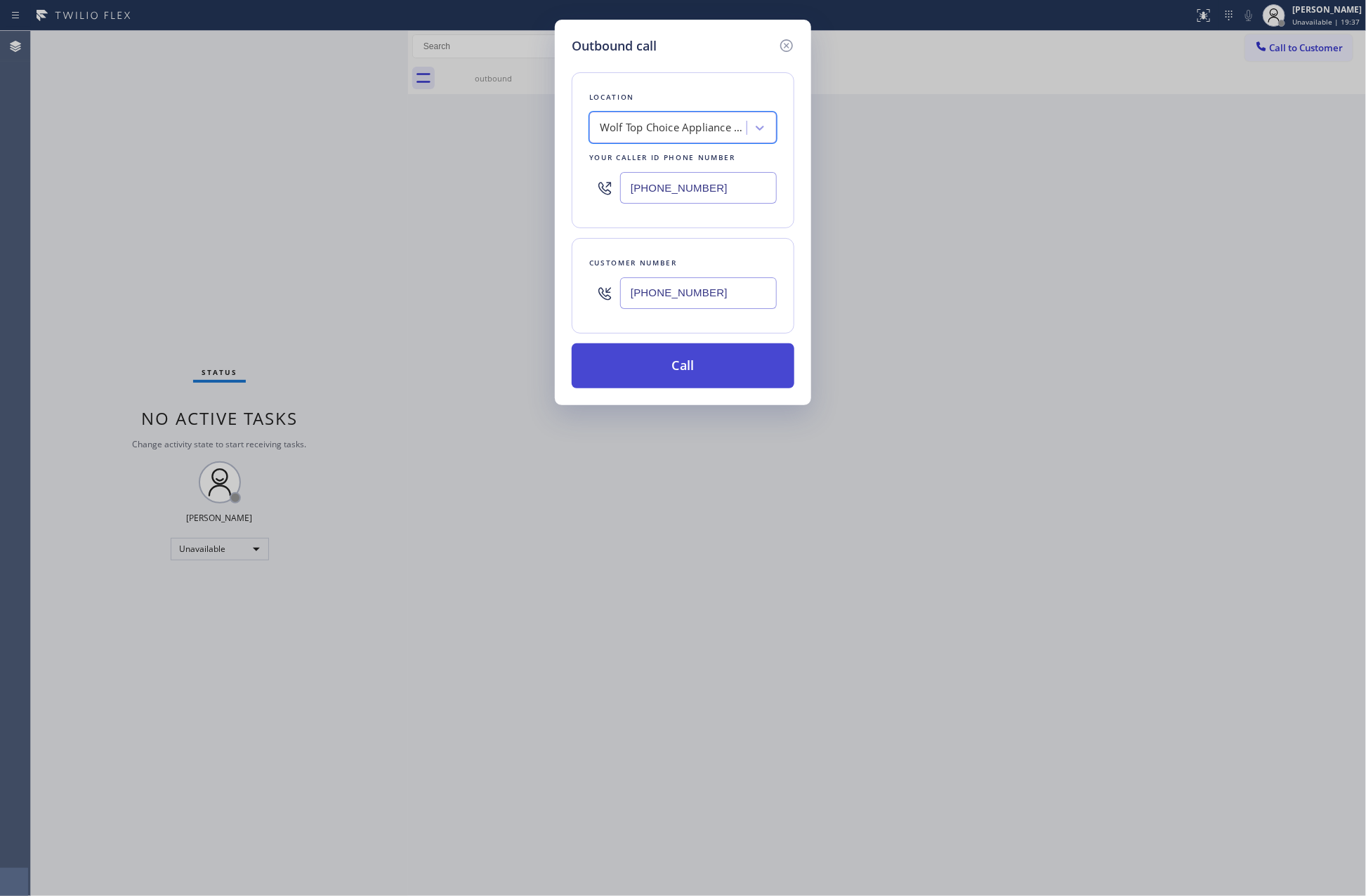
click at [730, 369] on button "Call" at bounding box center [682, 366] width 223 height 45
drag, startPoint x: 1094, startPoint y: 458, endPoint x: 1085, endPoint y: 434, distance: 25.6
click at [1092, 449] on div "Outbound call Location Wolf Top Choice Appliance Repair Alameda Your caller id …" at bounding box center [683, 448] width 1366 height 896
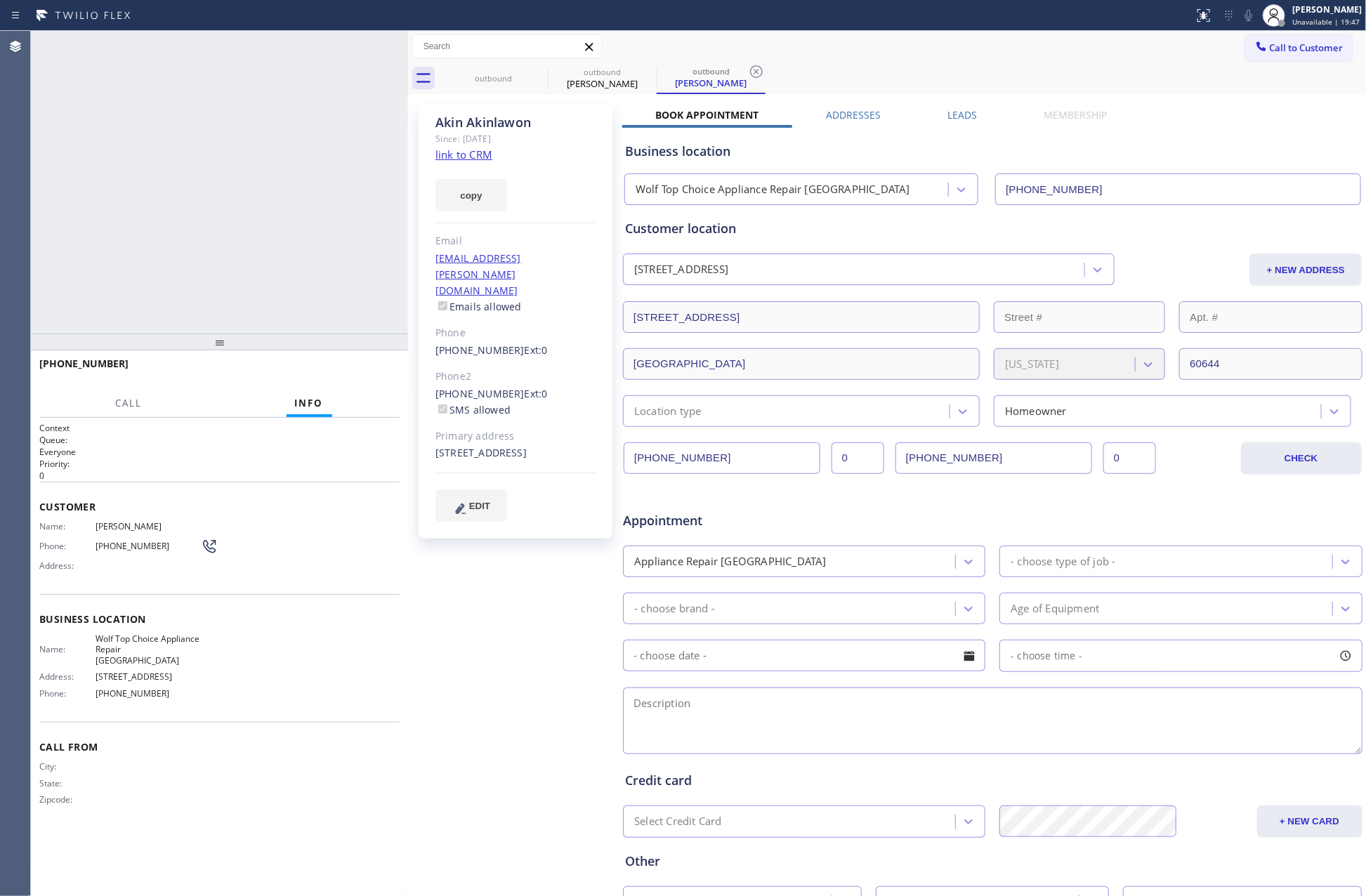
type input "(510) 851-8202"
drag, startPoint x: 161, startPoint y: 248, endPoint x: 200, endPoint y: 308, distance: 71.6
click at [173, 261] on div "+18589974015 Live | 00:39 ALL TASKS ALL TASKS ACTIVE TASKS TASKS IN WRAP UP" at bounding box center [220, 182] width 377 height 303
drag, startPoint x: 366, startPoint y: 379, endPoint x: 329, endPoint y: 270, distance: 115.1
click at [367, 375] on button "HANG UP" at bounding box center [366, 370] width 65 height 20
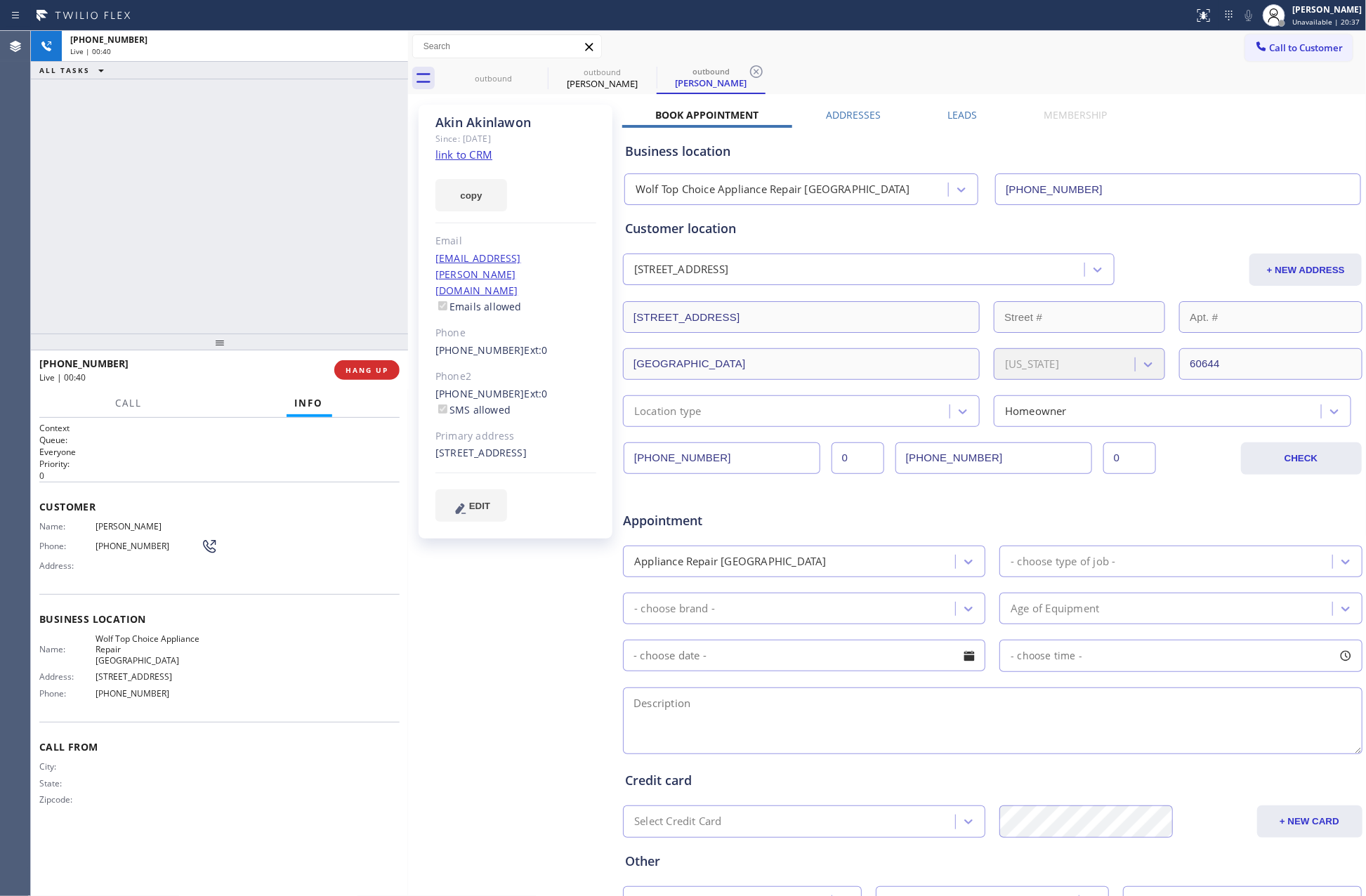
click at [310, 214] on div "+18589974015 Live | 00:40 ALL TASKS ALL TASKS ACTIVE TASKS TASKS IN WRAP UP" at bounding box center [220, 182] width 377 height 303
click at [314, 206] on div "+18589974015 Live | 00:40 ALL TASKS ALL TASKS ACTIVE TASKS TASKS IN WRAP UP" at bounding box center [220, 182] width 377 height 303
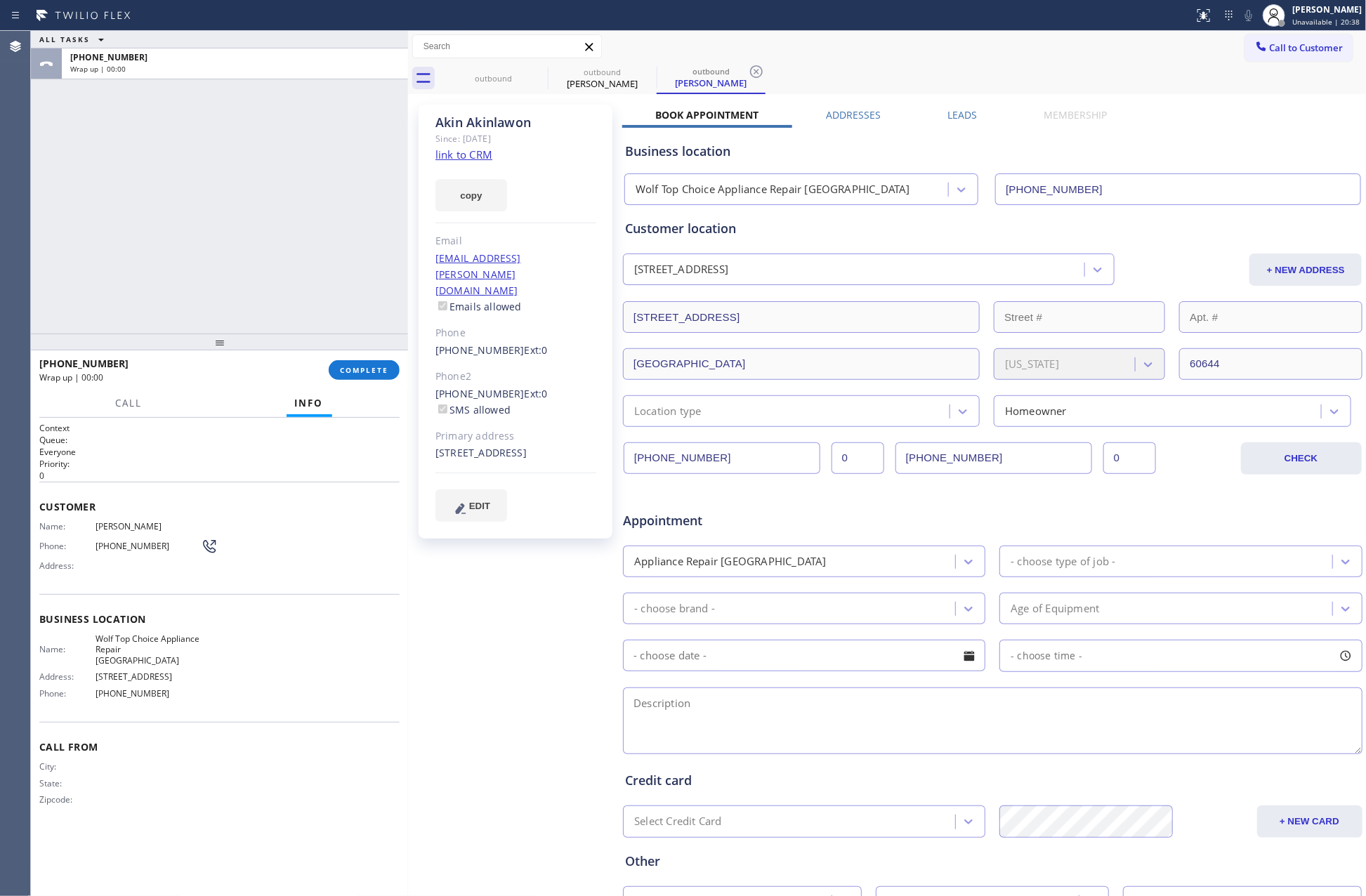
drag, startPoint x: 289, startPoint y: 190, endPoint x: 310, endPoint y: 186, distance: 21.4
click at [304, 186] on div "ALL TASKS ALL TASKS ACTIVE TASKS TASKS IN WRAP UP +18589974015 Wrap up | 00:00" at bounding box center [220, 182] width 377 height 303
drag, startPoint x: 177, startPoint y: 211, endPoint x: 225, endPoint y: 249, distance: 61.2
click at [178, 211] on div "ALL TASKS ALL TASKS ACTIVE TASKS TASKS IN WRAP UP +18589974015 Wrap up | 01:45" at bounding box center [220, 182] width 377 height 303
click at [275, 268] on div "ALL TASKS ALL TASKS ACTIVE TASKS TASKS IN WRAP UP +18589974015 Wrap up | 01:45" at bounding box center [220, 182] width 377 height 303
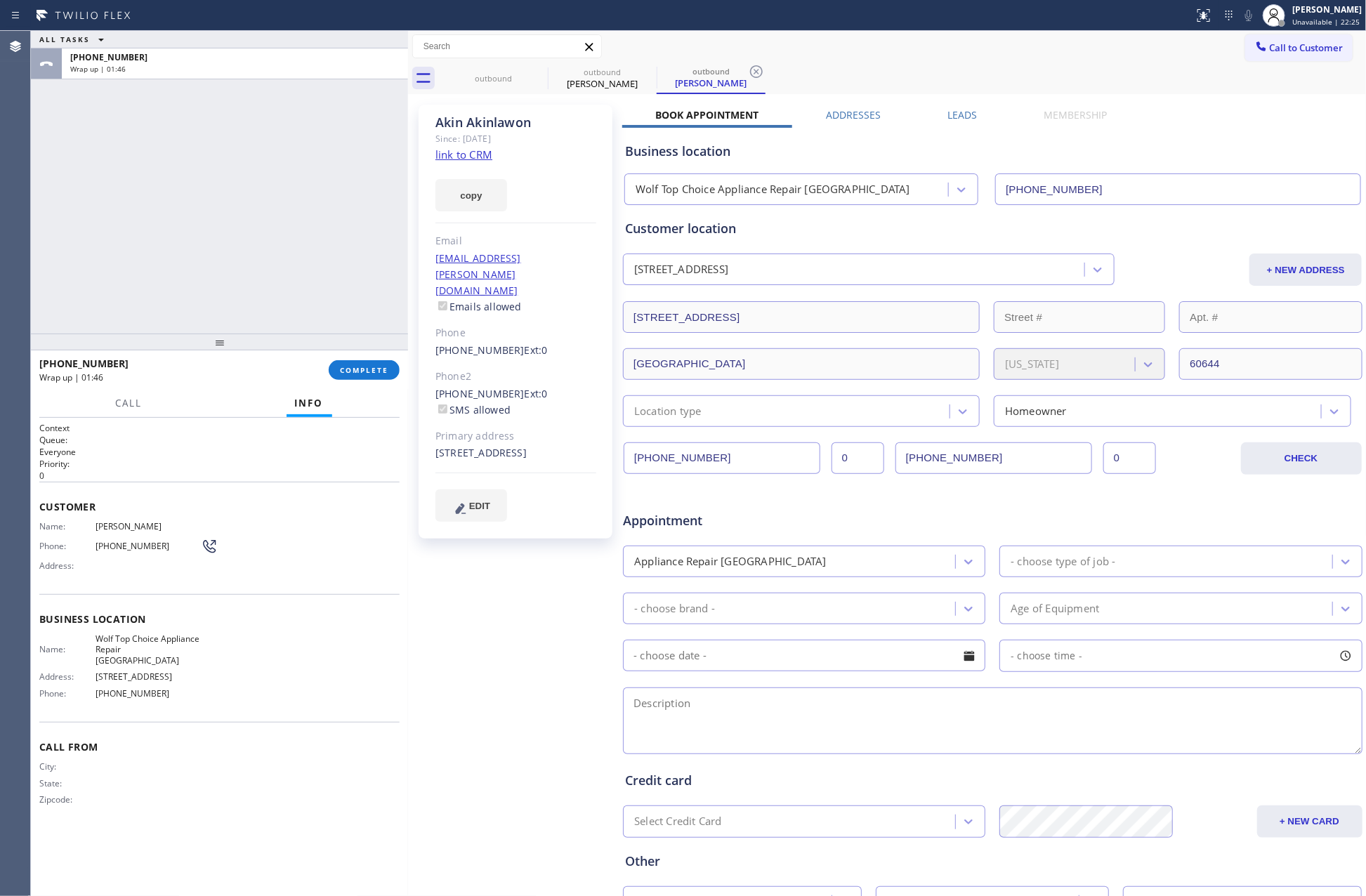
click at [342, 260] on div "ALL TASKS ALL TASKS ACTIVE TASKS TASKS IN WRAP UP +18589974015 Wrap up | 01:46" at bounding box center [220, 182] width 377 height 303
drag, startPoint x: 350, startPoint y: 240, endPoint x: 386, endPoint y: 361, distance: 126.2
click at [353, 257] on div "ALL TASKS ALL TASKS ACTIVE TASKS TASKS IN WRAP UP +18589974015 Wrap up | 01:47" at bounding box center [220, 182] width 377 height 303
click at [386, 362] on button "COMPLETE" at bounding box center [364, 370] width 71 height 20
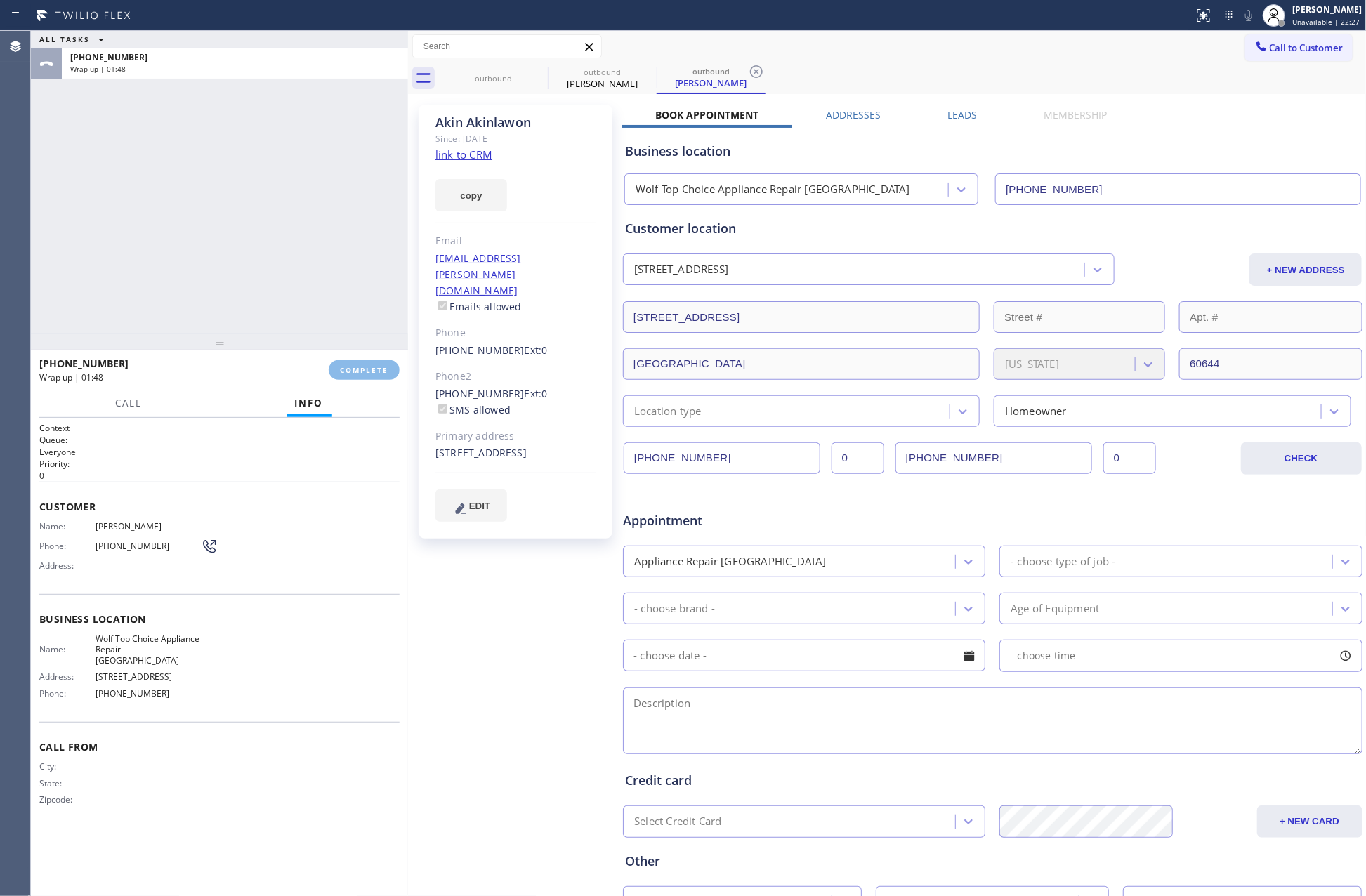
click at [336, 226] on div "ALL TASKS ALL TASKS ACTIVE TASKS TASKS IN WRAP UP +18589974015 Wrap up | 01:48" at bounding box center [220, 182] width 377 height 303
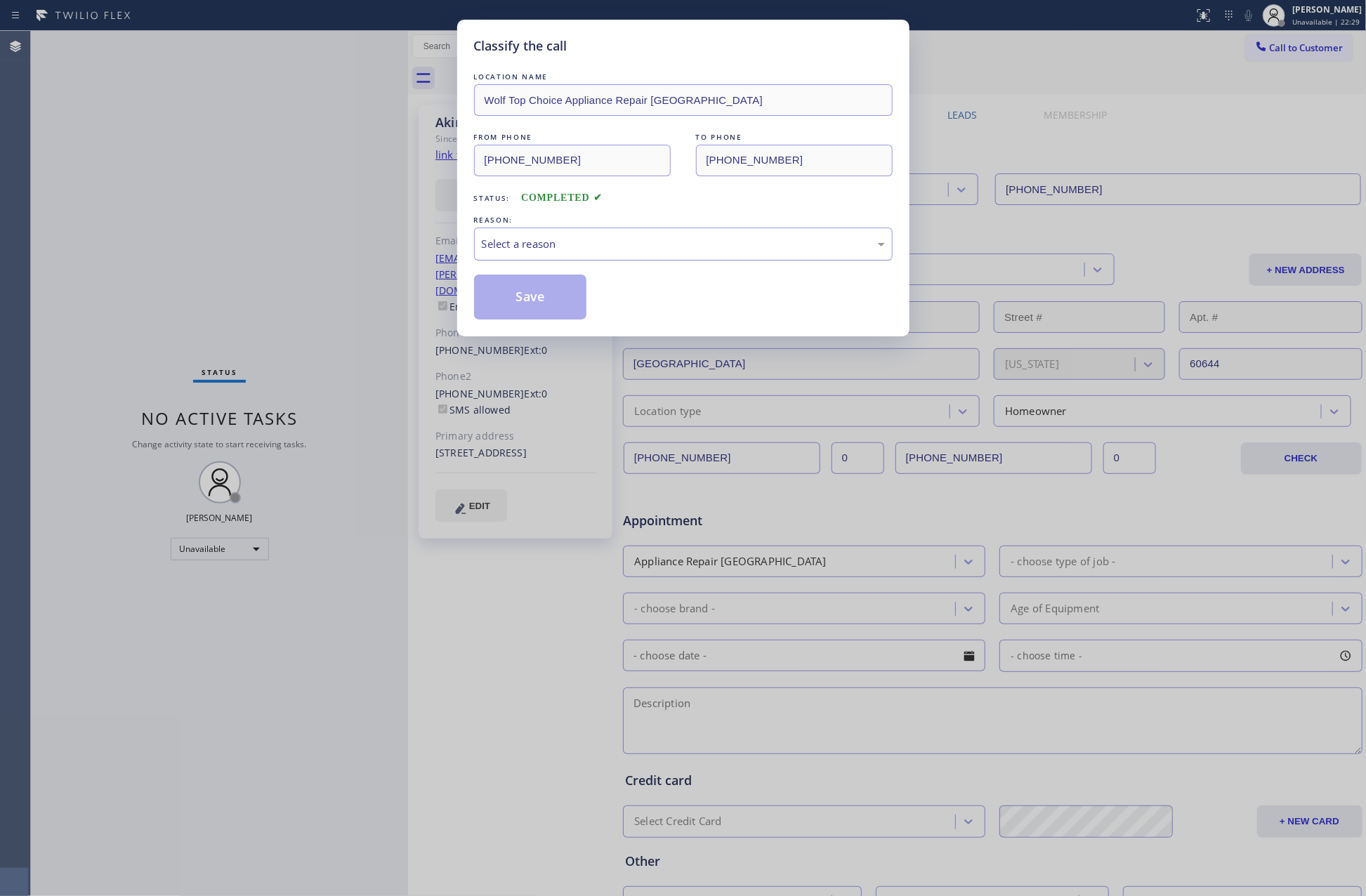
click at [597, 240] on div "Select a reason" at bounding box center [683, 244] width 403 height 16
click at [542, 299] on button "Save" at bounding box center [530, 297] width 113 height 45
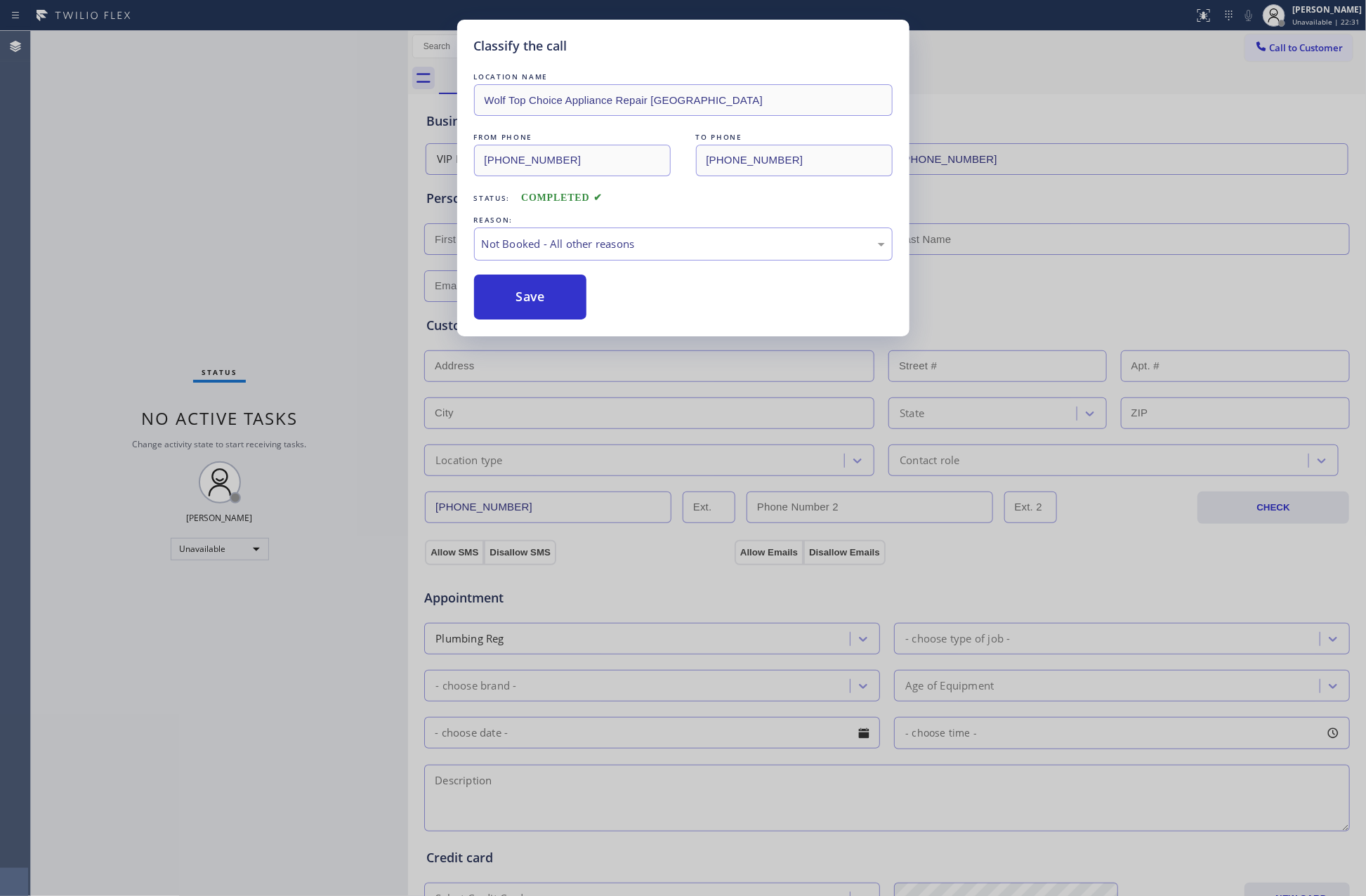
click at [72, 211] on div "Classify the call LOCATION NAME Wolf Top Choice Appliance Repair Alameda FROM P…" at bounding box center [683, 448] width 1366 height 896
click at [72, 211] on div "Status No active tasks Change activity state to start receiving tasks. Eva Mahi…" at bounding box center [220, 463] width 377 height 865
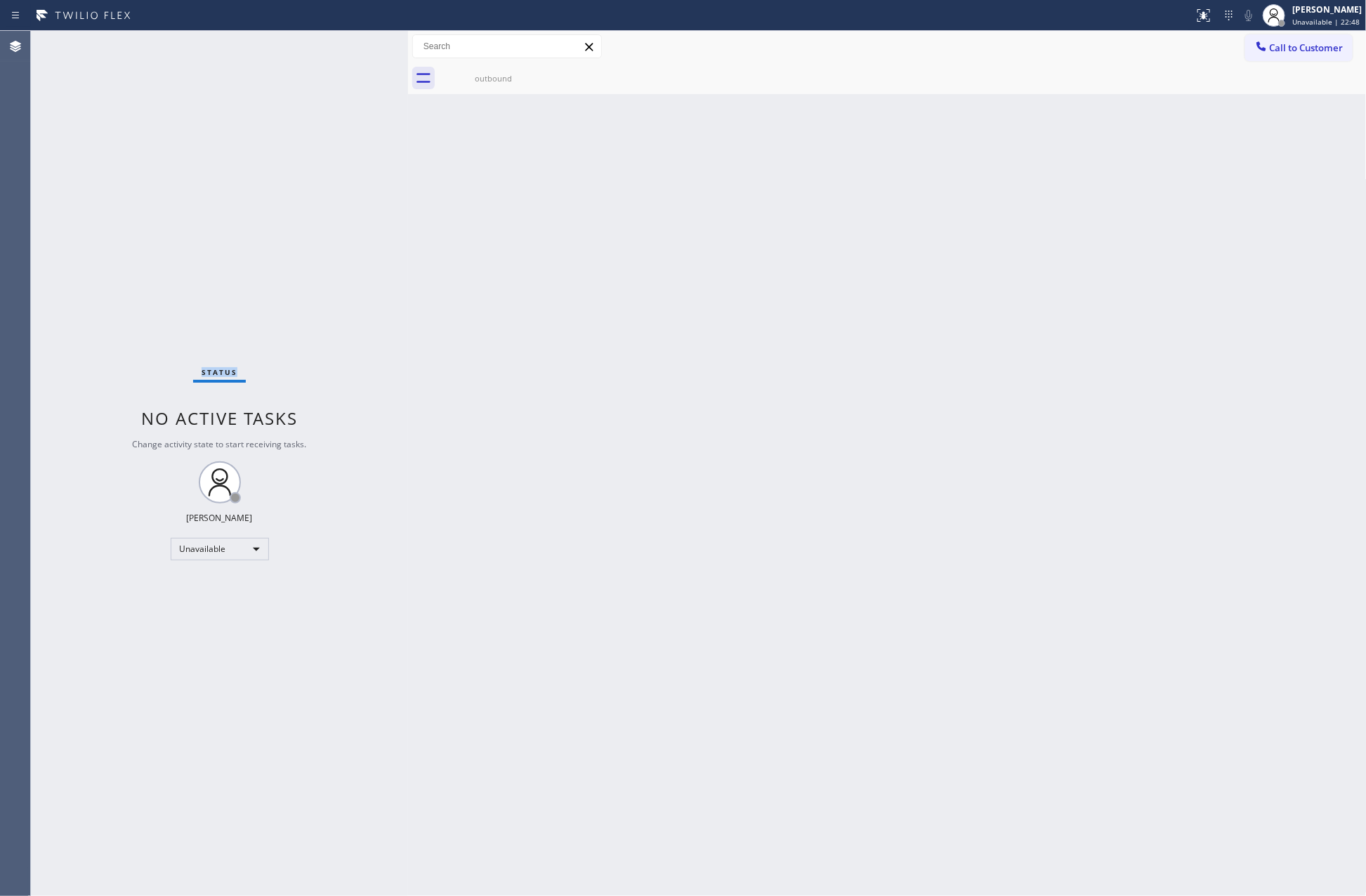
click at [759, 469] on div "Back to Dashboard Change Sender ID Customers Technicians Select a contact Outbo…" at bounding box center [887, 463] width 958 height 865
click at [129, 310] on div "Status No active tasks Change activity state to start receiving tasks. Eva Mahi…" at bounding box center [220, 463] width 377 height 865
click at [243, 544] on div "Unavailable" at bounding box center [220, 549] width 98 height 23
click at [803, 543] on div at bounding box center [683, 448] width 1366 height 896
click at [803, 543] on div "Back to Dashboard Change Sender ID Customers Technicians Select a contact Outbo…" at bounding box center [887, 463] width 958 height 865
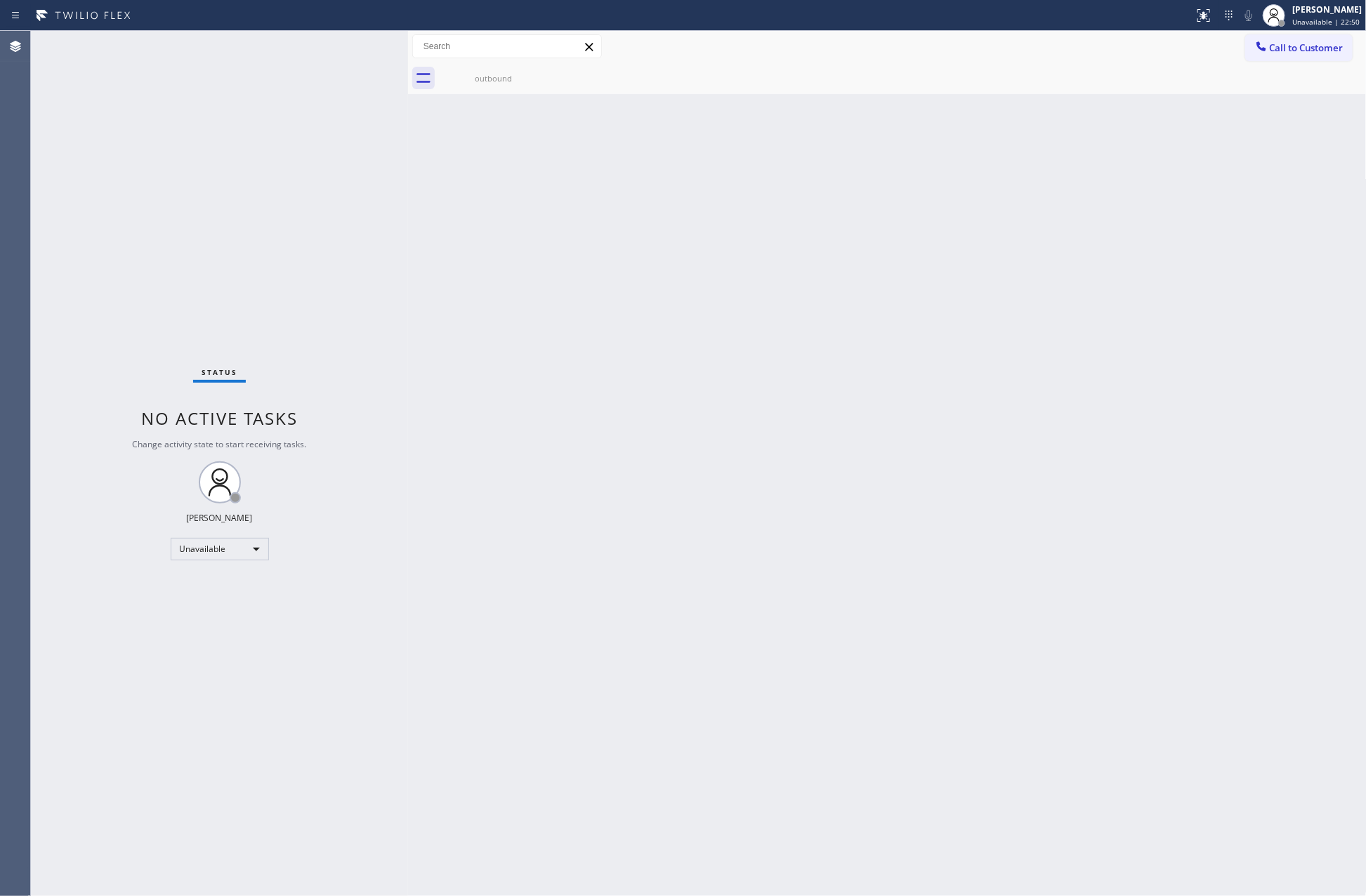
click at [803, 543] on div "Back to Dashboard Change Sender ID Customers Technicians Select a contact Outbo…" at bounding box center [887, 463] width 958 height 865
click at [230, 549] on div "Unavailable" at bounding box center [220, 549] width 98 height 23
click at [221, 586] on li "Available" at bounding box center [217, 585] width 95 height 17
click at [632, 499] on div "Back to Dashboard Change Sender ID Customers Technicians Select a contact Outbo…" at bounding box center [887, 463] width 958 height 865
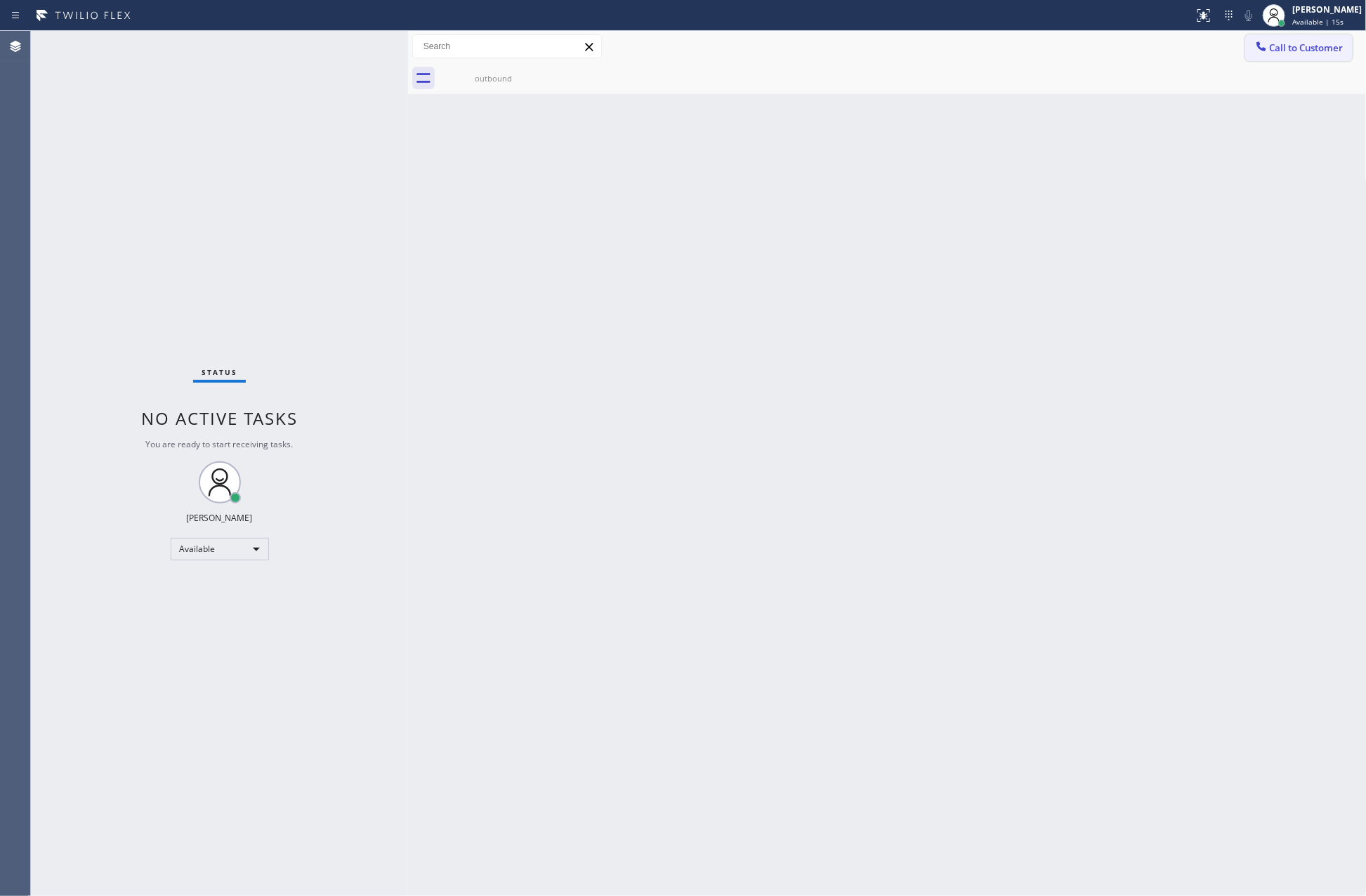
click at [1243, 48] on span "Call to Customer" at bounding box center [1307, 47] width 73 height 12
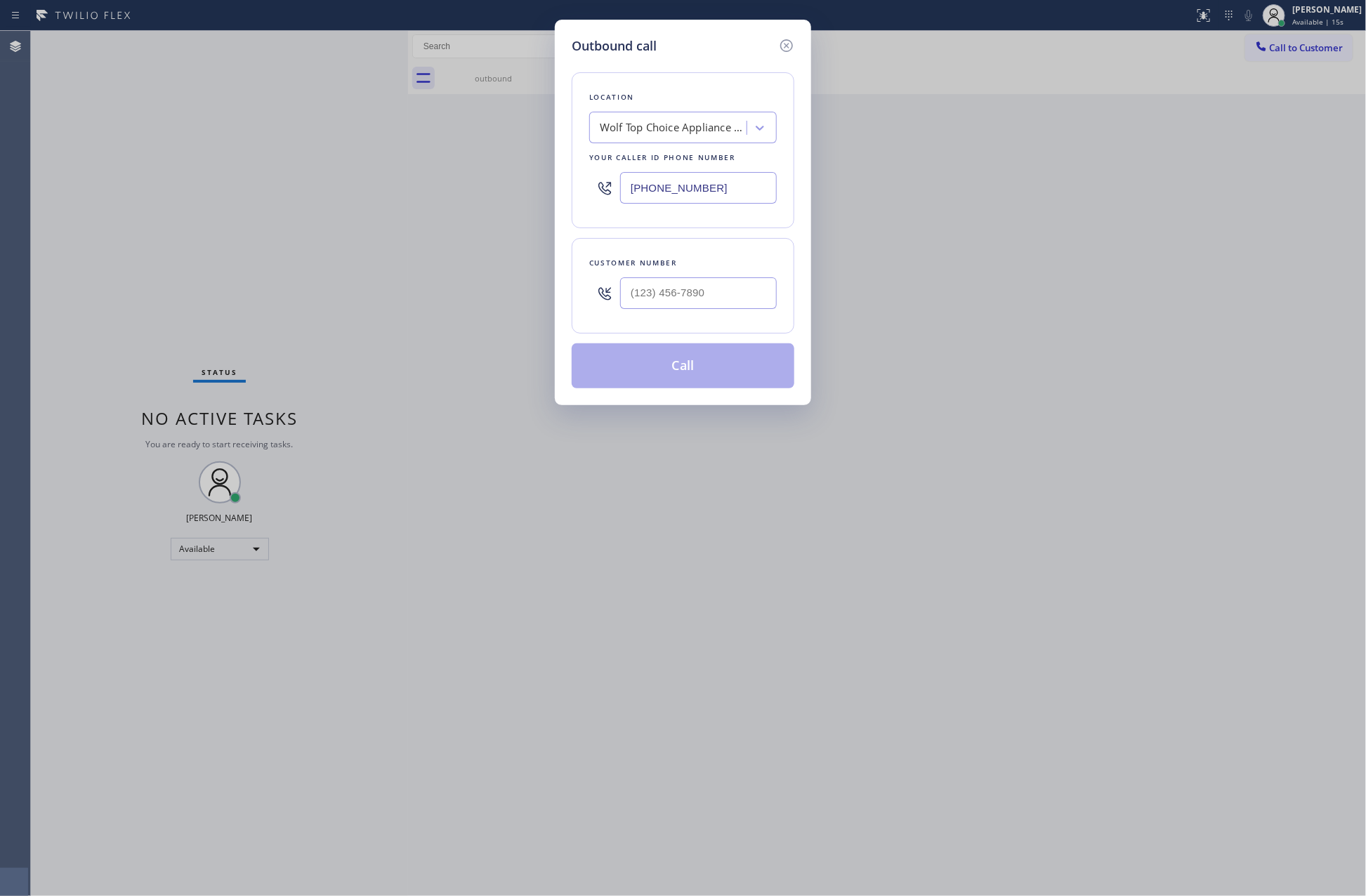
click at [709, 136] on div "Wolf Top Choice Appliance Repair Alameda" at bounding box center [673, 129] width 148 height 16
paste input "E Appliance Repair & HVAC Gilbert"
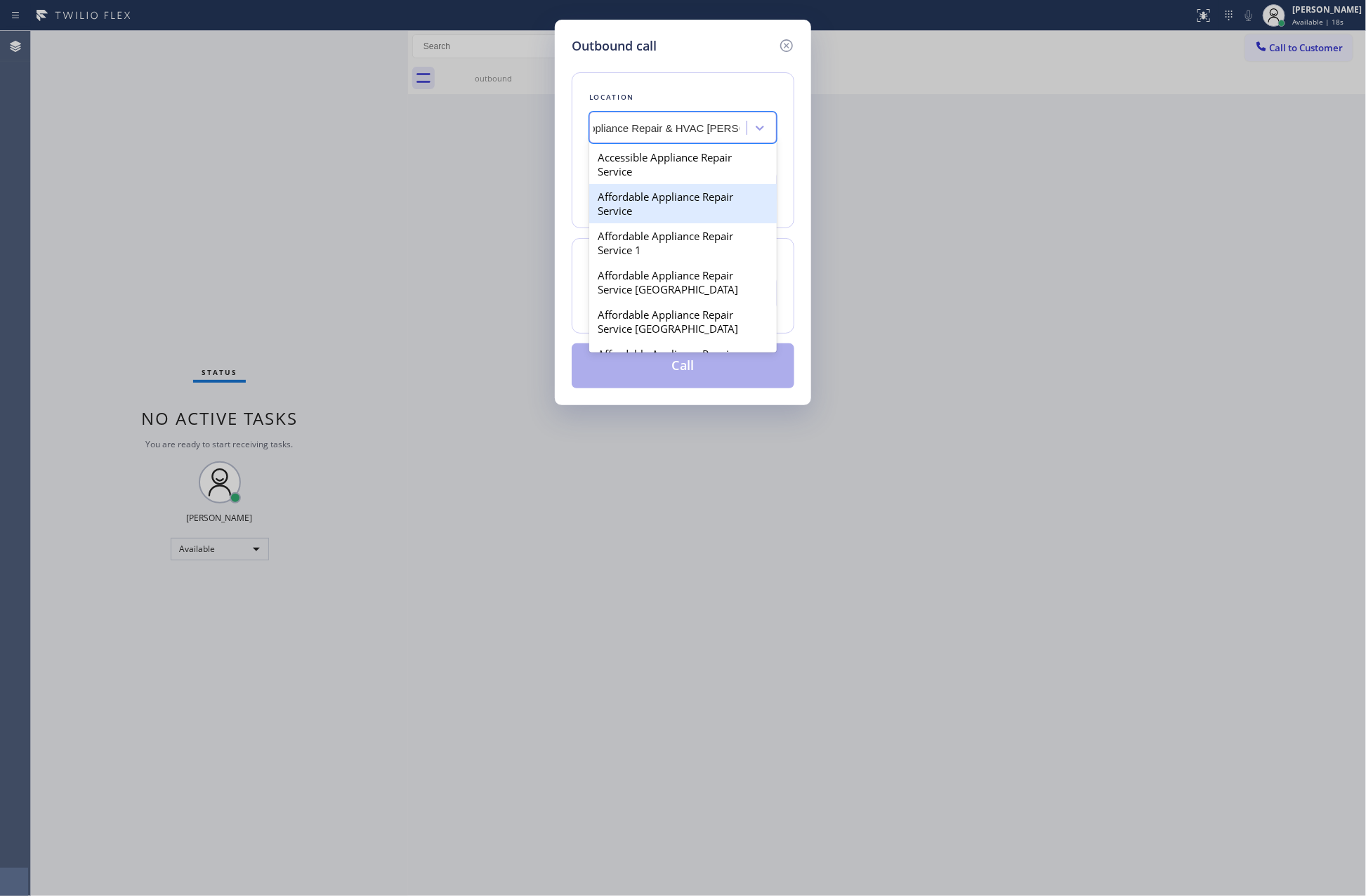
type input "E Appliance Repair & HVAC Gilbert"
drag, startPoint x: 964, startPoint y: 301, endPoint x: 965, endPoint y: 289, distance: 12.0
click at [964, 299] on div "Outbound call Location option Wolf Top Choice Appliance Repair Alameda, selecte…" at bounding box center [683, 448] width 1366 height 896
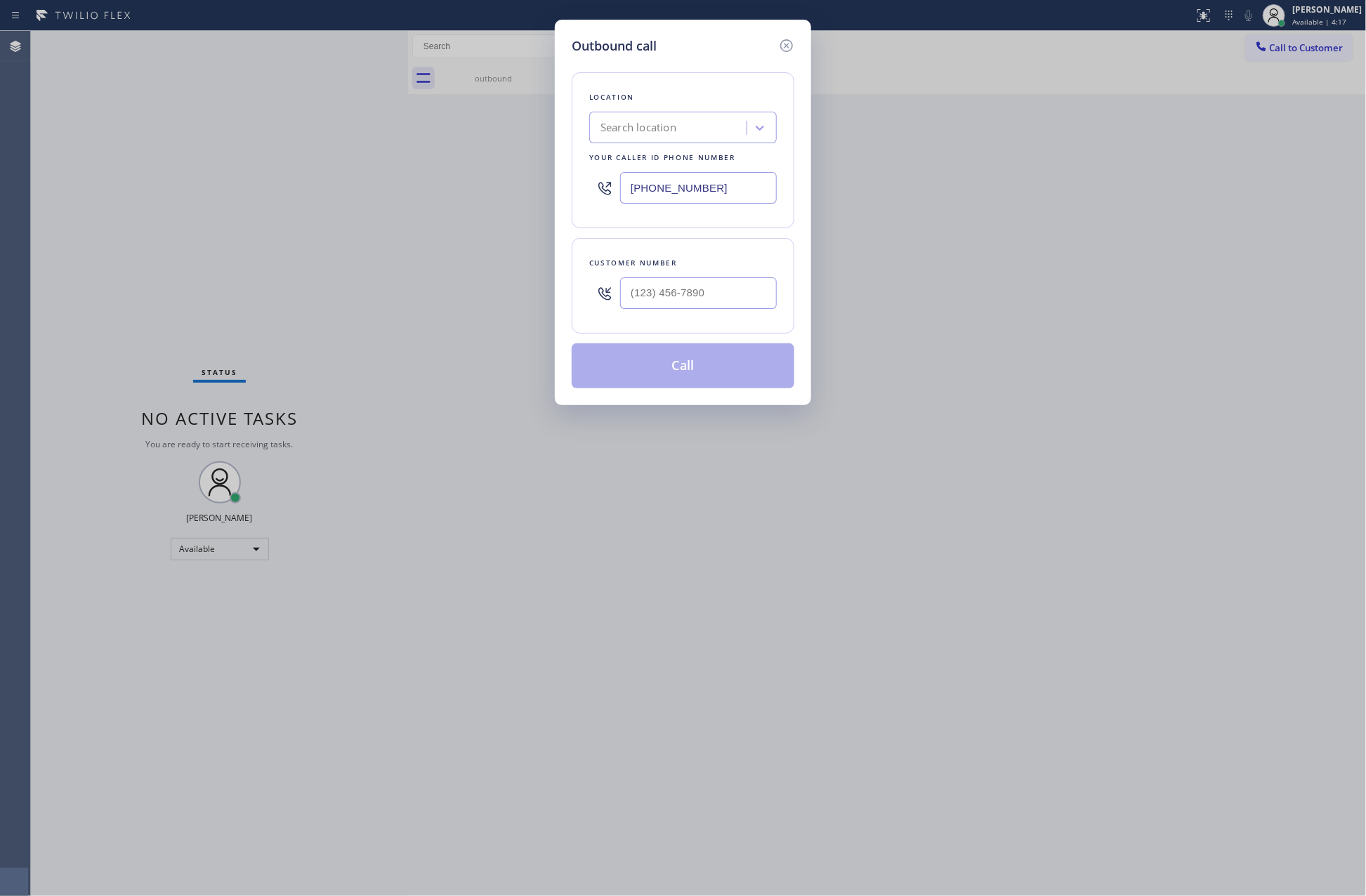
drag, startPoint x: 321, startPoint y: 306, endPoint x: 650, endPoint y: 507, distance: 385.5
click at [321, 308] on div "Outbound call Location Search location Your caller id phone number (510) 851-82…" at bounding box center [683, 448] width 1366 height 896
click at [784, 43] on icon at bounding box center [787, 46] width 17 height 17
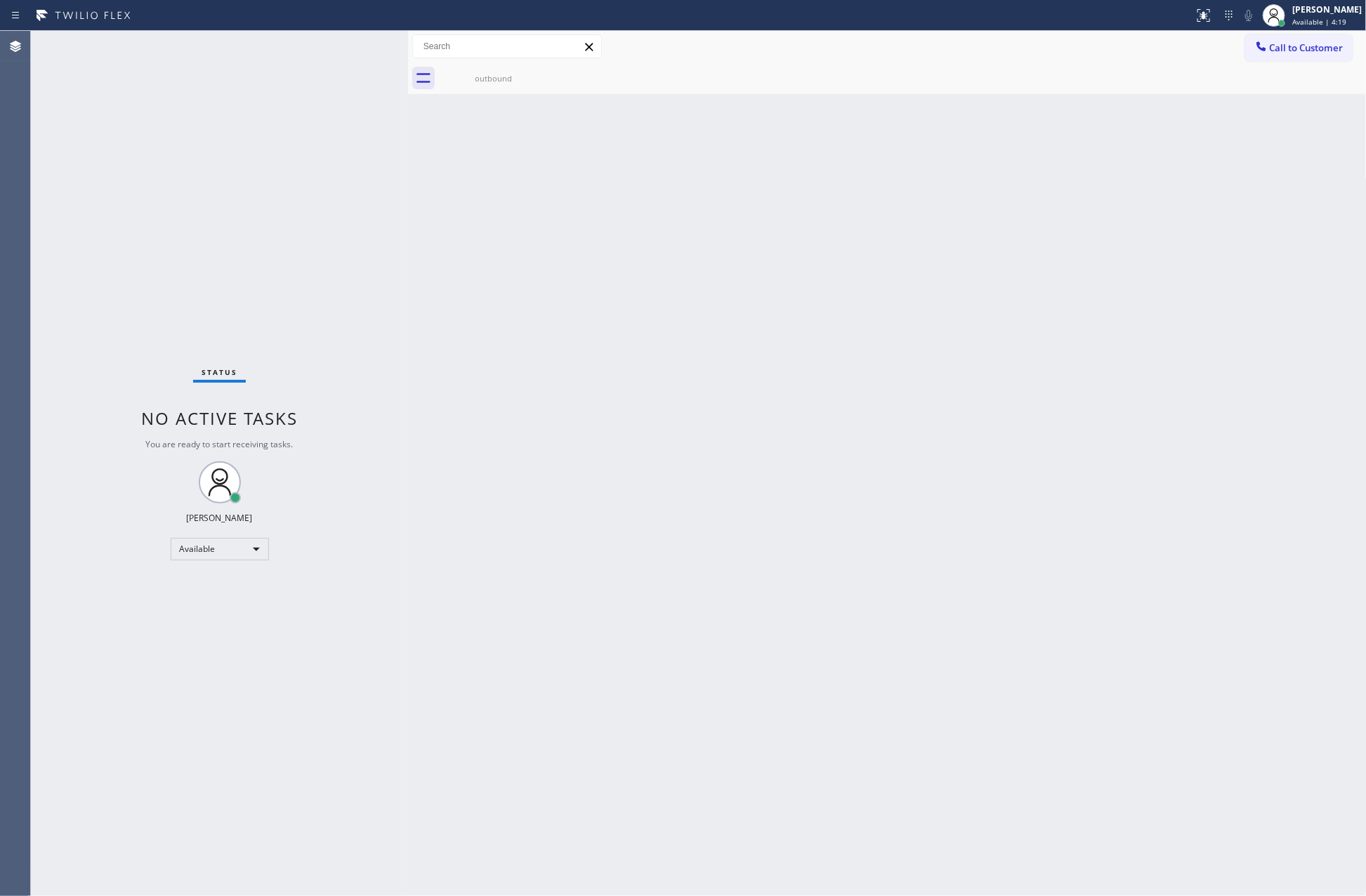
click at [696, 506] on div "Back to Dashboard Change Sender ID Customers Technicians Select a contact Outbo…" at bounding box center [887, 463] width 958 height 865
click at [590, 505] on div "Back to Dashboard Change Sender ID Customers Technicians Select a contact Outbo…" at bounding box center [887, 463] width 958 height 865
click at [590, 505] on div "Back to Dashboard Change Sender ID Customers Technicians Select a contact Outbo…" at bounding box center [887, 463] width 958 height 865
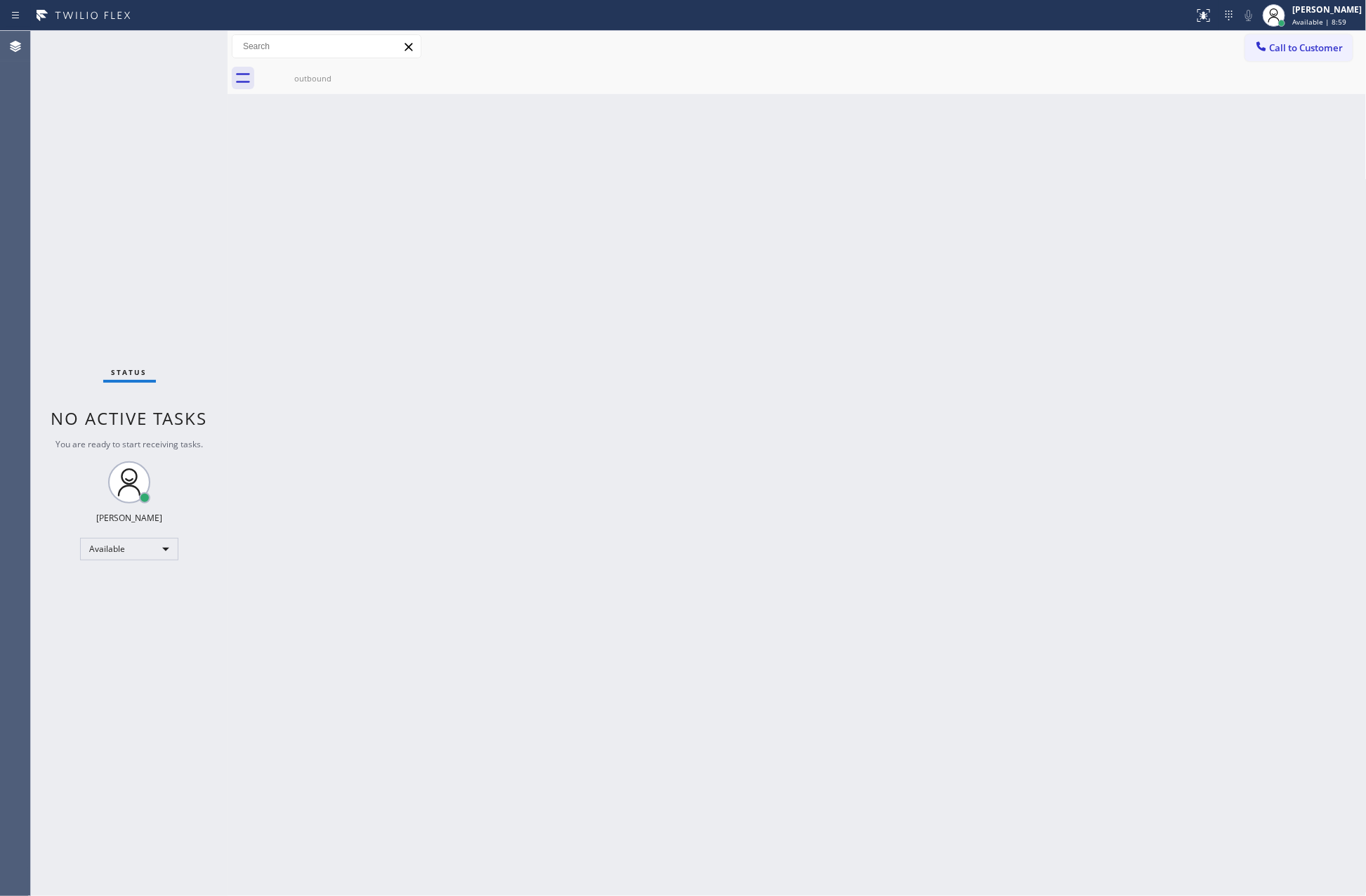
click at [430, 566] on div "Back to Dashboard Change Sender ID Customers Technicians Select a contact Outbo…" at bounding box center [797, 463] width 1139 height 865
drag, startPoint x: 449, startPoint y: 577, endPoint x: 850, endPoint y: 292, distance: 492.0
click at [487, 582] on div "Back to Dashboard Change Sender ID Customers Technicians Select a contact Outbo…" at bounding box center [797, 463] width 1139 height 865
drag, startPoint x: 409, startPoint y: 599, endPoint x: 891, endPoint y: 633, distance: 483.2
click at [500, 624] on div "Back to Dashboard Change Sender ID Customers Technicians Select a contact Outbo…" at bounding box center [797, 463] width 1139 height 865
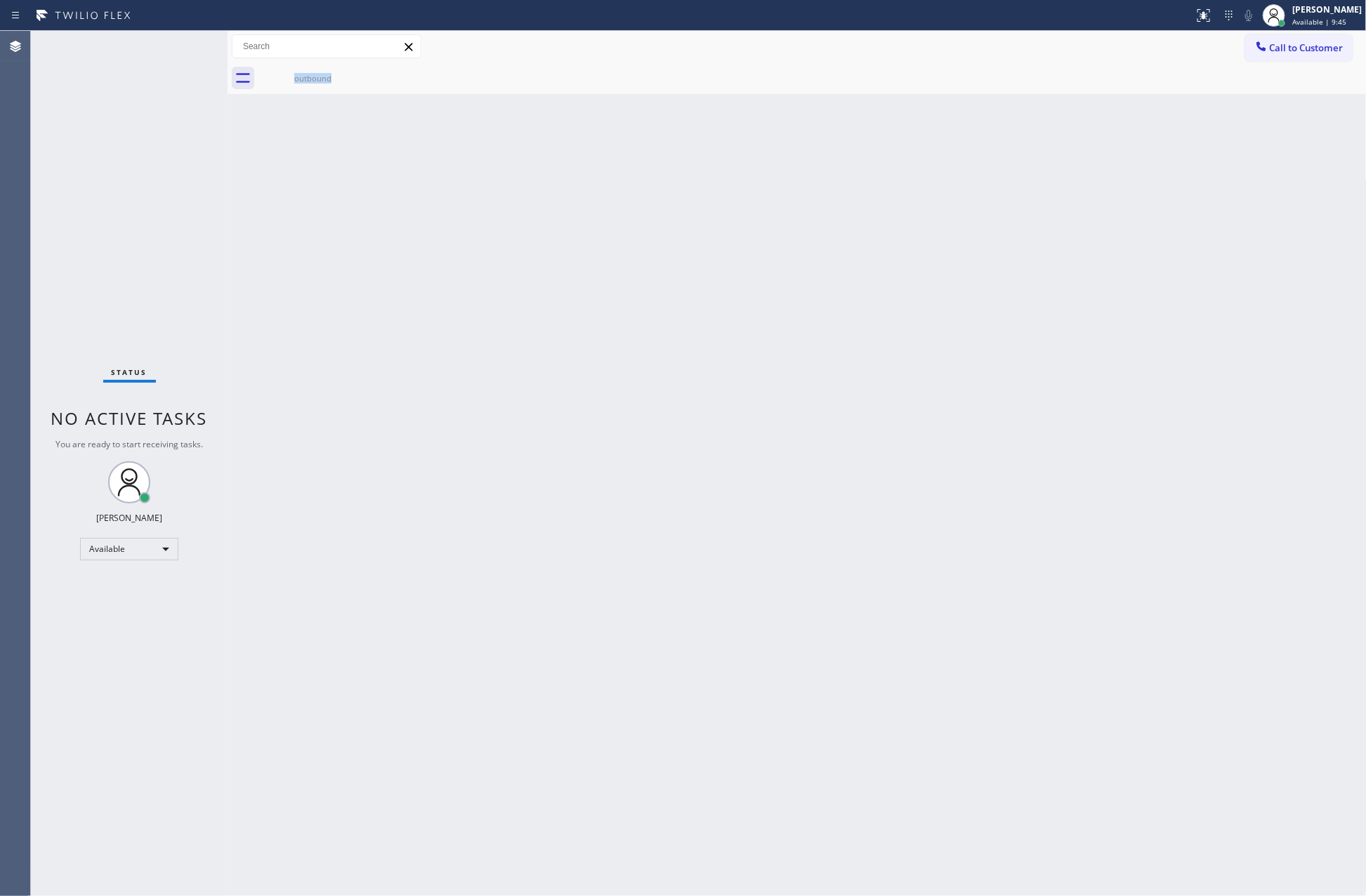
click at [681, 521] on div "Back to Dashboard Change Sender ID Customers Technicians Select a contact Outbo…" at bounding box center [797, 463] width 1139 height 865
click at [727, 514] on div "Back to Dashboard Change Sender ID Customers Technicians Select a contact Outbo…" at bounding box center [797, 463] width 1139 height 865
drag, startPoint x: 1338, startPoint y: 13, endPoint x: 1307, endPoint y: 76, distance: 70.2
click at [1338, 15] on div "[PERSON_NAME]" at bounding box center [1326, 10] width 70 height 12
click at [1273, 89] on button "Unavailable" at bounding box center [1296, 93] width 140 height 18
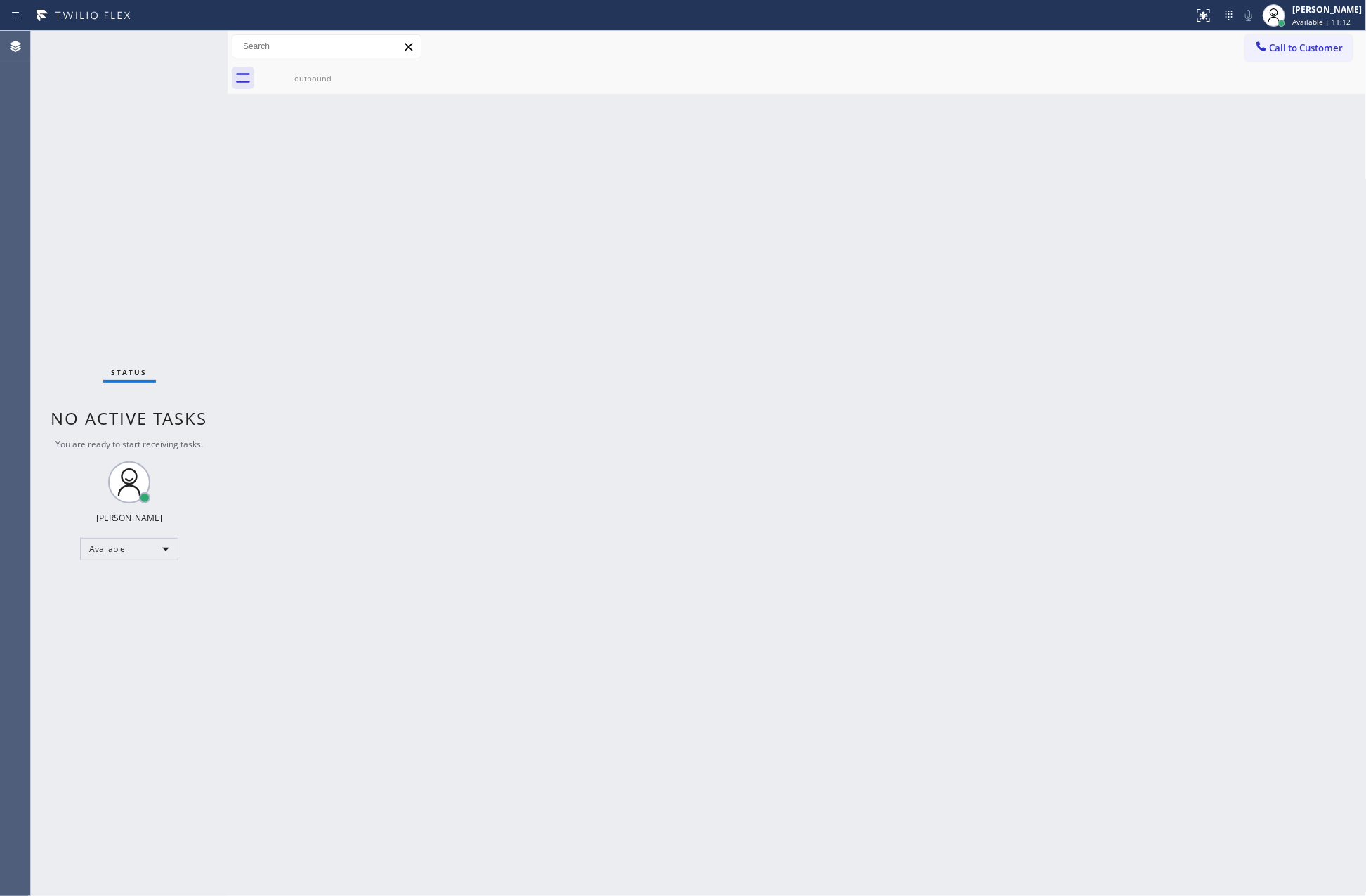
click at [1128, 618] on div "Back to Dashboard Change Sender ID Customers Technicians Select a contact Outbo…" at bounding box center [797, 463] width 1139 height 865
click at [514, 321] on div "Back to Dashboard Change Sender ID Customers Technicians Select a contact Outbo…" at bounding box center [797, 463] width 1139 height 865
click at [117, 554] on div "Unavailable" at bounding box center [129, 554] width 98 height 23
click at [156, 590] on li "Available" at bounding box center [128, 591] width 95 height 17
click at [449, 668] on div "Back to Dashboard Change Sender ID Customers Technicians Select a contact Outbo…" at bounding box center [797, 463] width 1139 height 865
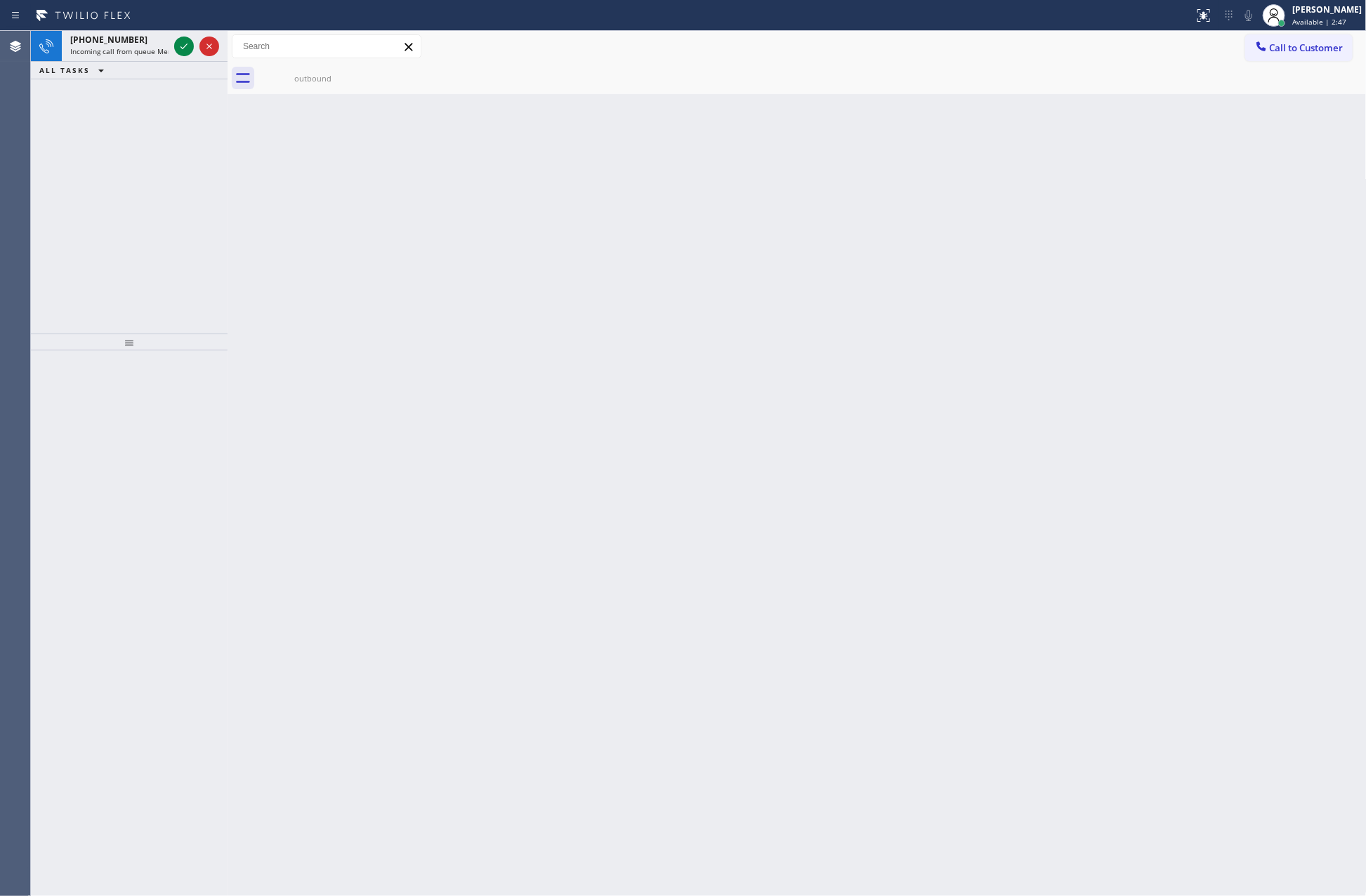
drag, startPoint x: 182, startPoint y: 47, endPoint x: 181, endPoint y: 200, distance: 153.0
click at [184, 51] on icon at bounding box center [184, 46] width 17 height 17
click at [181, 200] on div "+16178353474 Incoming call from queue Membership ALL TASKS ALL TASKS ACTIVE TAS…" at bounding box center [129, 182] width 197 height 303
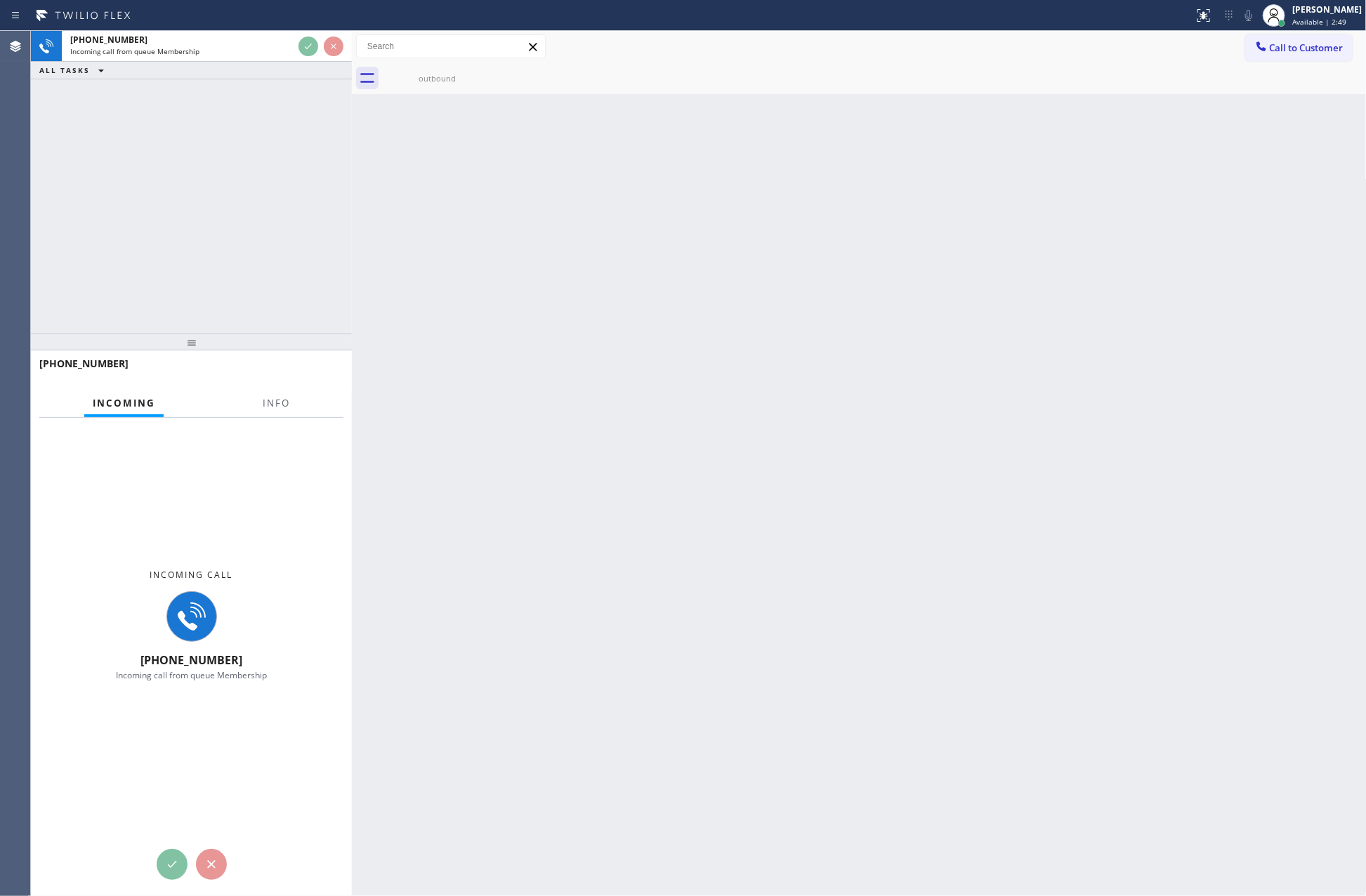
drag, startPoint x: 230, startPoint y: 165, endPoint x: 335, endPoint y: 175, distance: 105.5
click at [352, 175] on div at bounding box center [352, 463] width 0 height 865
click at [355, 474] on div "+16178353474 Incoming call from queue Membership ALL TASKS ALL TASKS ACTIVE TAS…" at bounding box center [698, 463] width 1335 height 865
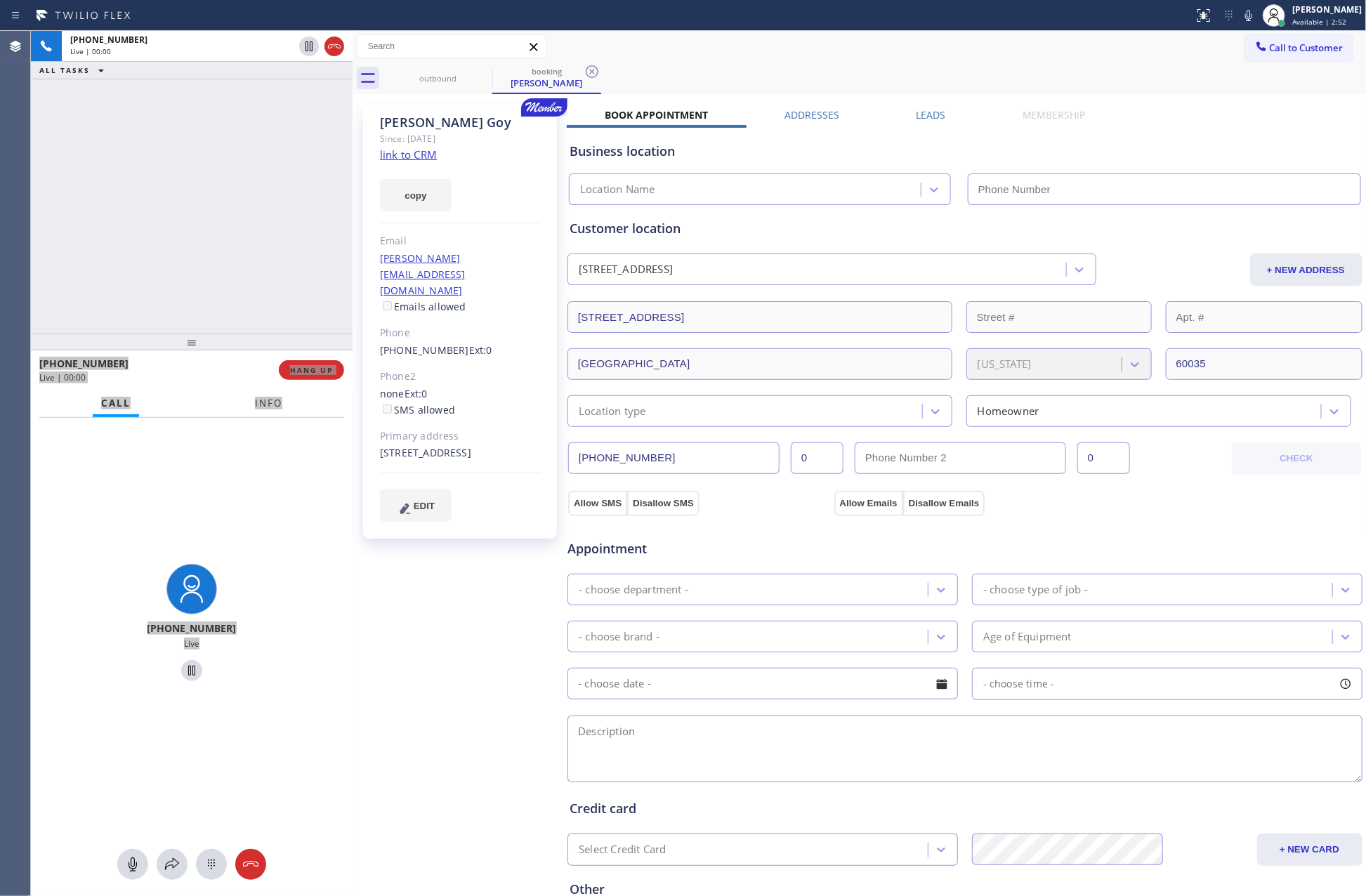
type input "(833) 692-2271"
click at [266, 220] on div "+16178353474 Live | 00:02 ALL TASKS ALL TASKS ACTIVE TASKS TASKS IN WRAP UP" at bounding box center [192, 182] width 322 height 303
click at [228, 224] on div "+16178353474 Live | 00:20 ALL TASKS ALL TASKS ACTIVE TASKS TASKS IN WRAP UP" at bounding box center [192, 182] width 322 height 303
click at [390, 153] on link "link to CRM" at bounding box center [408, 154] width 57 height 14
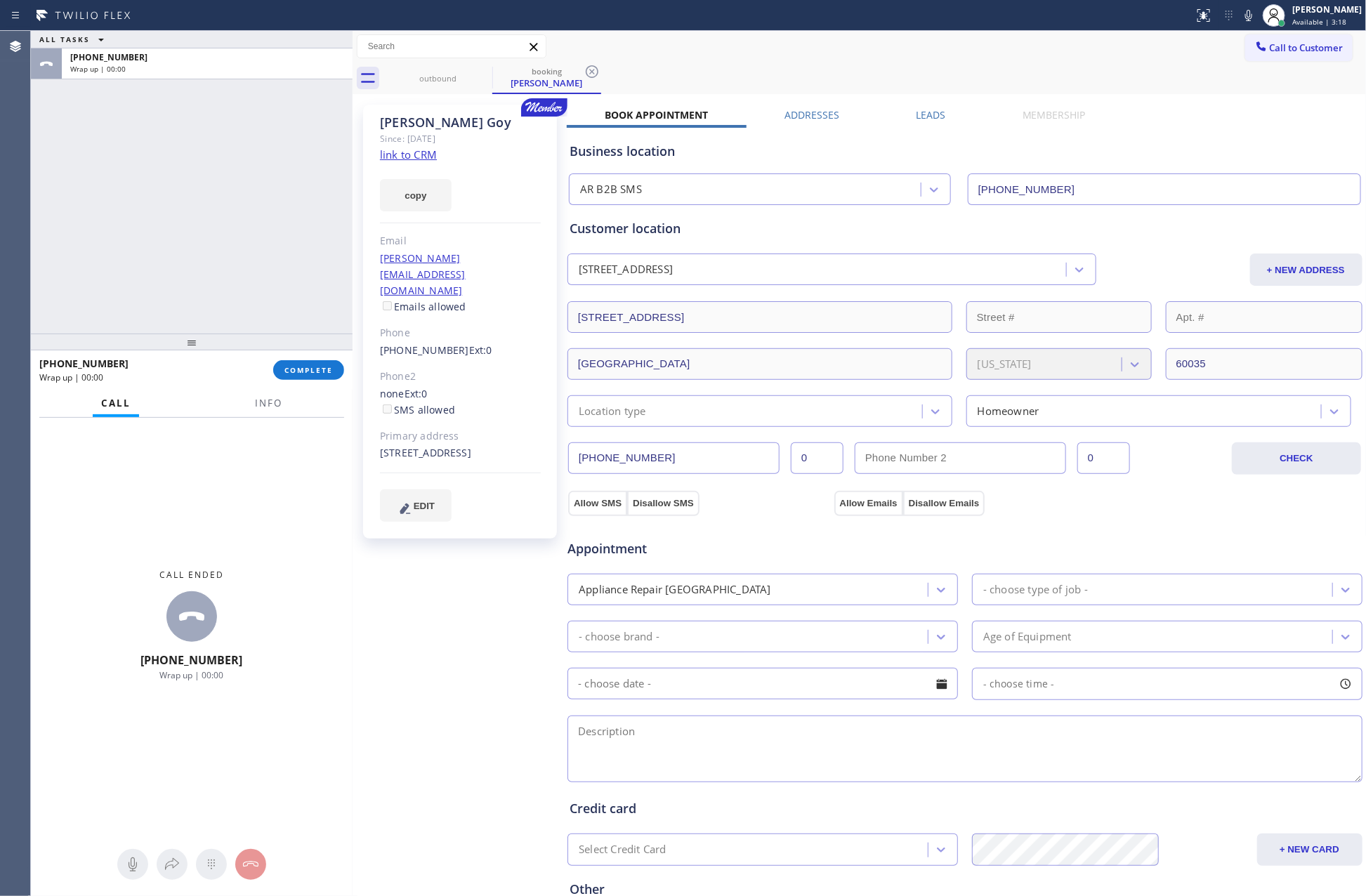
click at [221, 299] on div "ALL TASKS ALL TASKS ACTIVE TASKS TASKS IN WRAP UP +16178353474 Wrap up | 00:00" at bounding box center [192, 182] width 322 height 303
click at [176, 219] on div "ALL TASKS ALL TASKS ACTIVE TASKS TASKS IN WRAP UP +16178353474 Wrap up | 00:01" at bounding box center [192, 182] width 322 height 303
click at [176, 219] on div "ALL TASKS ALL TASKS ACTIVE TASKS TASKS IN WRAP UP +16178353474 Wrap up | 00:02" at bounding box center [192, 182] width 322 height 303
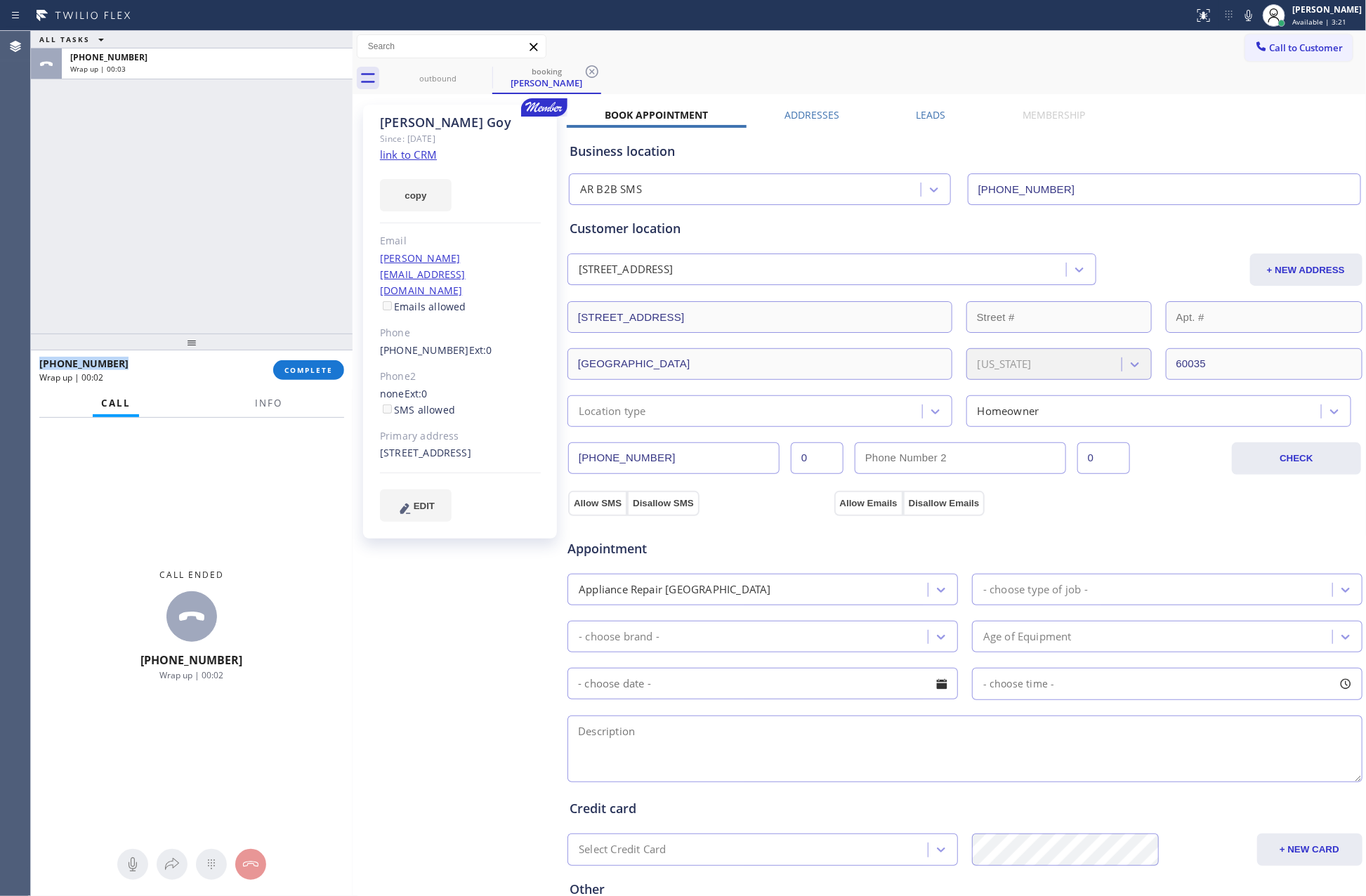
click at [176, 219] on div "ALL TASKS ALL TASKS ACTIVE TASKS TASKS IN WRAP UP +16178353474 Wrap up | 00:03" at bounding box center [192, 182] width 322 height 303
click at [428, 153] on link "link to CRM" at bounding box center [408, 154] width 57 height 14
click at [256, 245] on div "ALL TASKS ALL TASKS ACTIVE TASKS TASKS IN WRAP UP +16178353474 Wrap up | 00:13" at bounding box center [192, 182] width 322 height 303
click at [286, 362] on button "COMPLETE" at bounding box center [308, 370] width 71 height 20
click at [265, 234] on div "ALL TASKS ALL TASKS ACTIVE TASKS TASKS IN WRAP UP +16178353474 Wrap up | 00:14" at bounding box center [192, 182] width 322 height 303
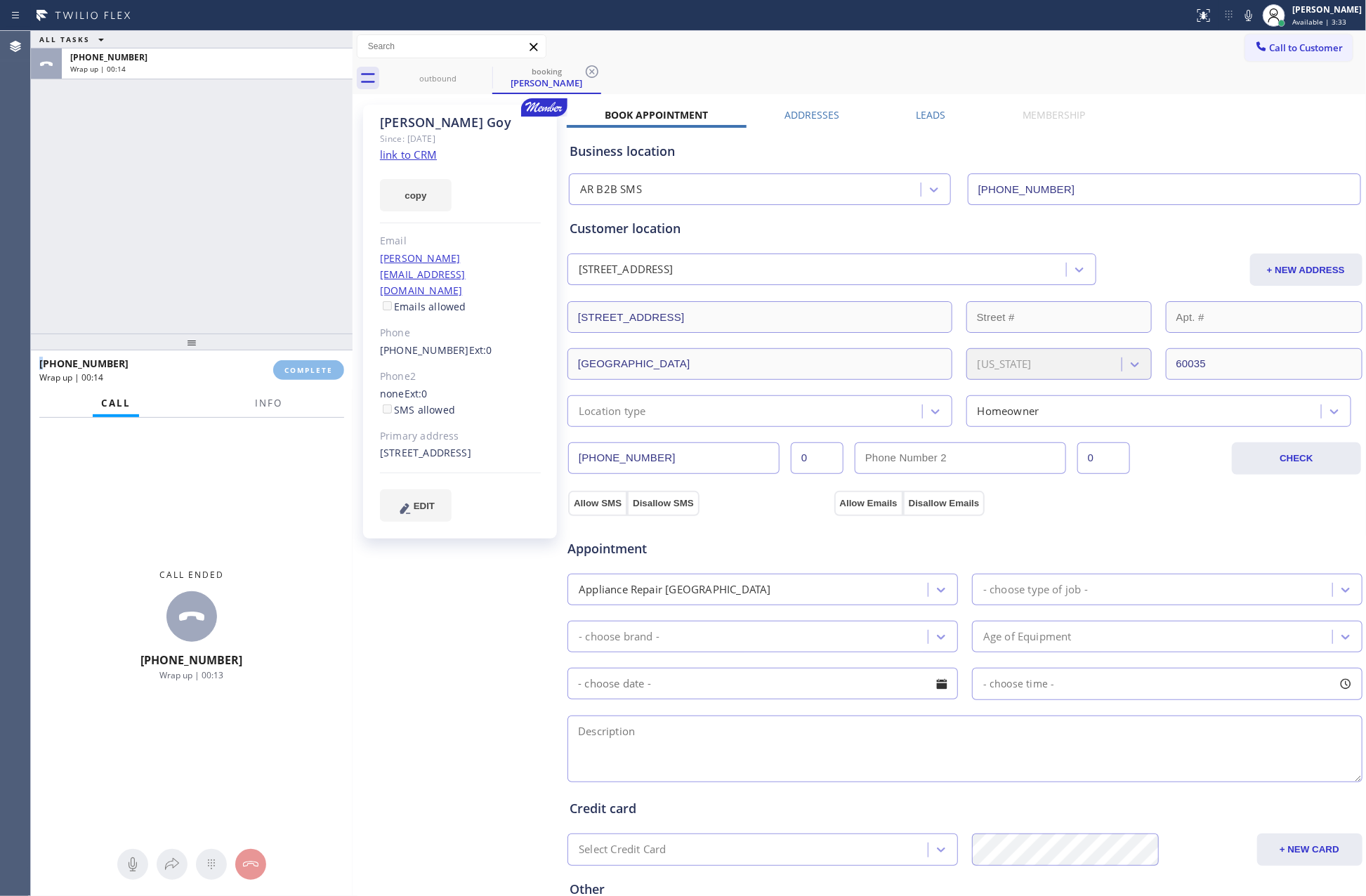
click at [264, 234] on div "ALL TASKS ALL TASKS ACTIVE TASKS TASKS IN WRAP UP +16178353474 Wrap up | 00:14" at bounding box center [192, 182] width 322 height 303
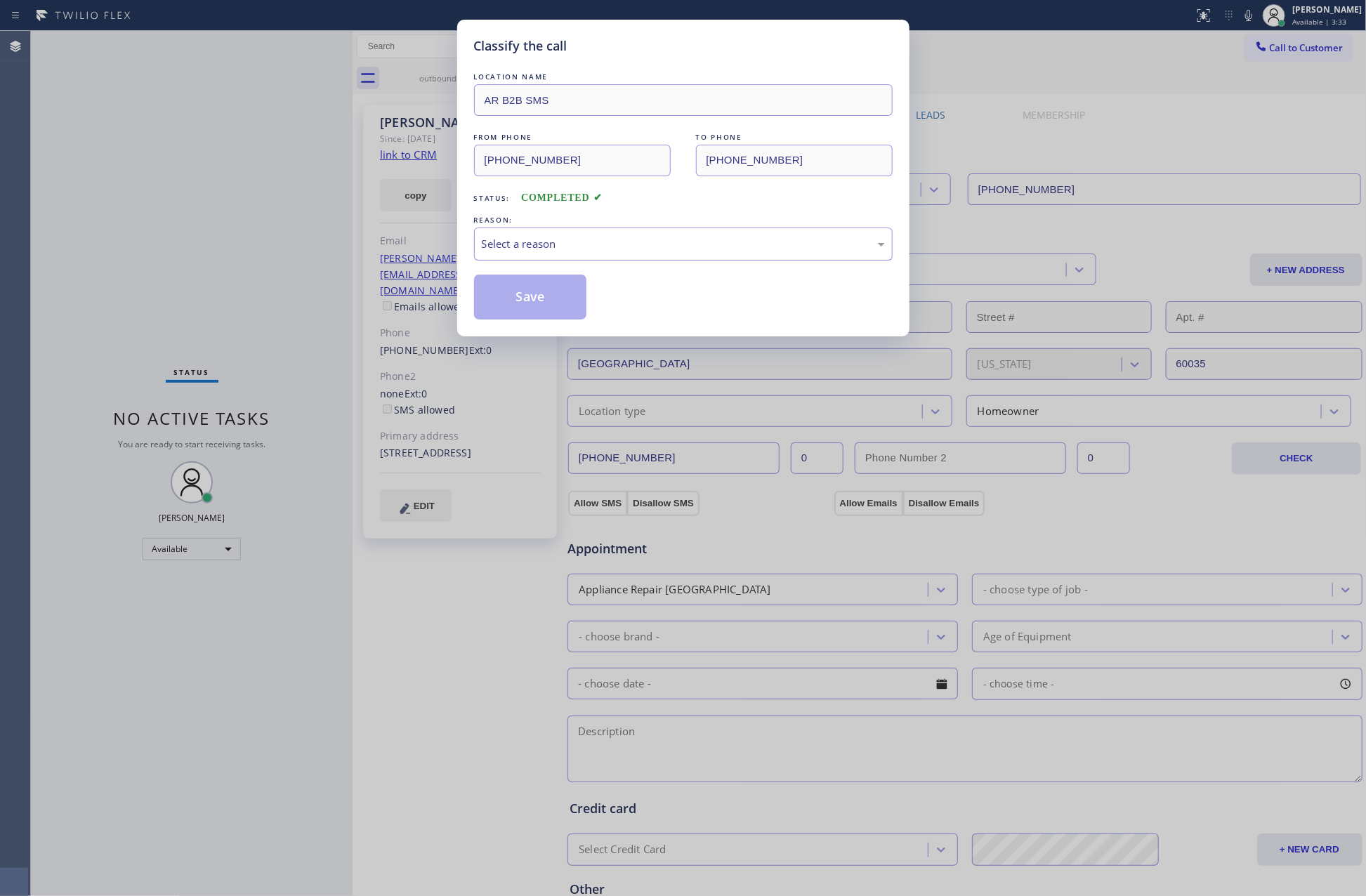
click at [505, 245] on div "Select a reason" at bounding box center [683, 244] width 403 height 16
click at [523, 304] on button "Save" at bounding box center [530, 297] width 113 height 45
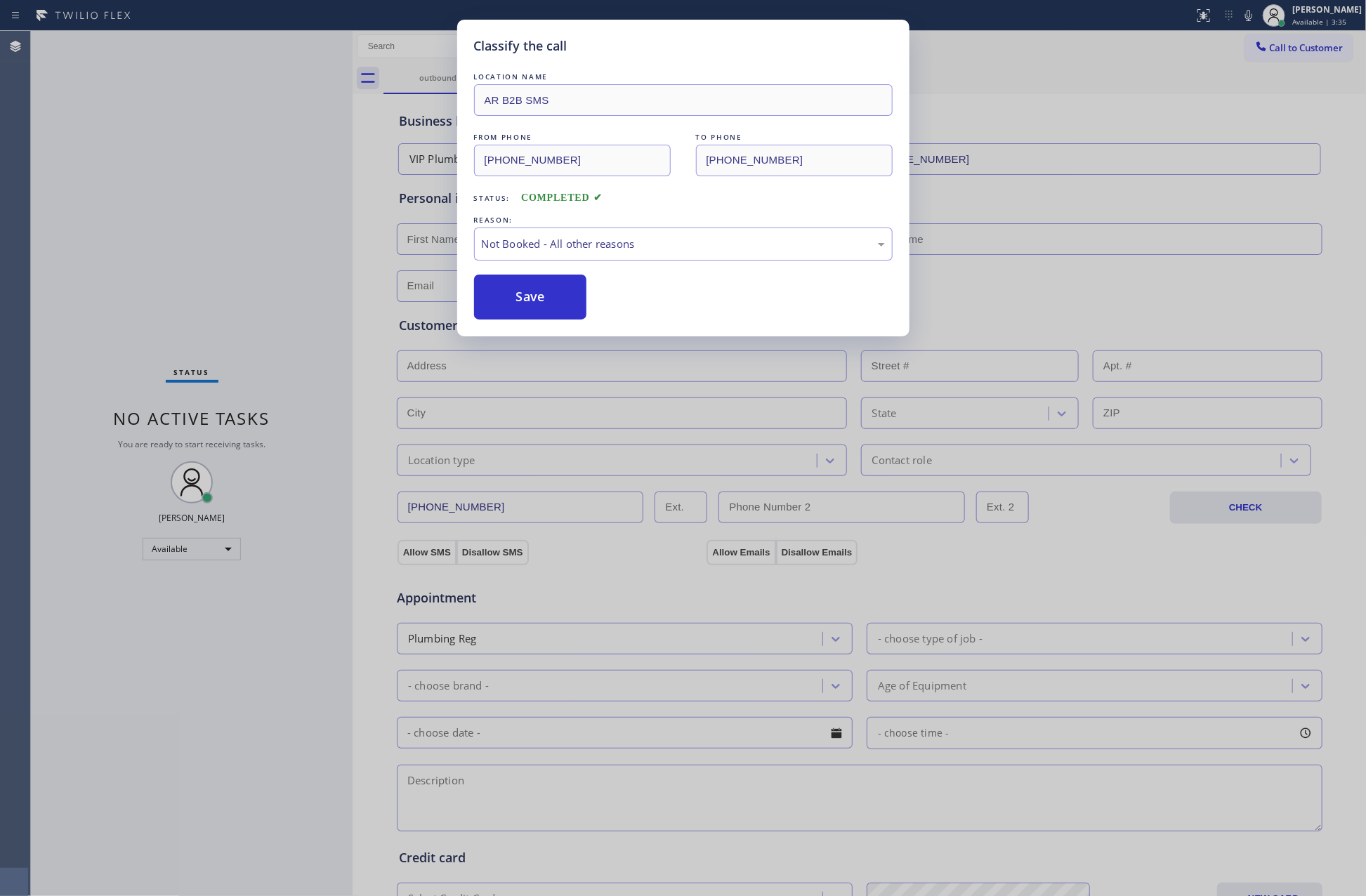
click at [523, 304] on button "Save" at bounding box center [530, 297] width 113 height 45
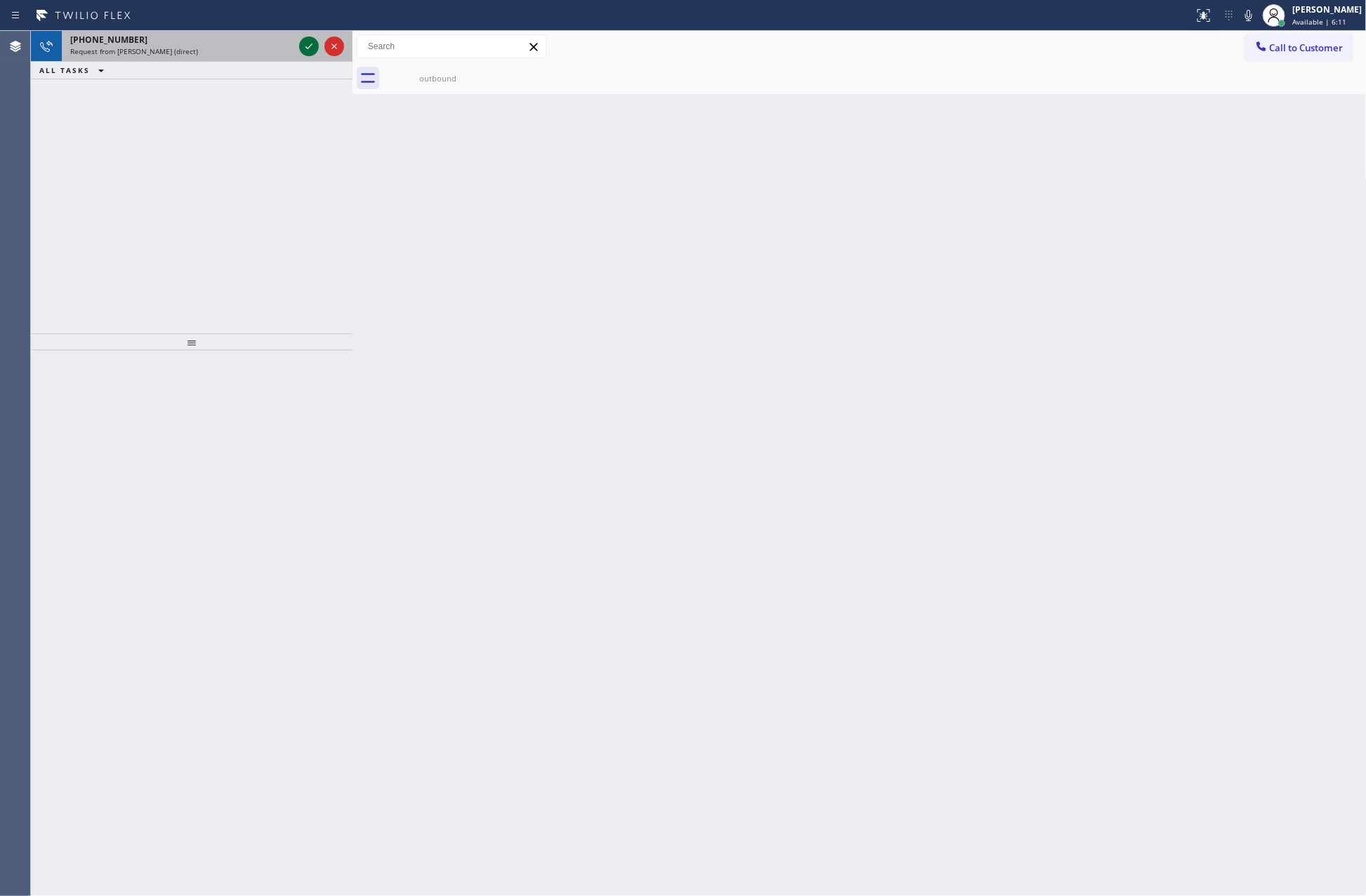
click at [314, 46] on icon at bounding box center [308, 46] width 17 height 17
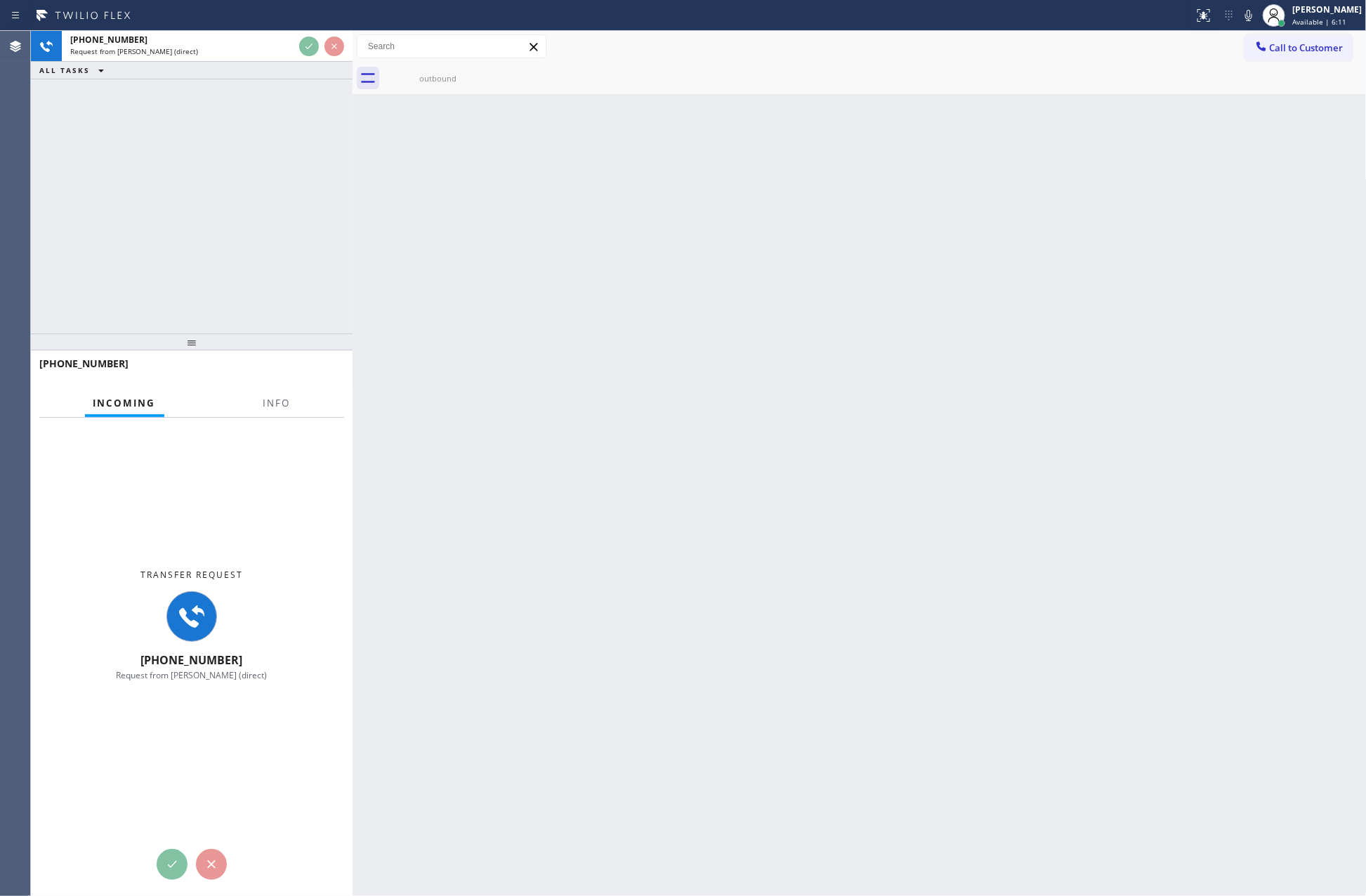
click at [281, 196] on div "+16178353474 Request from JENIZA ALCAYDE (direct) ALL TASKS ALL TASKS ACTIVE TA…" at bounding box center [192, 182] width 322 height 303
drag, startPoint x: 281, startPoint y: 196, endPoint x: 283, endPoint y: 186, distance: 10.2
click at [281, 194] on div "+16178353474 Request from JENIZA ALCAYDE (direct) ALL TASKS ALL TASKS ACTIVE TA…" at bounding box center [192, 182] width 322 height 303
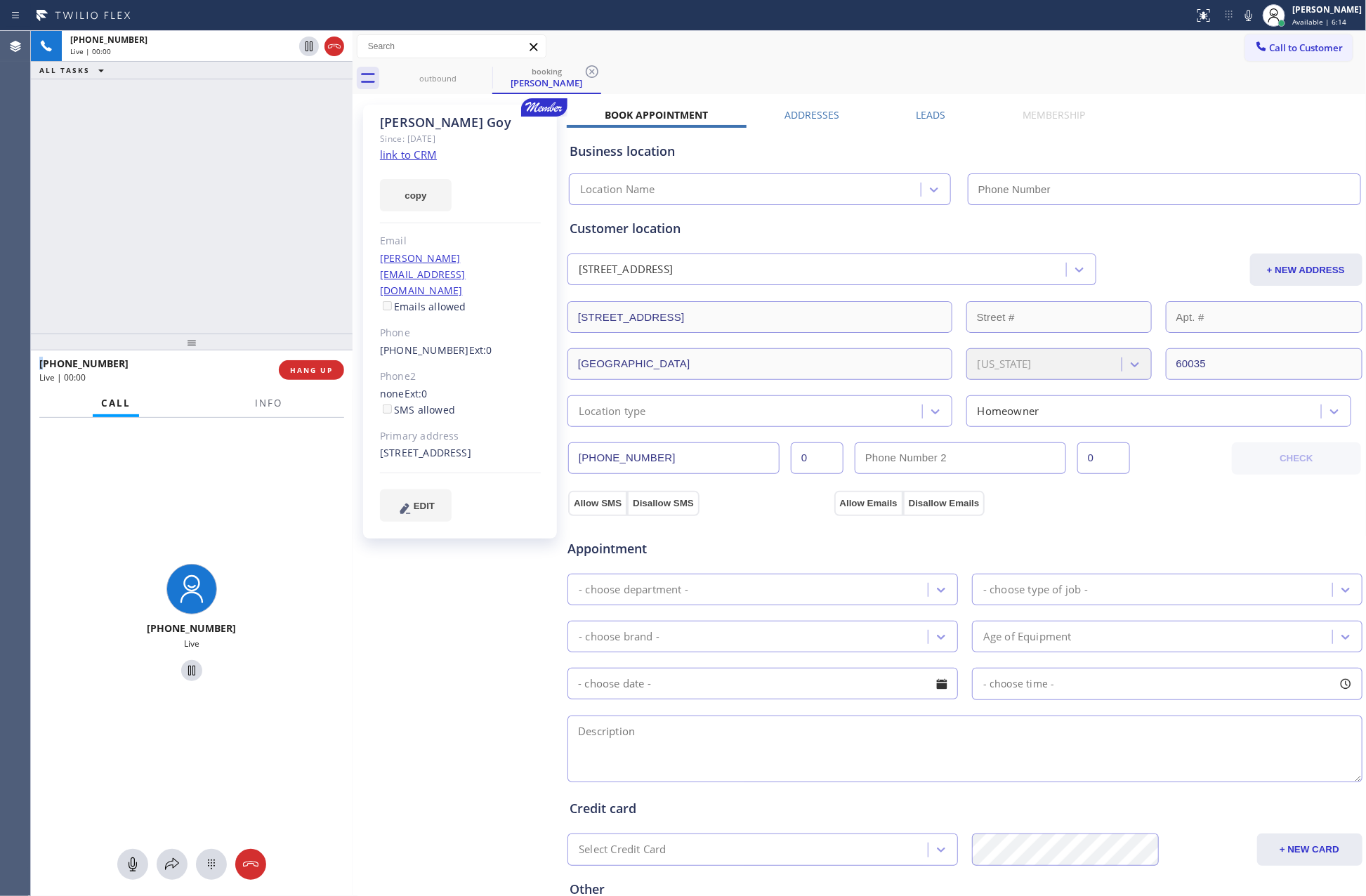
type input "(833) 692-2271"
click at [283, 186] on div "+16178353474 Live | 00:28 ALL TASKS ALL TASKS ACTIVE TASKS TASKS IN WRAP UP" at bounding box center [192, 182] width 322 height 303
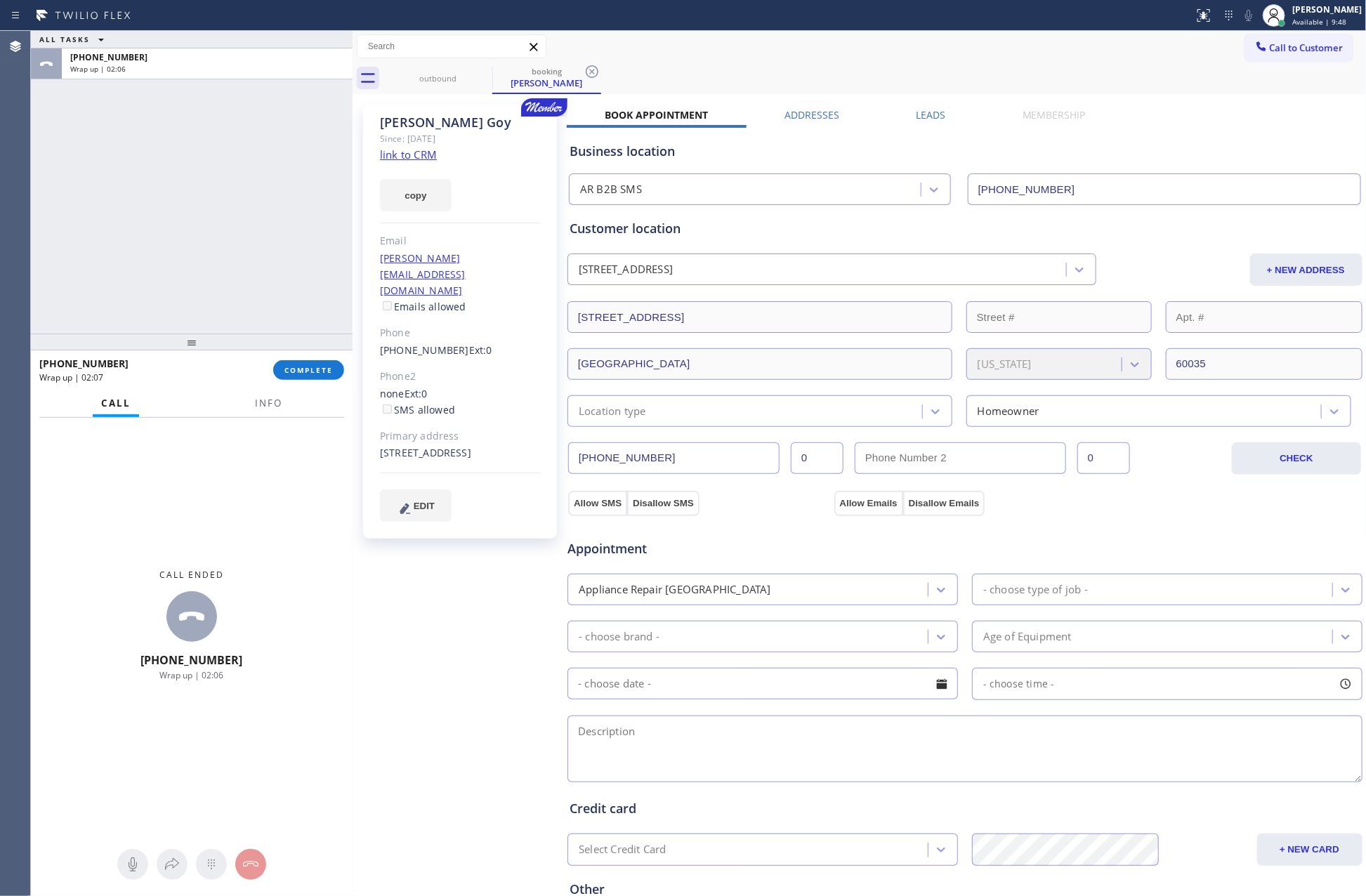
drag, startPoint x: 221, startPoint y: 209, endPoint x: 233, endPoint y: 262, distance: 54.3
click at [228, 240] on div "ALL TASKS ALL TASKS ACTIVE TASKS TASKS IN WRAP UP +16178353474 Wrap up | 02:06" at bounding box center [192, 182] width 322 height 303
click at [310, 367] on span "COMPLETE" at bounding box center [308, 369] width 48 height 10
click at [268, 182] on div "ALL TASKS ALL TASKS ACTIVE TASKS TASKS IN WRAP UP +16178353474 Wrap up | 02:07" at bounding box center [192, 182] width 322 height 303
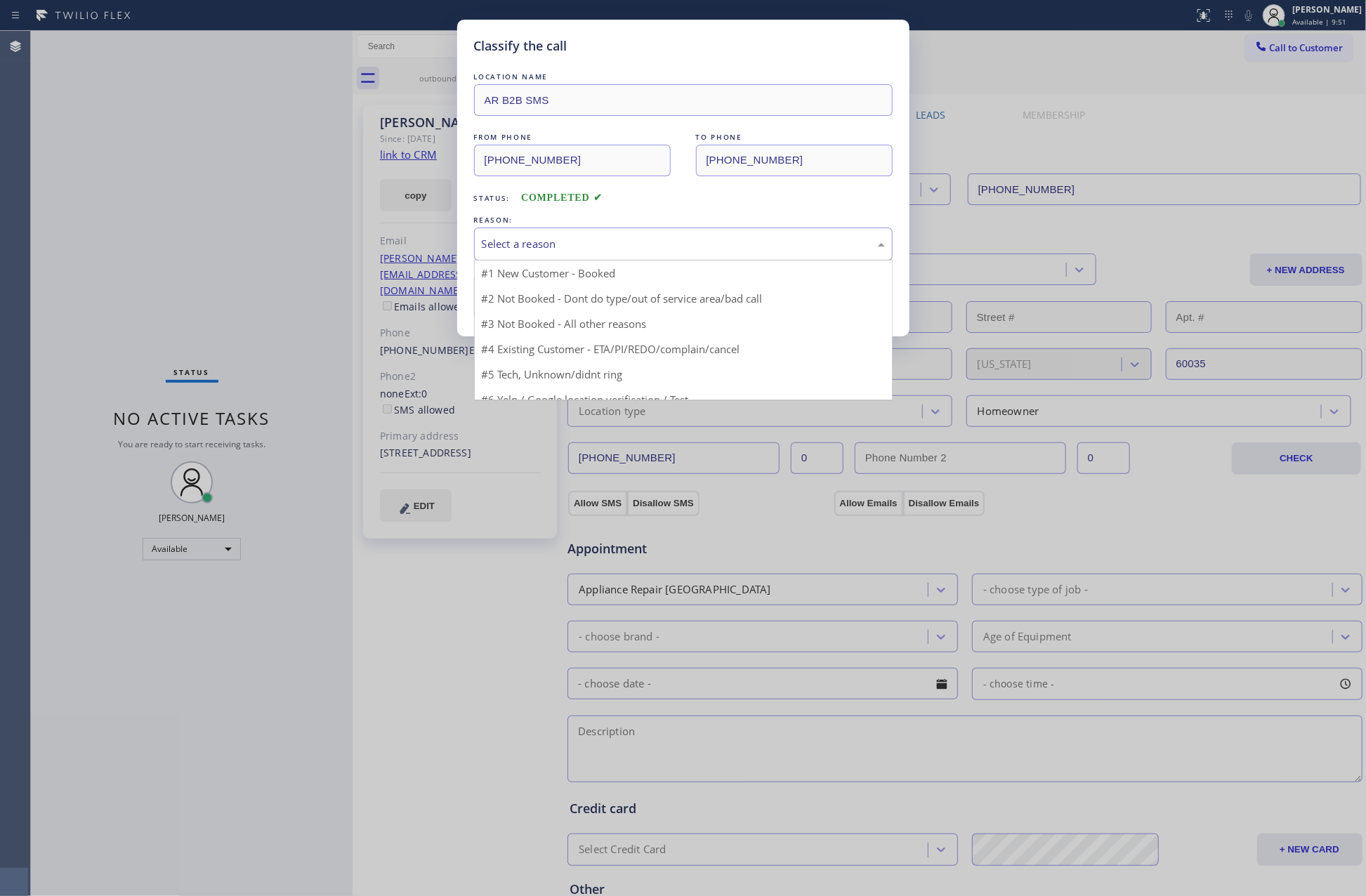
click at [505, 245] on div "Select a reason" at bounding box center [683, 244] width 403 height 16
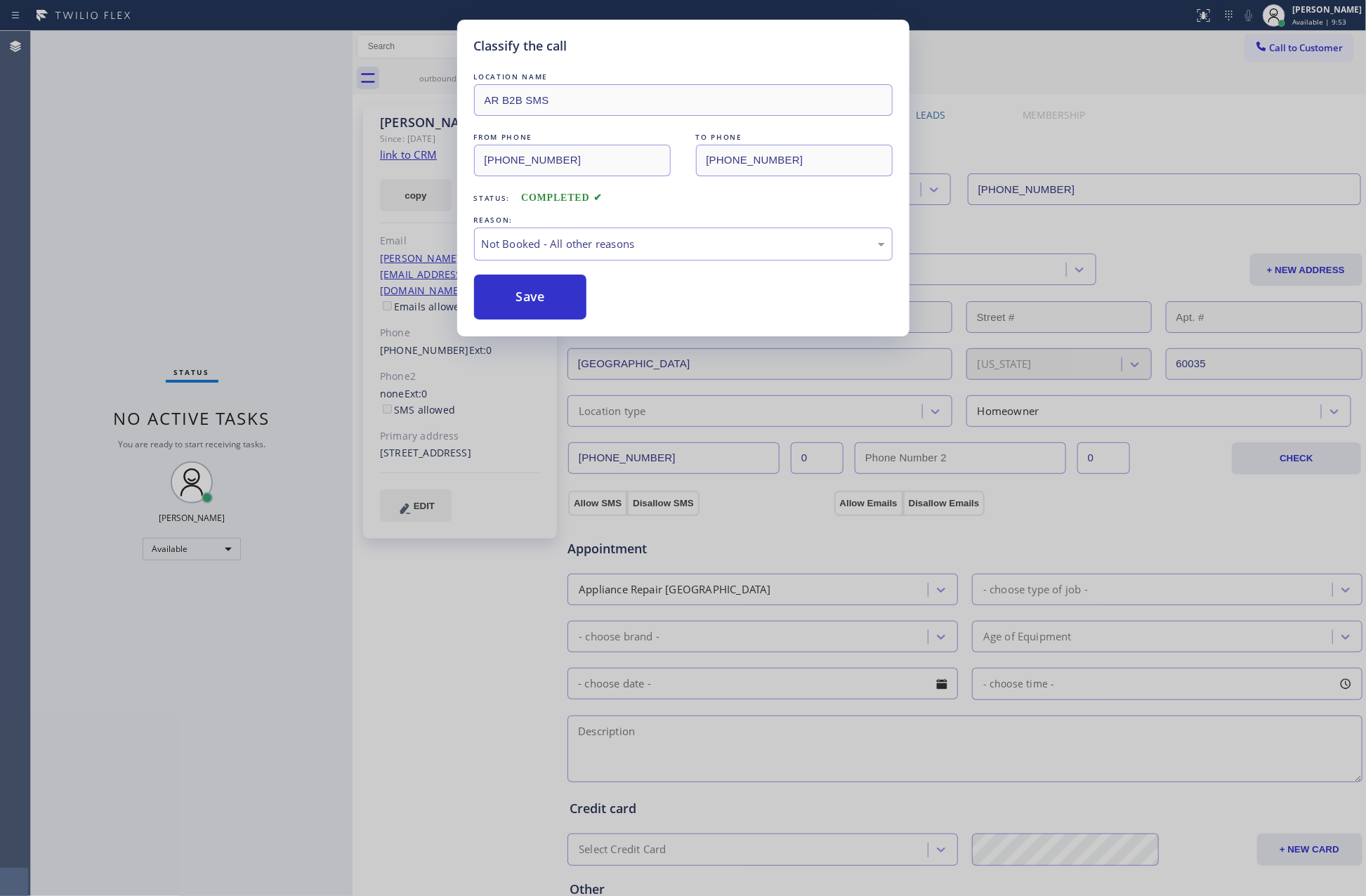
click at [527, 300] on button "Save" at bounding box center [530, 297] width 113 height 45
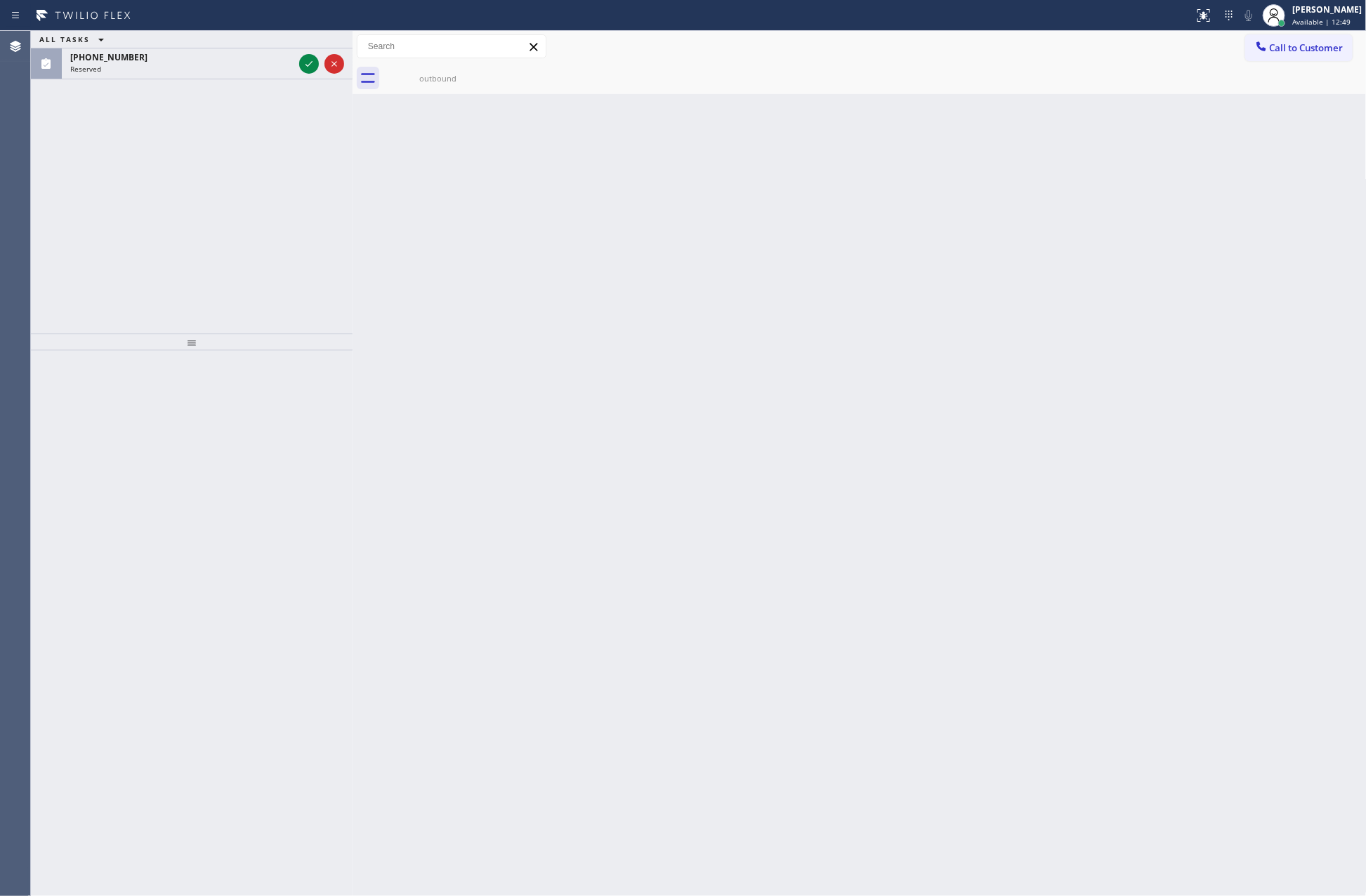
click at [239, 142] on div "ALL TASKS ALL TASKS ACTIVE TASKS TASKS IN WRAP UP (305) 361-1689 Reserved" at bounding box center [192, 182] width 322 height 303
click at [304, 64] on icon at bounding box center [308, 64] width 17 height 17
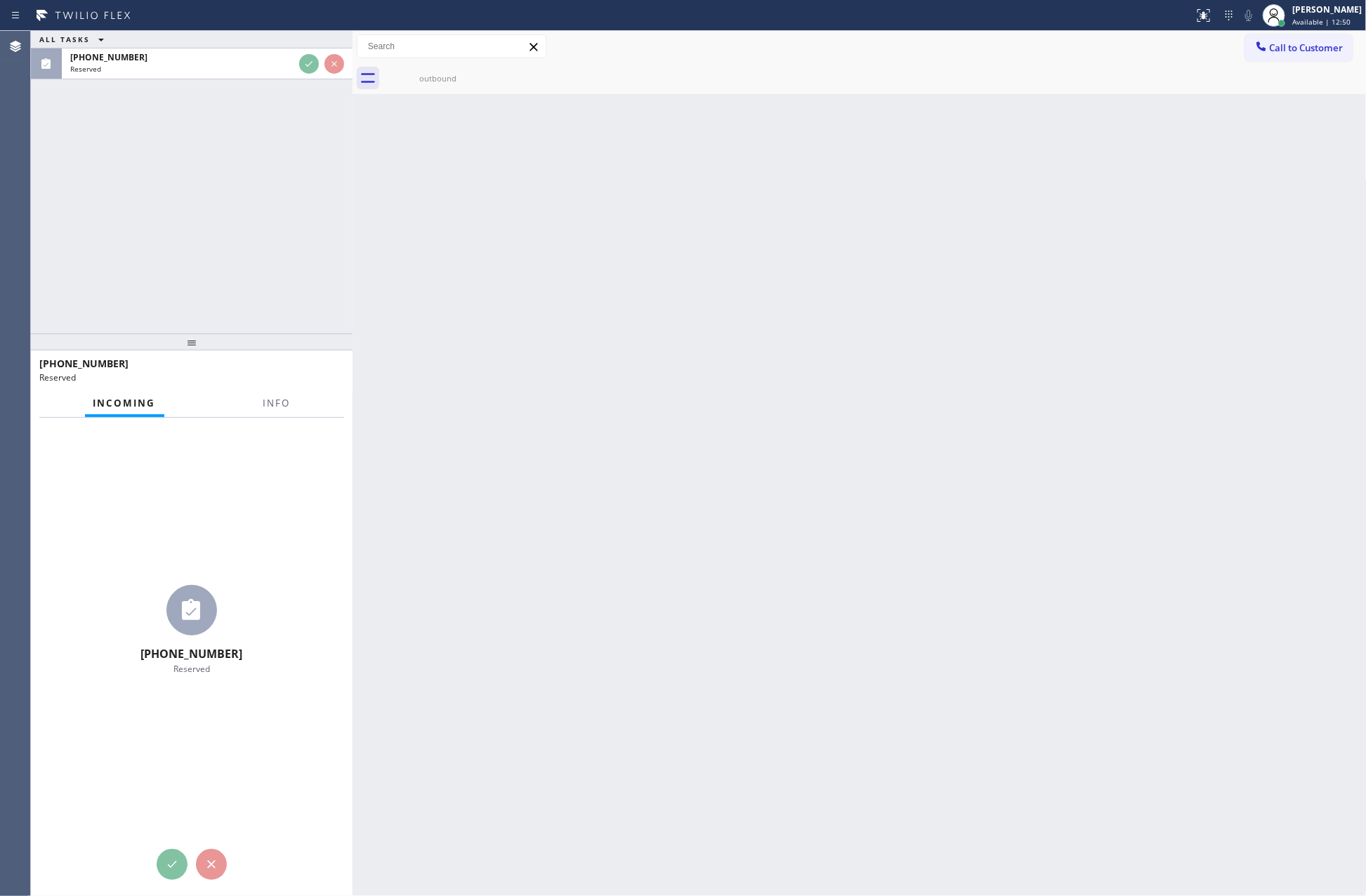
click at [302, 277] on div "ALL TASKS ALL TASKS ACTIVE TASKS TASKS IN WRAP UP (305) 361-1689 Reserved" at bounding box center [192, 182] width 322 height 303
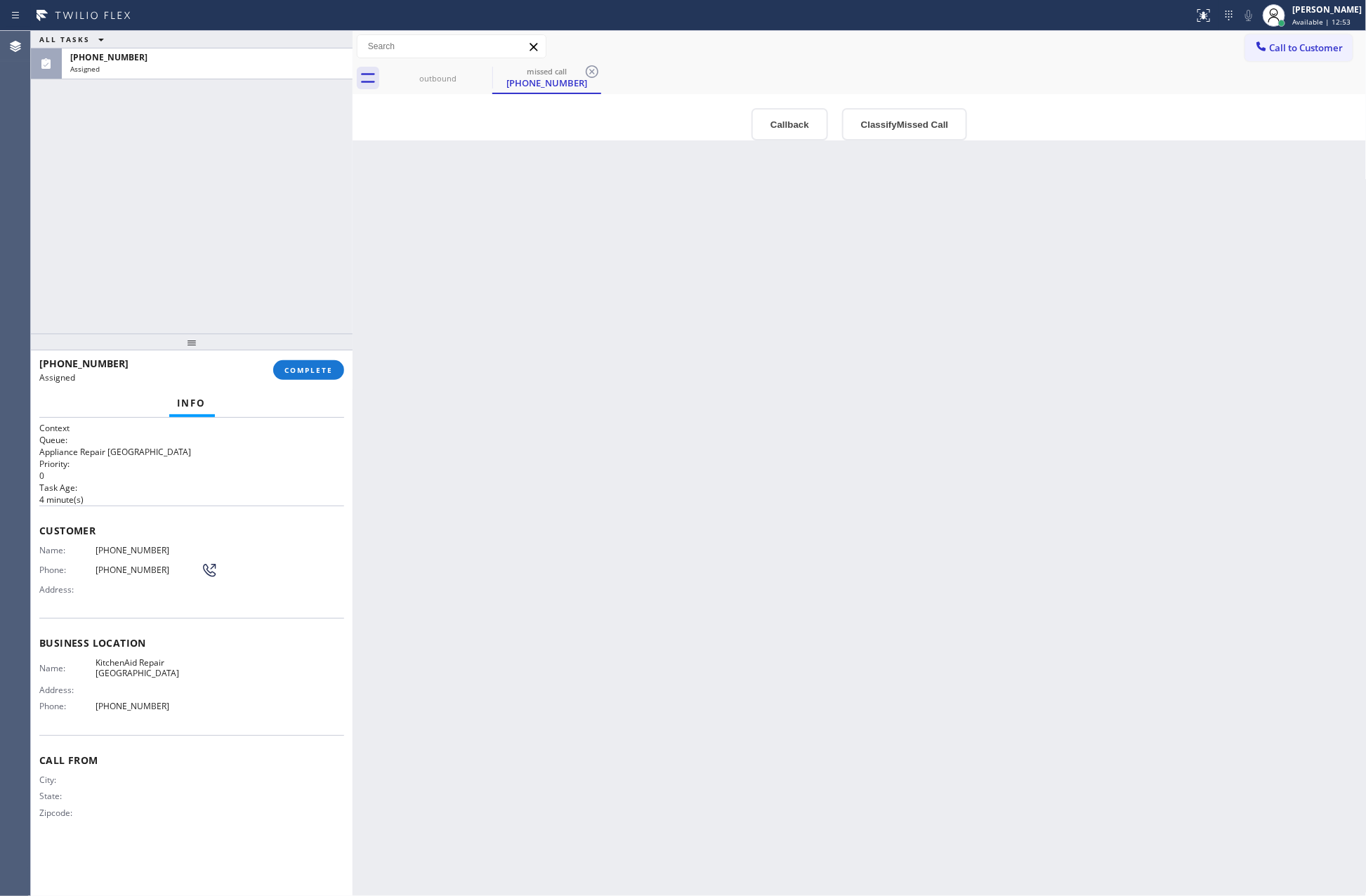
click at [232, 270] on div "ALL TASKS ALL TASKS ACTIVE TASKS TASKS IN WRAP UP (305) 361-1689 Assigned" at bounding box center [192, 182] width 322 height 303
drag, startPoint x: 878, startPoint y: 590, endPoint x: 961, endPoint y: 523, distance: 106.7
click at [883, 588] on div "Back to Dashboard Change Sender ID Customers Technicians Select a contact Outbo…" at bounding box center [859, 463] width 1014 height 865
click at [704, 478] on div "Back to Dashboard Change Sender ID Customers Technicians Select a contact Outbo…" at bounding box center [859, 463] width 1014 height 865
click at [258, 297] on div "ALL TASKS ALL TASKS ACTIVE TASKS TASKS IN WRAP UP (305) 361-1689 Assigned" at bounding box center [192, 182] width 322 height 303
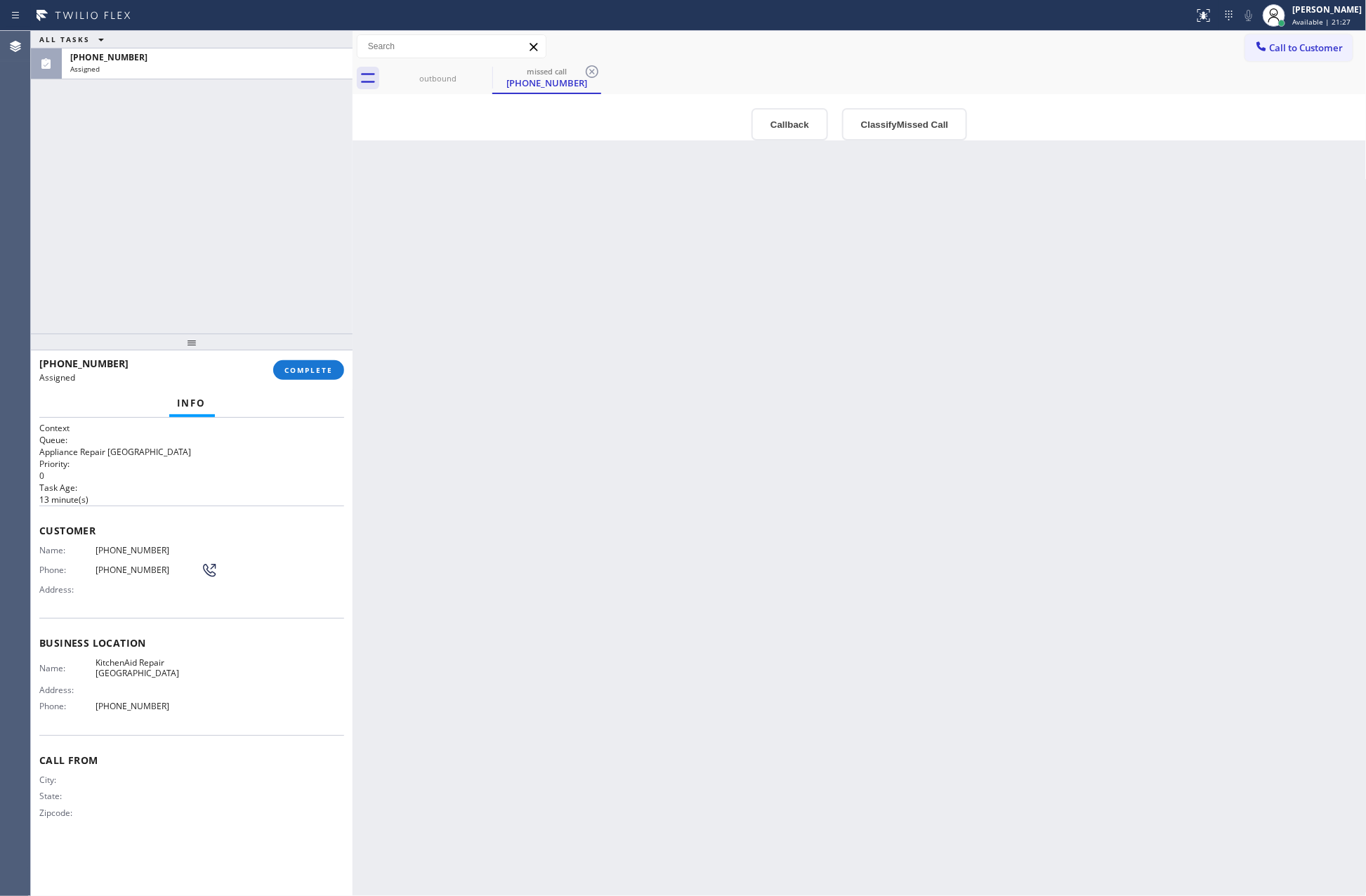
drag, startPoint x: 824, startPoint y: 372, endPoint x: 778, endPoint y: 285, distance: 98.4
click at [827, 356] on div "Back to Dashboard Change Sender ID Customers Technicians Select a contact Outbo…" at bounding box center [859, 463] width 1014 height 865
click at [791, 139] on button "Callback" at bounding box center [789, 124] width 76 height 32
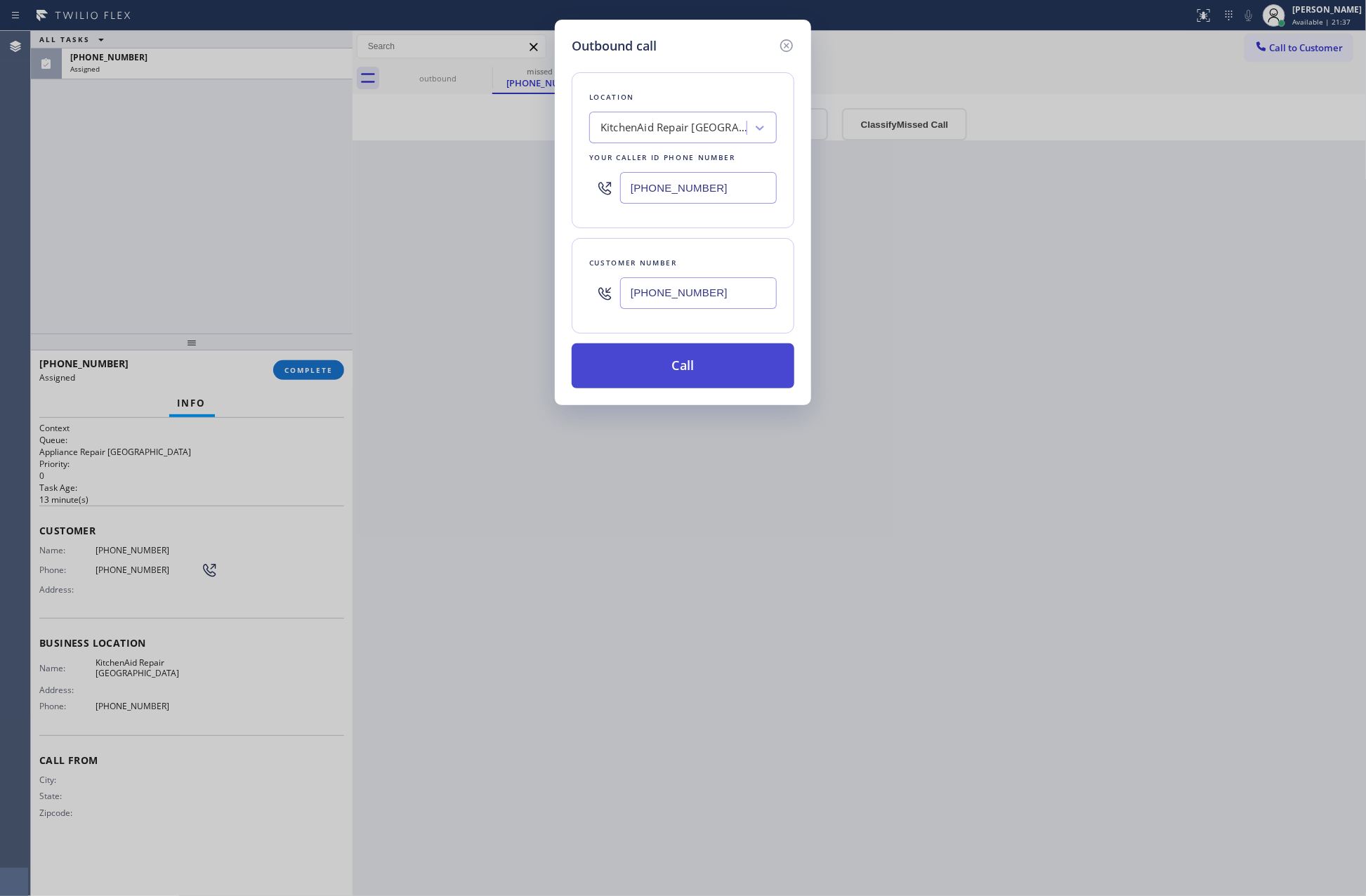
click at [746, 386] on button "Call" at bounding box center [682, 366] width 223 height 45
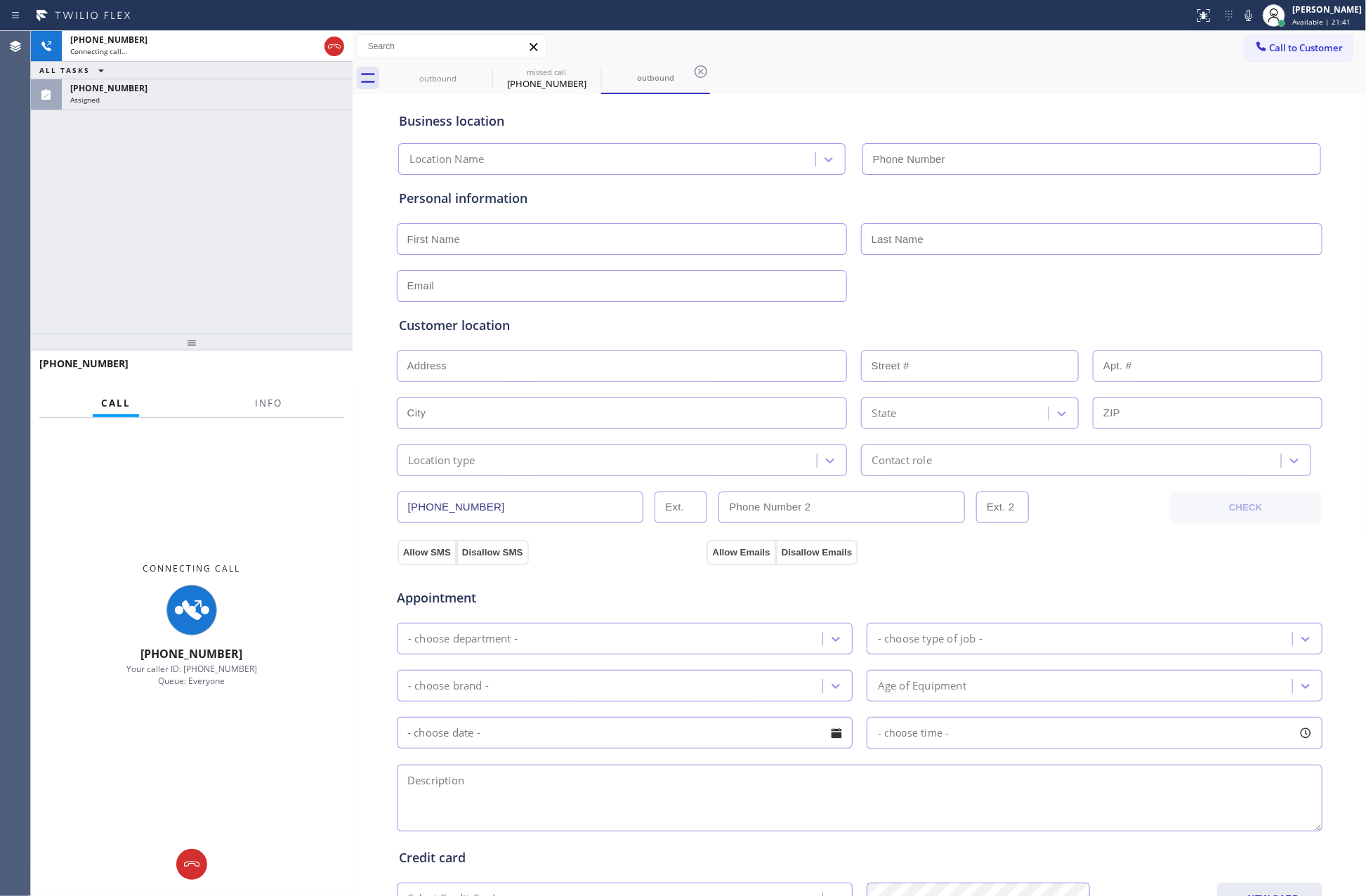
drag, startPoint x: 205, startPoint y: 176, endPoint x: 228, endPoint y: 171, distance: 23.5
click at [228, 171] on div "+13053611689 Connecting call… ALL TASKS ALL TASKS ACTIVE TASKS TASKS IN WRAP UP…" at bounding box center [192, 182] width 322 height 303
type input "(305) 676-0519"
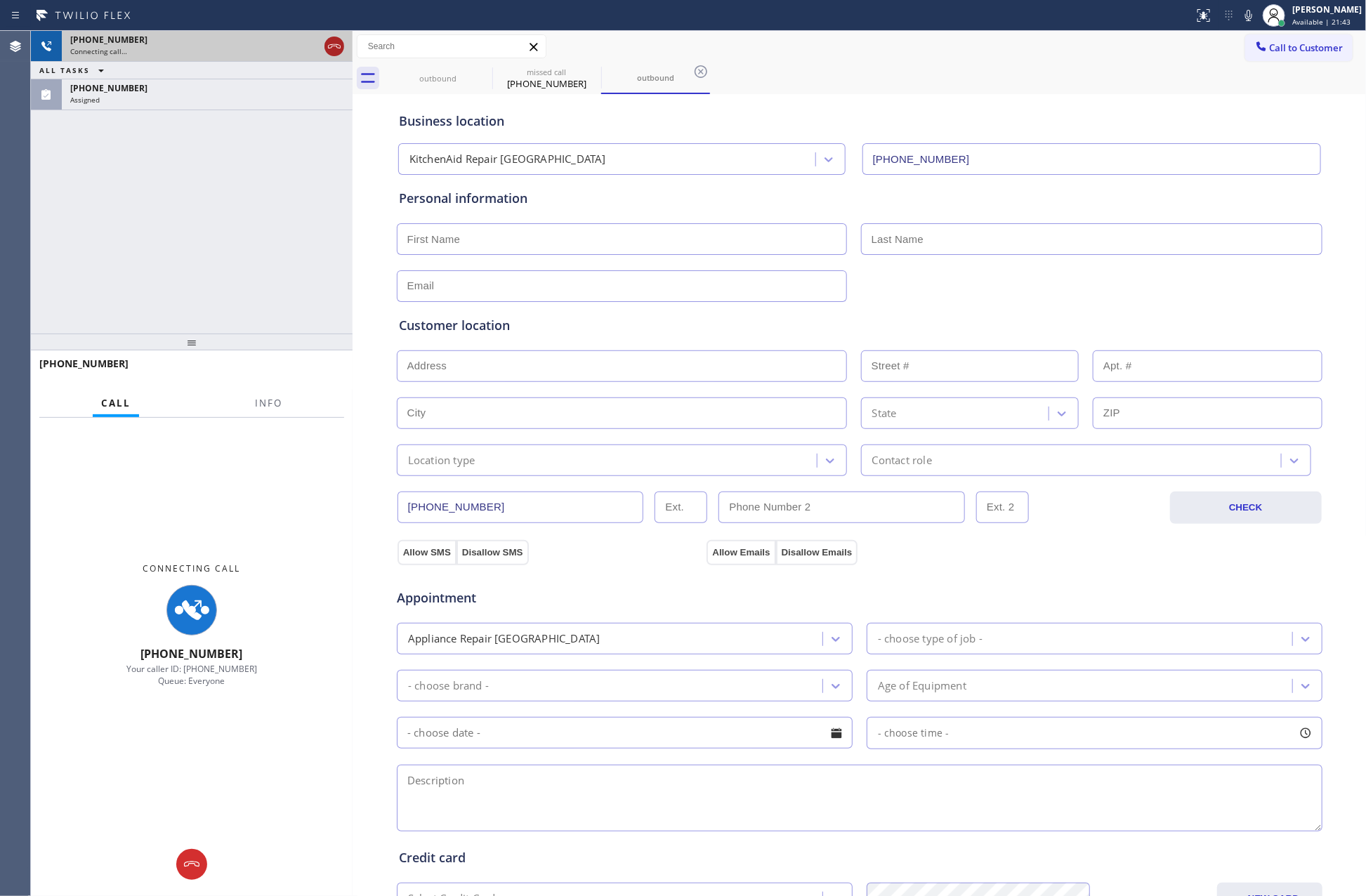
click at [333, 48] on icon at bounding box center [334, 46] width 17 height 17
drag, startPoint x: 264, startPoint y: 299, endPoint x: 976, endPoint y: 3, distance: 771.1
click at [279, 300] on div "+13053611689 Connecting call… ALL TASKS ALL TASKS ACTIVE TASKS TASKS IN WRAP UP…" at bounding box center [192, 182] width 322 height 303
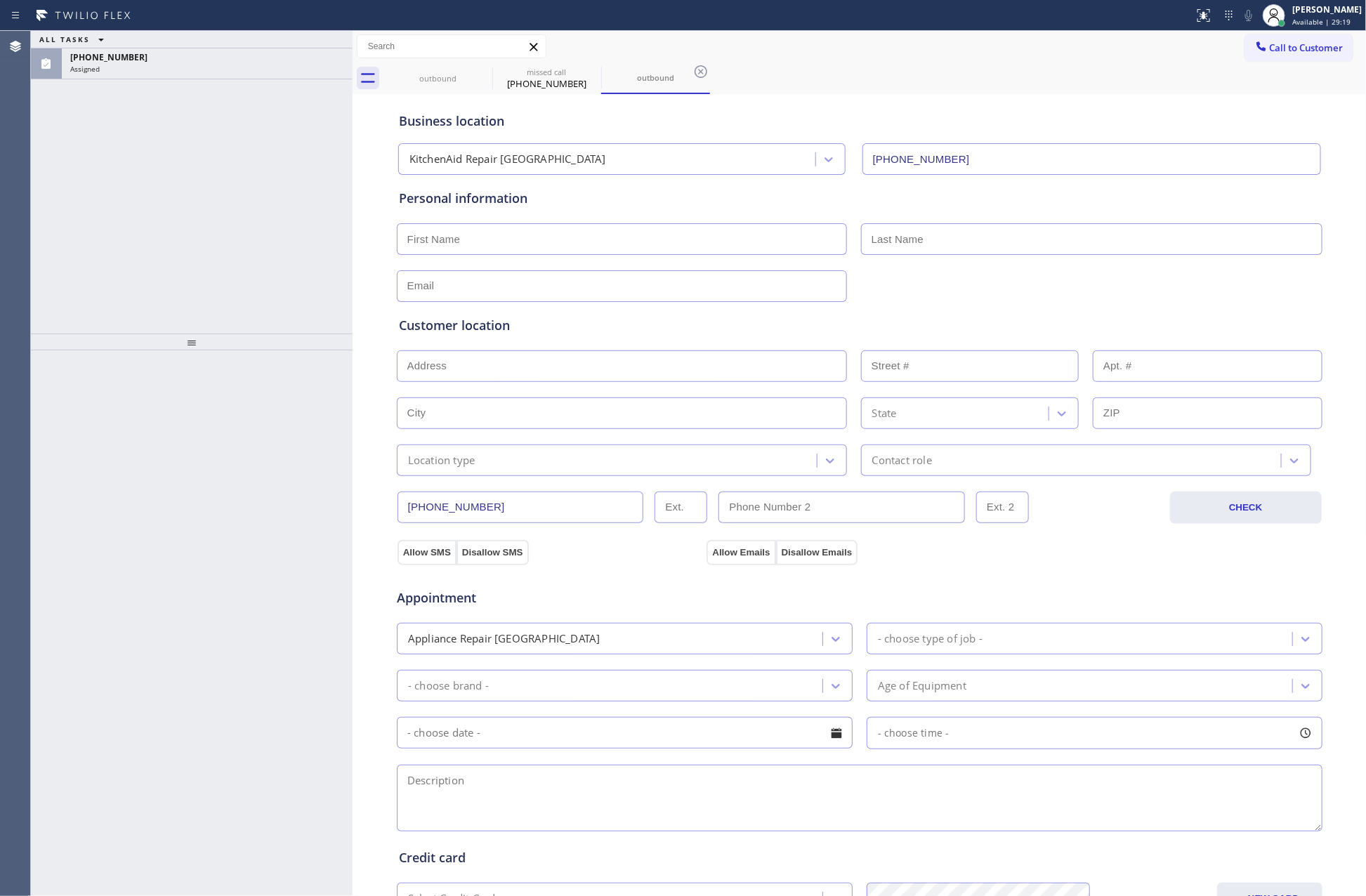
click at [112, 299] on div "ALL TASKS ALL TASKS ACTIVE TASKS TASKS IN WRAP UP (305) 361-1689 Assigned" at bounding box center [192, 182] width 322 height 303
click at [107, 261] on div "ALL TASKS ALL TASKS ACTIVE TASKS TASKS IN WRAP UP (305) 361-1689 Assigned" at bounding box center [192, 182] width 322 height 303
click at [236, 64] on div "Assigned" at bounding box center [207, 68] width 274 height 10
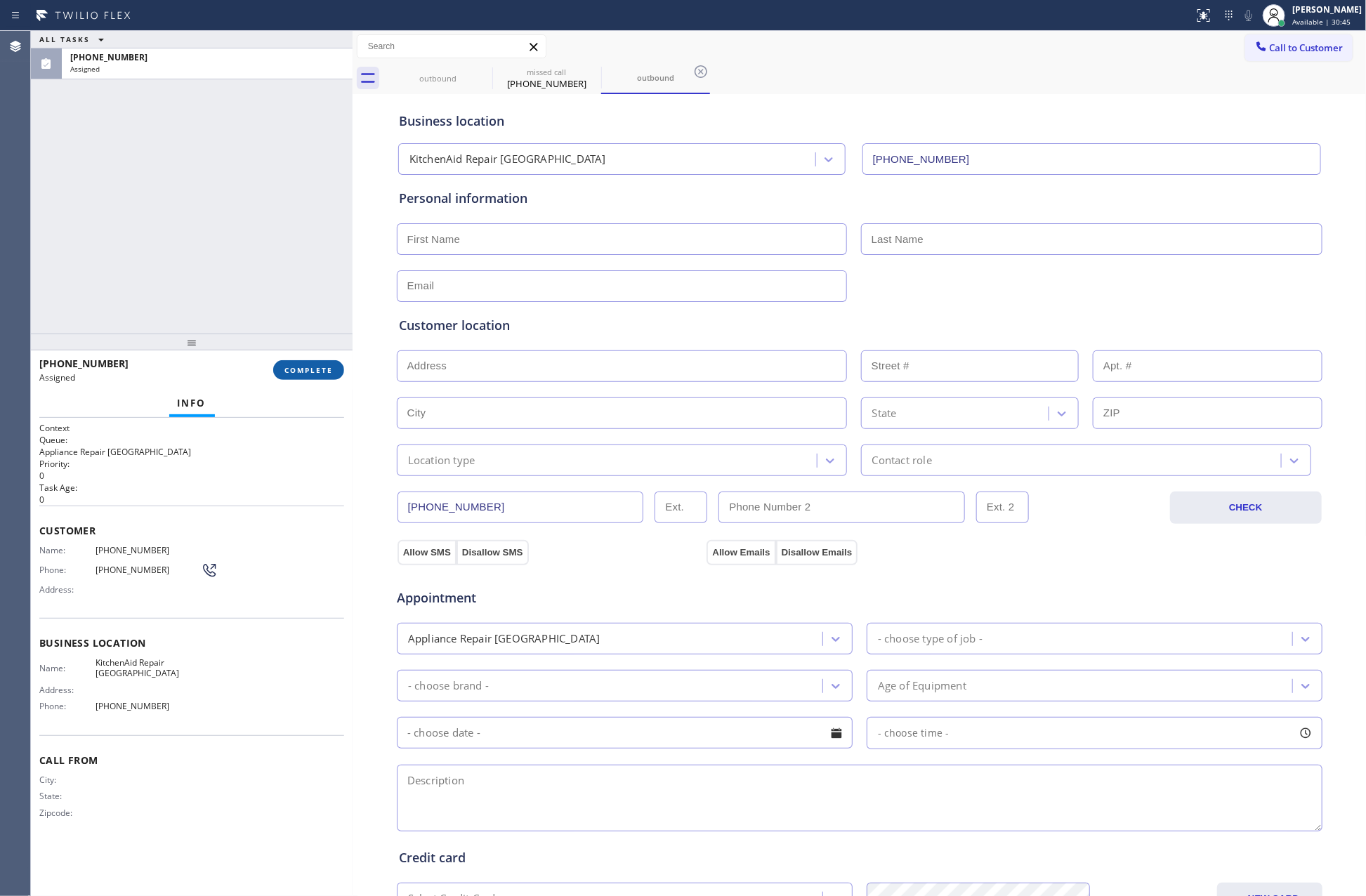
click at [297, 376] on button "COMPLETE" at bounding box center [308, 370] width 71 height 20
click at [274, 195] on div "ALL TASKS ALL TASKS ACTIVE TASKS TASKS IN WRAP UP (305) 361-1689 Assigned" at bounding box center [192, 182] width 322 height 303
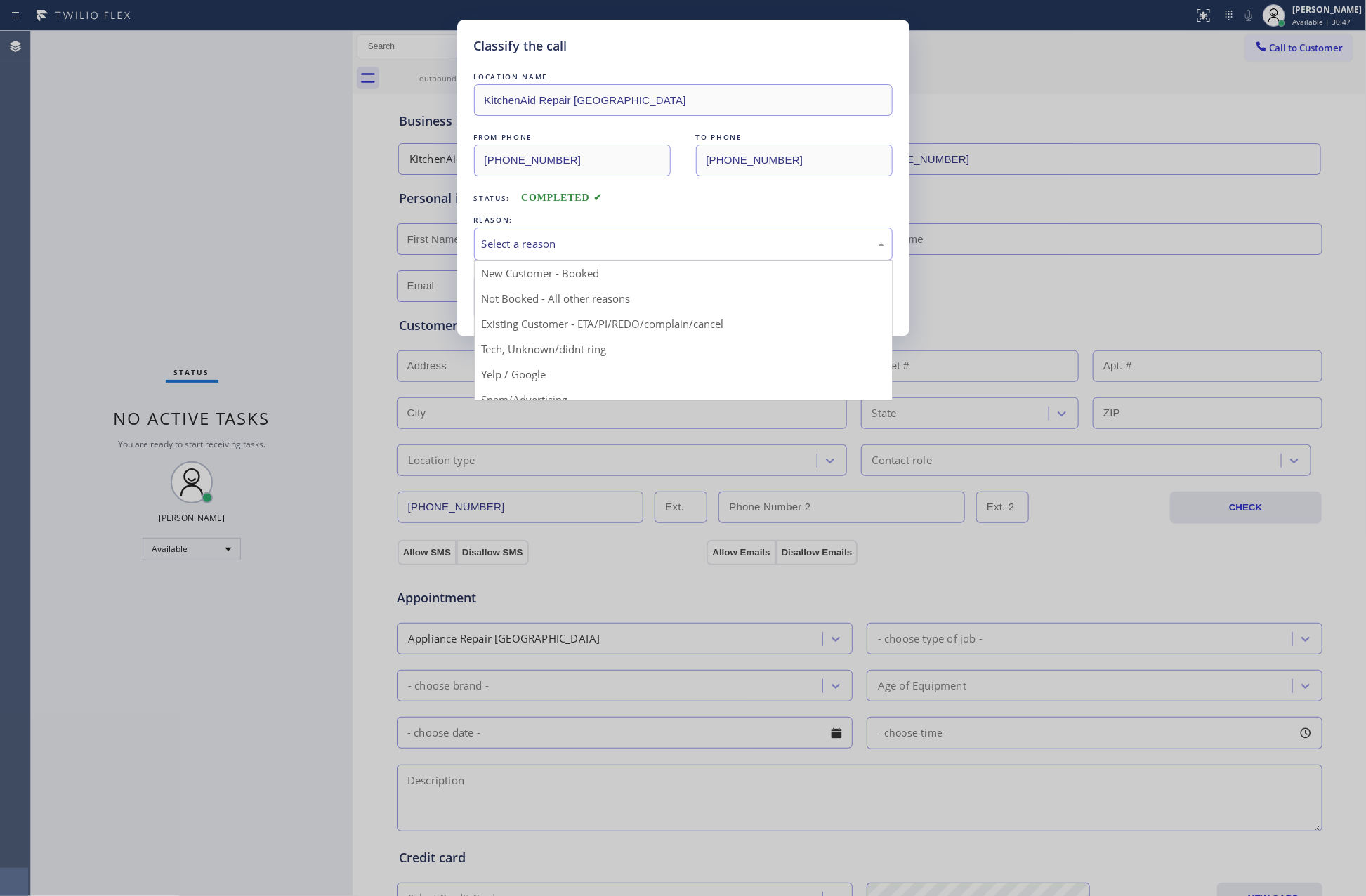
click at [533, 247] on div "Select a reason" at bounding box center [683, 244] width 403 height 16
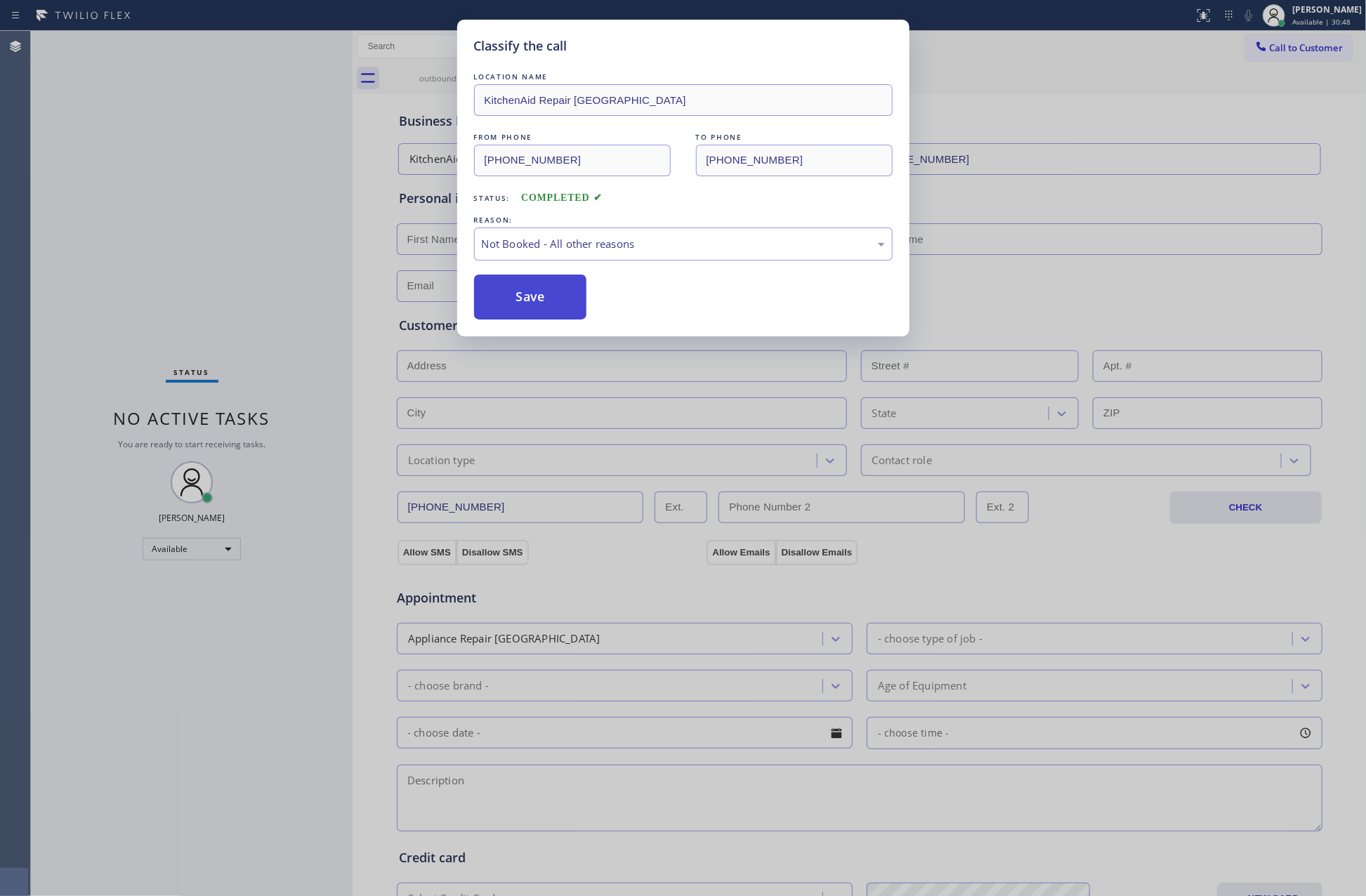
click at [522, 301] on button "Save" at bounding box center [530, 297] width 113 height 45
click at [330, 287] on div "Classify the call LOCATION NAME KitchenAid Repair Golden Beach FROM PHONE (305)…" at bounding box center [683, 448] width 1366 height 896
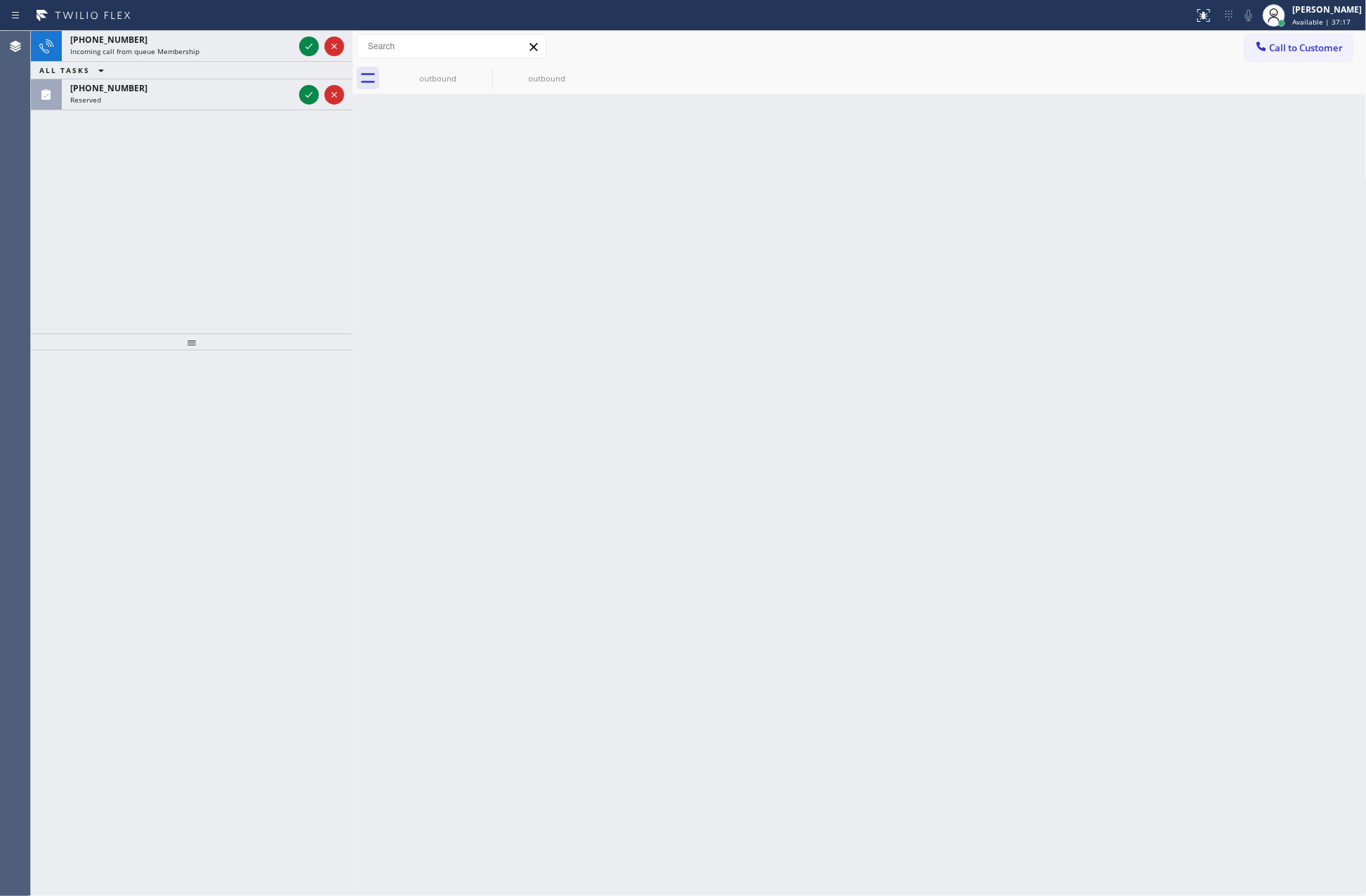
click at [247, 192] on div "+18186529312 Incoming call from queue Membership ALL TASKS ALL TASKS ACTIVE TAS…" at bounding box center [192, 182] width 322 height 303
click at [249, 192] on div "+18186529312 Incoming call from queue Membership ALL TASKS ALL TASKS ACTIVE TAS…" at bounding box center [192, 182] width 322 height 303
click at [250, 192] on div "+18186529312 Incoming call from queue Membership ALL TASKS ALL TASKS ACTIVE TAS…" at bounding box center [192, 182] width 322 height 303
click at [306, 62] on icon at bounding box center [308, 64] width 17 height 17
click at [291, 162] on div "ALL TASKS ALL TASKS ACTIVE TASKS TASKS IN WRAP UP (480) 255-5180 Reserved" at bounding box center [192, 182] width 322 height 303
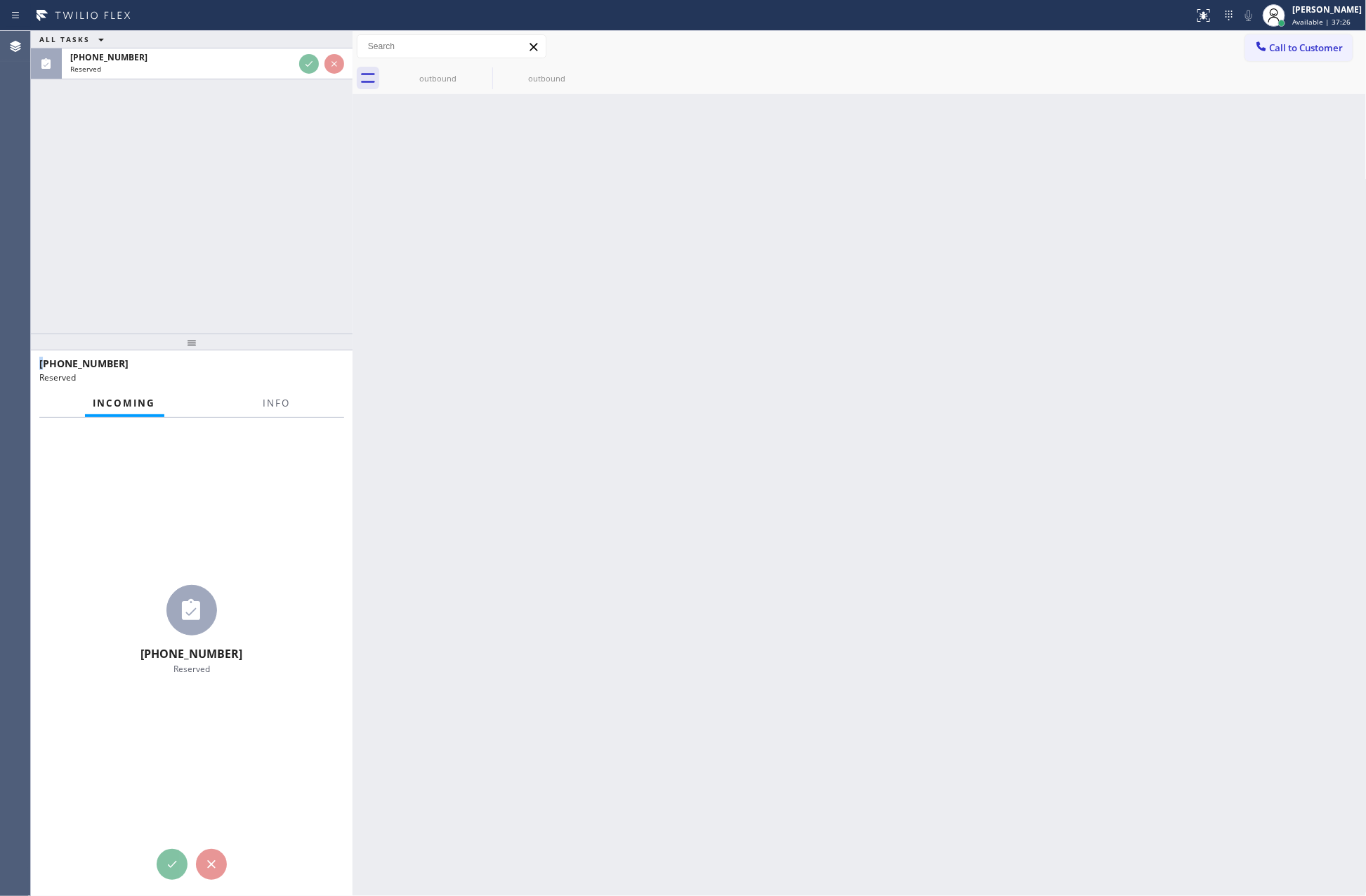
click at [291, 162] on div "ALL TASKS ALL TASKS ACTIVE TASKS TASKS IN WRAP UP (480) 255-5180 Reserved" at bounding box center [192, 182] width 322 height 303
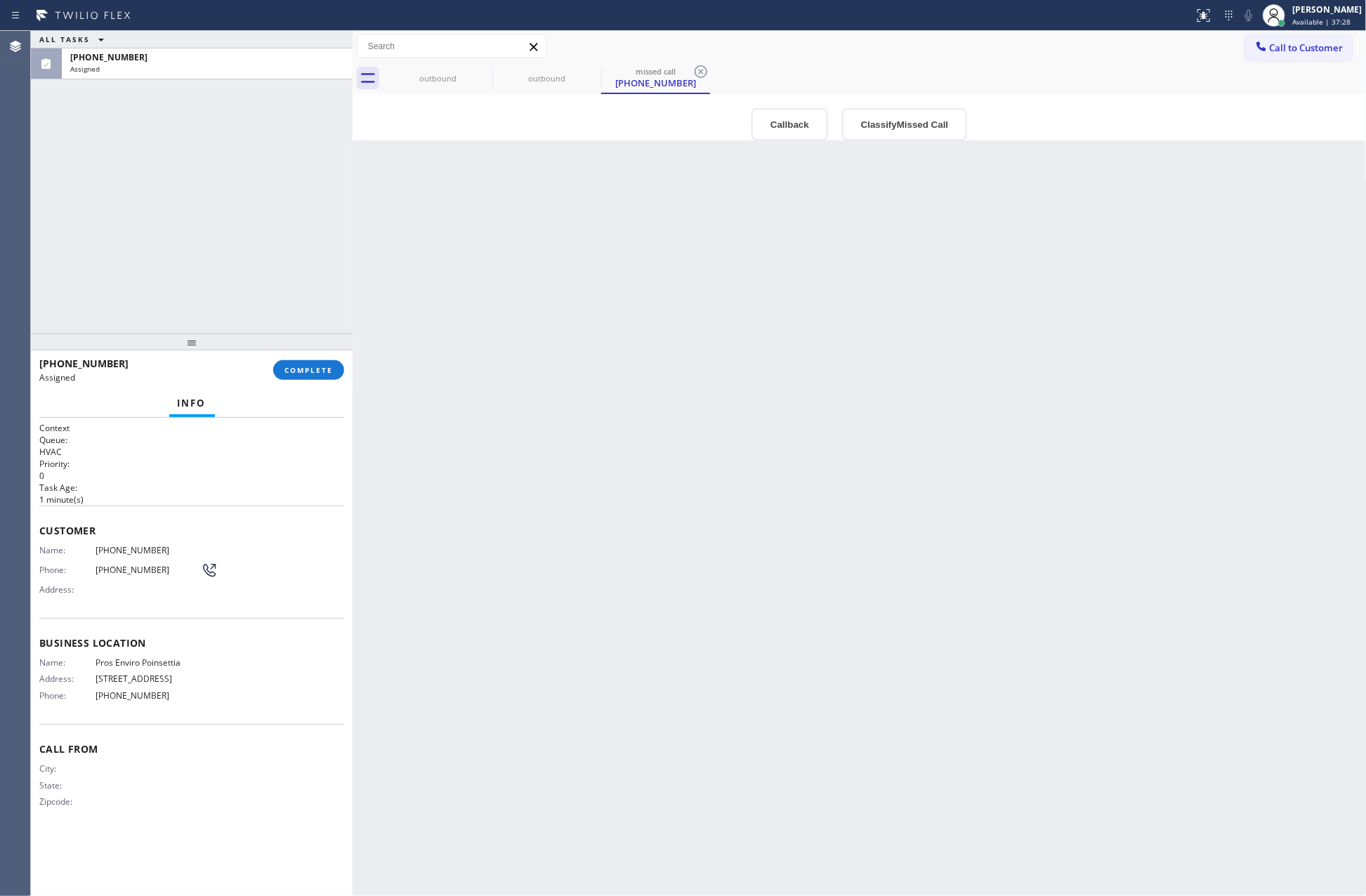
drag, startPoint x: 259, startPoint y: 253, endPoint x: 299, endPoint y: 346, distance: 101.2
click at [261, 256] on div "ALL TASKS ALL TASKS ACTIVE TASKS TASKS IN WRAP UP (480) 255-5180 Assigned" at bounding box center [192, 182] width 322 height 303
click at [612, 611] on div "Back to Dashboard Change Sender ID Customers Technicians Select a contact Outbo…" at bounding box center [859, 463] width 1014 height 865
click at [204, 140] on div "ALL TASKS ALL TASKS ACTIVE TASKS TASKS IN WRAP UP (480) 255-5180 Assigned" at bounding box center [192, 182] width 322 height 303
click at [1337, 17] on span "Available | 37:31" at bounding box center [1320, 21] width 58 height 10
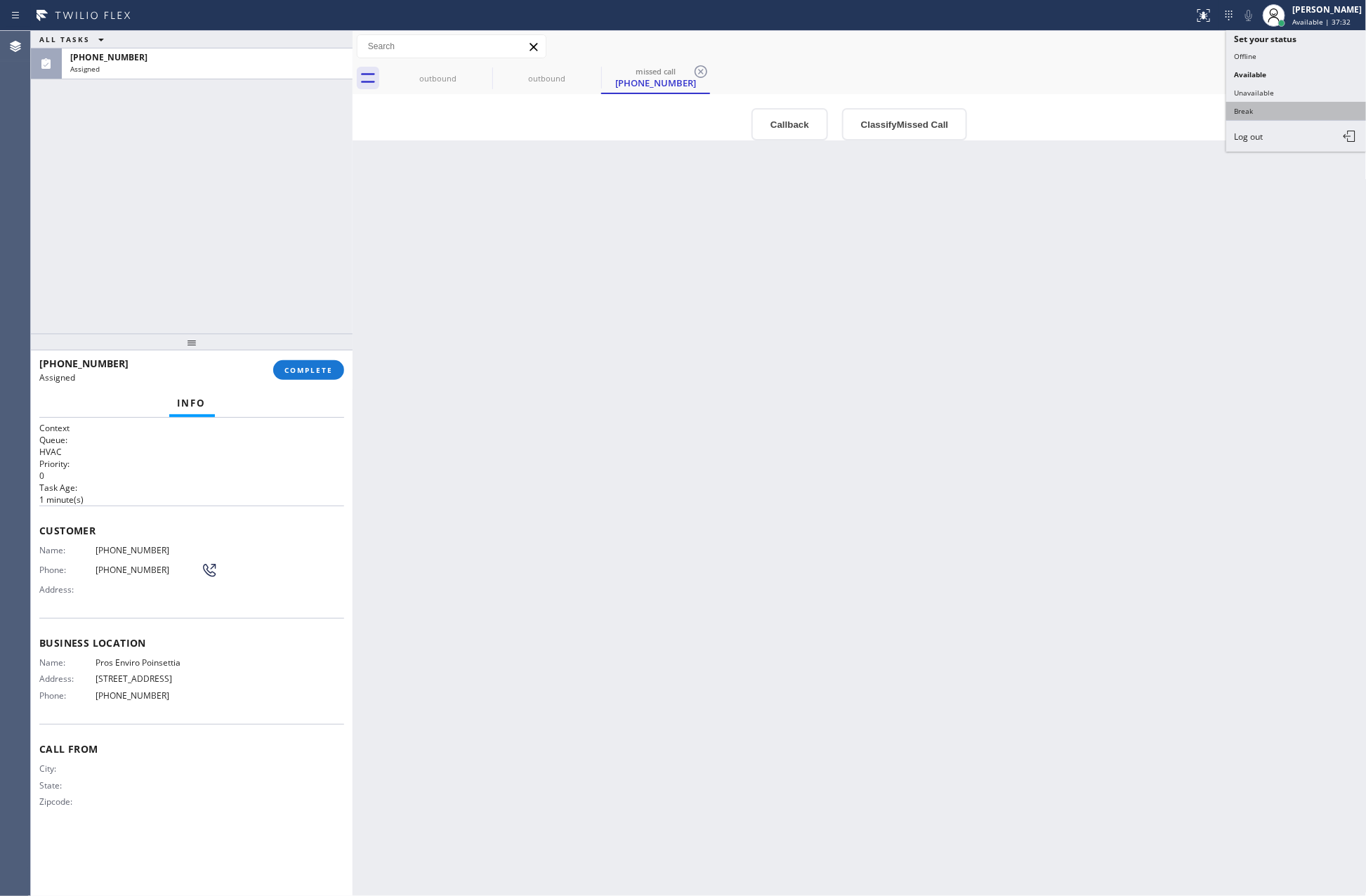
click at [1264, 114] on button "Break" at bounding box center [1296, 111] width 140 height 18
click at [615, 425] on div "Back to Dashboard Change Sender ID Customers Technicians Select a contact Outbo…" at bounding box center [859, 463] width 1014 height 865
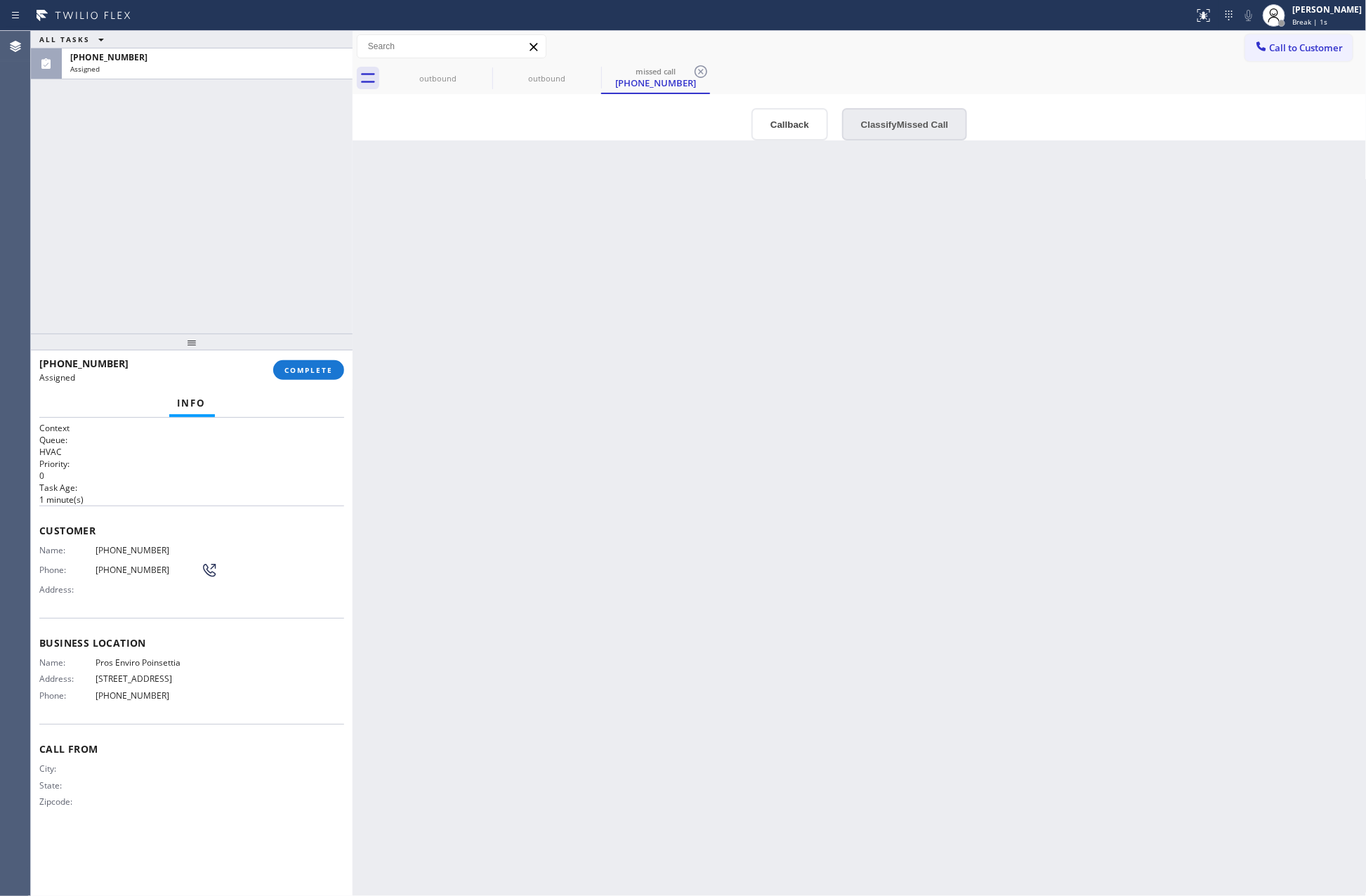
click at [896, 129] on button "Classify Missed Call" at bounding box center [905, 124] width 125 height 32
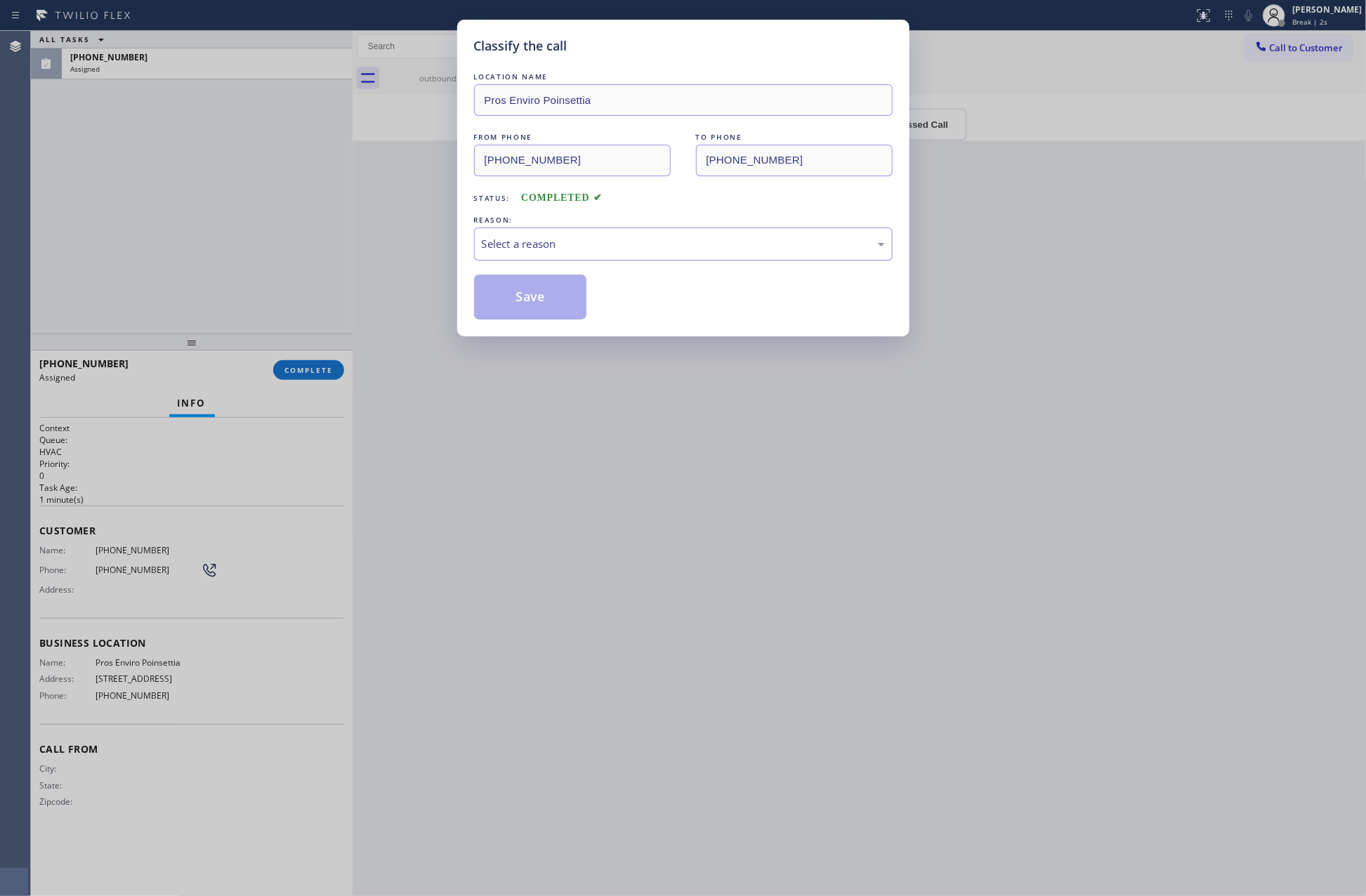
click at [530, 253] on div "Select a reason" at bounding box center [683, 244] width 419 height 33
click at [527, 299] on button "Save" at bounding box center [530, 297] width 113 height 45
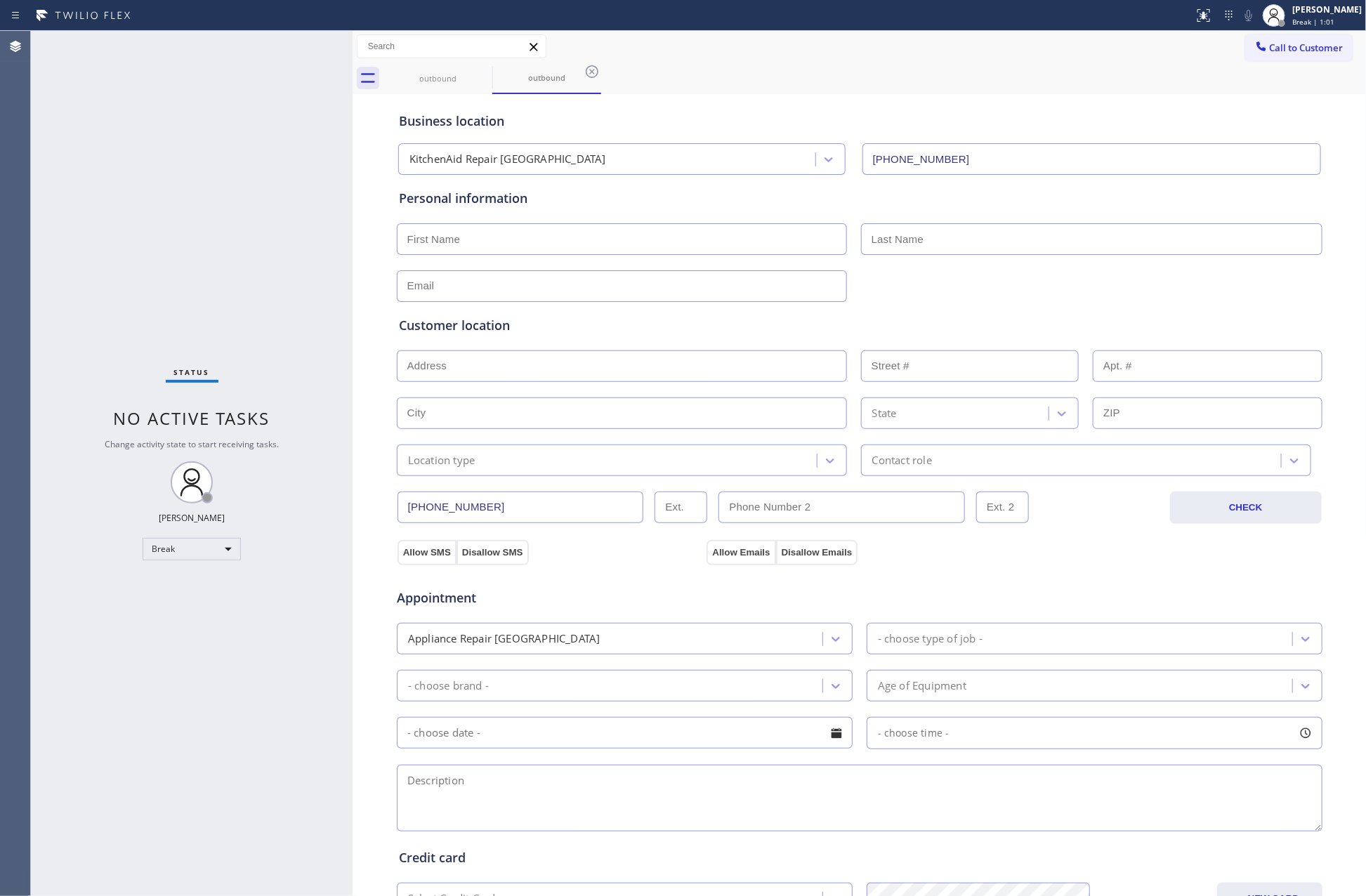
click at [215, 236] on div "Status No active tasks Change activity state to start receiving tasks. Eva Mahi…" at bounding box center [192, 463] width 322 height 865
click at [434, 79] on div "outbound" at bounding box center [438, 78] width 106 height 10
click at [474, 73] on icon at bounding box center [483, 71] width 17 height 17
click at [0, 0] on icon at bounding box center [0, 0] width 0 height 0
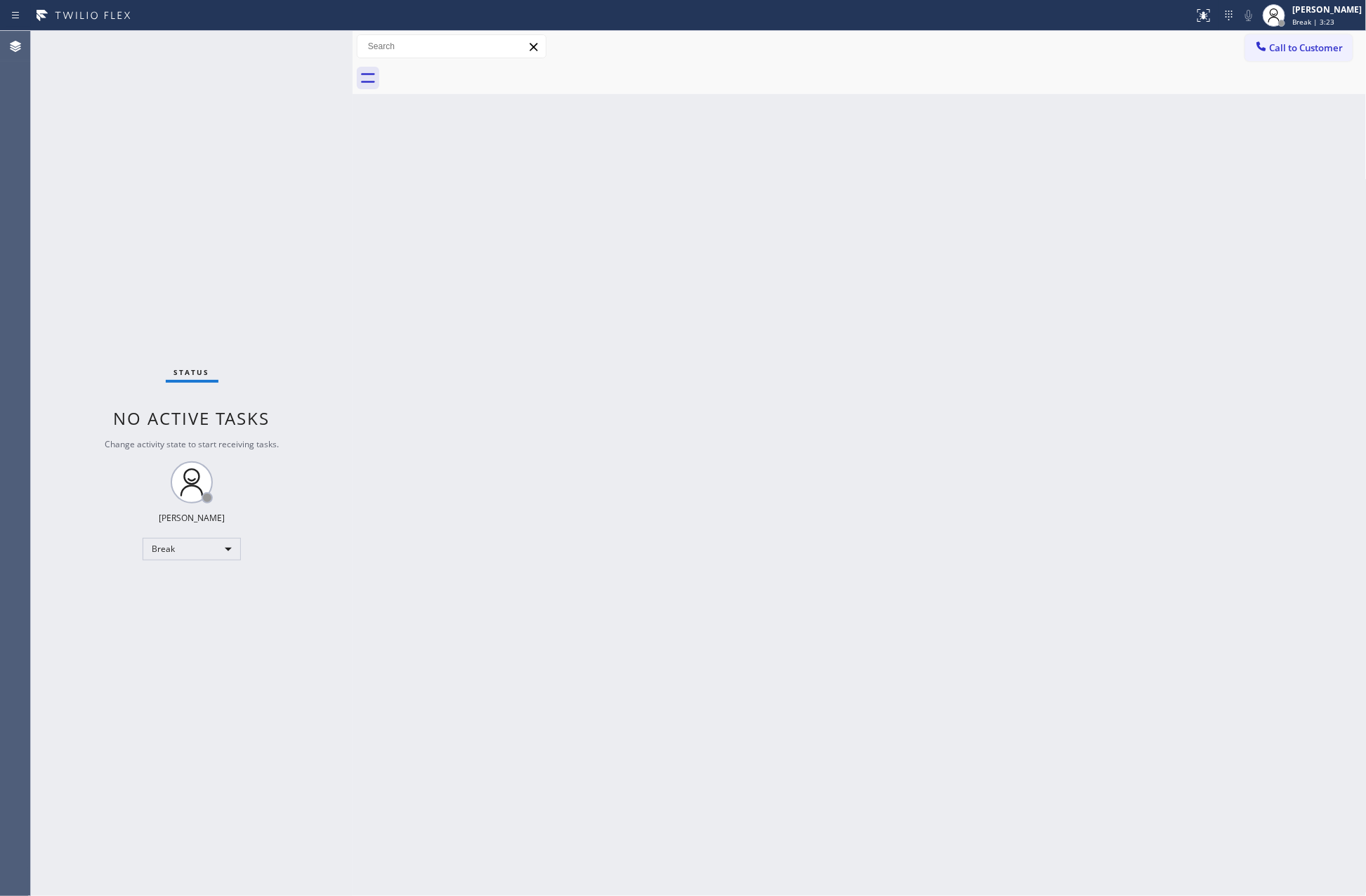
click at [474, 73] on div at bounding box center [875, 78] width 983 height 32
click at [565, 735] on div "Back to Dashboard Change Sender ID Customers Technicians Select a contact Outbo…" at bounding box center [859, 463] width 1014 height 865
click at [983, 224] on div "Back to Dashboard Change Sender ID Customers Technicians Select a contact Outbo…" at bounding box center [859, 463] width 1014 height 865
click at [225, 551] on div "Break" at bounding box center [192, 549] width 98 height 23
click at [190, 586] on li "Available" at bounding box center [190, 585] width 95 height 17
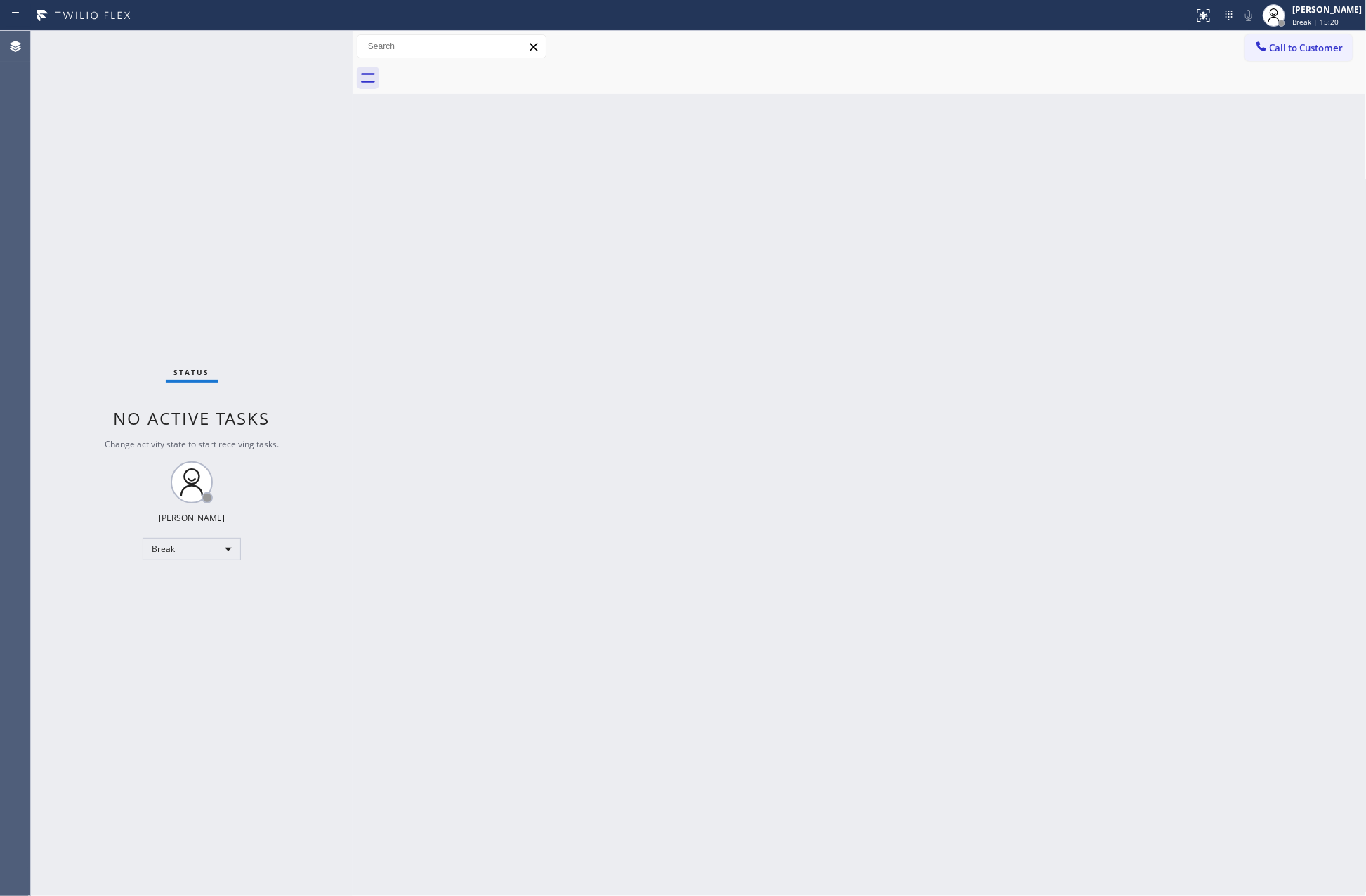
click at [746, 539] on div "Back to Dashboard Change Sender ID Customers Technicians Select a contact Outbo…" at bounding box center [859, 463] width 1014 height 865
drag, startPoint x: 618, startPoint y: 523, endPoint x: 281, endPoint y: 299, distance: 404.7
click at [618, 515] on div "Back to Dashboard Change Sender ID Customers Technicians Select a contact Outbo…" at bounding box center [859, 463] width 1014 height 865
drag, startPoint x: 276, startPoint y: 112, endPoint x: 285, endPoint y: 98, distance: 16.6
click at [281, 104] on div "+18183075351 Incoming call from queue Membership ALL TASKS ALL TASKS ACTIVE TAS…" at bounding box center [192, 182] width 322 height 303
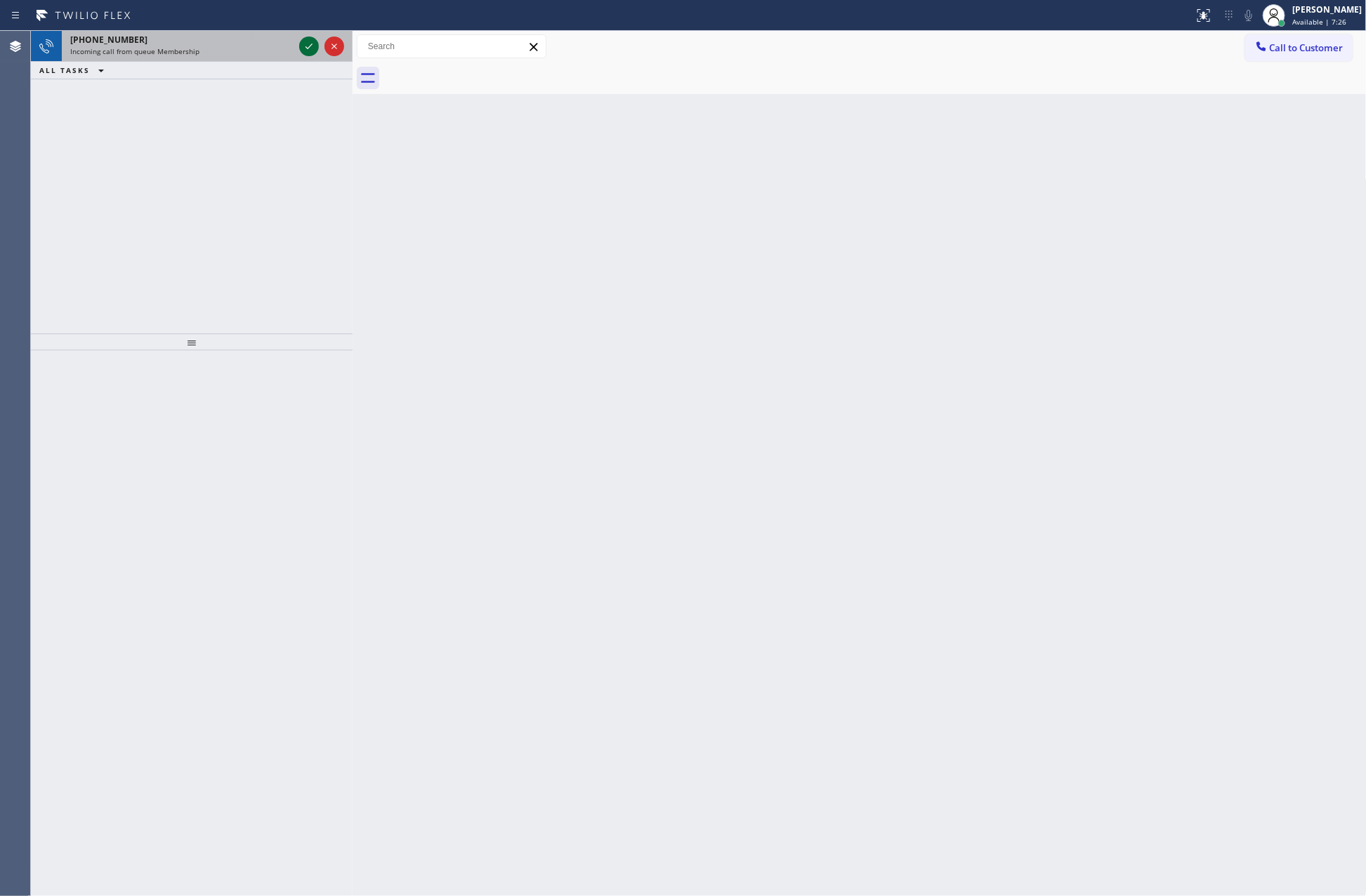
click at [312, 45] on icon at bounding box center [308, 46] width 17 height 17
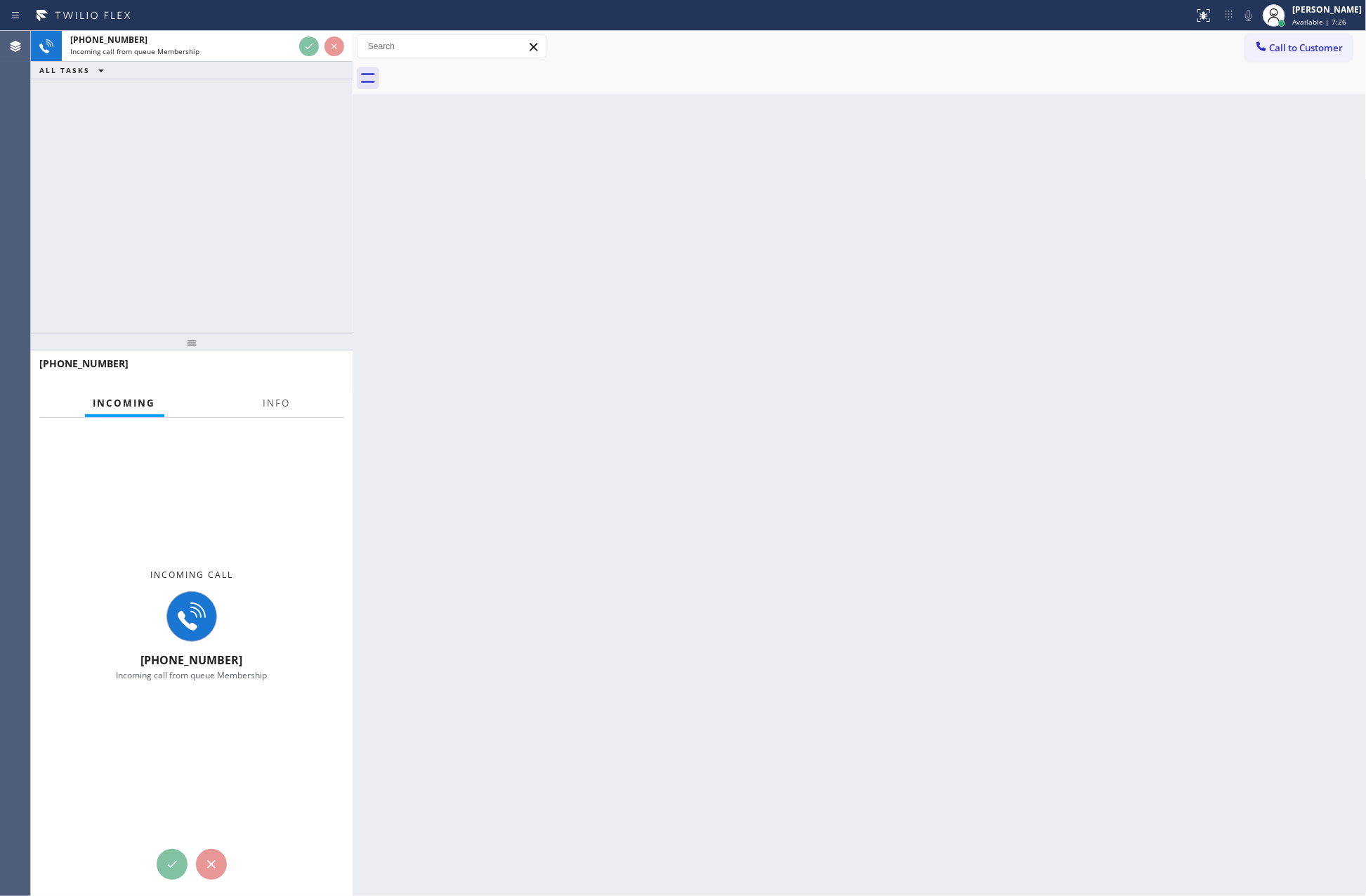
click at [316, 185] on div "+18183075351 Incoming call from queue Membership ALL TASKS ALL TASKS ACTIVE TAS…" at bounding box center [192, 182] width 322 height 303
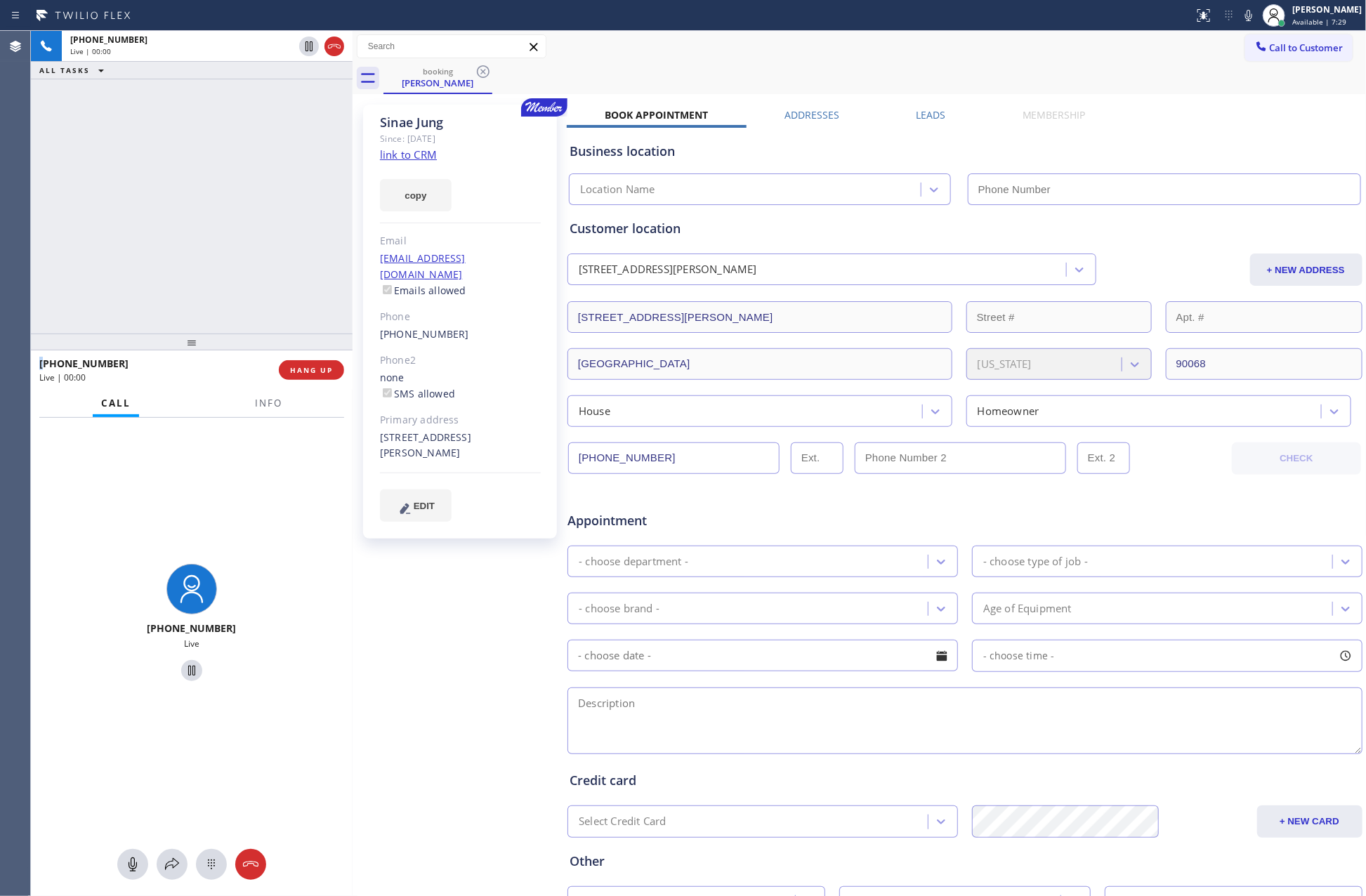
click at [316, 185] on div "+18183075351 Live | 00:00 ALL TASKS ALL TASKS ACTIVE TASKS TASKS IN WRAP UP" at bounding box center [192, 182] width 322 height 303
type input "(855) 731-4952"
click at [316, 185] on div "+18183075351 Live | 00:01 ALL TASKS ALL TASKS ACTIVE TASKS TASKS IN WRAP UP" at bounding box center [192, 182] width 322 height 303
click at [409, 156] on link "link to CRM" at bounding box center [408, 154] width 57 height 14
click at [55, 156] on div "+18183075351 Live | 00:02 ALL TASKS ALL TASKS ACTIVE TASKS TASKS IN WRAP UP" at bounding box center [192, 182] width 322 height 303
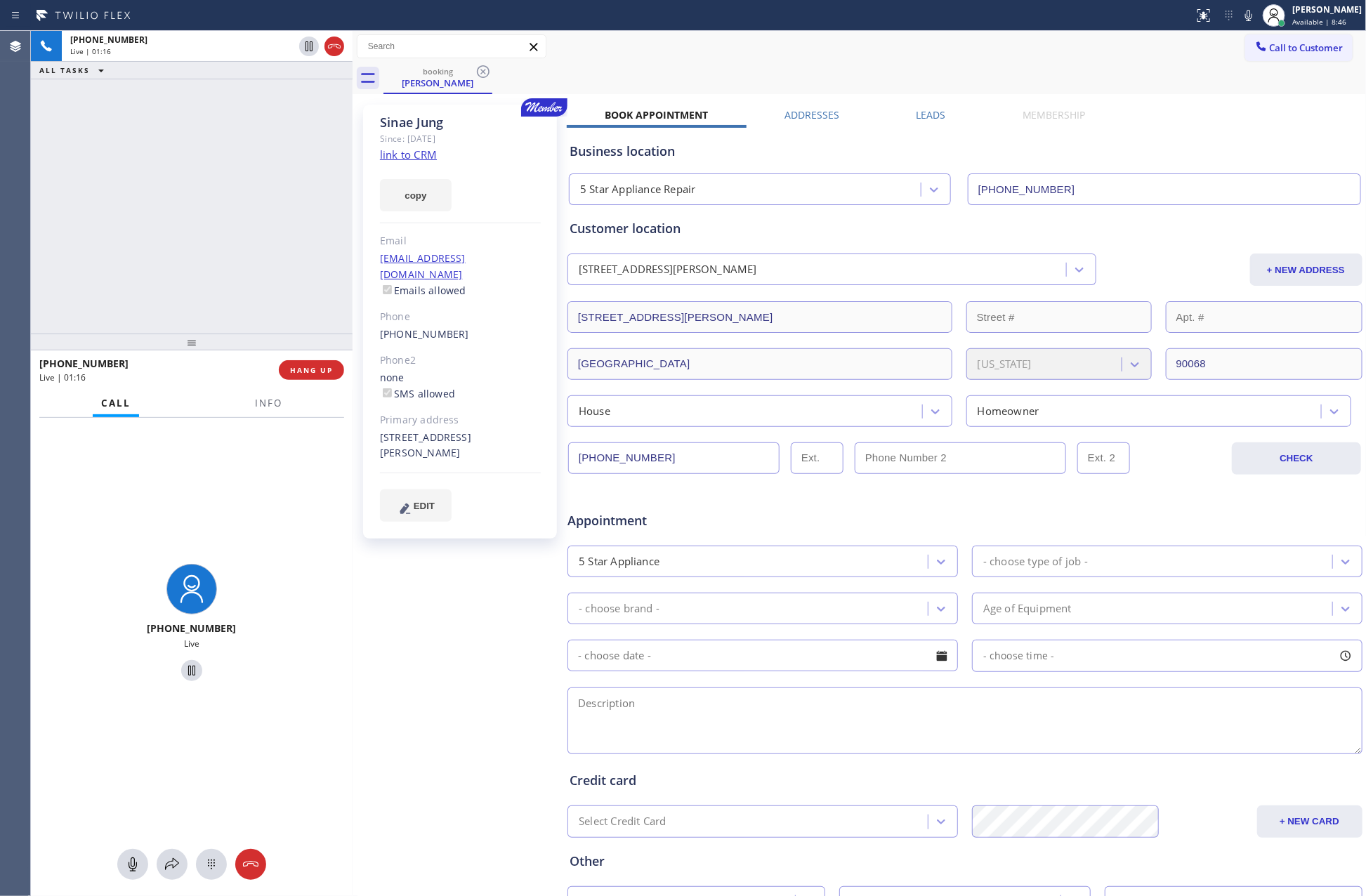
click at [171, 222] on div "+18183075351 Live | 01:16 ALL TASKS ALL TASKS ACTIVE TASKS TASKS IN WRAP UP" at bounding box center [192, 182] width 322 height 303
click at [171, 222] on div "+18183075351 Live | 01:17 ALL TASKS ALL TASKS ACTIVE TASKS TASKS IN WRAP UP" at bounding box center [192, 182] width 322 height 303
click at [447, 624] on div "Sinae Jung Since: 20 may 2020 link to CRM copy Email sinkyjungky@gmail.com Emai…" at bounding box center [461, 552] width 211 height 910
click at [843, 507] on div "Appointment" at bounding box center [965, 512] width 798 height 36
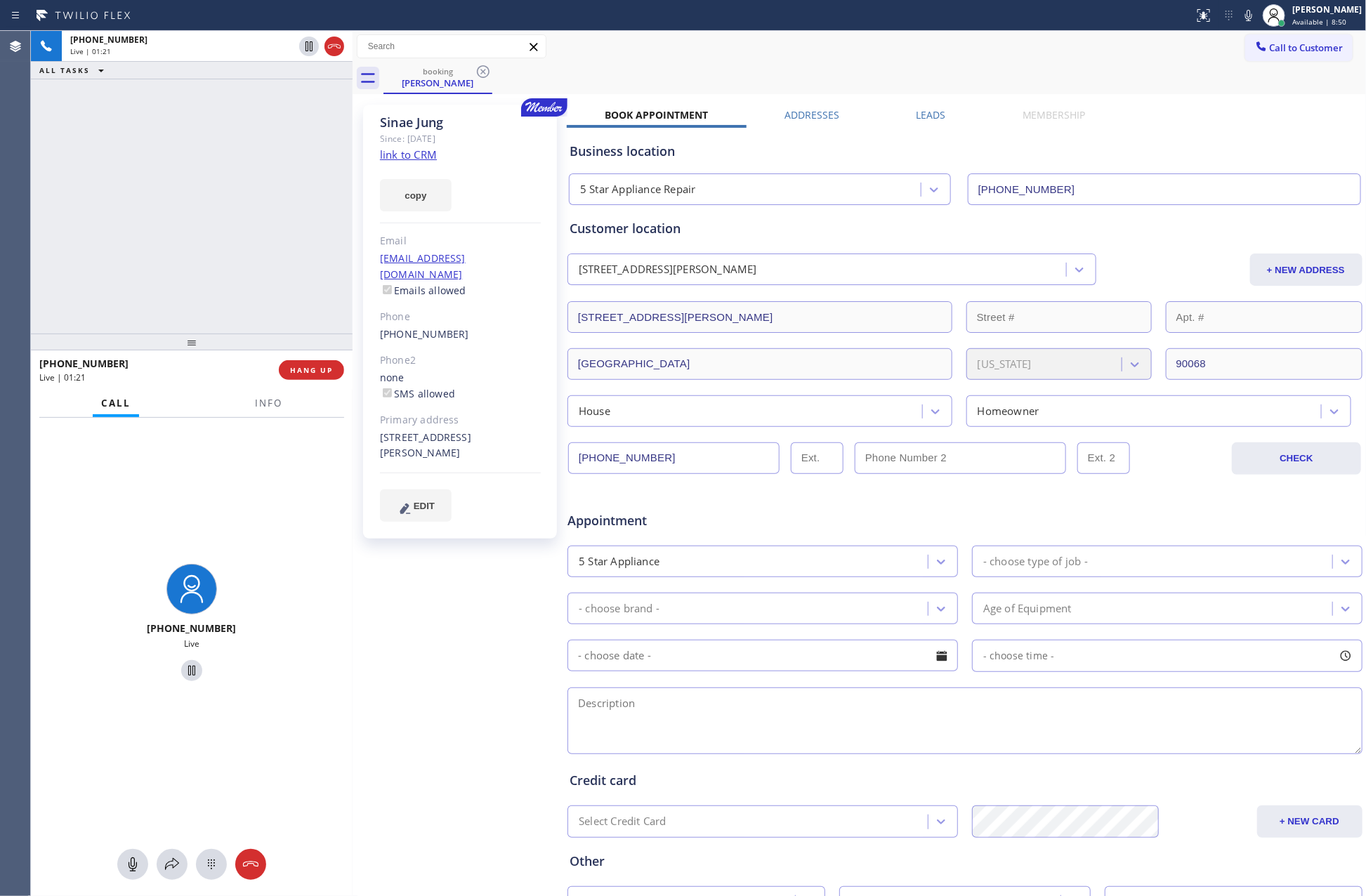
click at [192, 219] on div "+18183075351 Live | 01:21 ALL TASKS ALL TASKS ACTIVE TASKS TASKS IN WRAP UP" at bounding box center [192, 182] width 322 height 303
click at [192, 219] on div "+18183075351 Live | 01:22 ALL TASKS ALL TASKS ACTIVE TASKS TASKS IN WRAP UP" at bounding box center [192, 182] width 322 height 303
drag, startPoint x: 134, startPoint y: 861, endPoint x: 295, endPoint y: 317, distance: 567.3
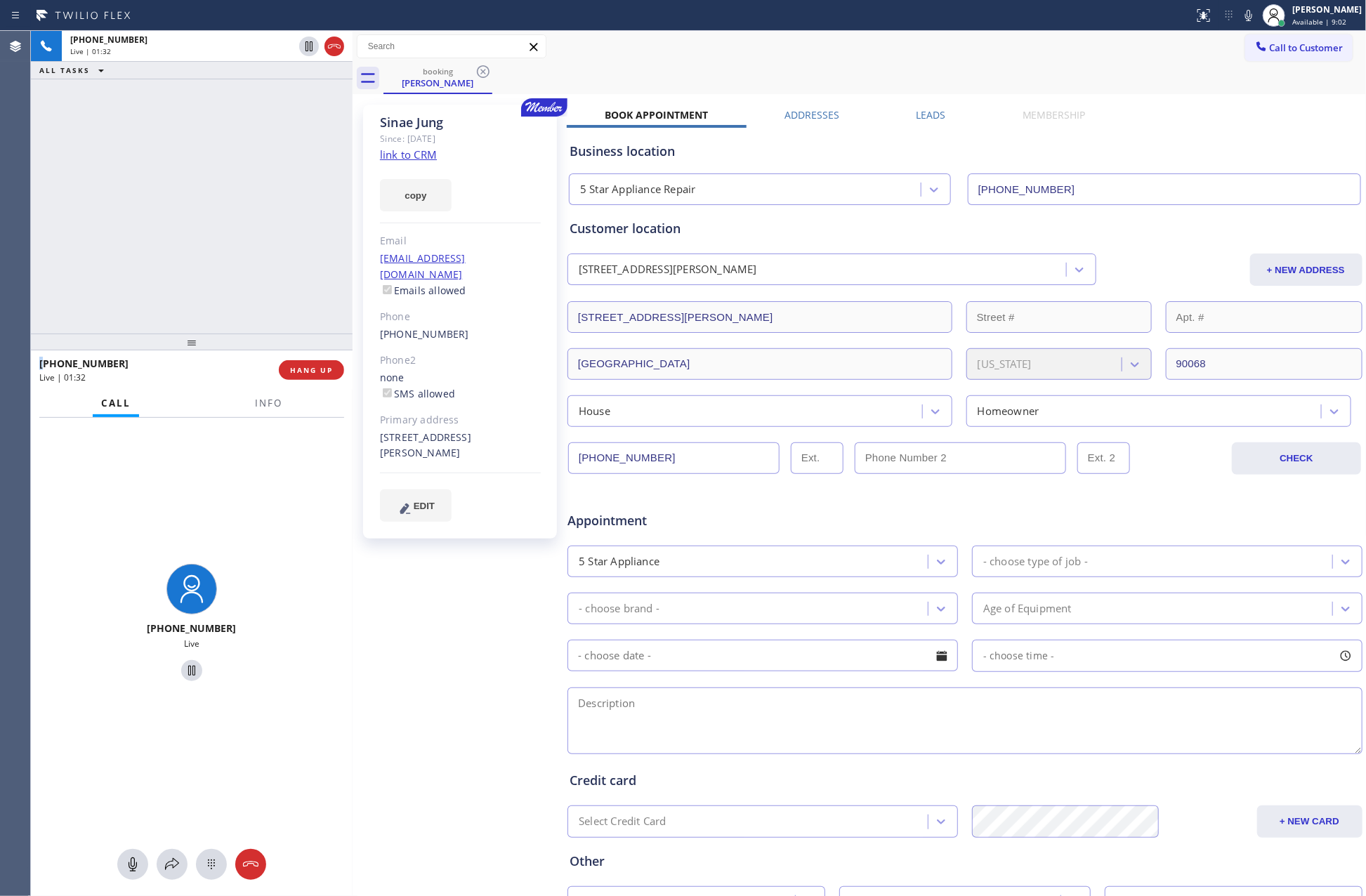
click at [142, 843] on div "+18183075351 Live" at bounding box center [192, 657] width 322 height 478
click at [122, 864] on div at bounding box center [133, 864] width 31 height 17
drag, startPoint x: 291, startPoint y: 231, endPoint x: 1151, endPoint y: 337, distance: 866.5
click at [425, 259] on div "+18183075351 Live | 01:34 ALL TASKS ALL TASKS ACTIVE TASKS TASKS IN WRAP UP +18…" at bounding box center [698, 463] width 1335 height 865
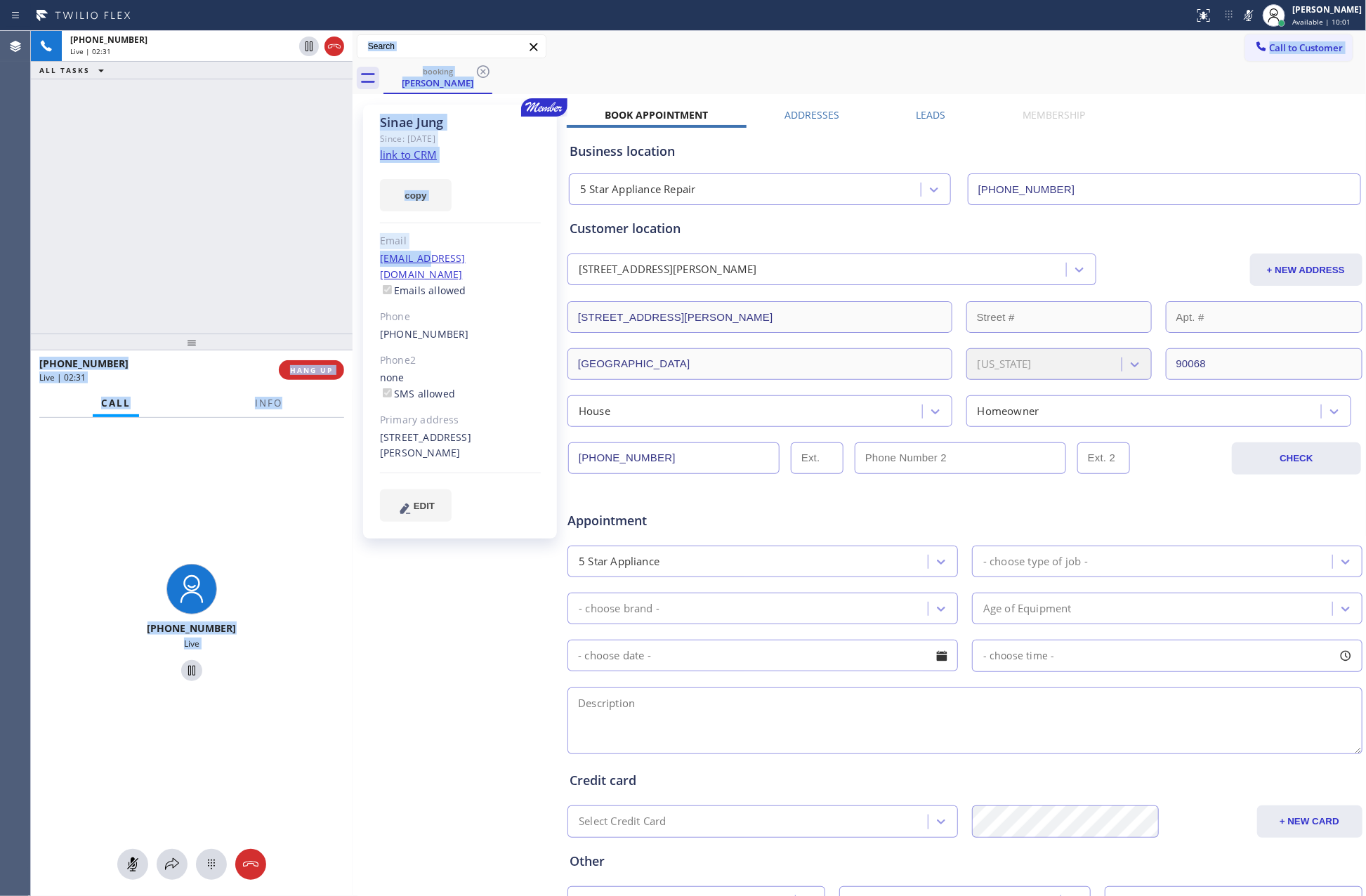
drag, startPoint x: 409, startPoint y: 435, endPoint x: 377, endPoint y: 422, distance: 34.5
click at [377, 422] on div "Sinae Jung Since: 20 may 2020 link to CRM copy Email sinkyjungky@gmail.com Emai…" at bounding box center [460, 321] width 194 height 434
copy div "3051 Passmore Dr Los Angeles, 90068 CA"
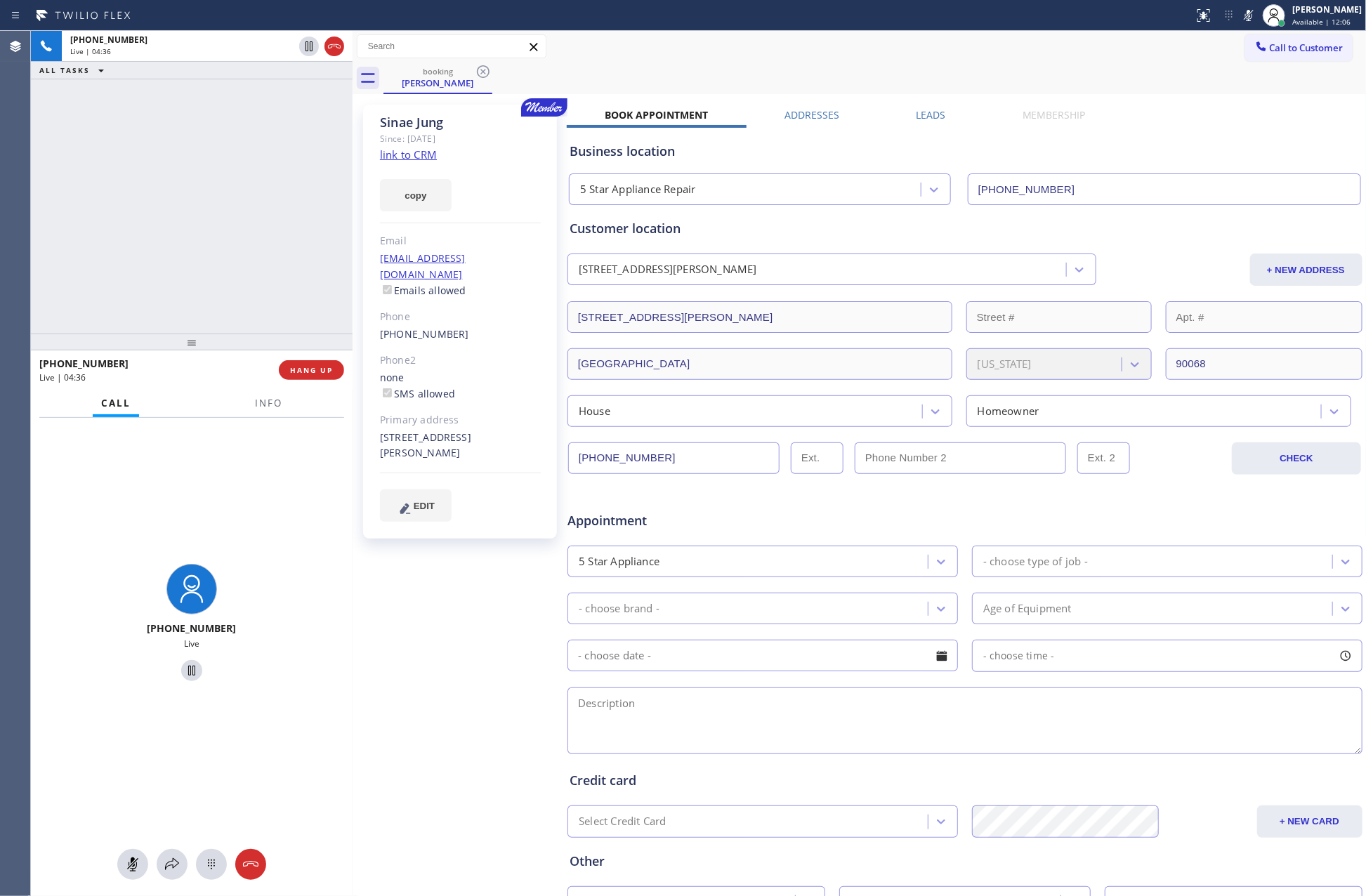
click at [295, 621] on div "+18183075351 Live" at bounding box center [192, 624] width 322 height 413
click at [230, 267] on div "+18183075351 Live | 04:36 ALL TASKS ALL TASKS ACTIVE TASKS TASKS IN WRAP UP" at bounding box center [192, 182] width 322 height 303
click at [144, 842] on div "+18183075351 Live" at bounding box center [192, 657] width 322 height 478
drag, startPoint x: 127, startPoint y: 866, endPoint x: 137, endPoint y: 854, distance: 15.6
click at [129, 864] on icon at bounding box center [132, 864] width 17 height 17
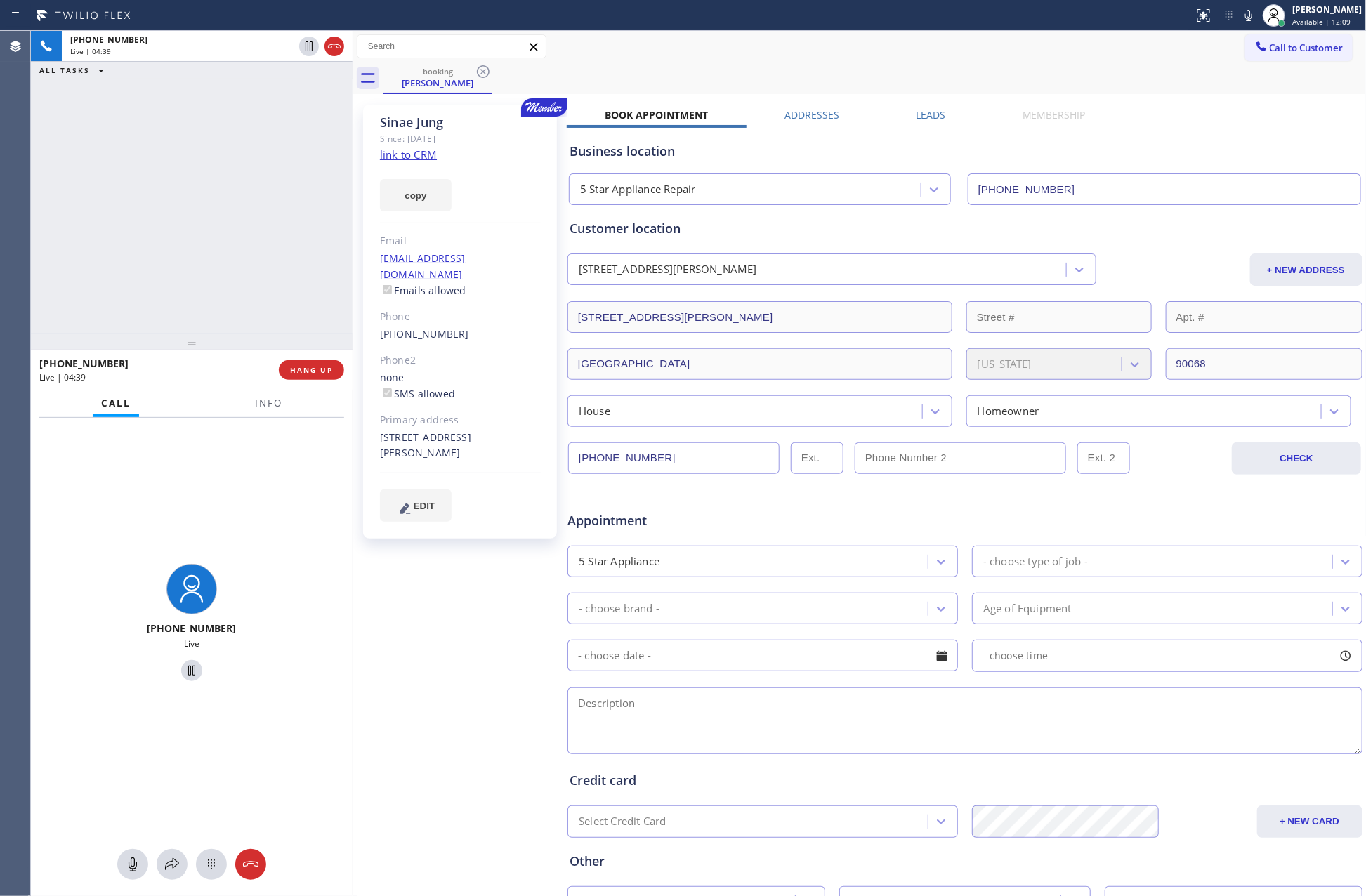
click at [163, 251] on div "+18183075351 Live | 04:39 ALL TASKS ALL TASKS ACTIVE TASKS TASKS IN WRAP UP" at bounding box center [192, 182] width 322 height 303
click at [120, 858] on div at bounding box center [133, 864] width 31 height 17
click at [135, 875] on button at bounding box center [133, 864] width 31 height 31
click at [243, 186] on div "+18183075351 Live | 05:46 ALL TASKS ALL TASKS ACTIVE TASKS TASKS IN WRAP UP" at bounding box center [192, 182] width 322 height 303
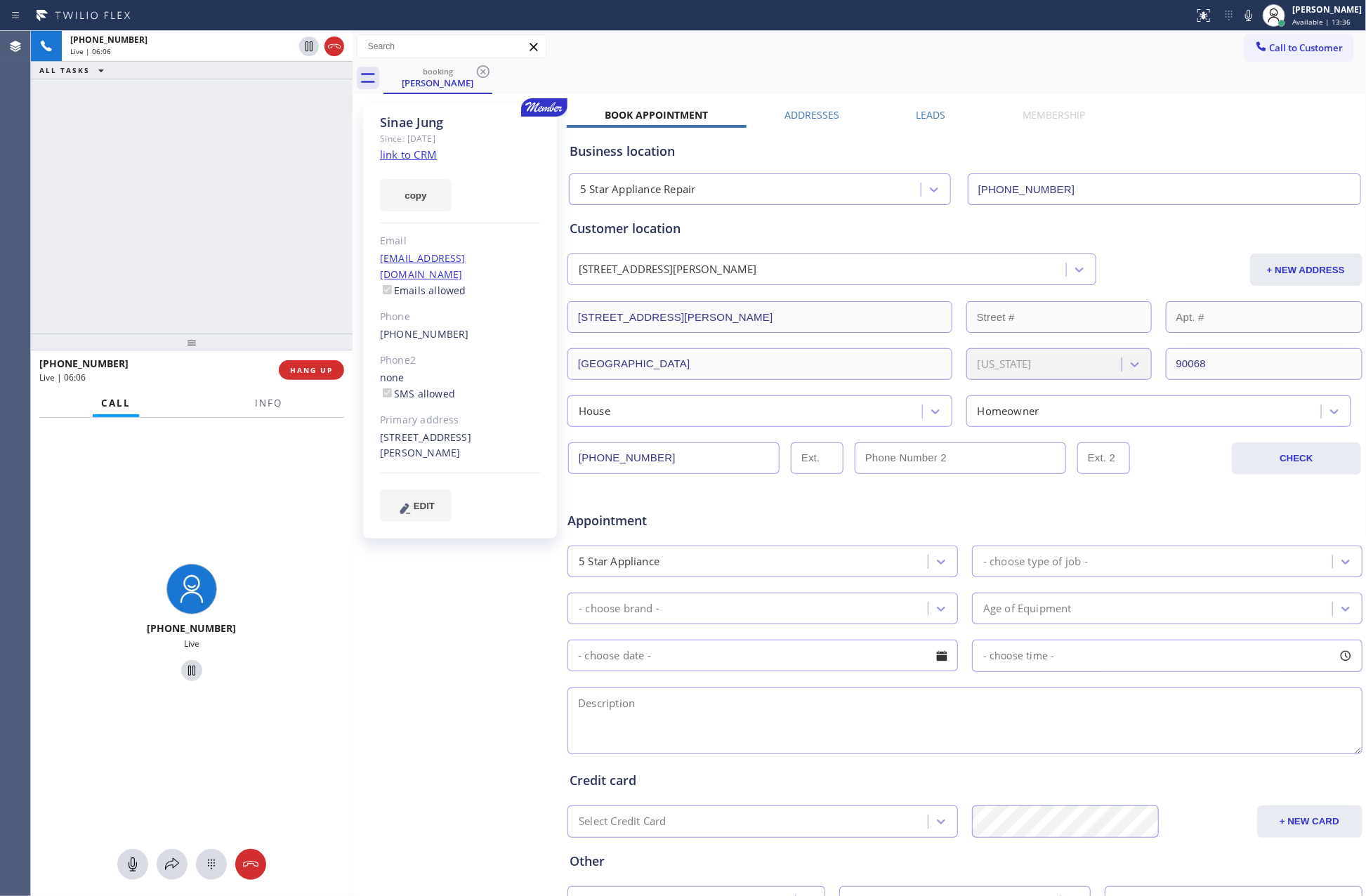
click at [181, 236] on div "+18183075351 Live | 06:06 ALL TASKS ALL TASKS ACTIVE TASKS TASKS IN WRAP UP" at bounding box center [192, 182] width 322 height 303
click at [181, 236] on div "+18183075351 Live | 06:07 ALL TASKS ALL TASKS ACTIVE TASKS TASKS IN WRAP UP" at bounding box center [192, 182] width 322 height 303
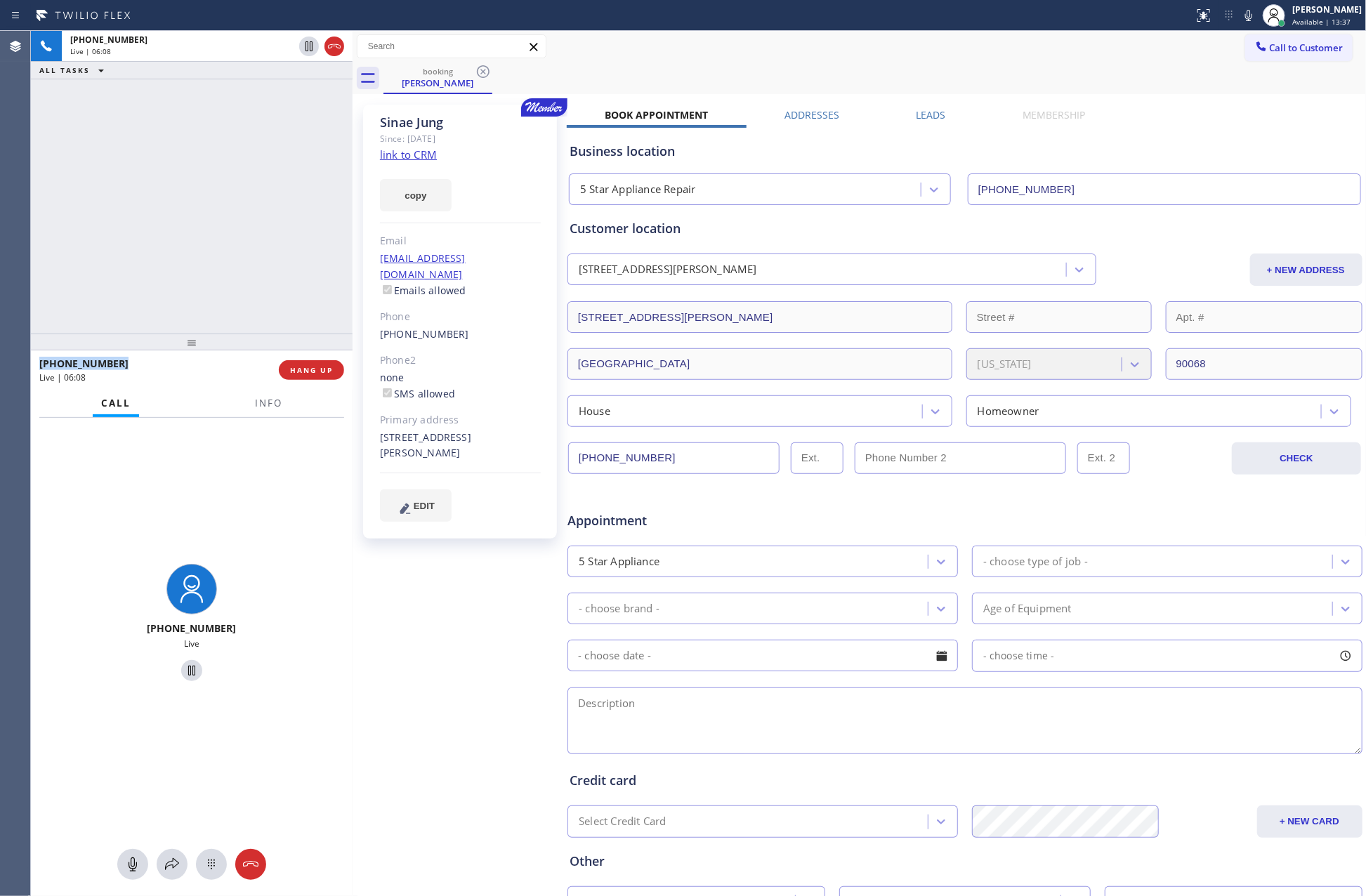
click at [181, 236] on div "+18183075351 Live | 06:08 ALL TASKS ALL TASKS ACTIVE TASKS TASKS IN WRAP UP" at bounding box center [192, 182] width 322 height 303
click at [181, 236] on div "+18183075351 Live | 06:09 ALL TASKS ALL TASKS ACTIVE TASKS TASKS IN WRAP UP" at bounding box center [192, 182] width 322 height 303
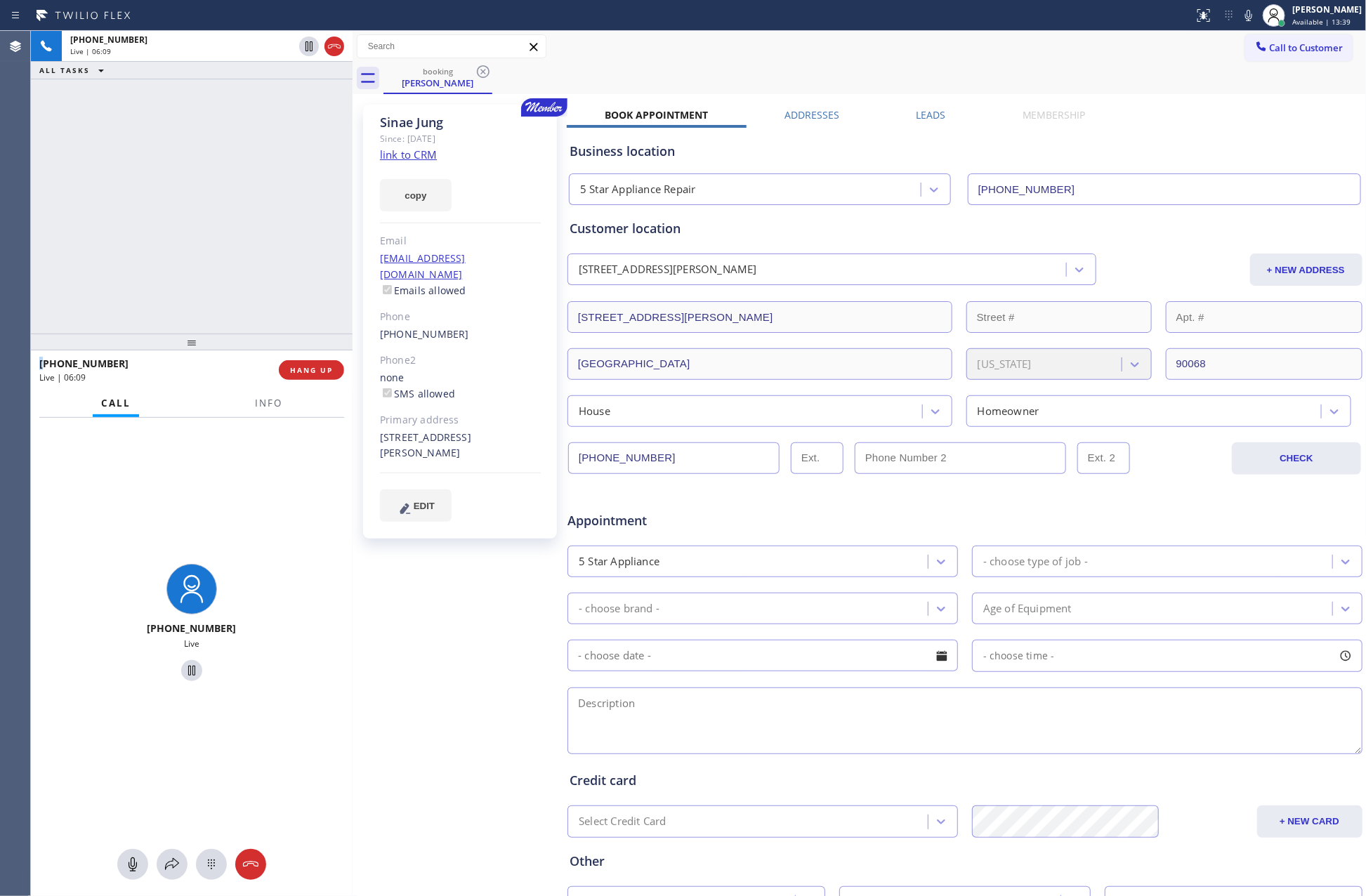
click at [181, 236] on div "+18183075351 Live | 06:09 ALL TASKS ALL TASKS ACTIVE TASKS TASKS IN WRAP UP" at bounding box center [192, 182] width 322 height 303
click at [181, 236] on div "+18183075351 Live | 06:10 ALL TASKS ALL TASKS ACTIVE TASKS TASKS IN WRAP UP" at bounding box center [192, 182] width 322 height 303
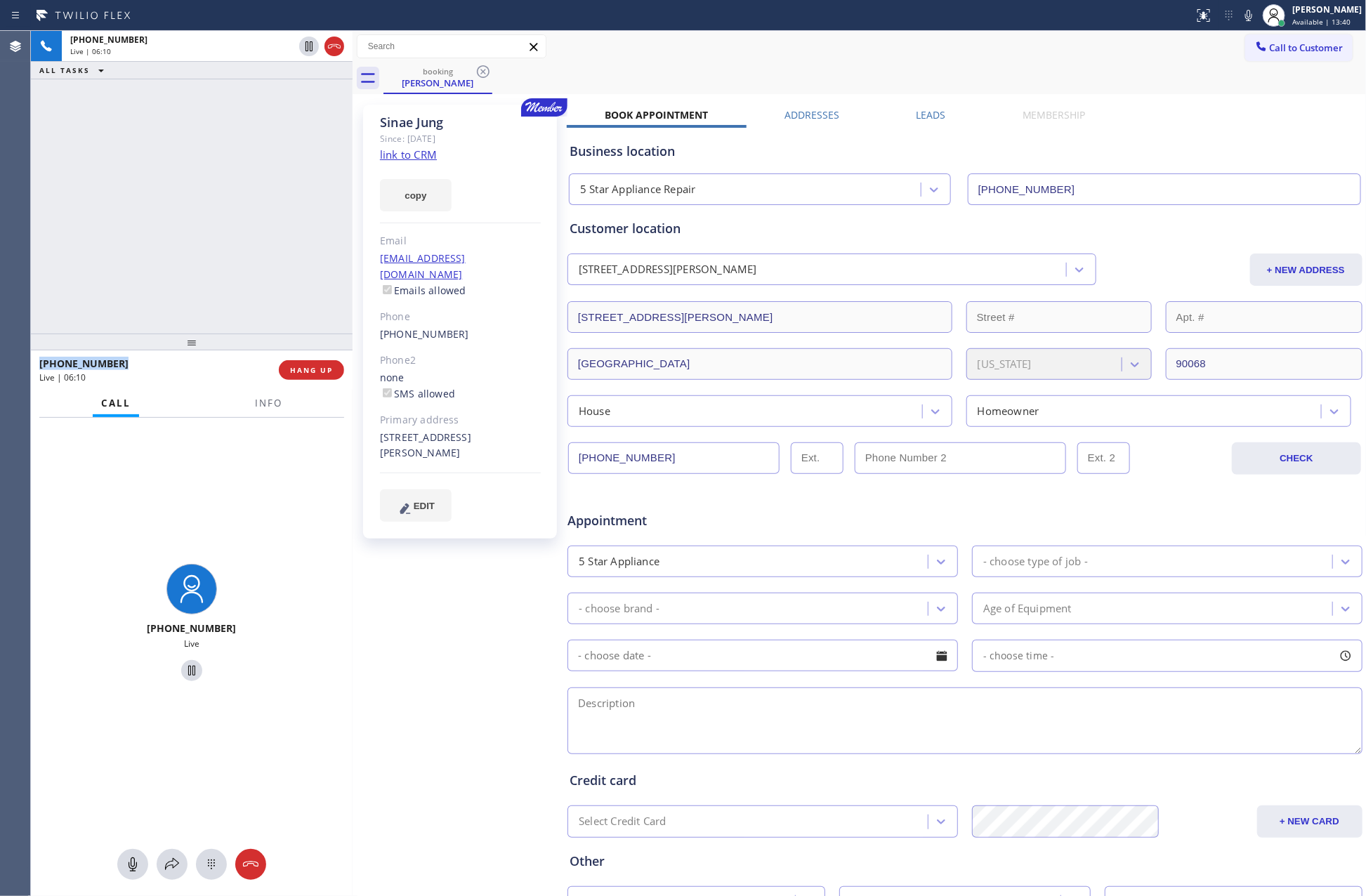
click at [181, 236] on div "+18183075351 Live | 06:10 ALL TASKS ALL TASKS ACTIVE TASKS TASKS IN WRAP UP" at bounding box center [192, 182] width 322 height 303
click at [184, 236] on div "+18183075351 Live | 06:11 ALL TASKS ALL TASKS ACTIVE TASKS TASKS IN WRAP UP" at bounding box center [192, 182] width 322 height 303
click at [325, 375] on span "HANG UP" at bounding box center [311, 369] width 43 height 10
drag, startPoint x: 243, startPoint y: 173, endPoint x: 289, endPoint y: 361, distance: 193.5
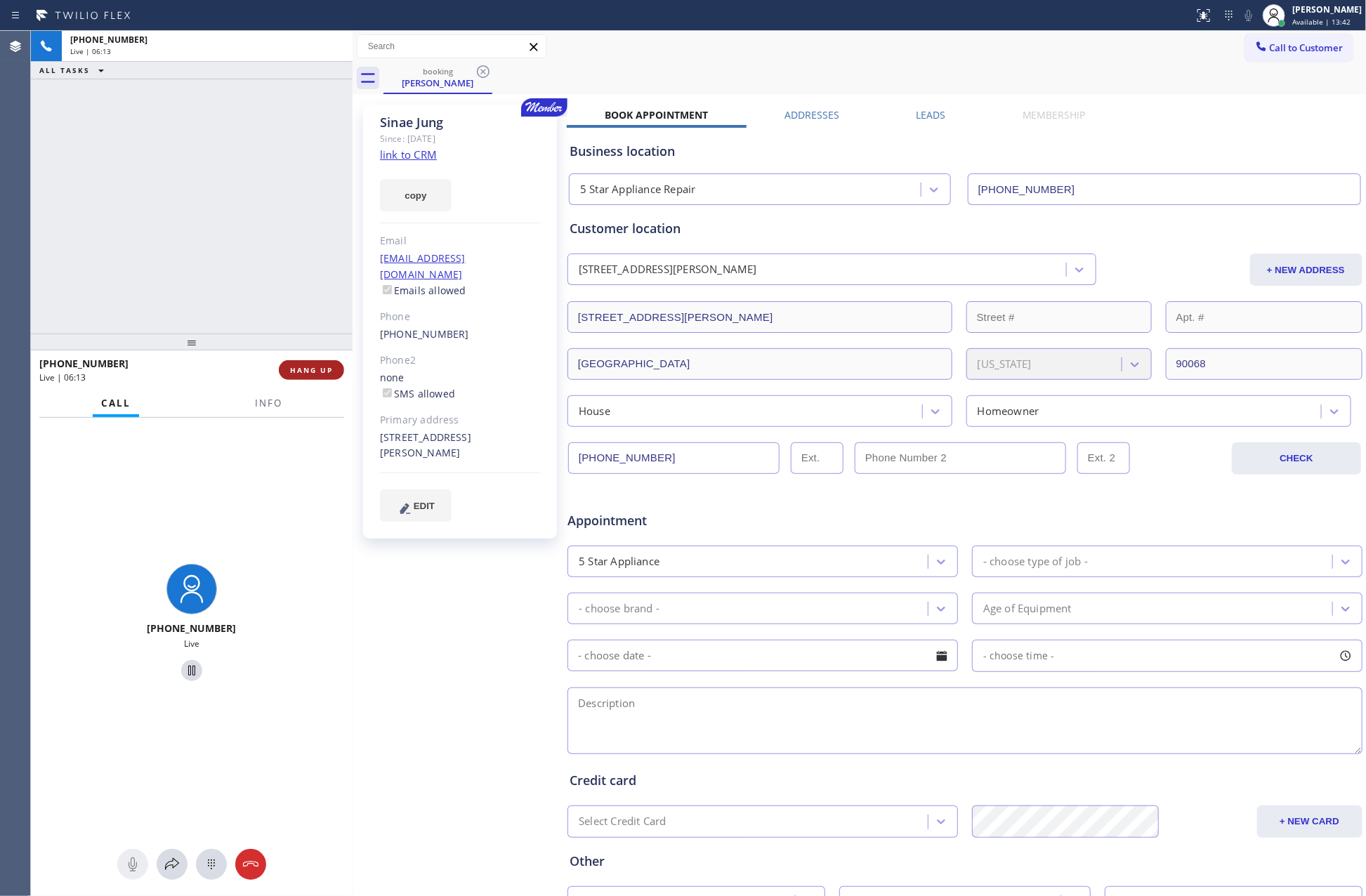
click at [255, 223] on div "+18183075351 Live | 06:13 ALL TASKS ALL TASKS ACTIVE TASKS TASKS IN WRAP UP" at bounding box center [192, 182] width 322 height 303
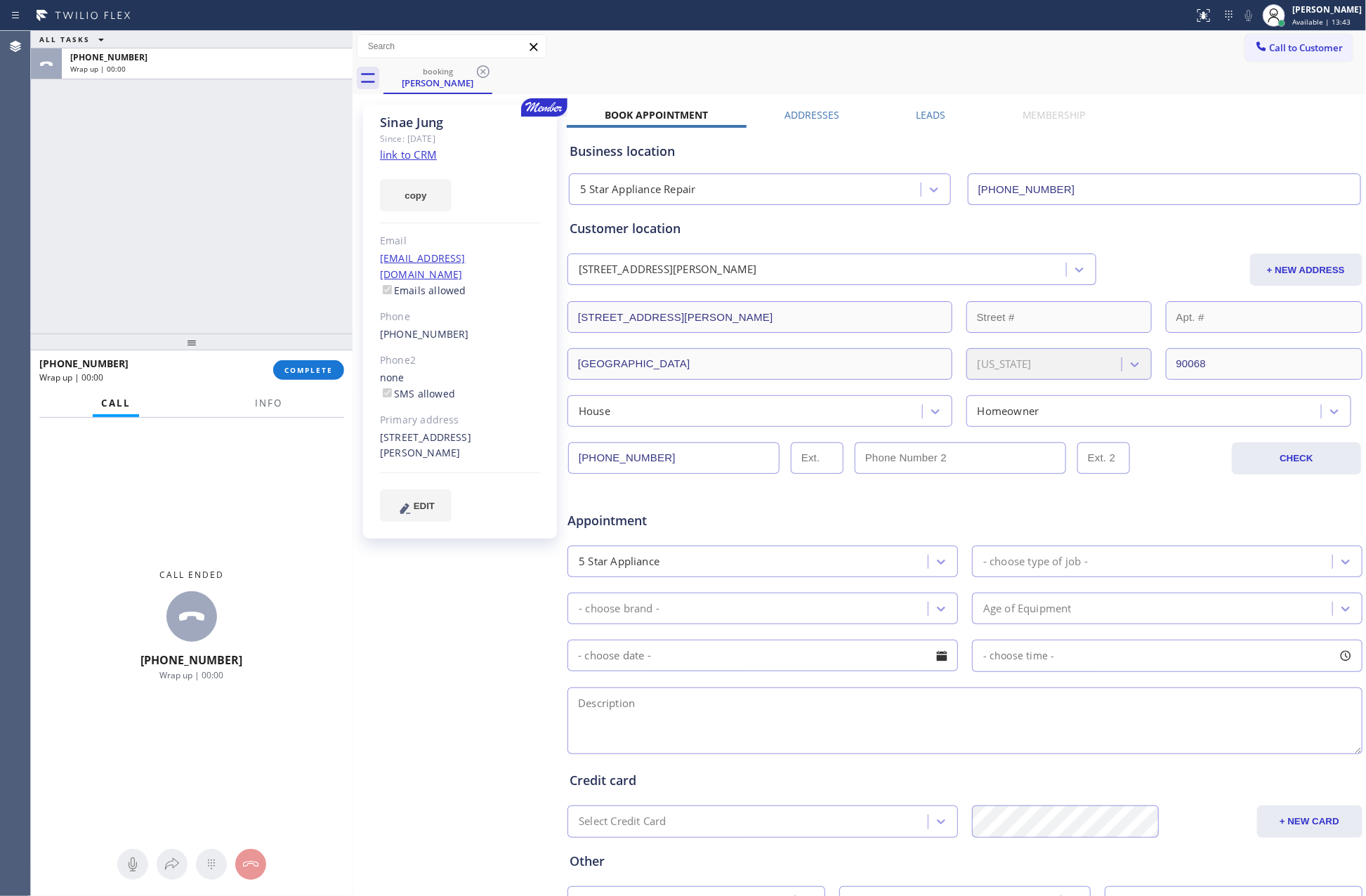
drag, startPoint x: 325, startPoint y: 373, endPoint x: 300, endPoint y: 245, distance: 130.4
click at [325, 372] on span "COMPLETE" at bounding box center [308, 369] width 48 height 10
click at [300, 243] on div "ALL TASKS ALL TASKS ACTIVE TASKS TASKS IN WRAP UP +18183075351 Wrap up | 00:00" at bounding box center [192, 182] width 322 height 303
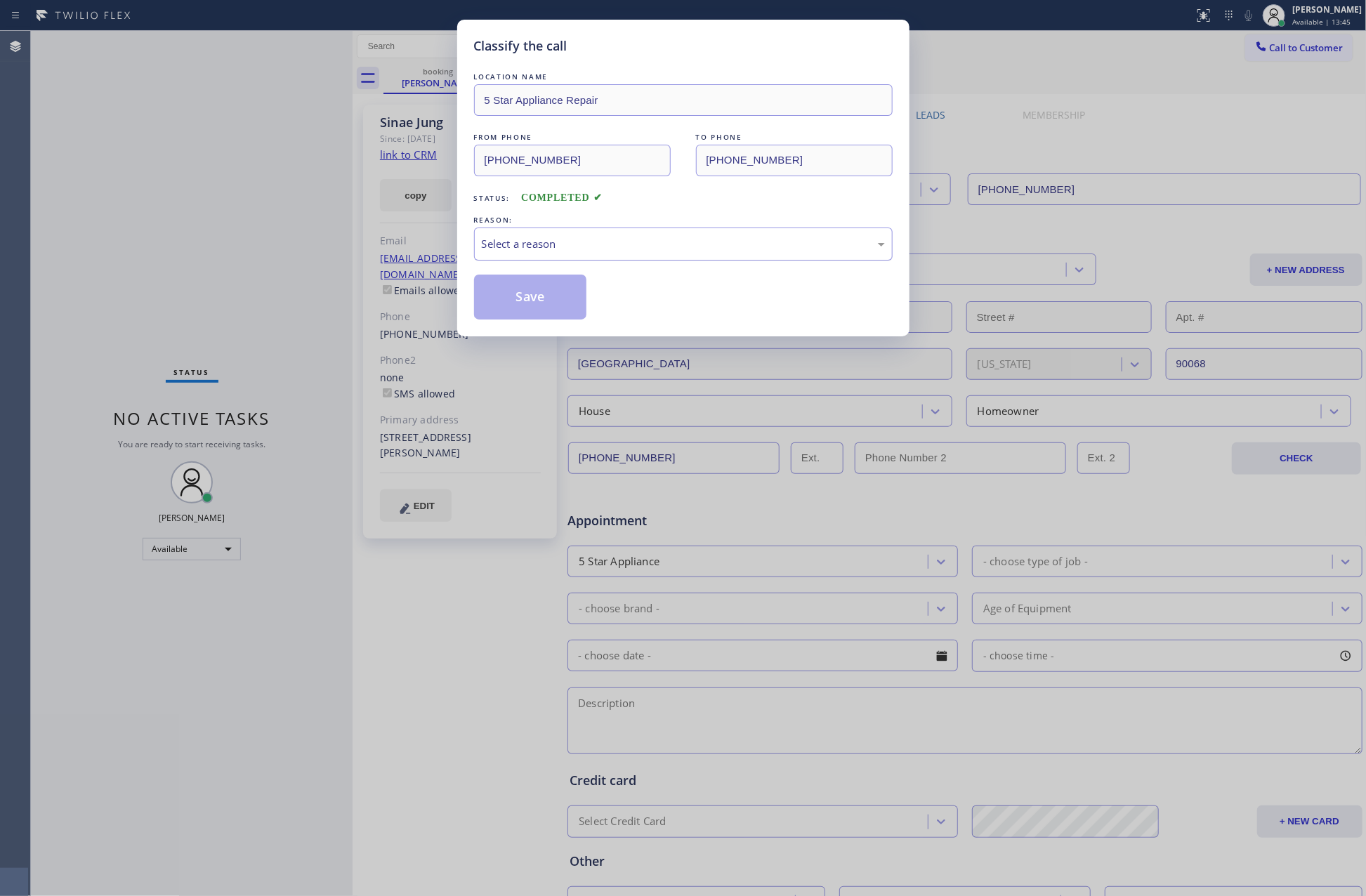
click at [578, 247] on div "Select a reason" at bounding box center [683, 244] width 403 height 16
click at [538, 294] on button "Save" at bounding box center [530, 297] width 113 height 45
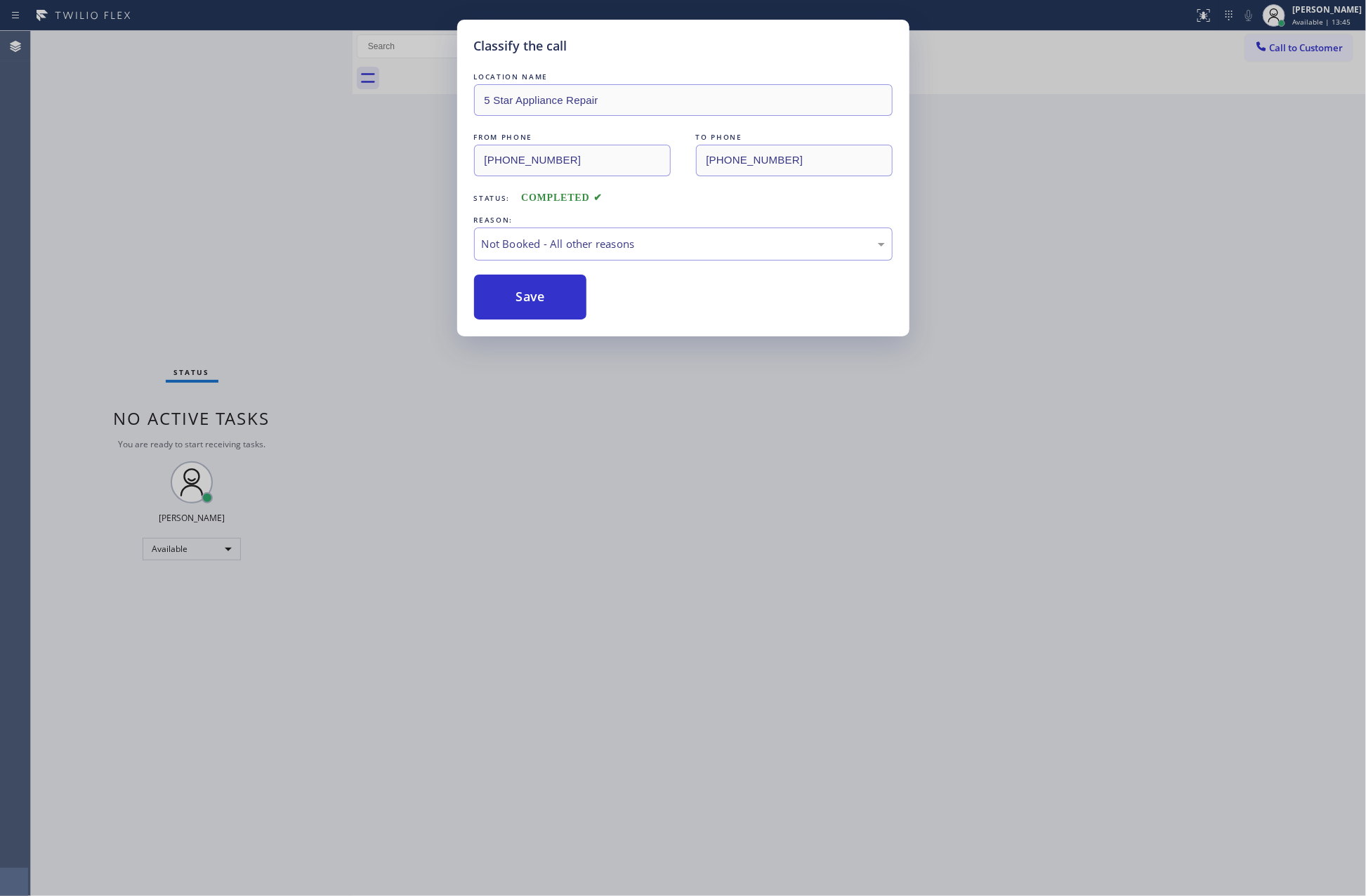
click at [538, 294] on button "Save" at bounding box center [530, 297] width 113 height 45
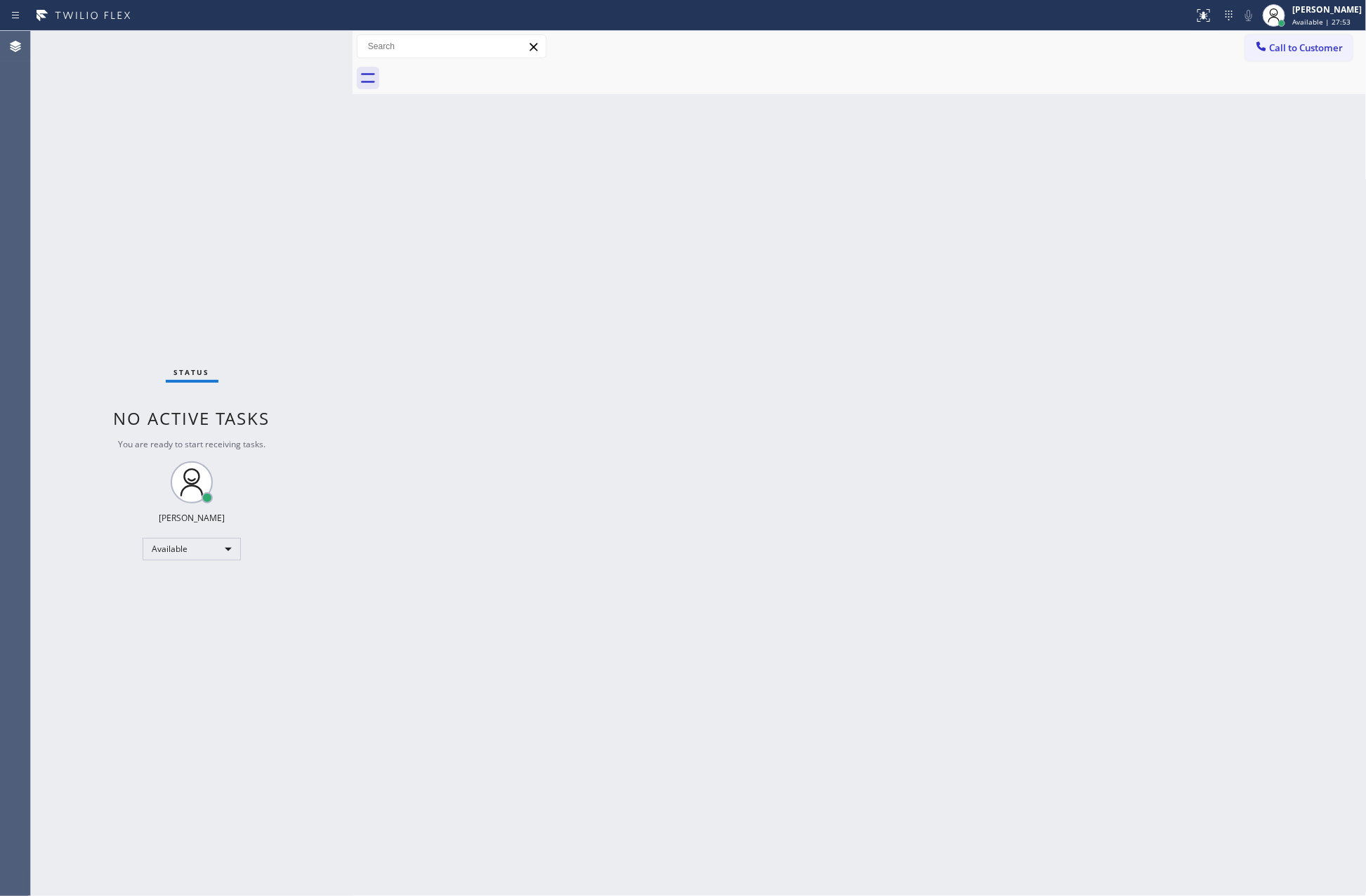
click at [532, 778] on div "Back to Dashboard Change Sender ID Customers Technicians Select a contact Outbo…" at bounding box center [859, 463] width 1014 height 865
click at [199, 550] on div "Available" at bounding box center [192, 549] width 98 height 23
click at [179, 626] on li "Break" at bounding box center [190, 621] width 95 height 17
click at [578, 443] on div "Back to Dashboard Change Sender ID Customers Technicians Select a contact Outbo…" at bounding box center [859, 463] width 1014 height 865
